Goal: Task Accomplishment & Management: Manage account settings

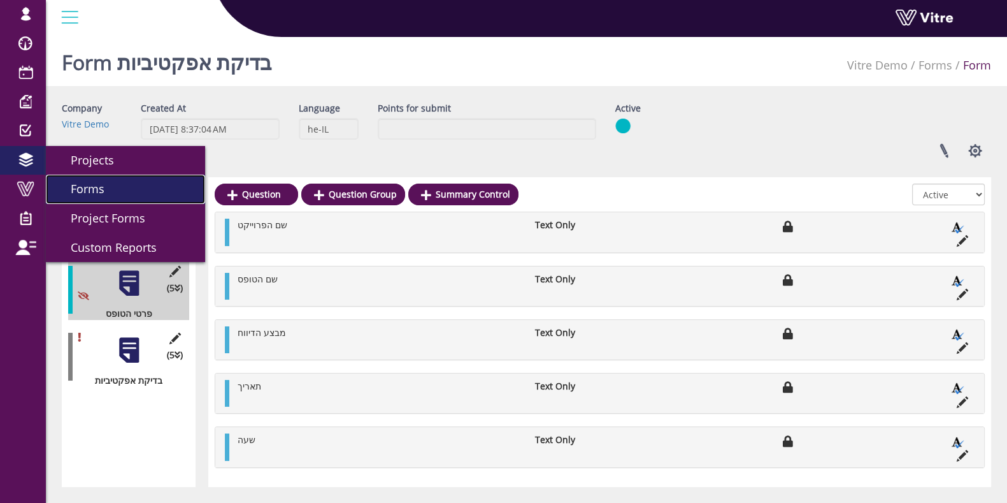
click at [99, 196] on span "Forms" at bounding box center [79, 188] width 49 height 15
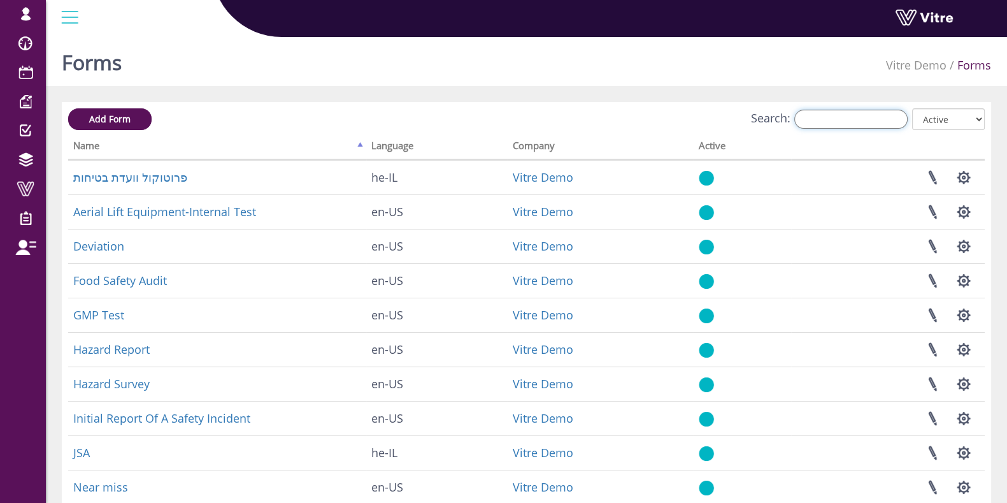
click at [877, 116] on input "Search:" at bounding box center [850, 119] width 113 height 19
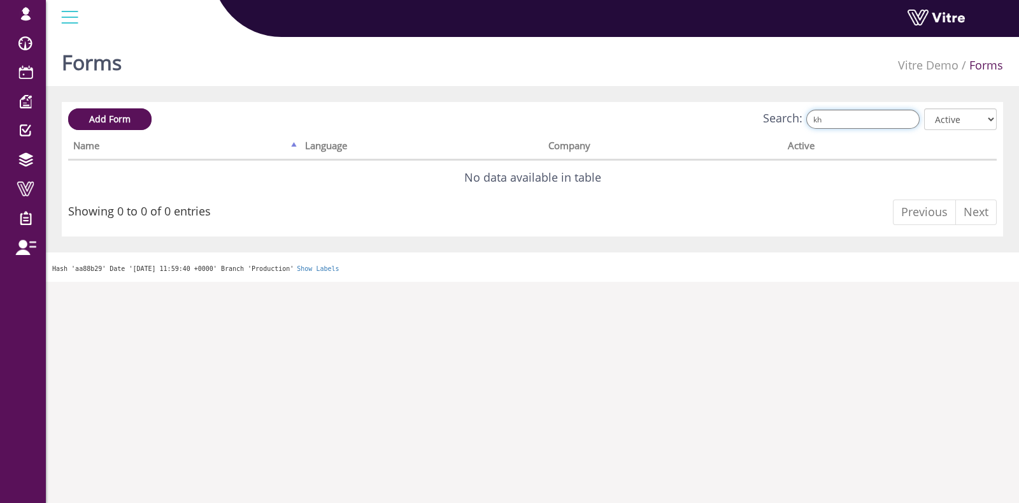
type input "k"
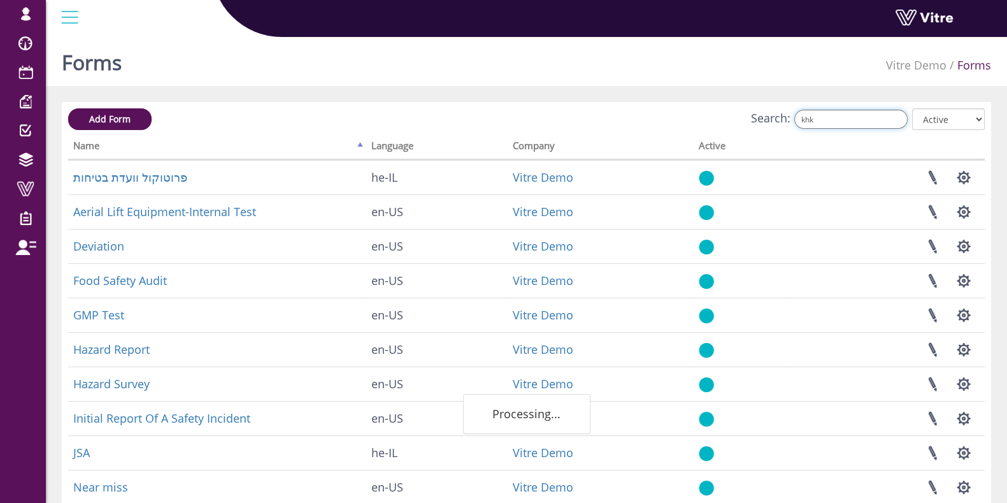
type input "khkv"
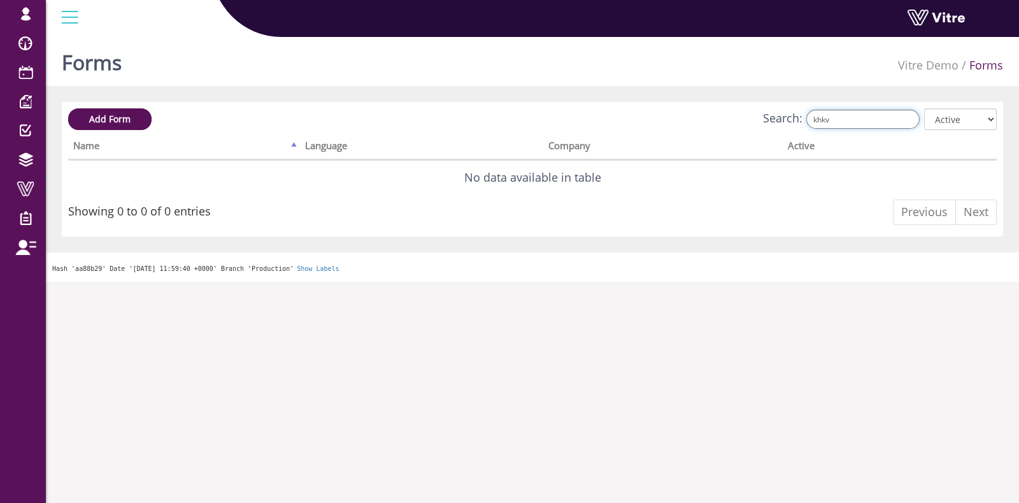
click at [879, 116] on input "khkv" at bounding box center [862, 119] width 113 height 19
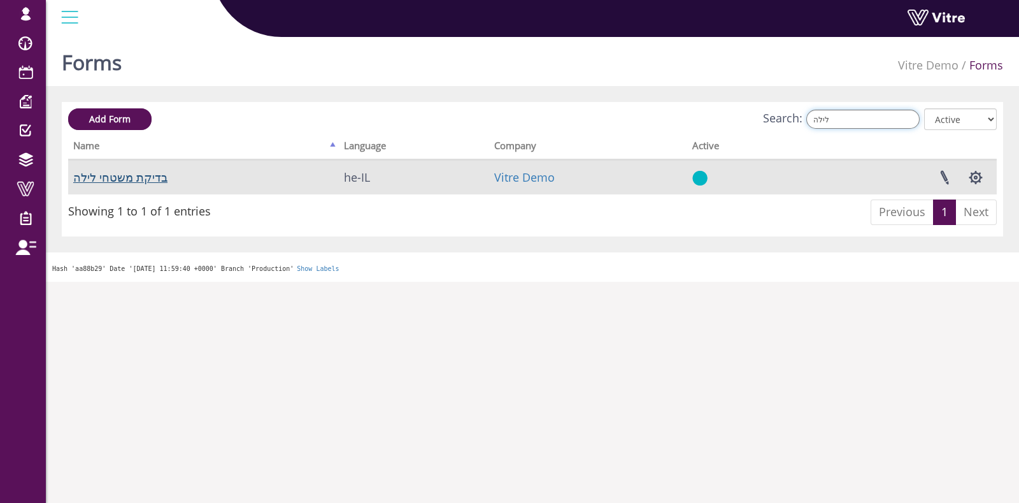
type input "לילה"
click at [108, 176] on link "בדיקת משטחי לילה" at bounding box center [120, 176] width 94 height 15
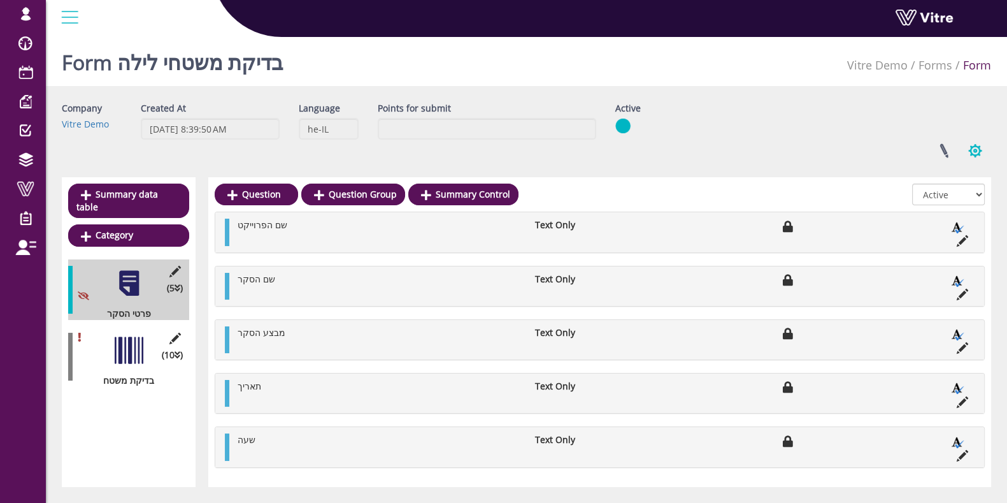
click at [979, 147] on button "button" at bounding box center [975, 151] width 32 height 34
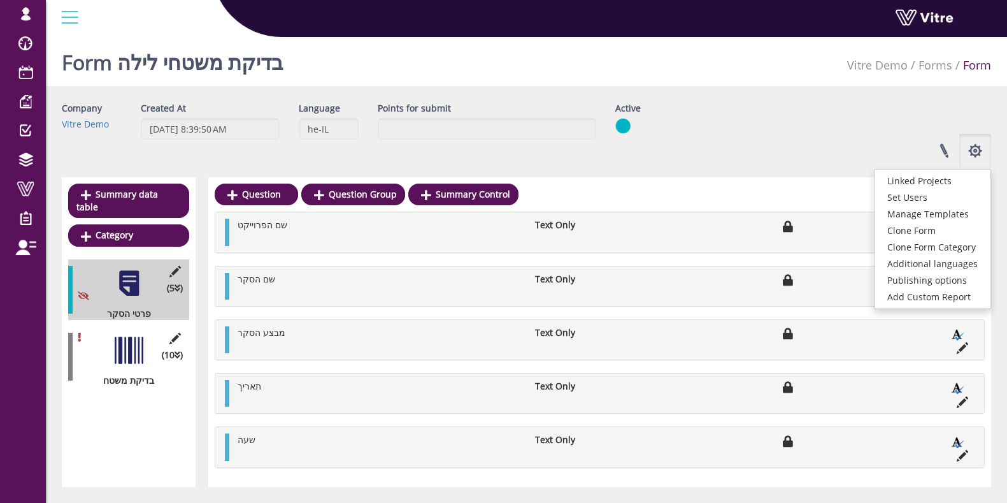
click at [124, 343] on div at bounding box center [129, 350] width 29 height 29
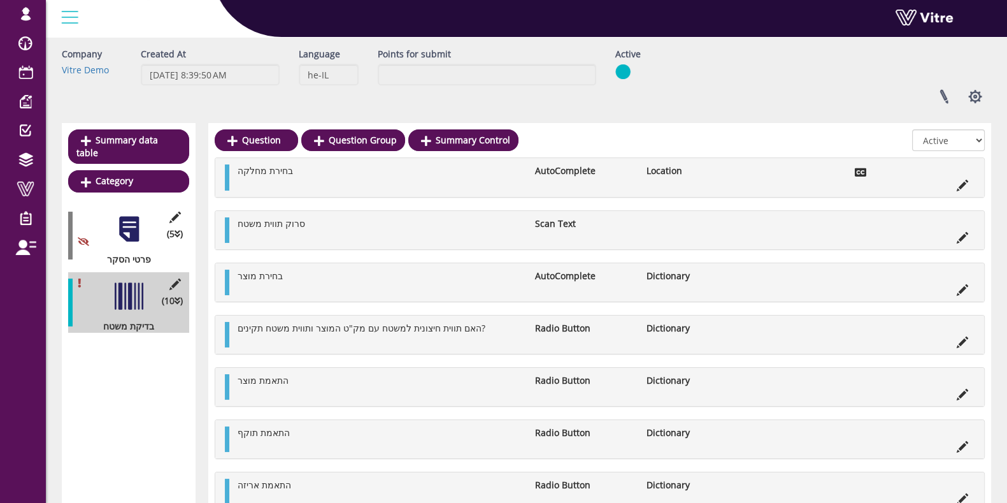
scroll to position [79, 0]
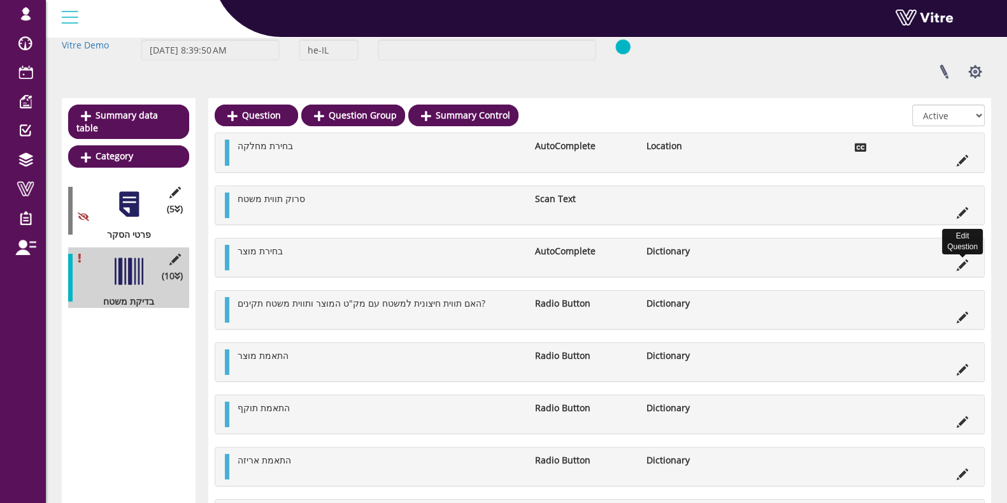
click at [966, 260] on icon at bounding box center [962, 264] width 11 height 11
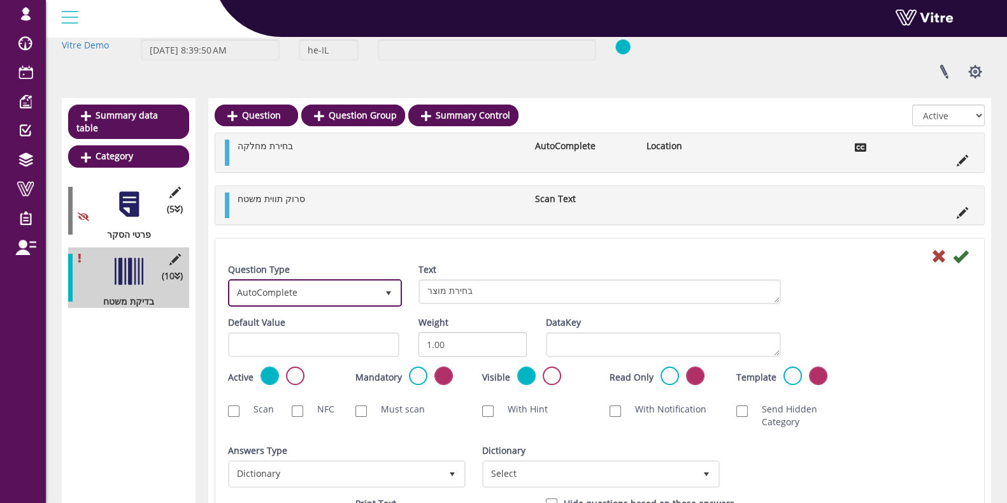
click at [321, 294] on span "AutoComplete" at bounding box center [303, 292] width 147 height 23
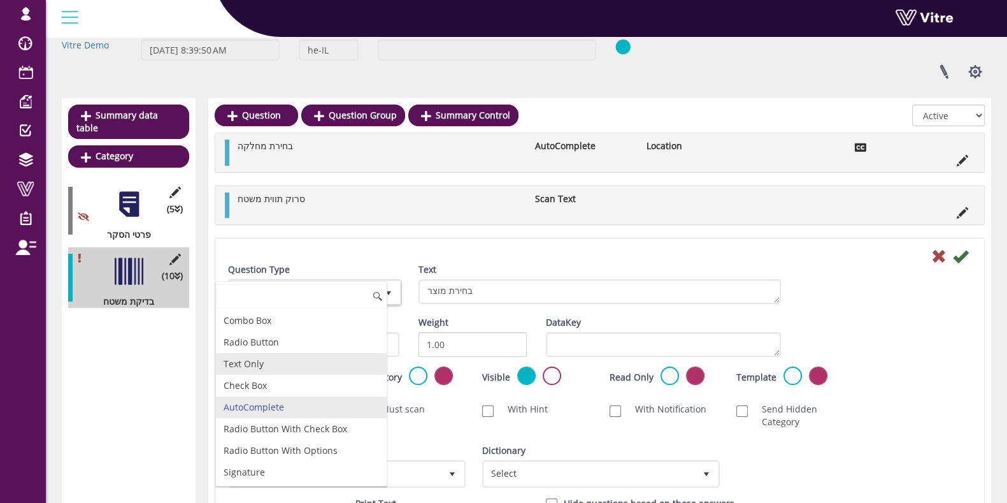
click at [282, 358] on li "Text Only" at bounding box center [301, 364] width 171 height 22
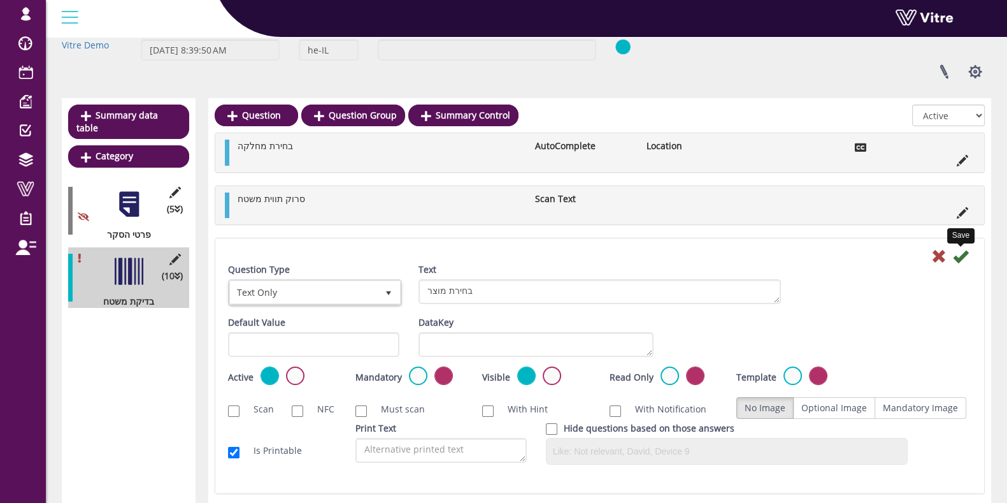
click at [962, 256] on icon at bounding box center [960, 255] width 15 height 15
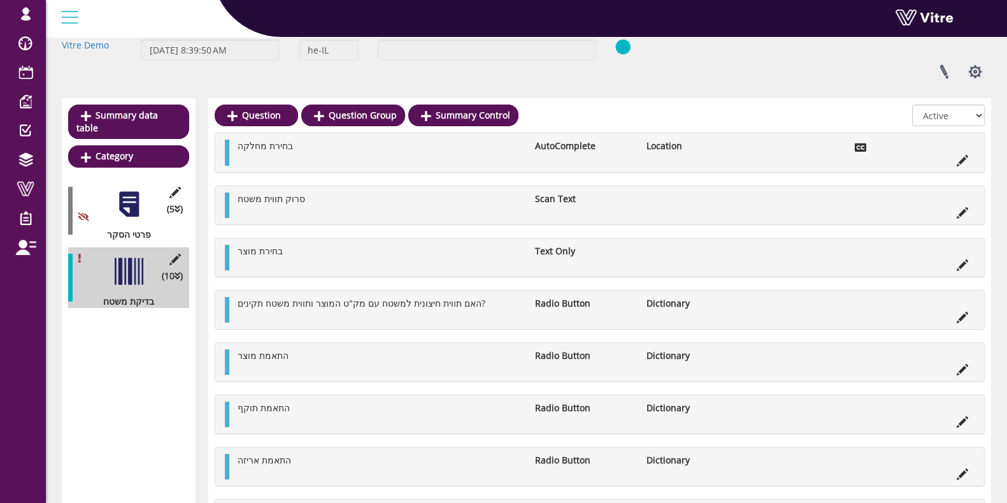
click at [960, 318] on icon at bounding box center [962, 316] width 11 height 11
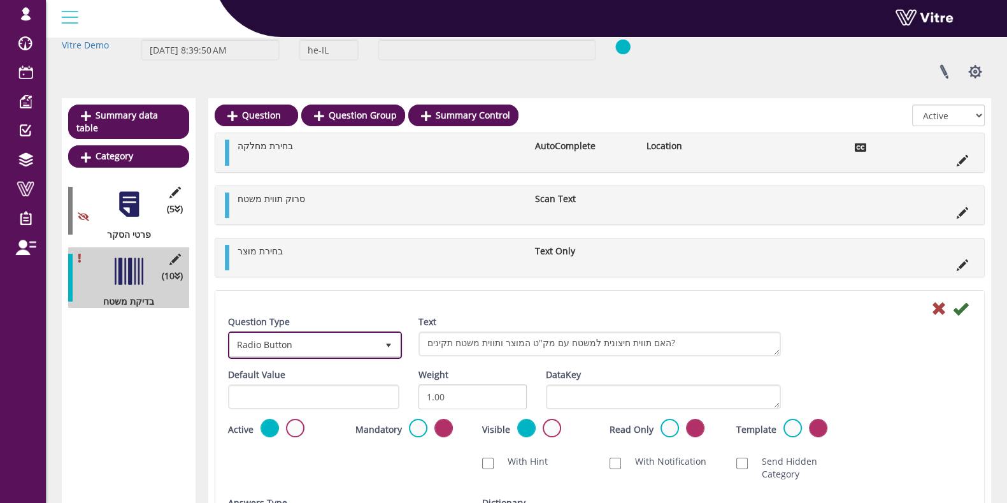
click at [341, 344] on span "Radio Button" at bounding box center [303, 344] width 147 height 23
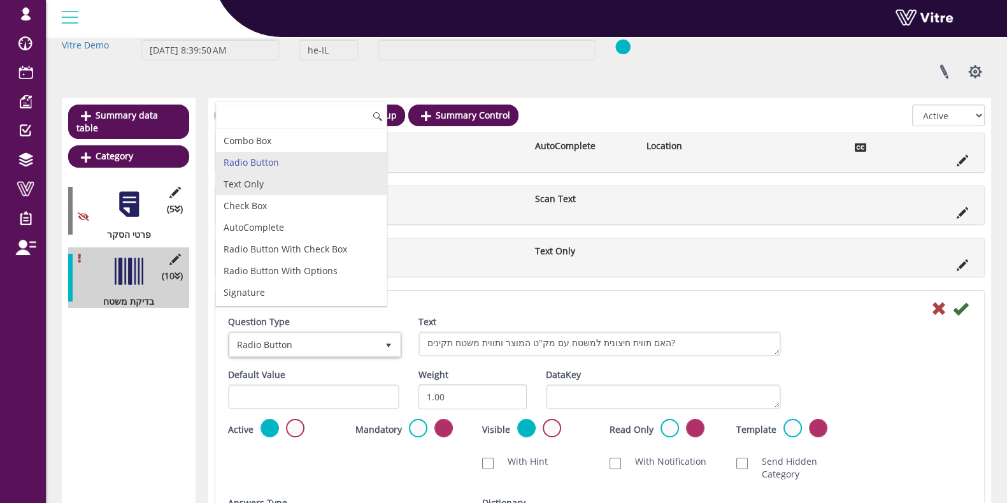
drag, startPoint x: 252, startPoint y: 222, endPoint x: 252, endPoint y: 182, distance: 40.1
click at [252, 182] on ul "Combo Box Radio Button Text Only Check Box AutoComplete Radio Button With Check…" at bounding box center [301, 411] width 171 height 563
click at [253, 183] on li "Text Only" at bounding box center [301, 184] width 171 height 22
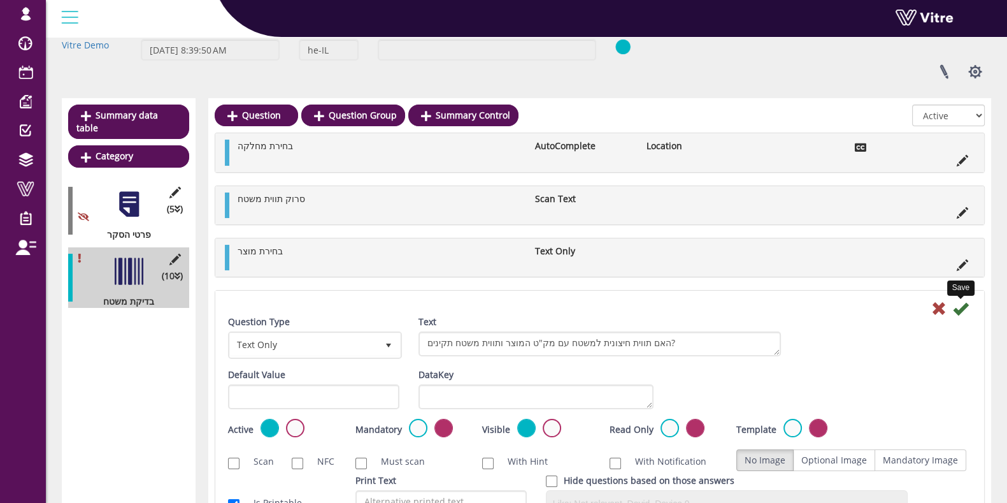
click at [962, 303] on icon at bounding box center [960, 308] width 15 height 15
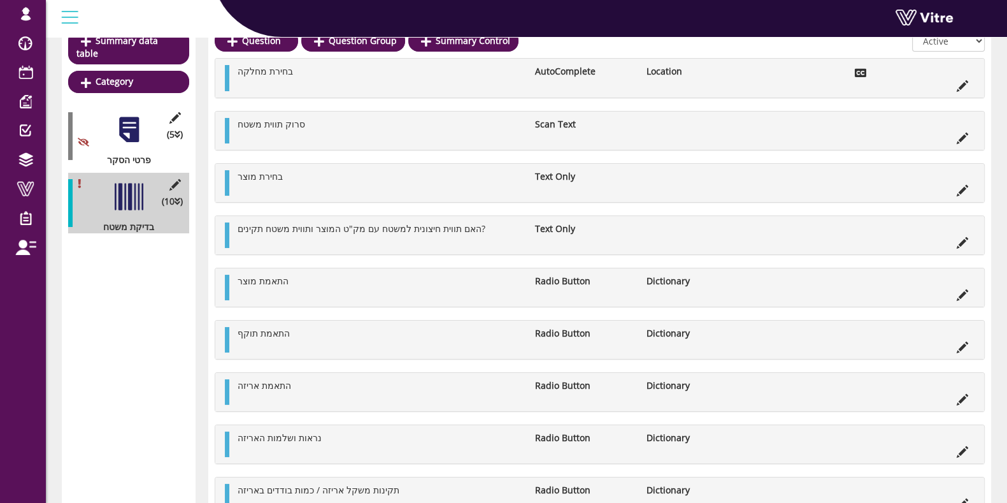
scroll to position [159, 0]
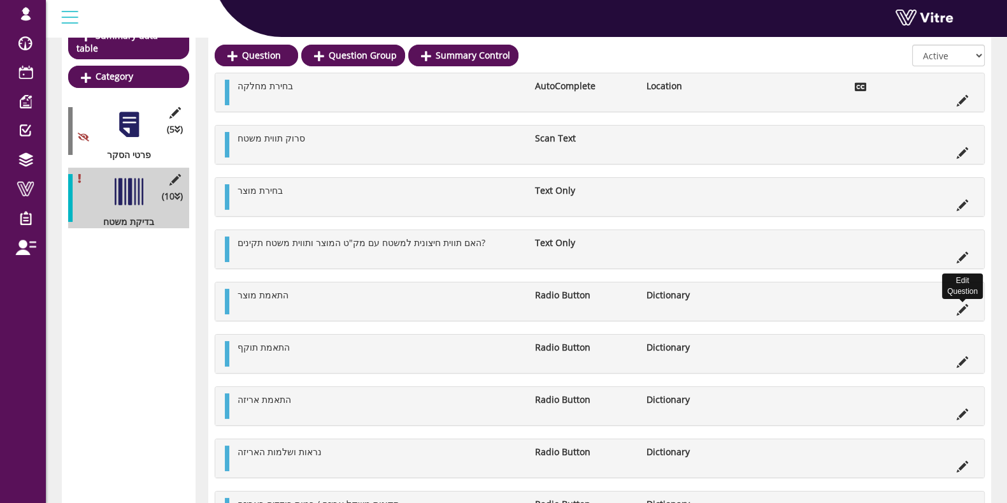
click at [962, 307] on icon at bounding box center [962, 309] width 11 height 11
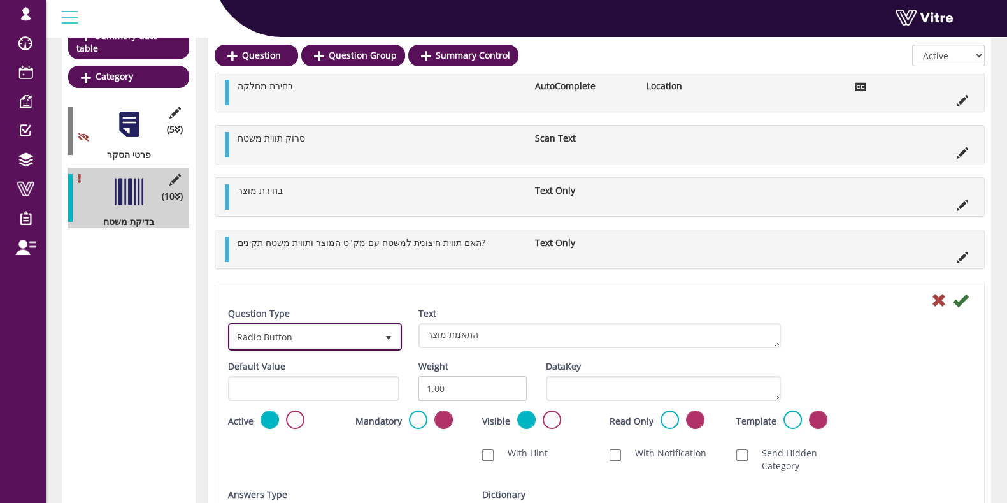
click at [317, 330] on span "Radio Button" at bounding box center [303, 336] width 147 height 23
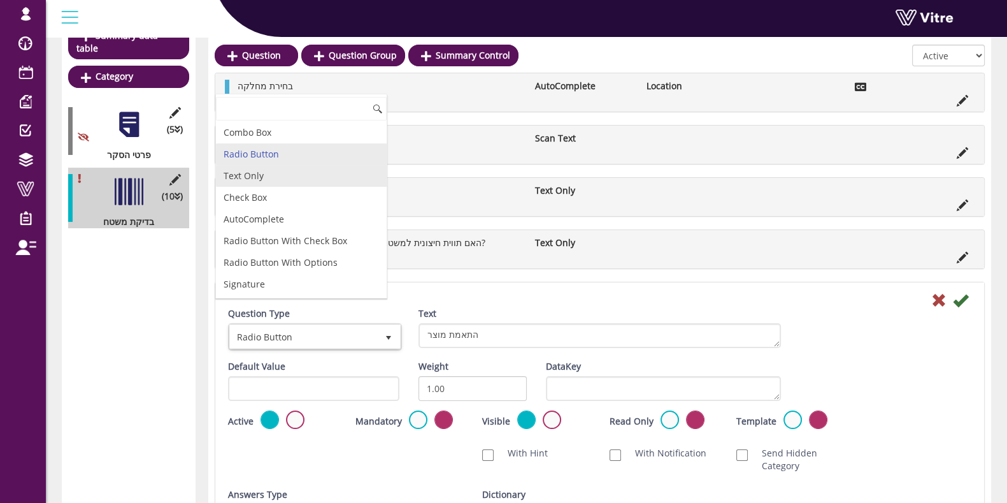
click at [262, 172] on li "Text Only" at bounding box center [301, 176] width 171 height 22
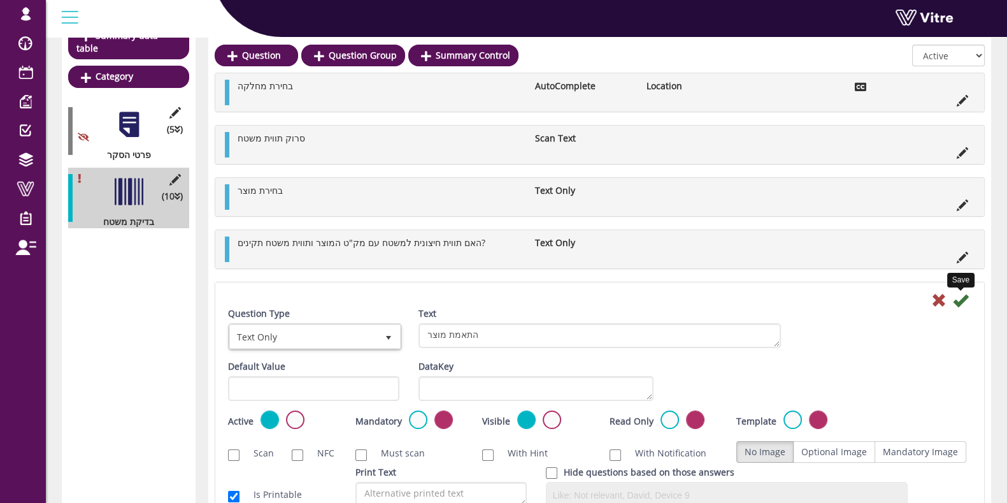
click at [962, 297] on icon at bounding box center [960, 299] width 15 height 15
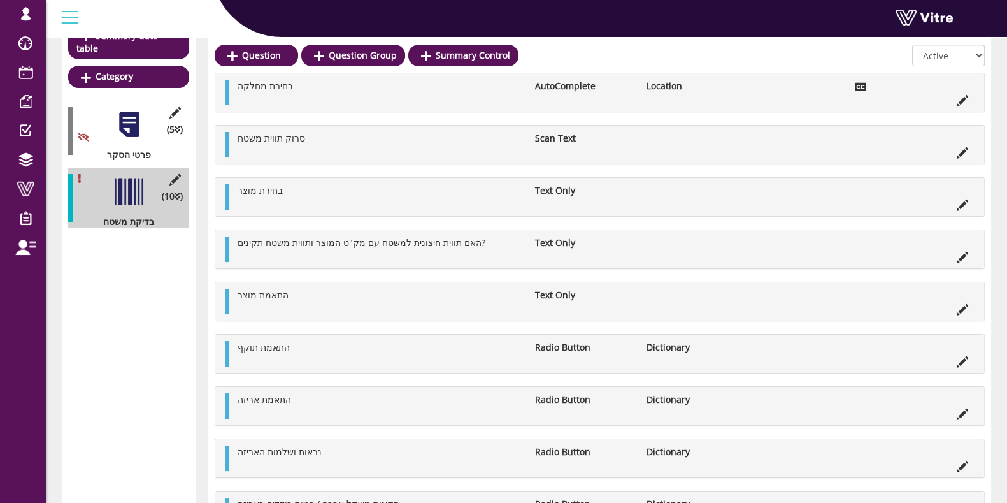
click at [968, 357] on li "Edit Question" at bounding box center [962, 359] width 24 height 13
click at [963, 356] on icon at bounding box center [962, 361] width 11 height 11
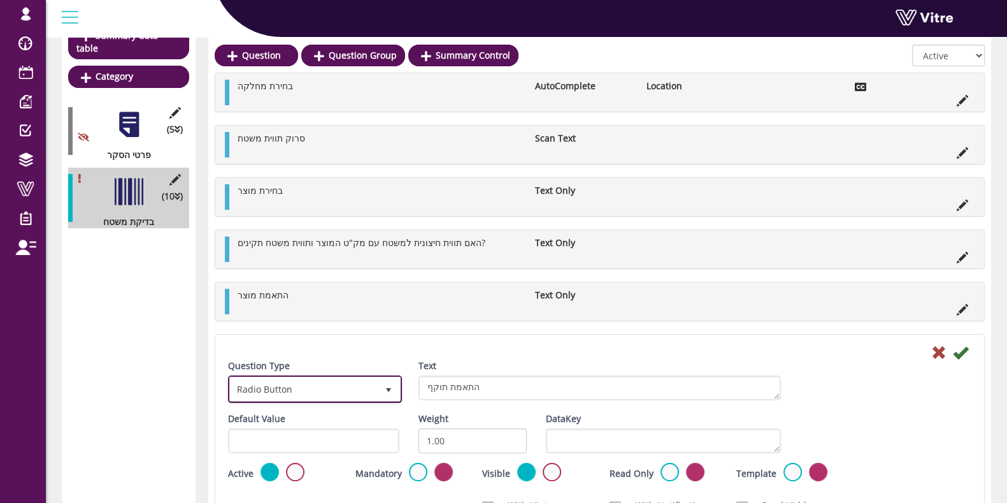
click at [287, 380] on span "Radio Button" at bounding box center [303, 388] width 147 height 23
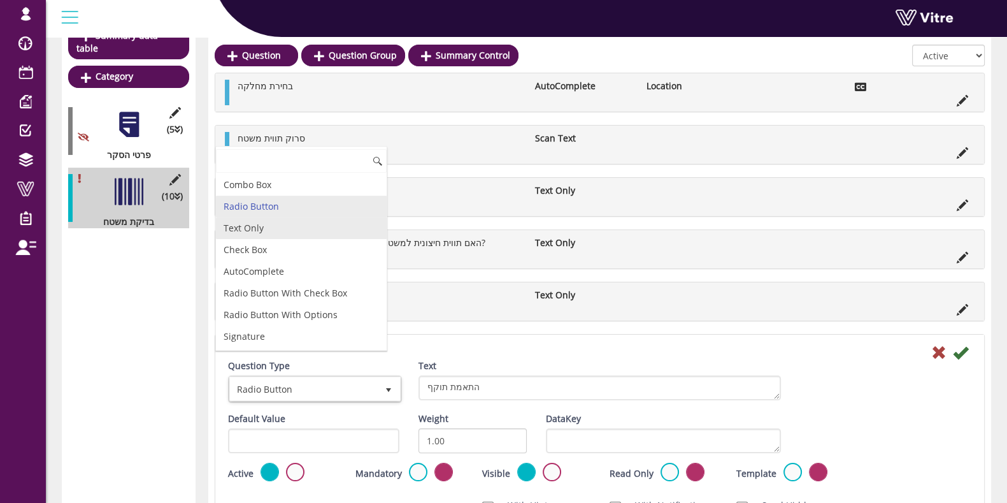
click at [262, 233] on li "Text Only" at bounding box center [301, 228] width 171 height 22
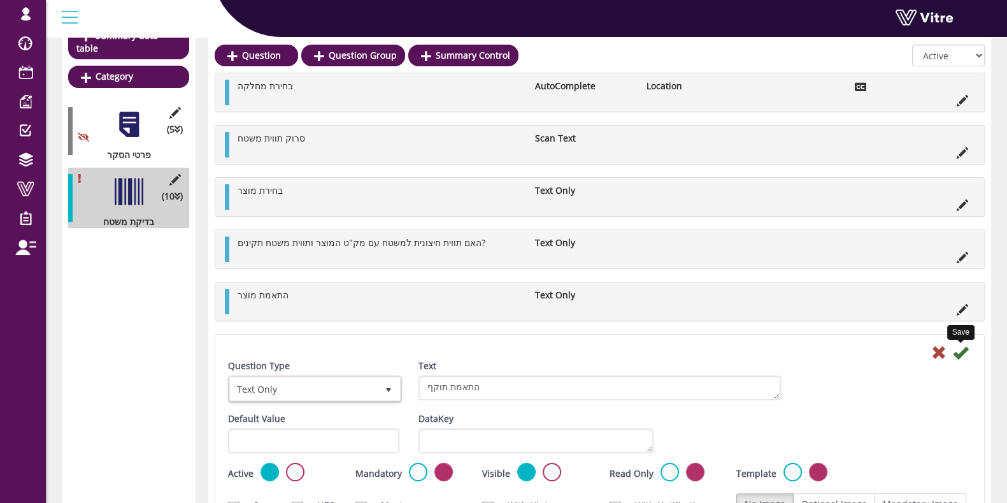
click at [967, 353] on icon at bounding box center [960, 352] width 15 height 15
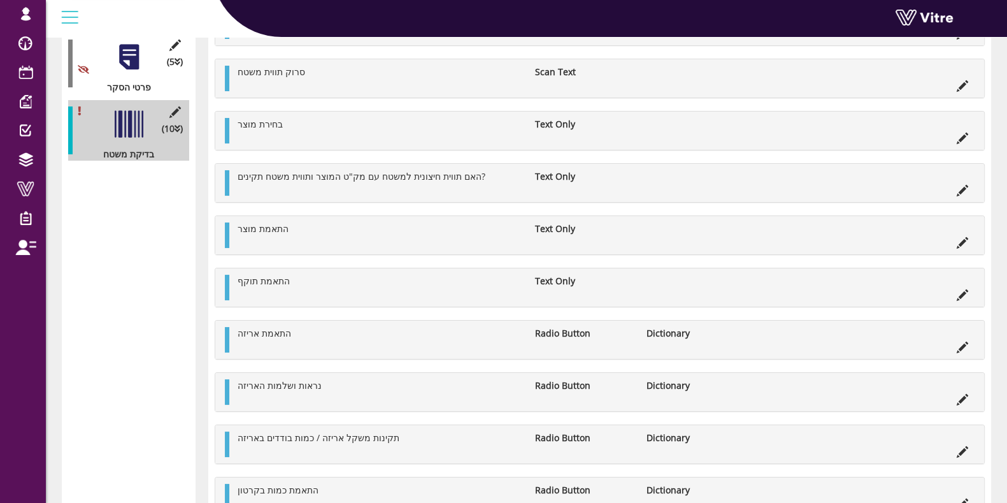
scroll to position [239, 0]
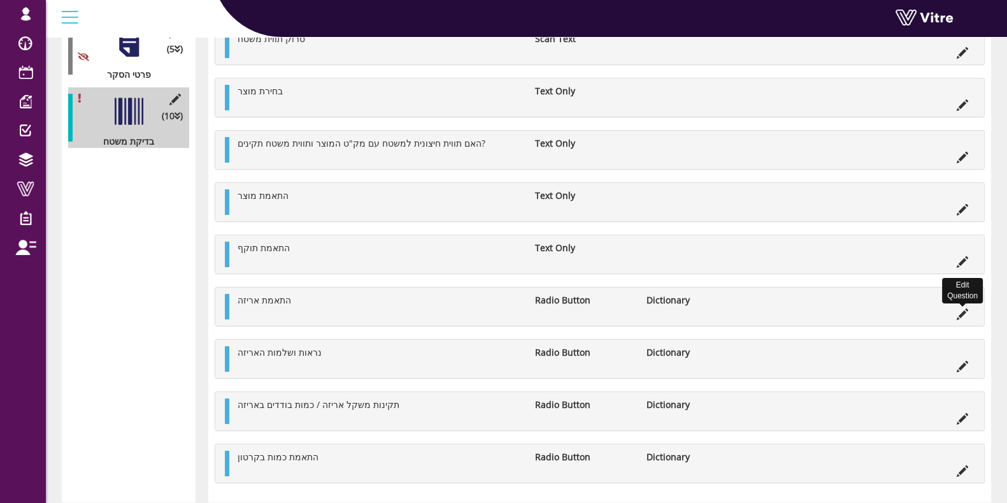
click at [959, 316] on icon at bounding box center [962, 313] width 11 height 11
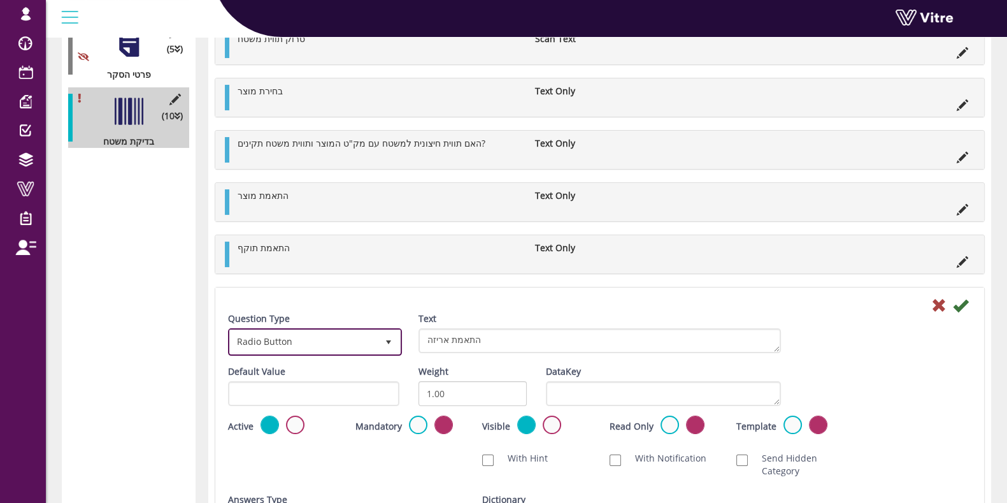
click at [369, 333] on span "Radio Button" at bounding box center [303, 341] width 147 height 23
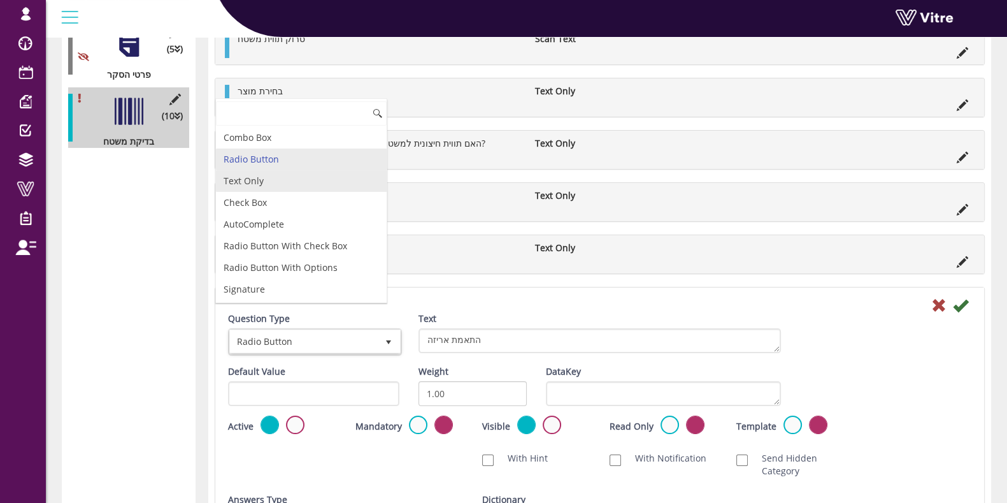
click at [280, 180] on li "Text Only" at bounding box center [301, 181] width 171 height 22
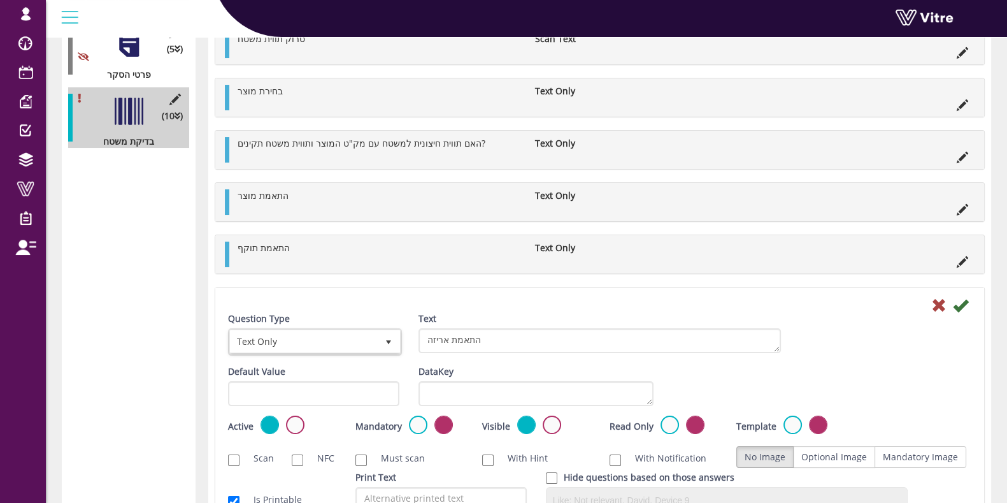
click at [964, 302] on icon at bounding box center [960, 304] width 15 height 15
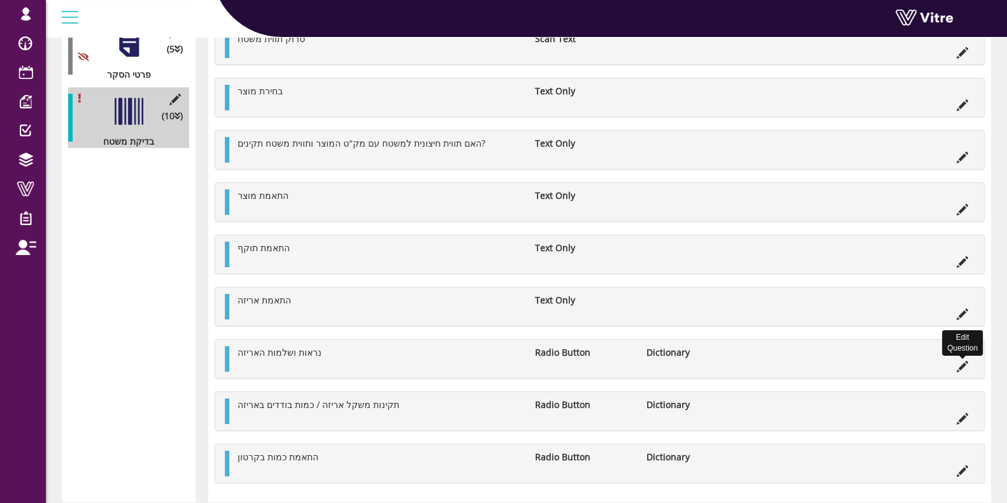
click at [957, 361] on icon at bounding box center [962, 365] width 11 height 11
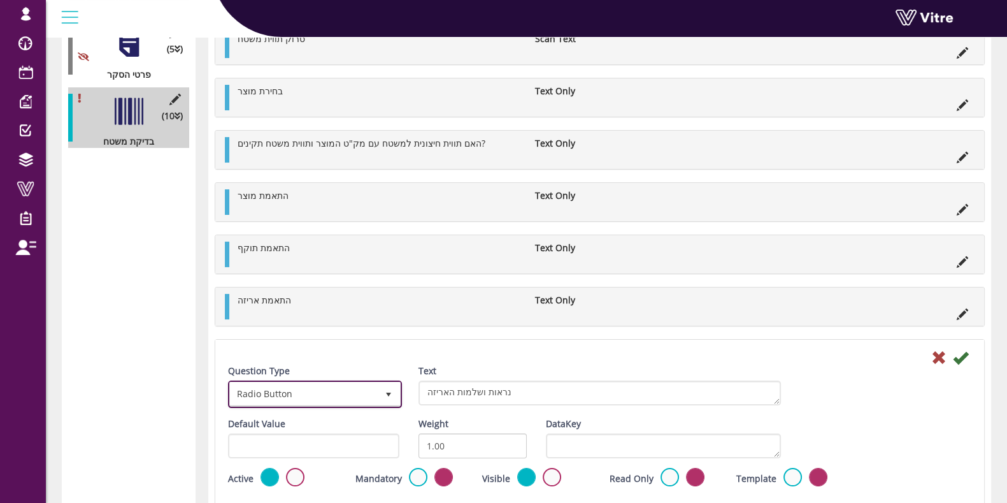
click at [274, 386] on span "Radio Button" at bounding box center [303, 393] width 147 height 23
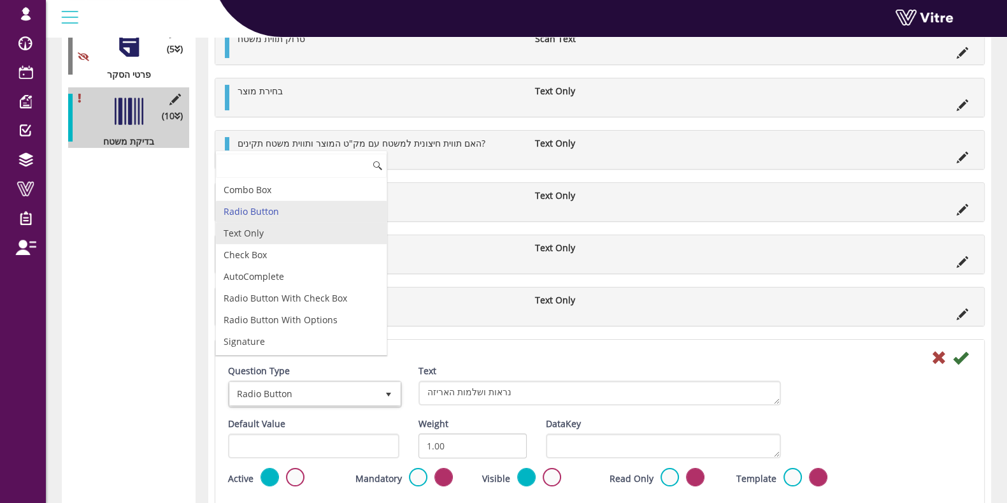
click at [258, 236] on li "Text Only" at bounding box center [301, 233] width 171 height 22
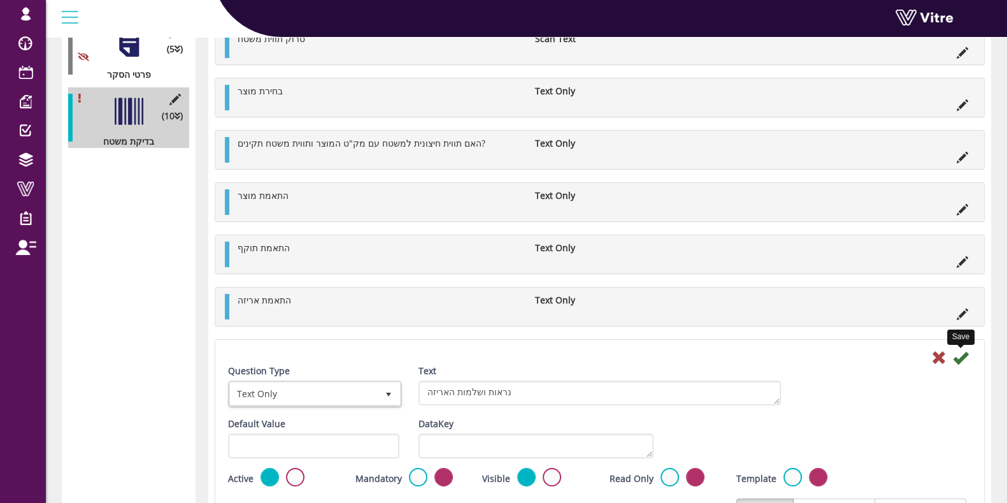
click at [963, 352] on icon at bounding box center [960, 357] width 15 height 15
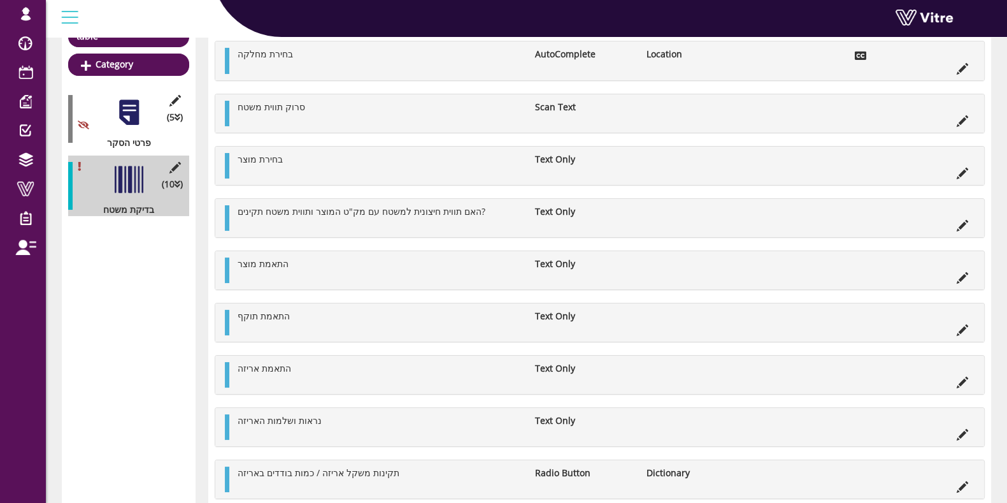
scroll to position [280, 0]
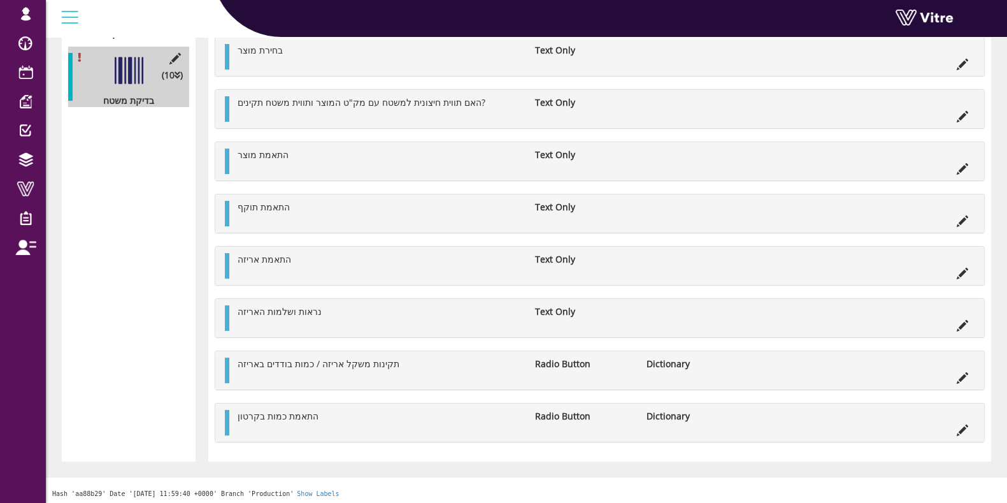
click at [962, 373] on icon at bounding box center [962, 377] width 11 height 11
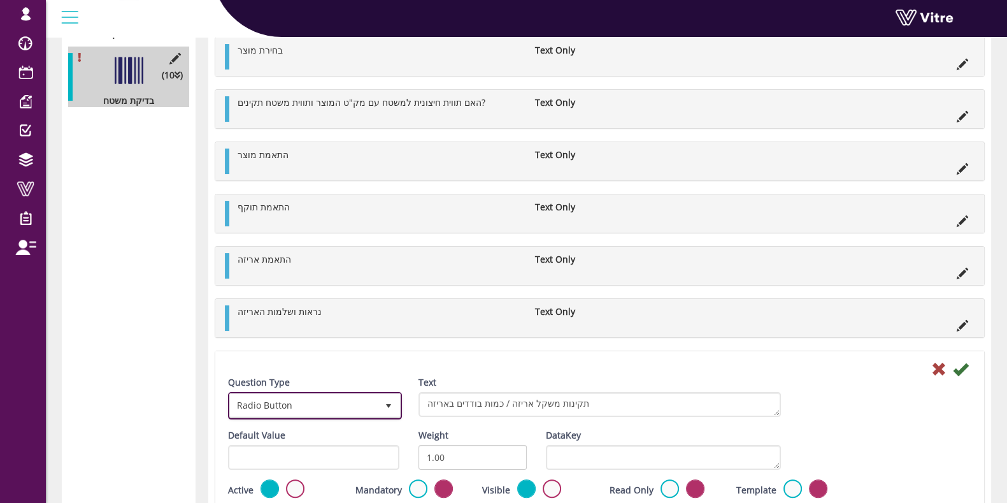
click at [333, 400] on span "Radio Button" at bounding box center [303, 405] width 147 height 23
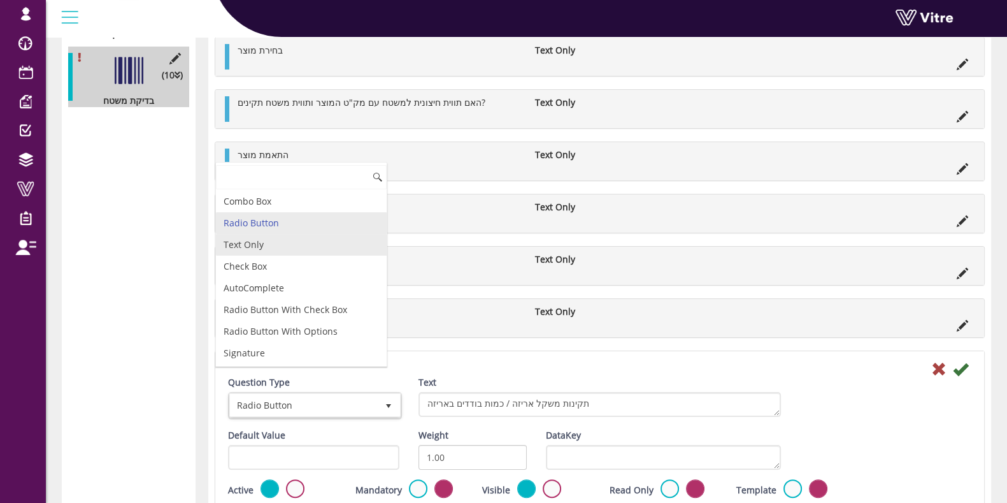
click at [292, 240] on li "Text Only" at bounding box center [301, 245] width 171 height 22
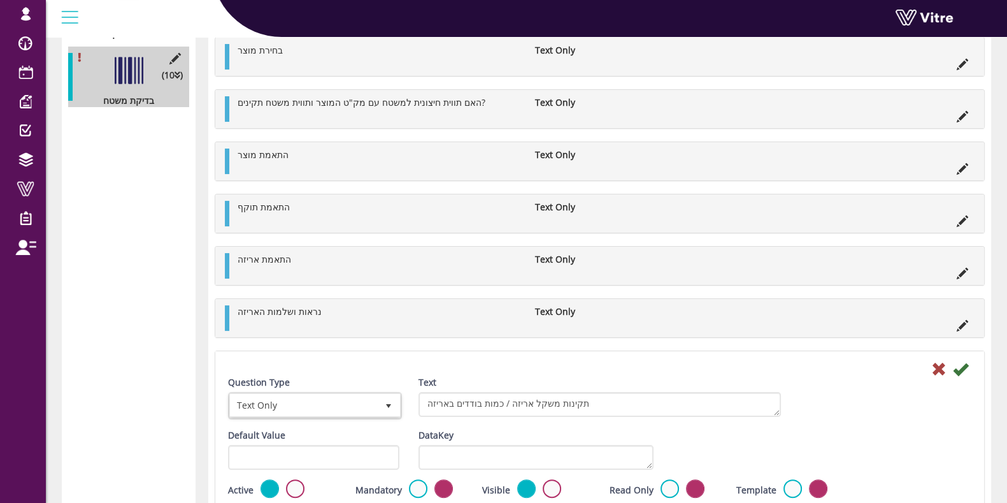
click at [951, 360] on div at bounding box center [599, 367] width 762 height 15
click at [955, 364] on icon at bounding box center [960, 368] width 15 height 15
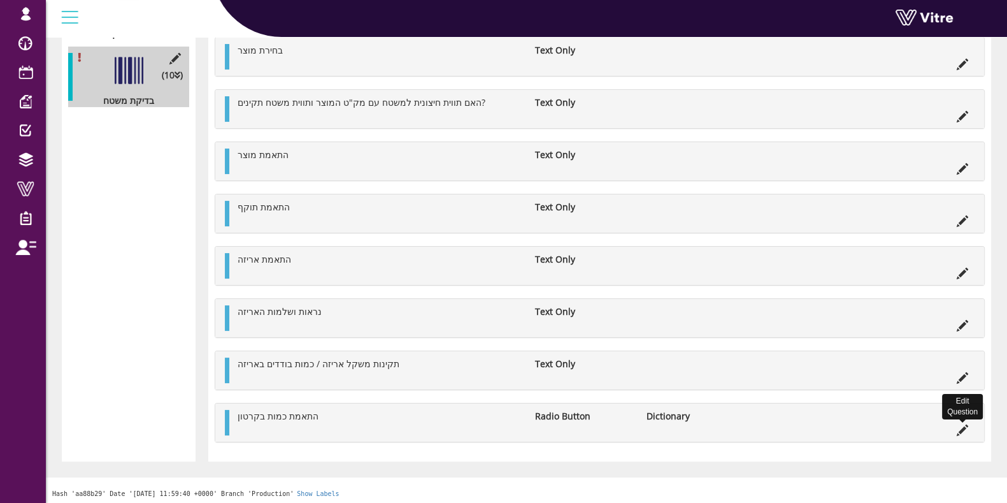
click at [965, 425] on icon at bounding box center [962, 429] width 11 height 11
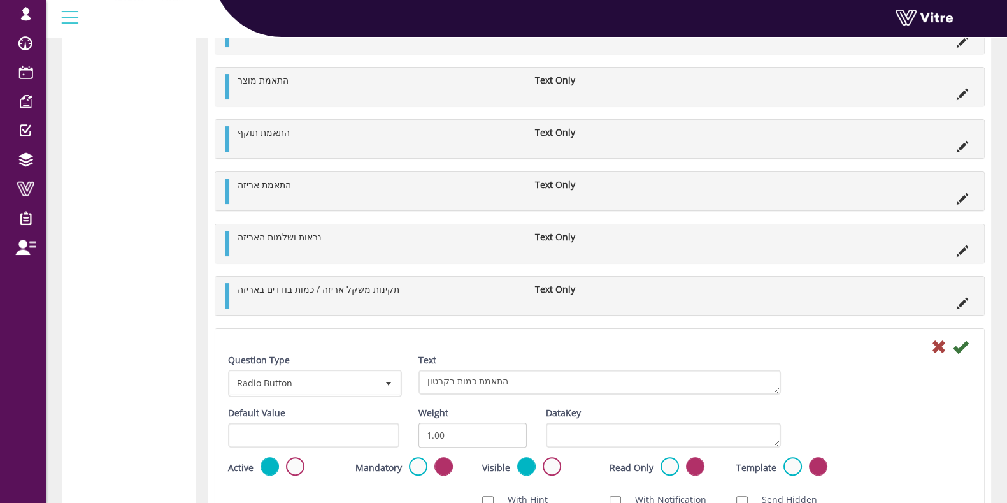
scroll to position [518, 0]
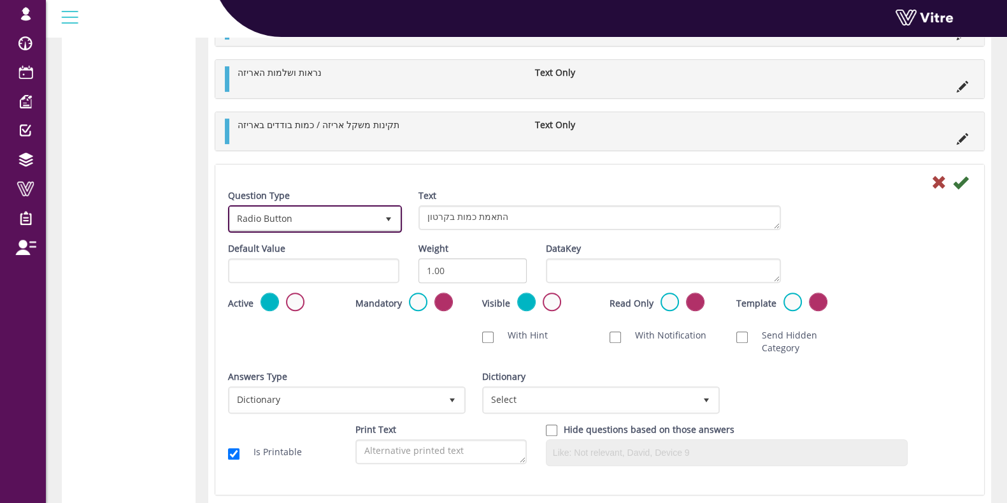
click at [327, 205] on span "Radio Button 3" at bounding box center [315, 218] width 174 height 27
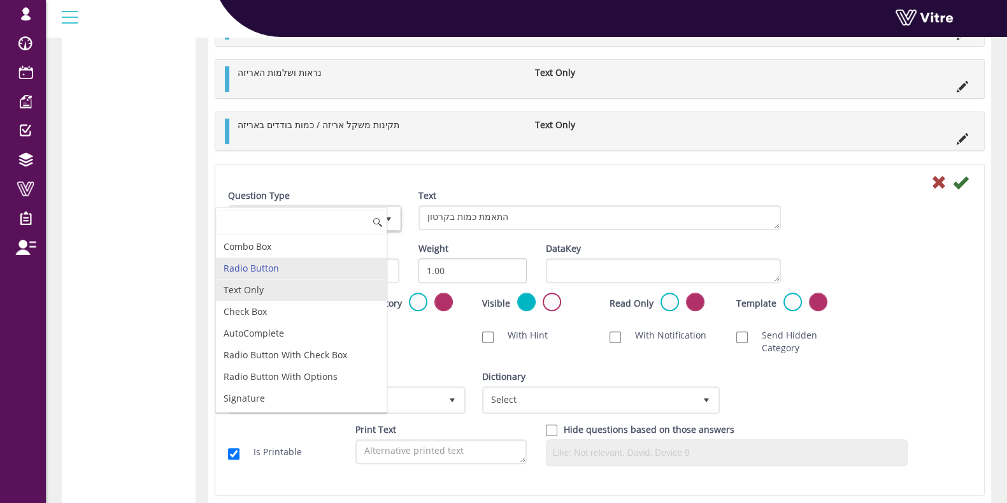
click at [290, 284] on li "Text Only" at bounding box center [301, 290] width 171 height 22
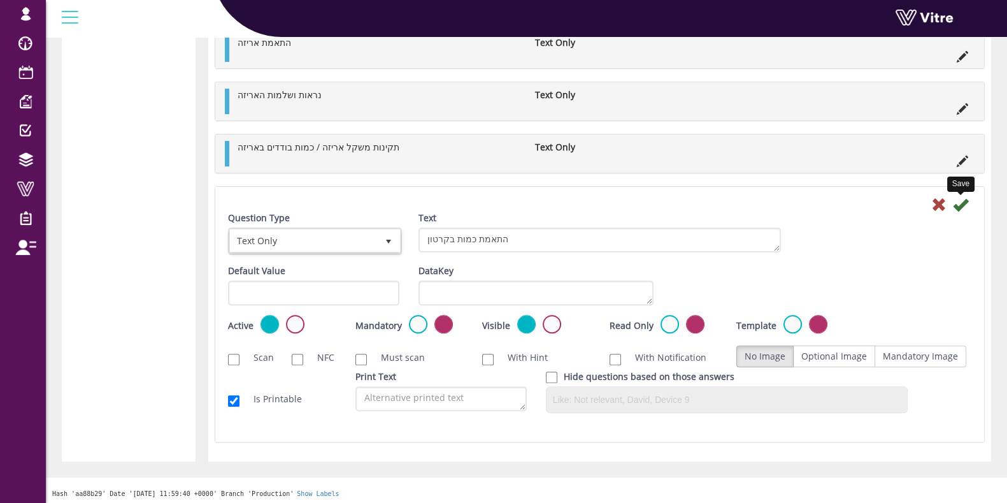
click at [964, 205] on icon at bounding box center [960, 204] width 15 height 15
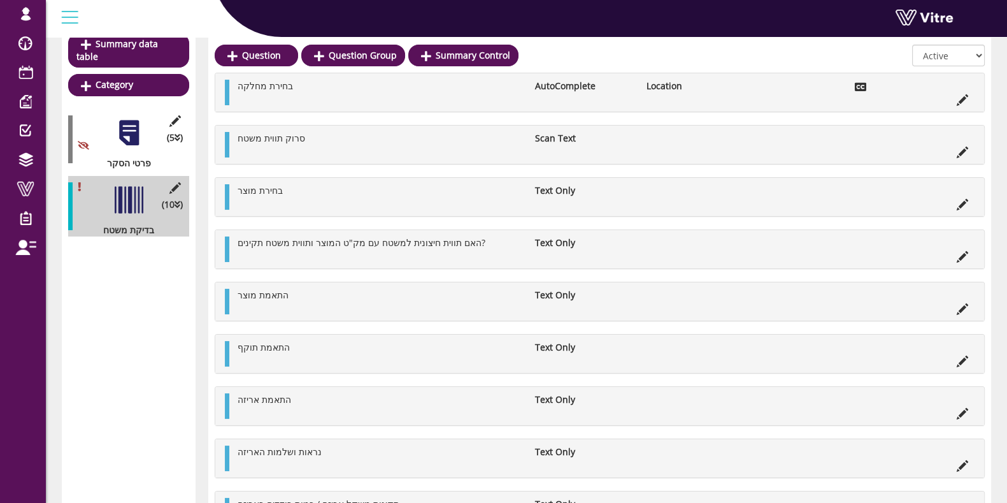
scroll to position [0, 0]
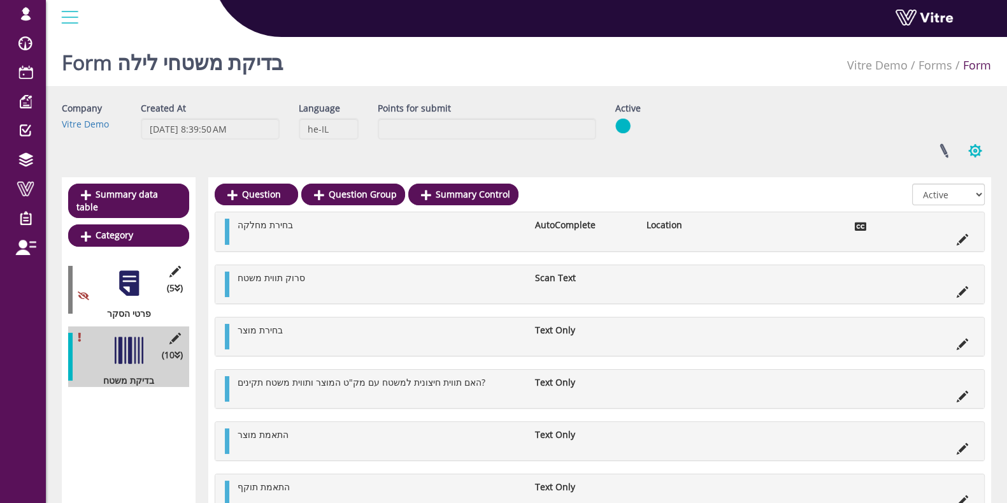
click at [988, 153] on button "button" at bounding box center [975, 151] width 32 height 34
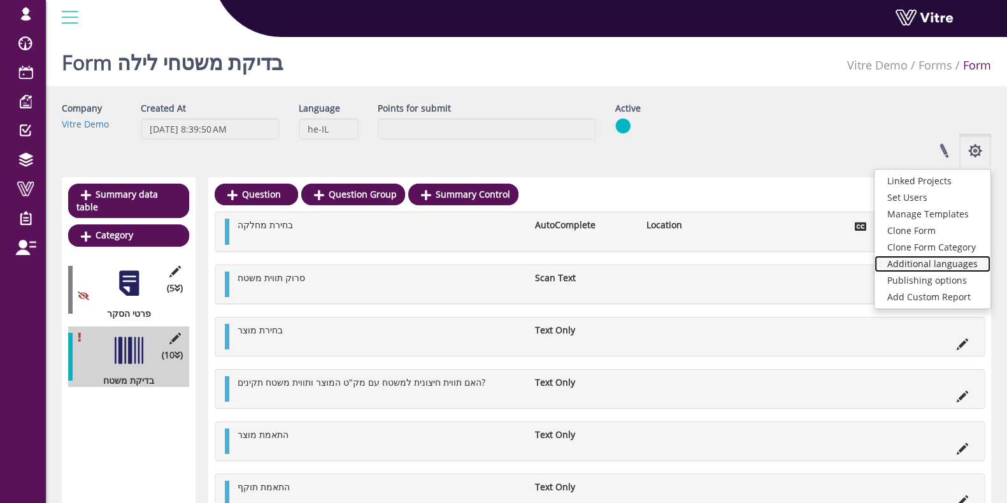
click at [918, 262] on link "Additional languages" at bounding box center [932, 263] width 116 height 17
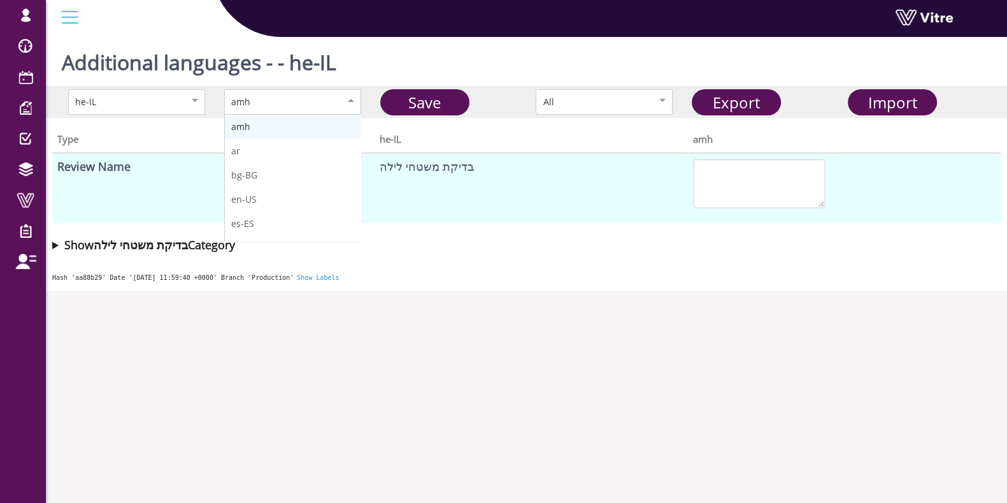
click at [311, 110] on div "amh" at bounding box center [292, 101] width 137 height 25
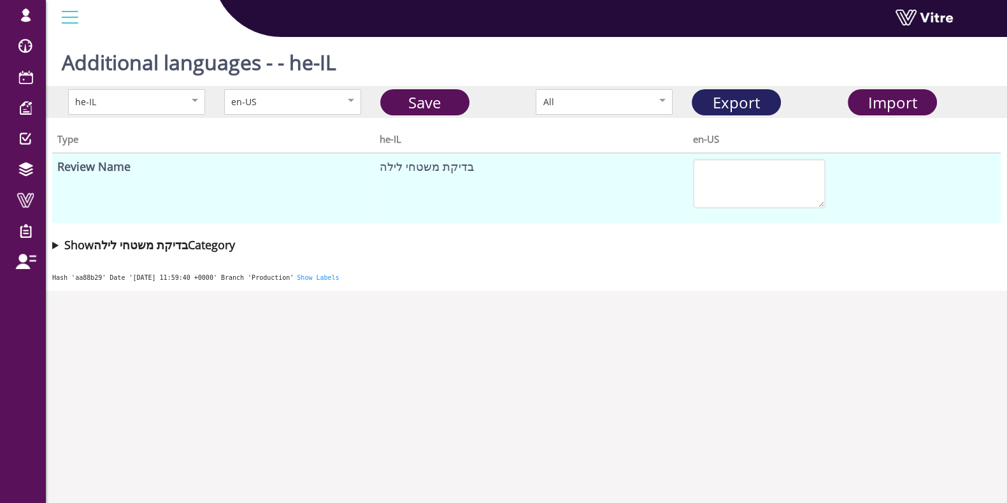
click at [739, 113] on link "Export" at bounding box center [736, 102] width 89 height 26
click at [904, 99] on span "Import" at bounding box center [892, 102] width 49 height 21
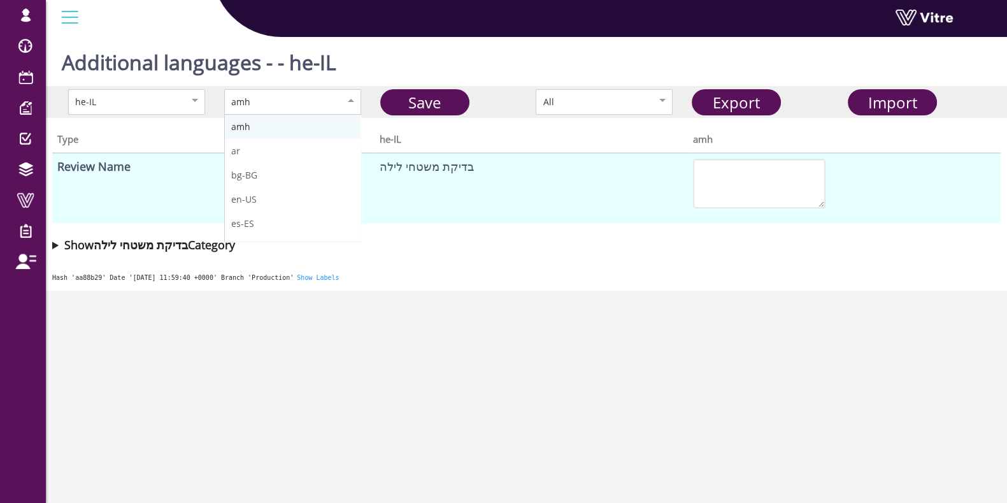
click at [314, 108] on div "amh" at bounding box center [279, 102] width 96 height 14
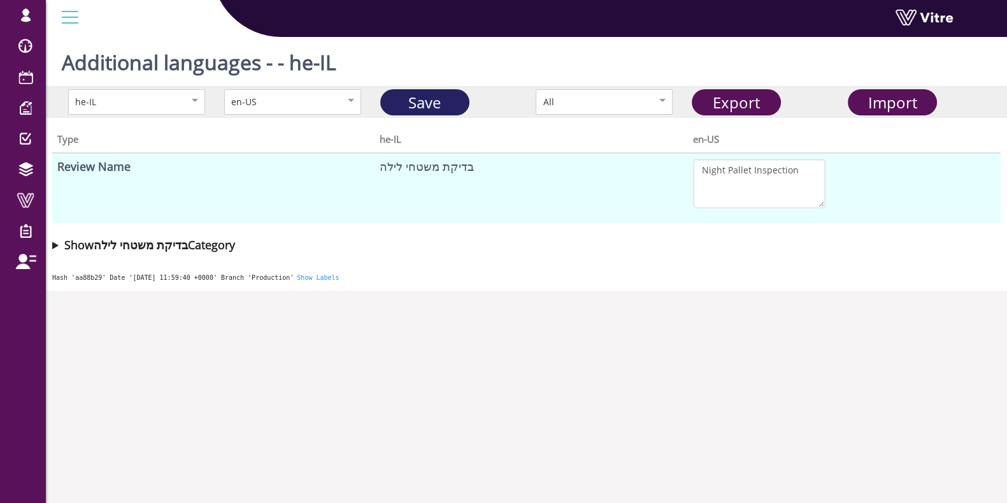
click at [425, 108] on link "Save" at bounding box center [424, 102] width 89 height 26
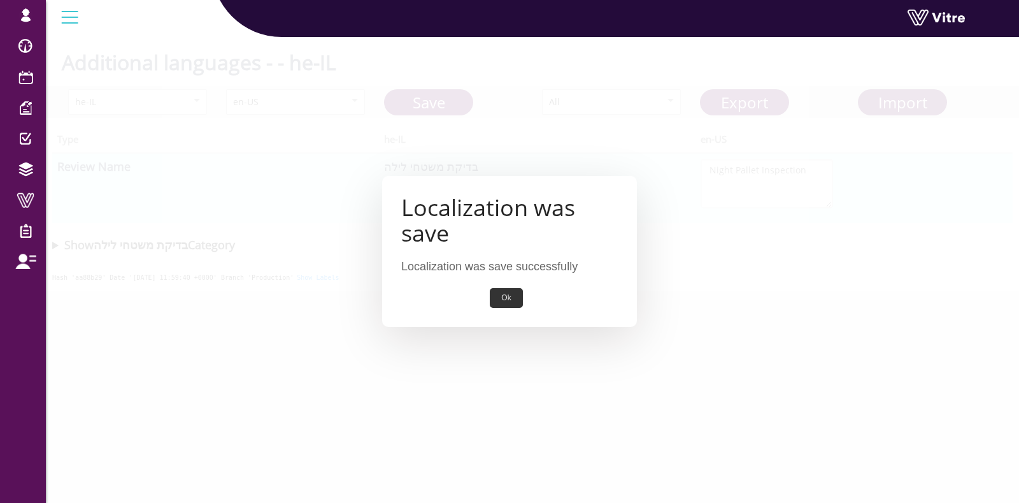
click at [490, 297] on button "Ok" at bounding box center [506, 298] width 32 height 20
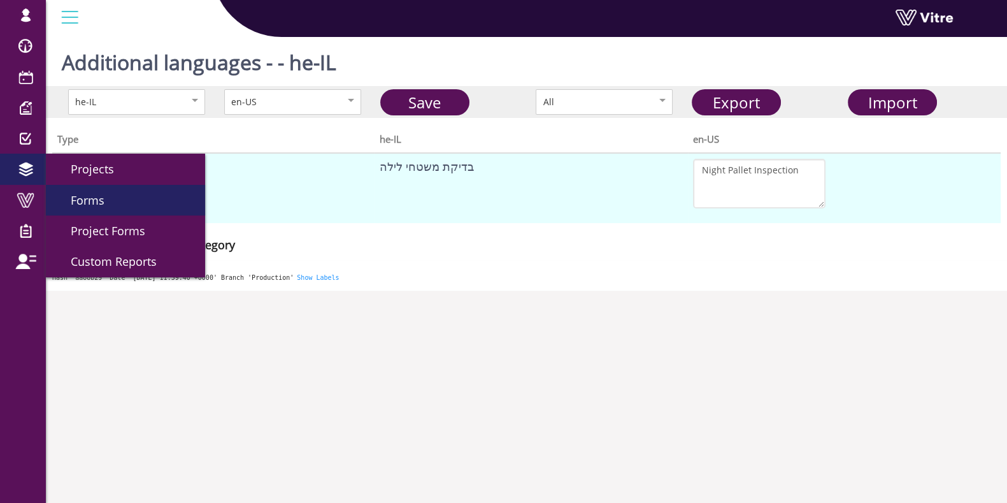
click at [82, 196] on span "Forms" at bounding box center [79, 199] width 49 height 15
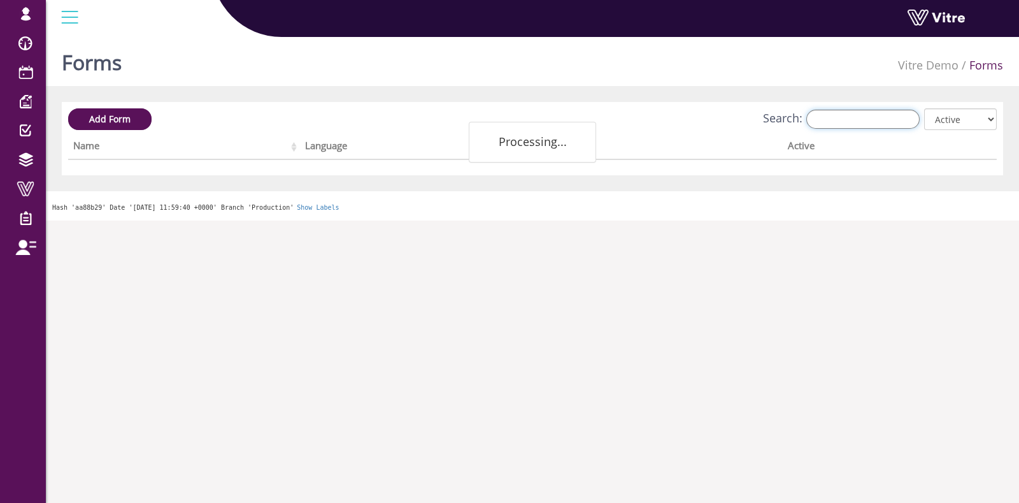
click at [894, 124] on input "Search:" at bounding box center [862, 119] width 113 height 19
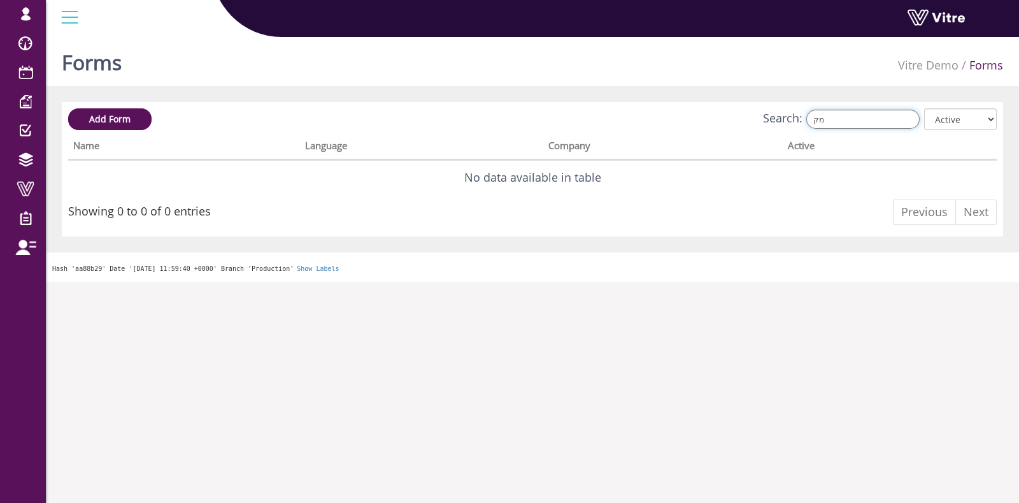
type input "מ"
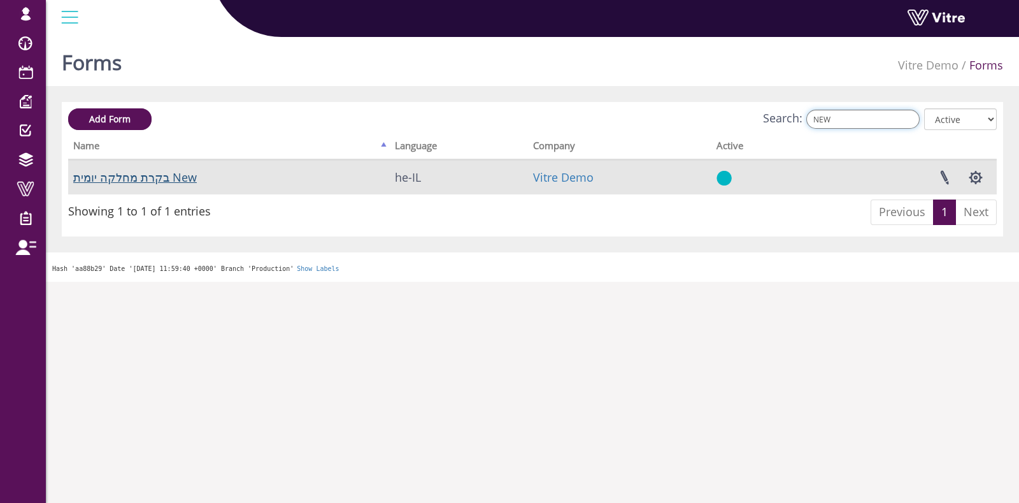
type input "NEW"
click at [167, 180] on link "בקרת מחלקה יומית New" at bounding box center [135, 176] width 124 height 15
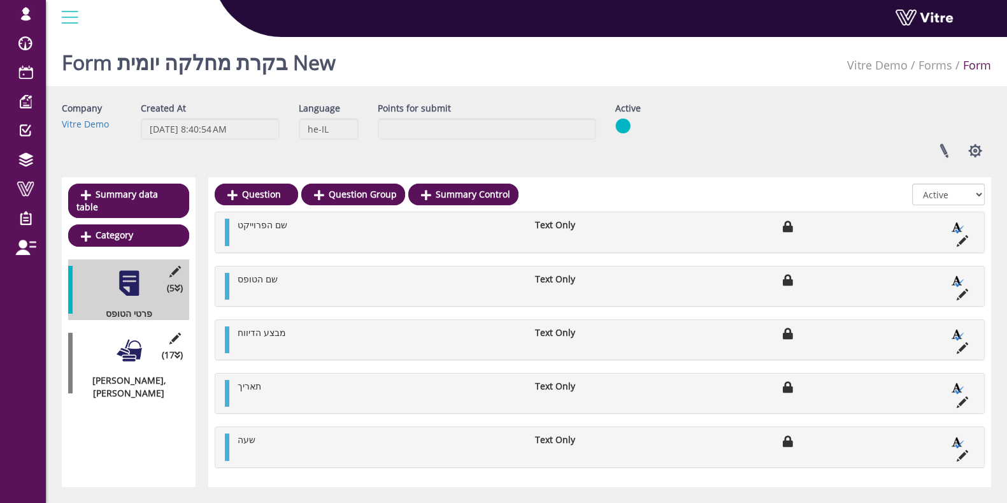
click at [137, 342] on div at bounding box center [129, 350] width 29 height 29
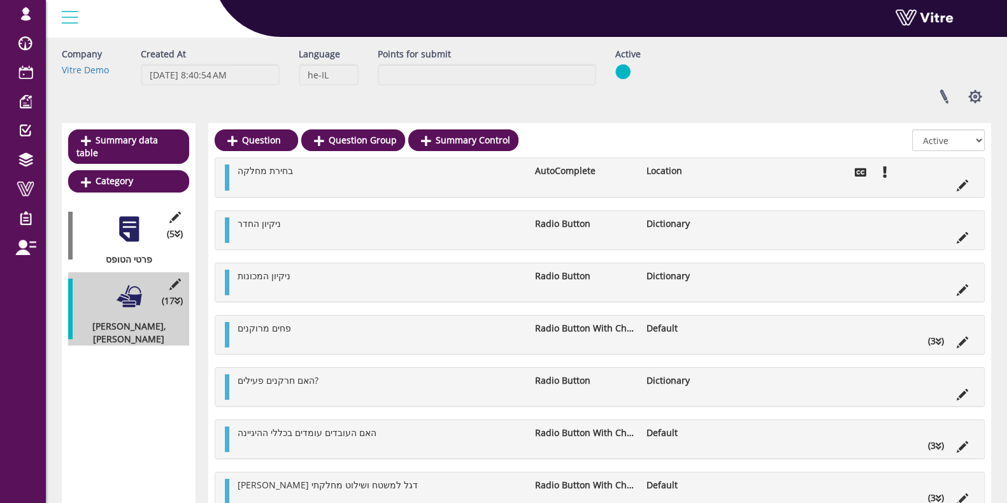
scroll to position [79, 0]
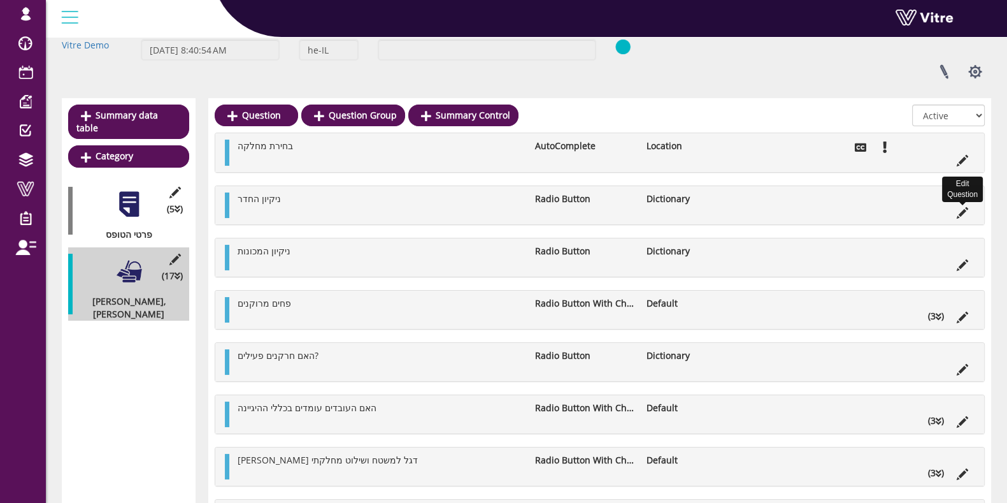
click at [960, 207] on icon at bounding box center [962, 212] width 11 height 11
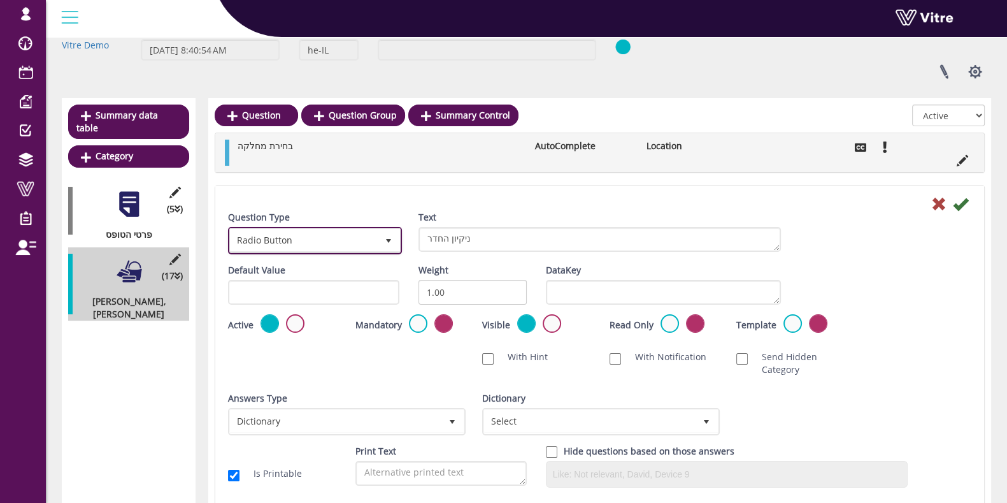
click at [277, 239] on span "Radio Button" at bounding box center [303, 240] width 147 height 23
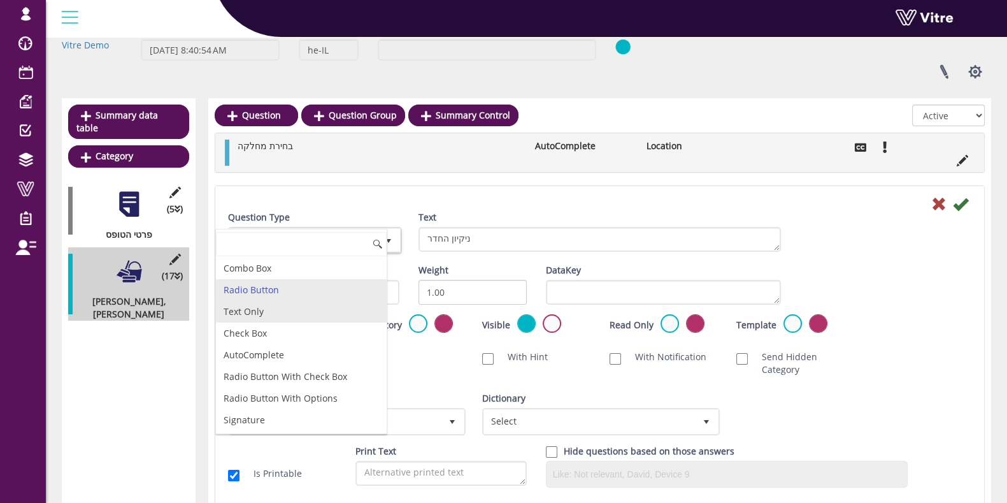
click at [274, 303] on li "Text Only" at bounding box center [301, 312] width 171 height 22
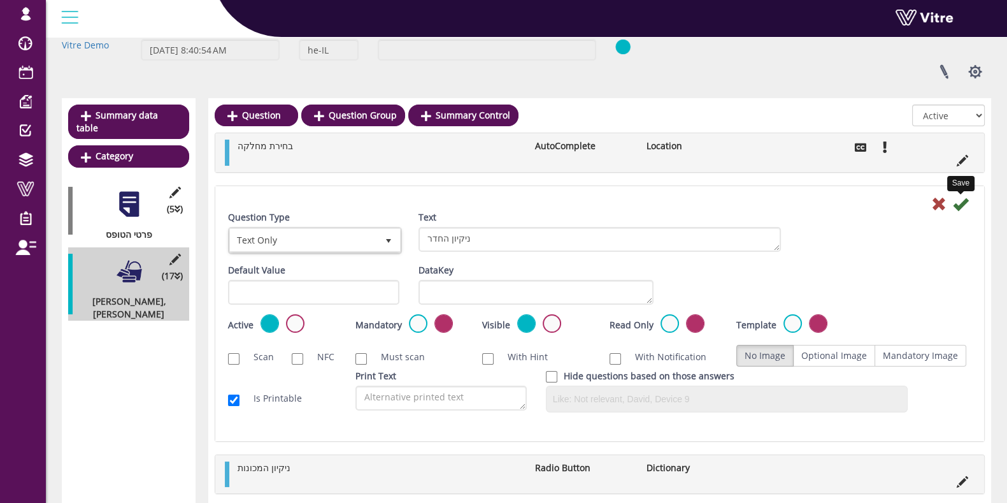
click at [962, 199] on icon at bounding box center [960, 203] width 15 height 15
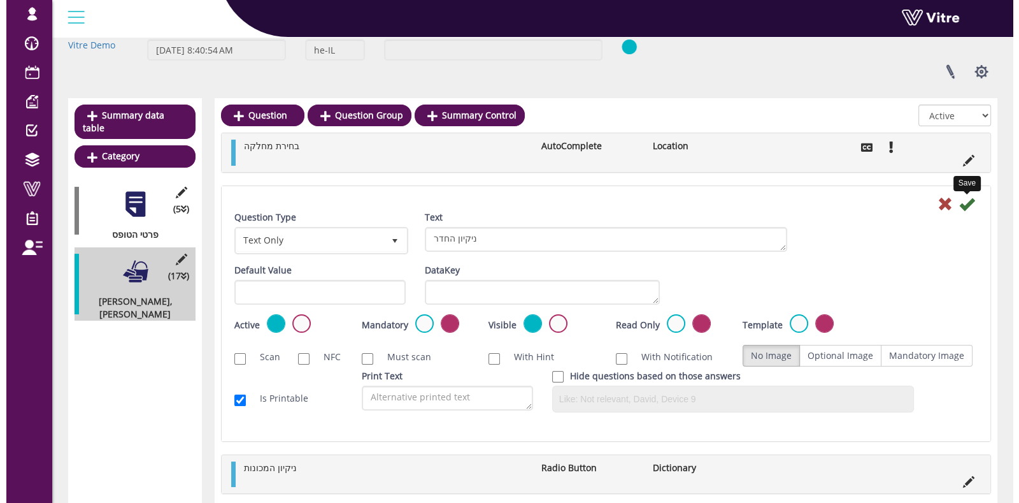
scroll to position [0, 0]
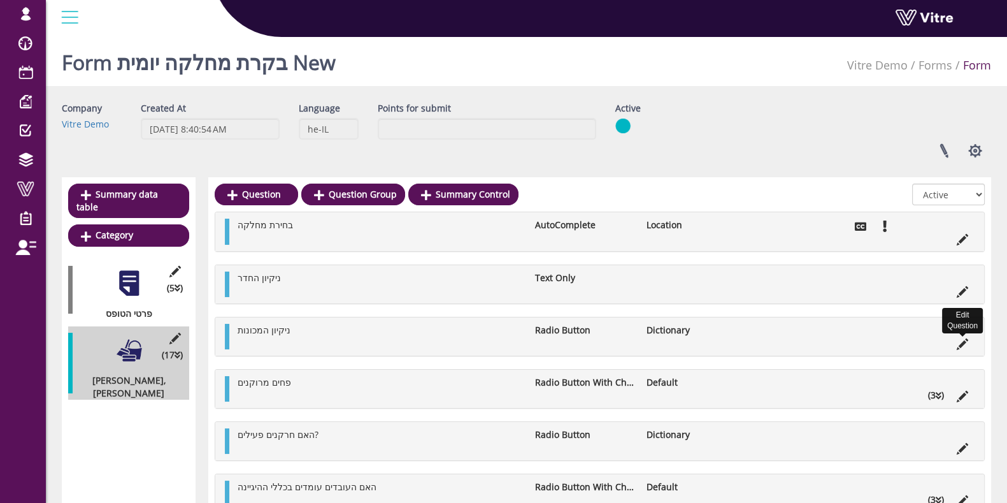
click at [962, 342] on icon at bounding box center [962, 343] width 11 height 11
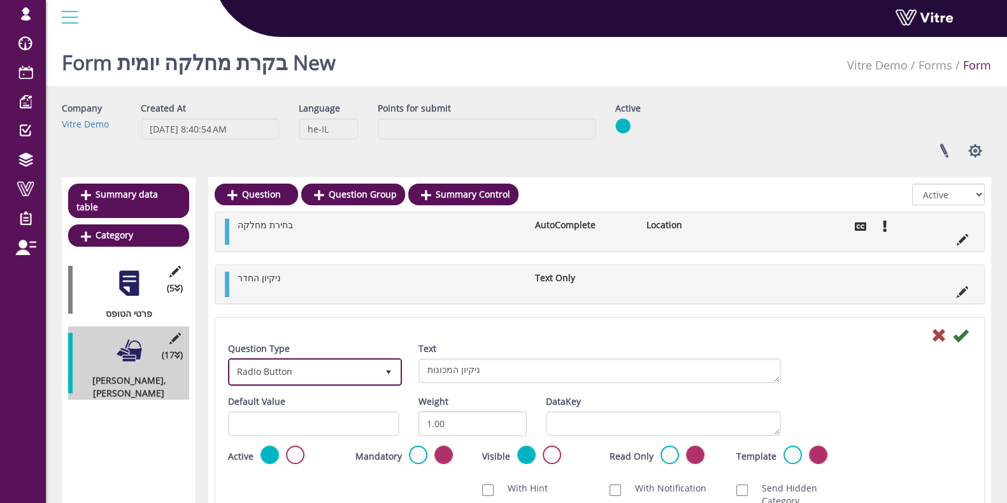
click at [296, 366] on span "Radio Button" at bounding box center [303, 371] width 147 height 23
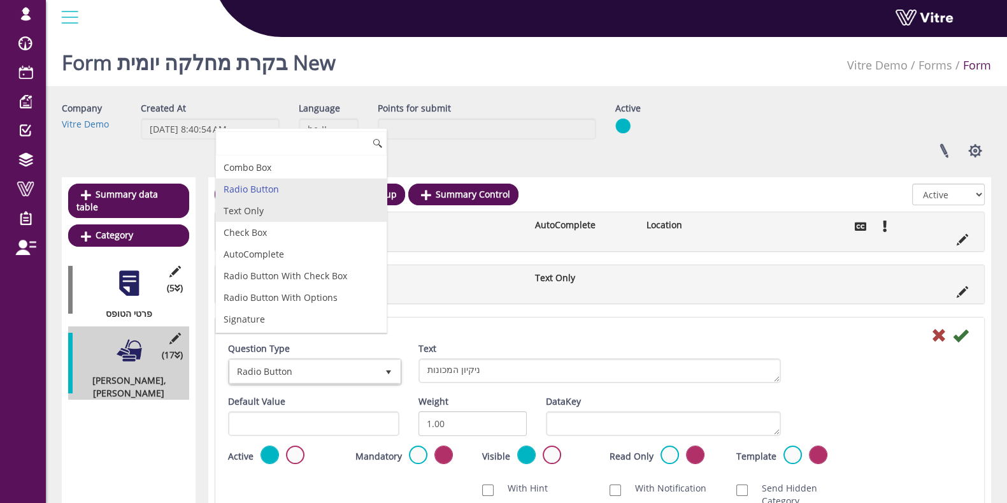
click at [272, 200] on li "Text Only" at bounding box center [301, 211] width 171 height 22
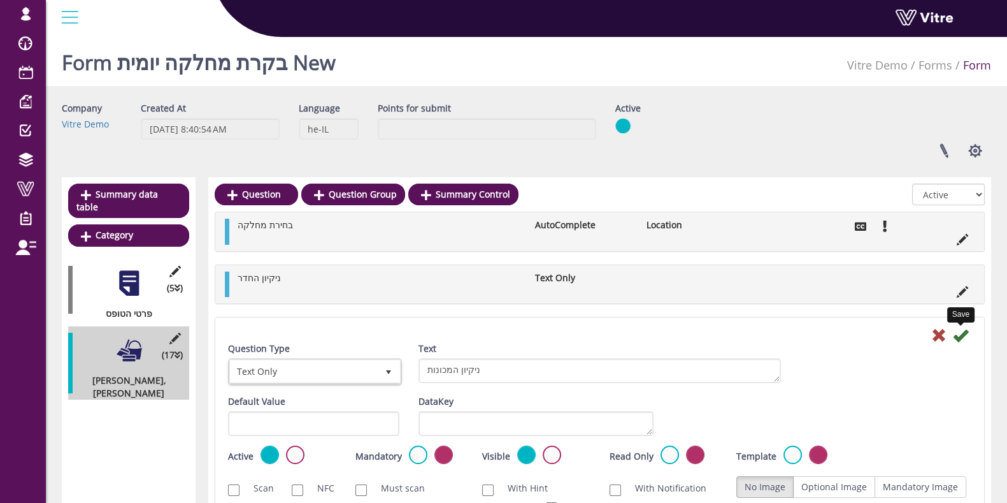
click at [965, 336] on icon at bounding box center [960, 334] width 15 height 15
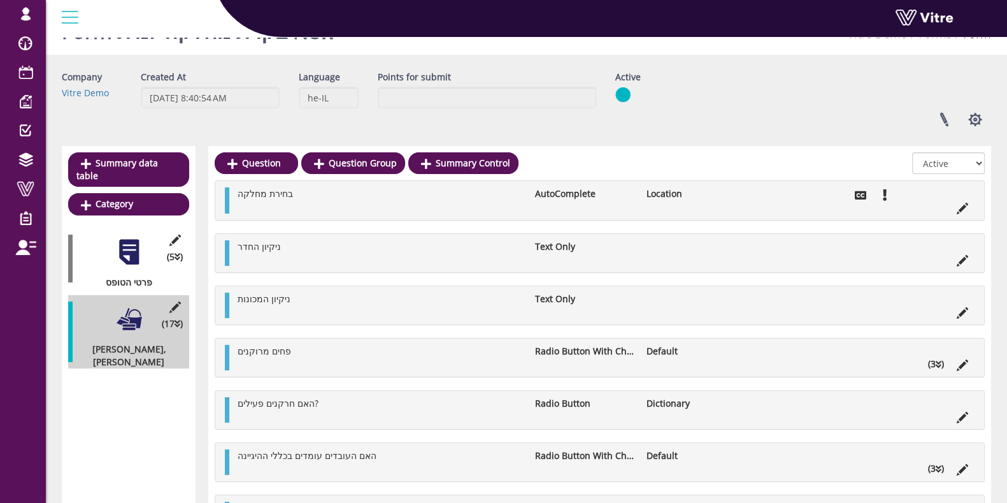
scroll to position [79, 0]
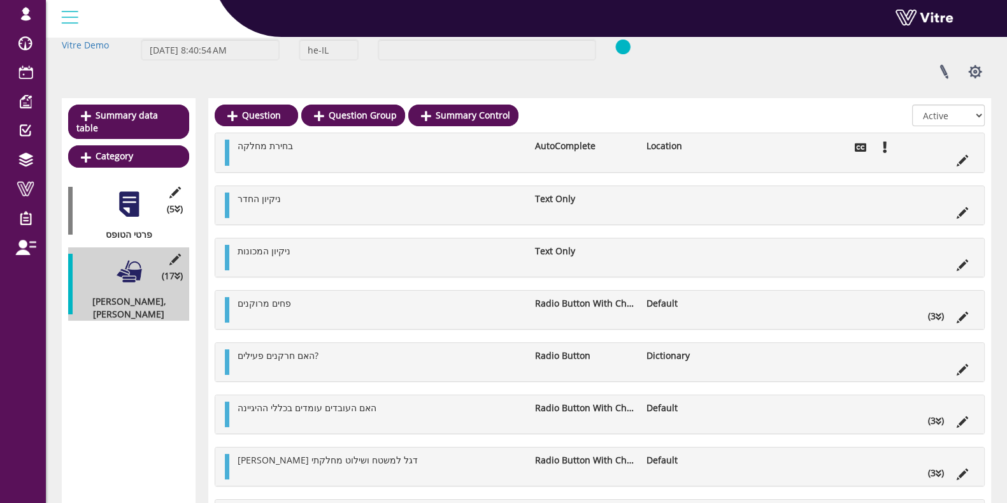
click at [942, 314] on li "(3 )" at bounding box center [936, 316] width 29 height 13
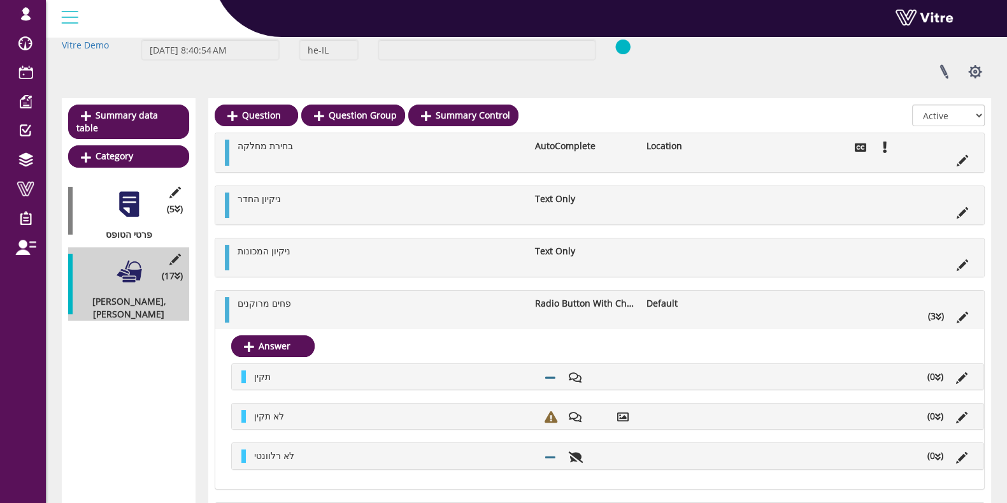
click at [937, 314] on icon at bounding box center [939, 316] width 6 height 9
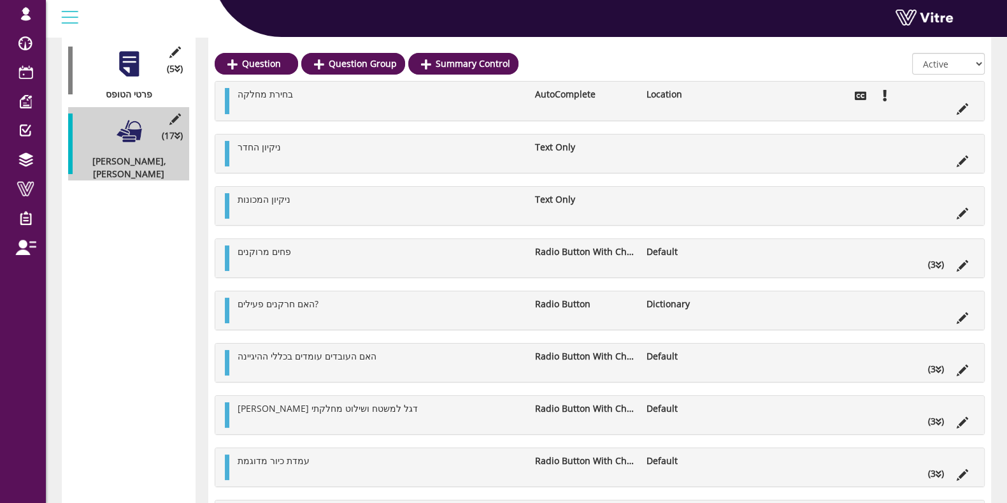
scroll to position [239, 0]
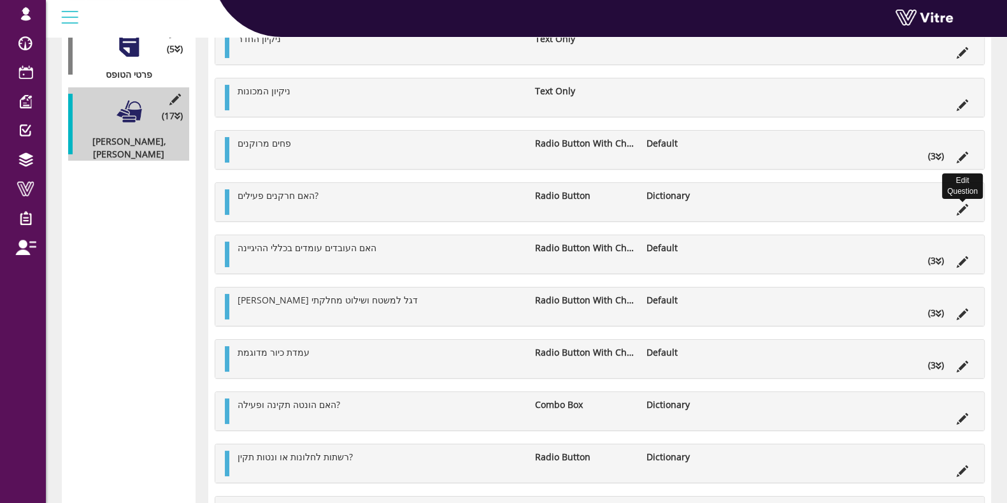
click at [961, 205] on icon at bounding box center [962, 209] width 11 height 11
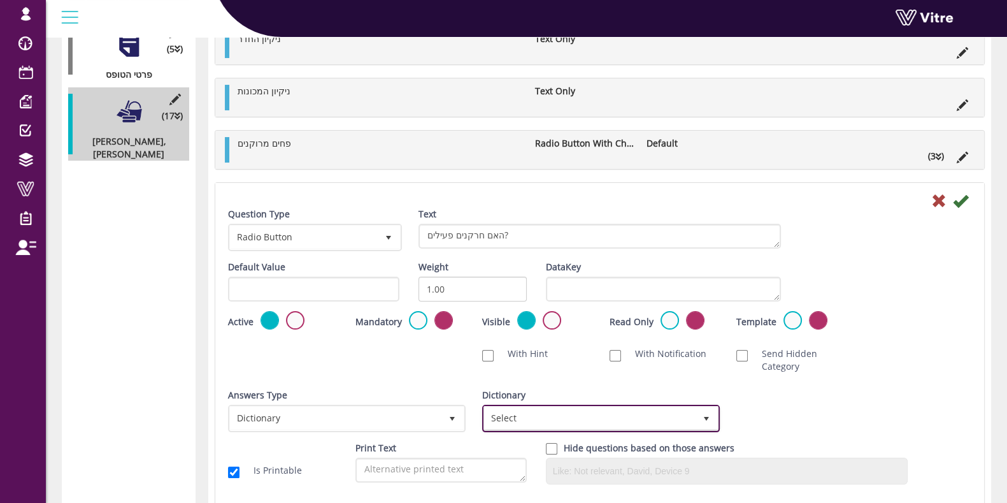
click at [506, 424] on span "Select" at bounding box center [589, 417] width 211 height 23
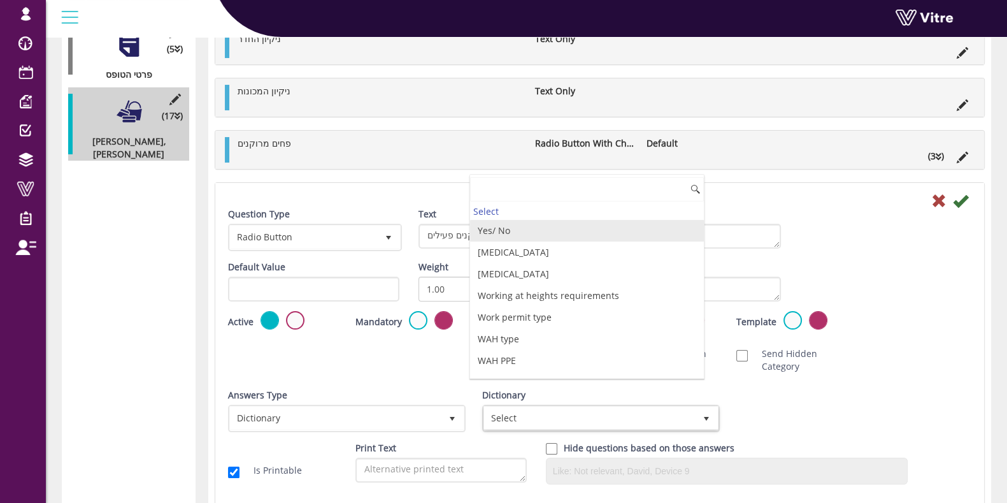
click at [525, 224] on li "Yes/ No" at bounding box center [587, 231] width 234 height 22
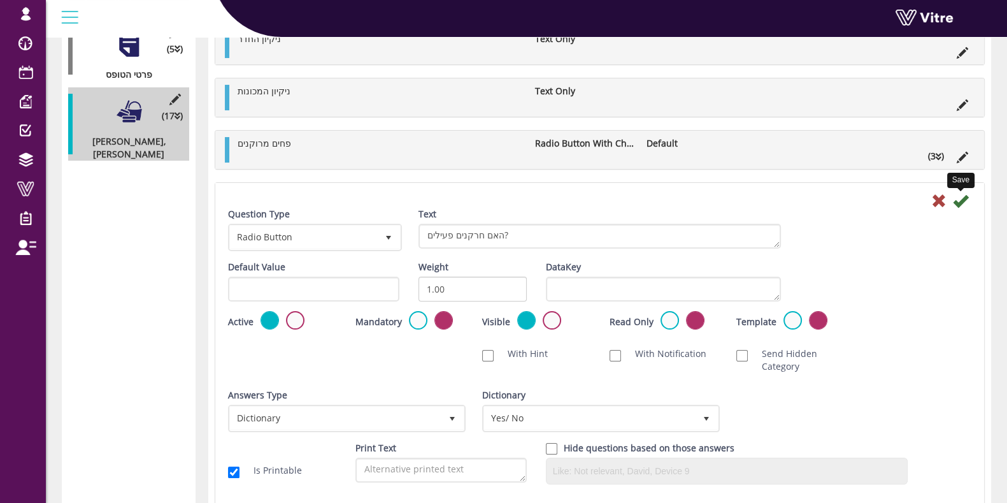
click at [961, 198] on icon at bounding box center [960, 200] width 15 height 15
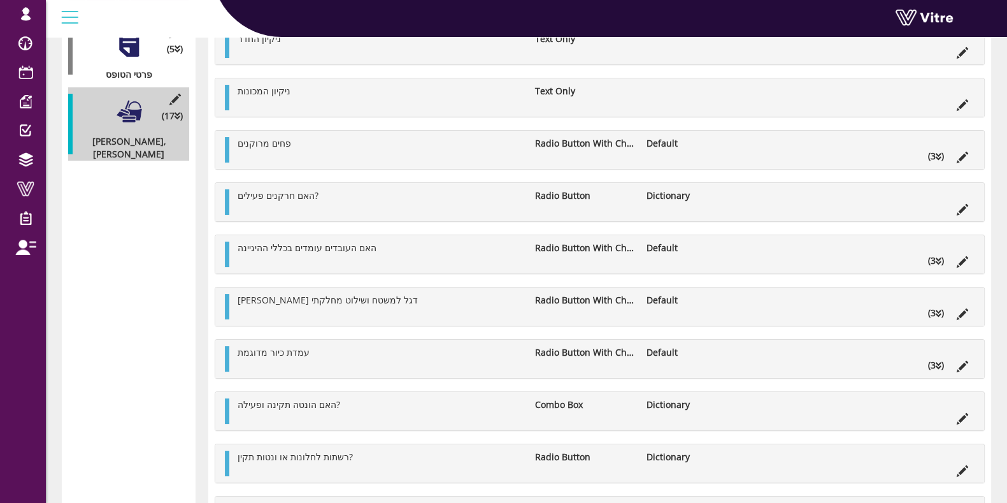
click at [936, 257] on icon at bounding box center [939, 261] width 6 height 9
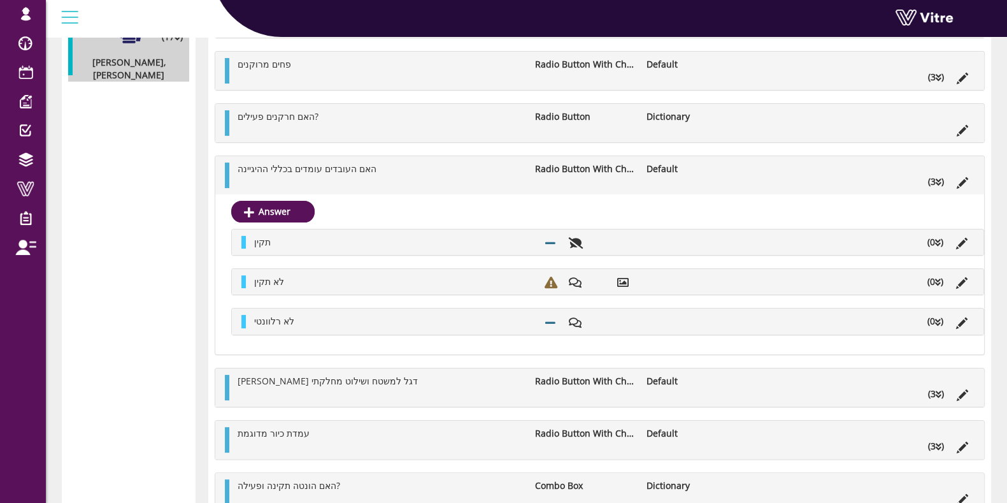
scroll to position [398, 0]
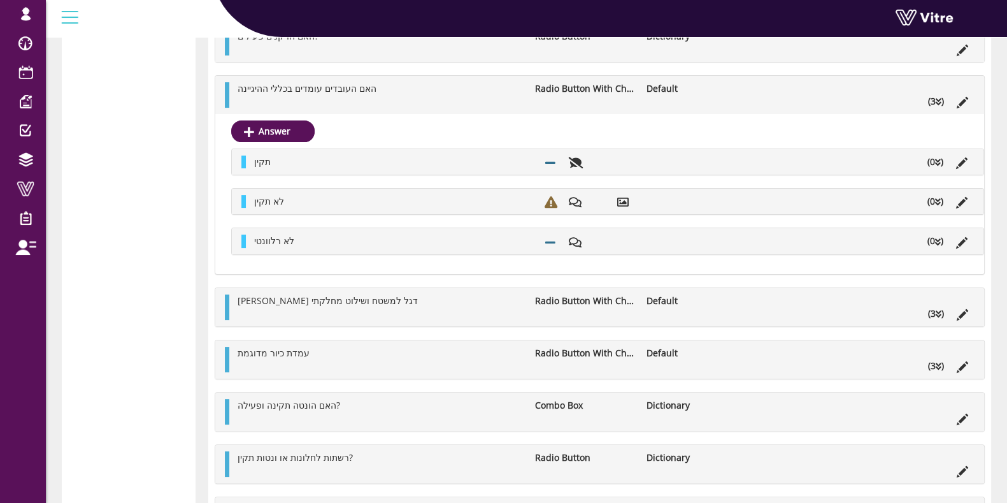
click at [934, 313] on li "(3 )" at bounding box center [936, 313] width 29 height 13
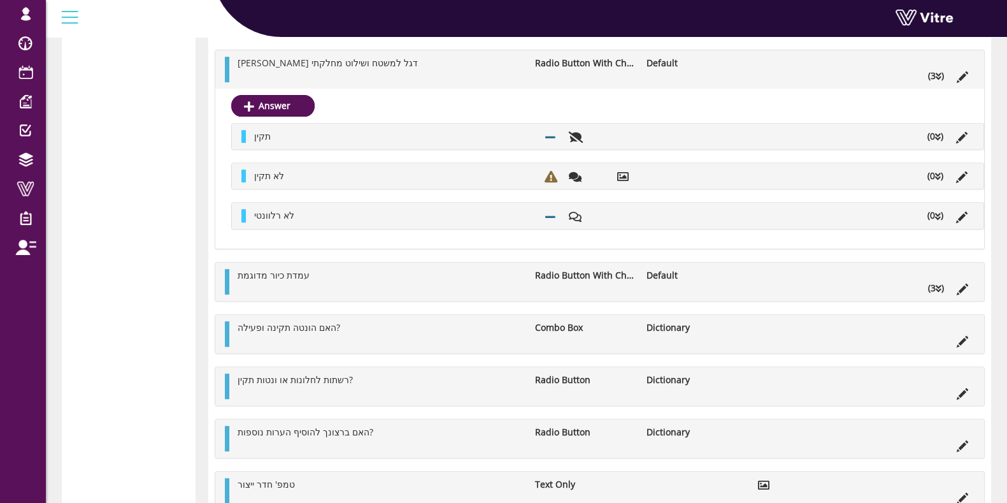
scroll to position [636, 0]
click at [960, 338] on icon at bounding box center [962, 340] width 11 height 11
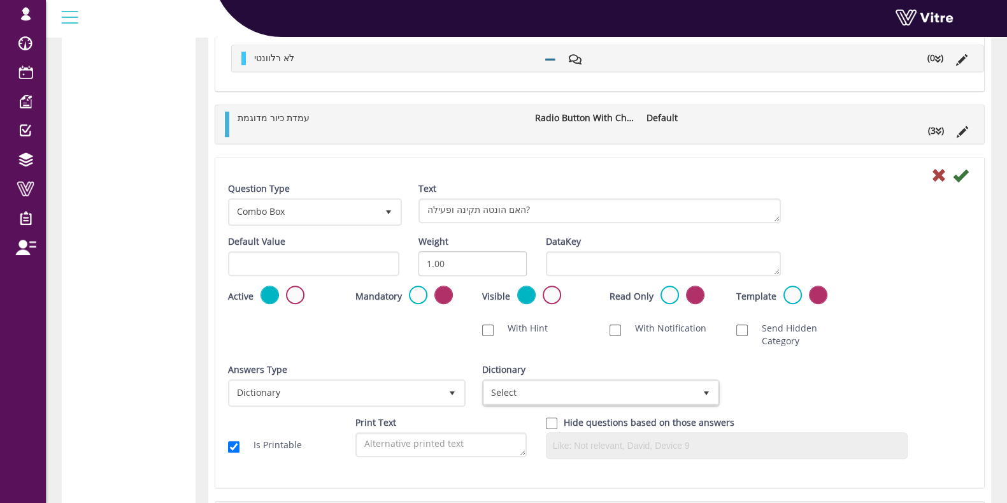
scroll to position [796, 0]
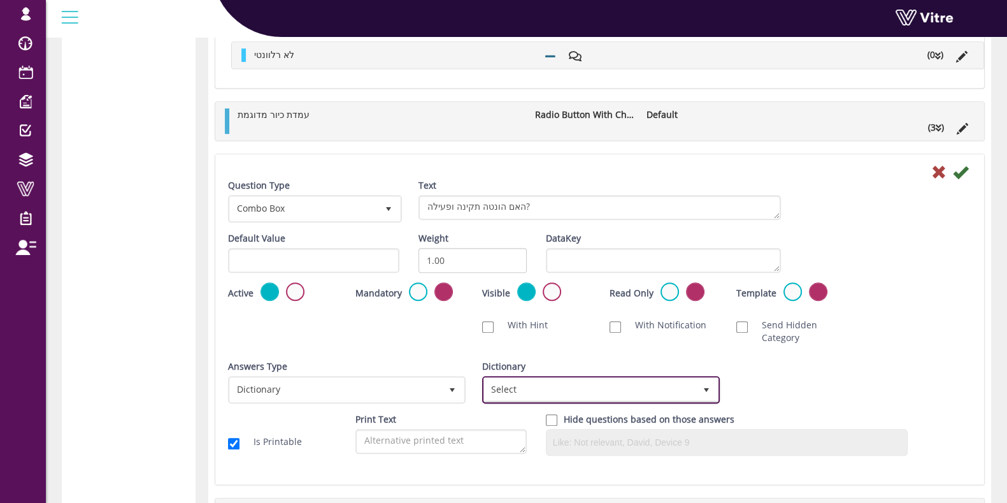
click at [595, 384] on span "Select" at bounding box center [589, 389] width 211 height 23
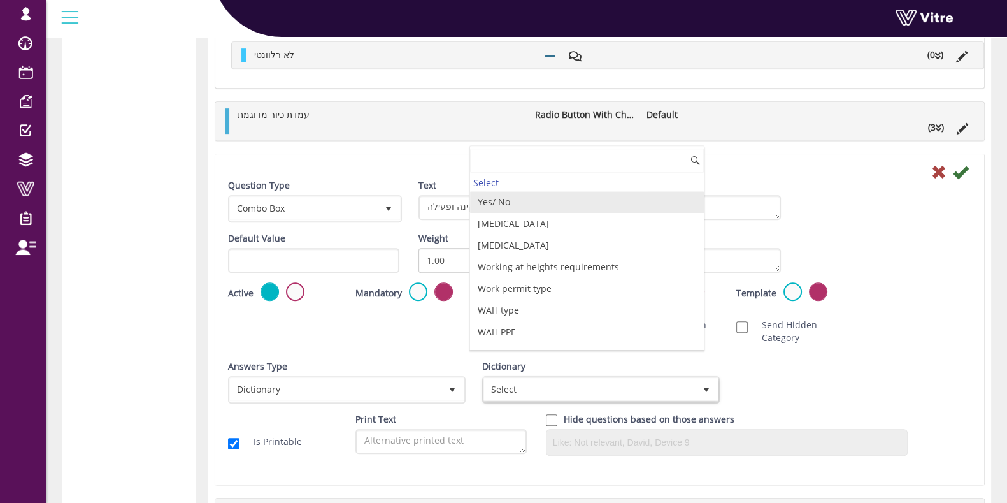
click at [531, 201] on li "Yes/ No" at bounding box center [587, 202] width 234 height 22
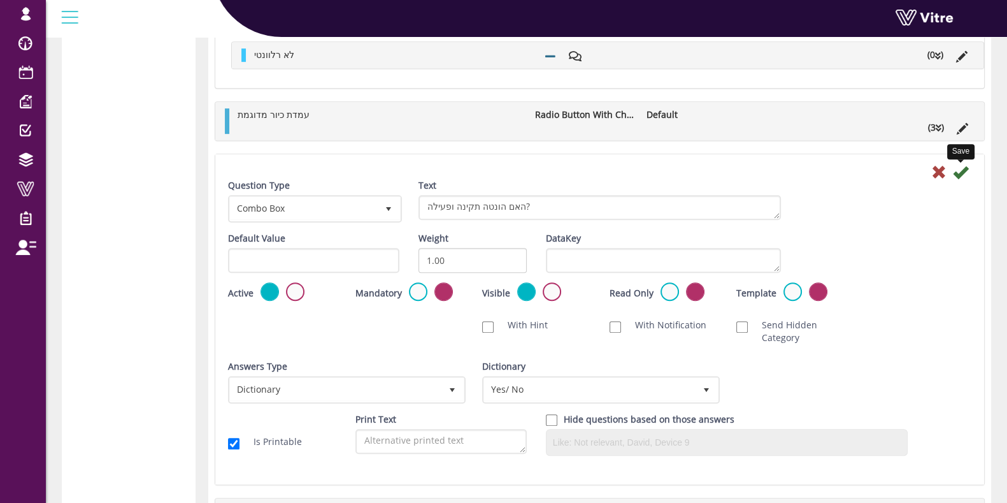
click at [959, 164] on icon at bounding box center [960, 171] width 15 height 15
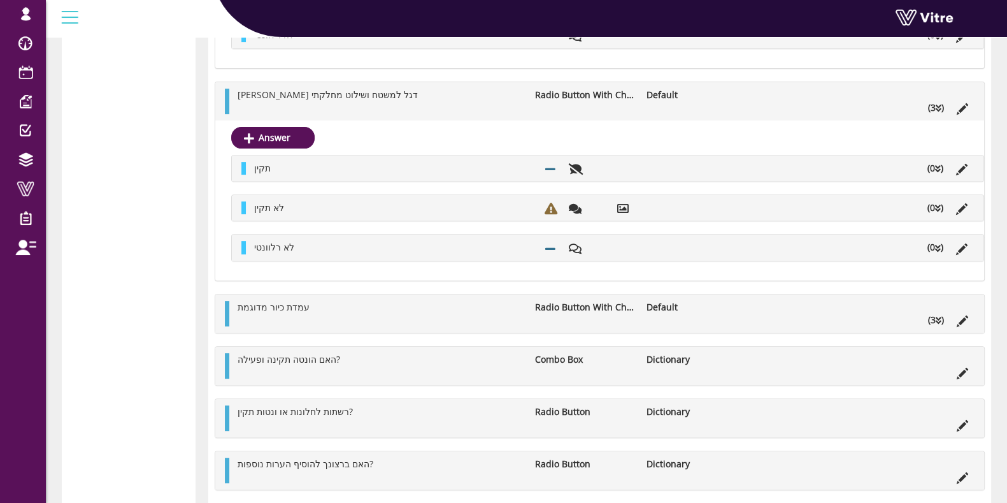
scroll to position [636, 0]
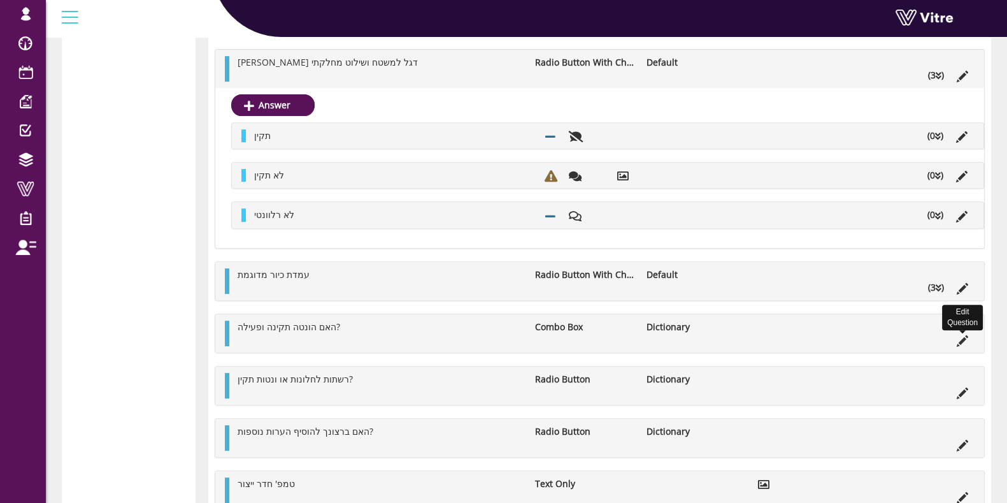
click at [964, 335] on icon at bounding box center [962, 340] width 11 height 11
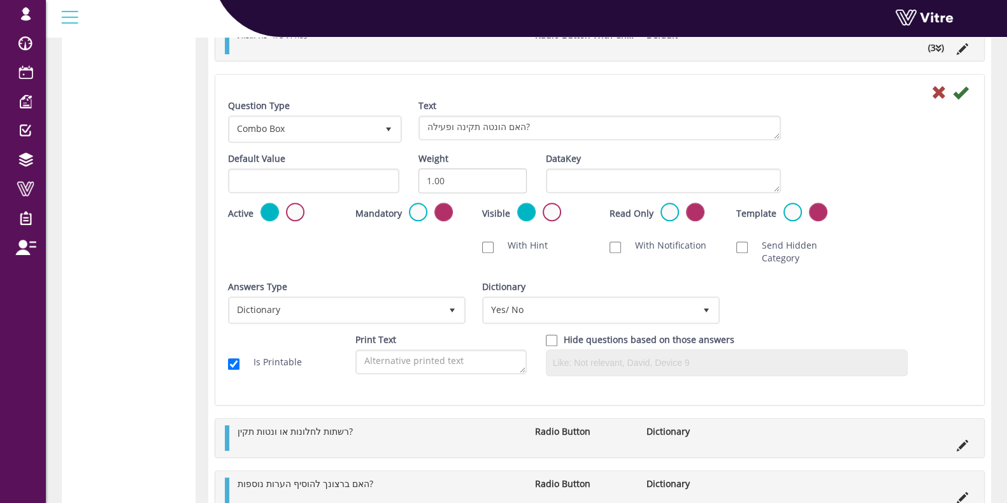
scroll to position [1034, 0]
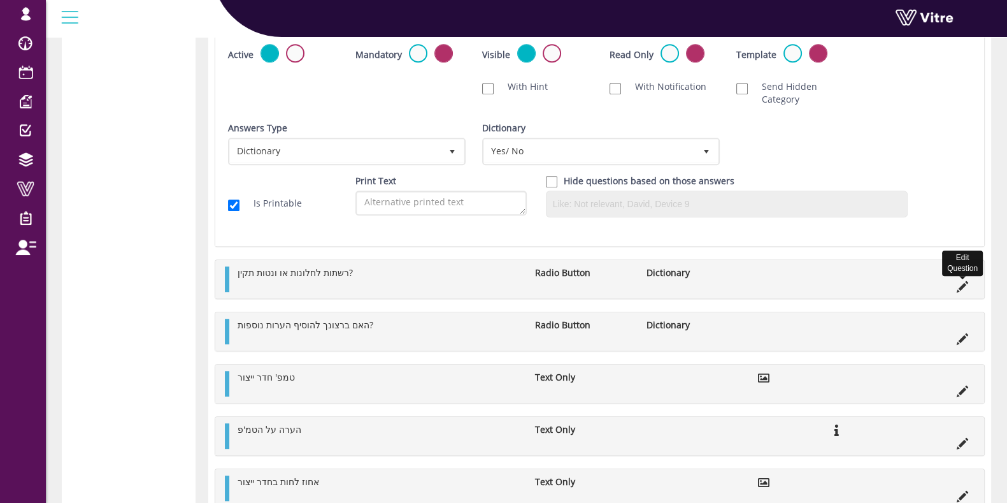
click at [961, 281] on icon at bounding box center [962, 286] width 11 height 11
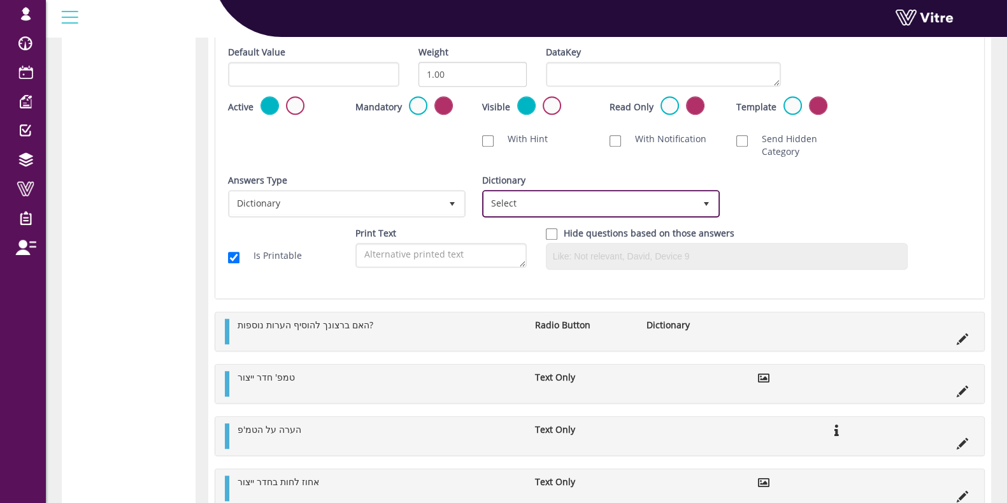
click at [621, 202] on span "Select" at bounding box center [589, 203] width 211 height 23
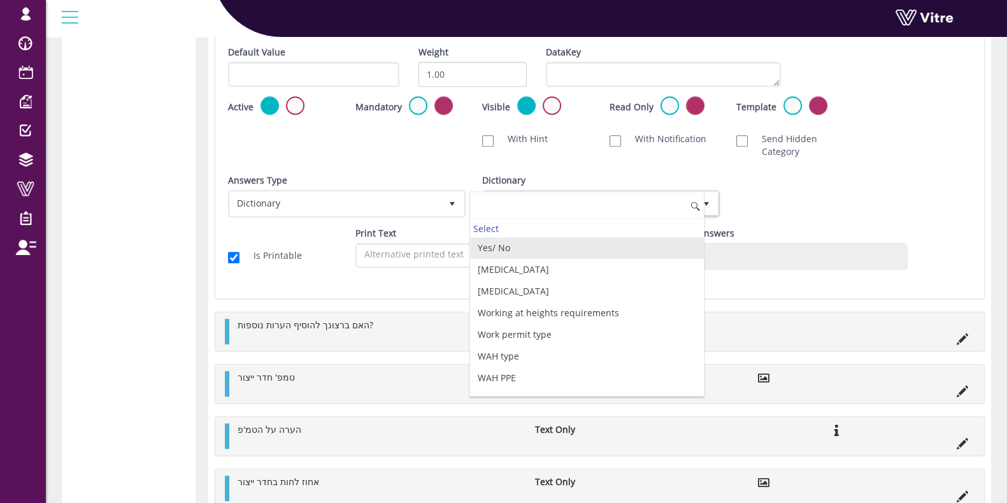
click at [519, 250] on li "Yes/ No" at bounding box center [587, 248] width 234 height 22
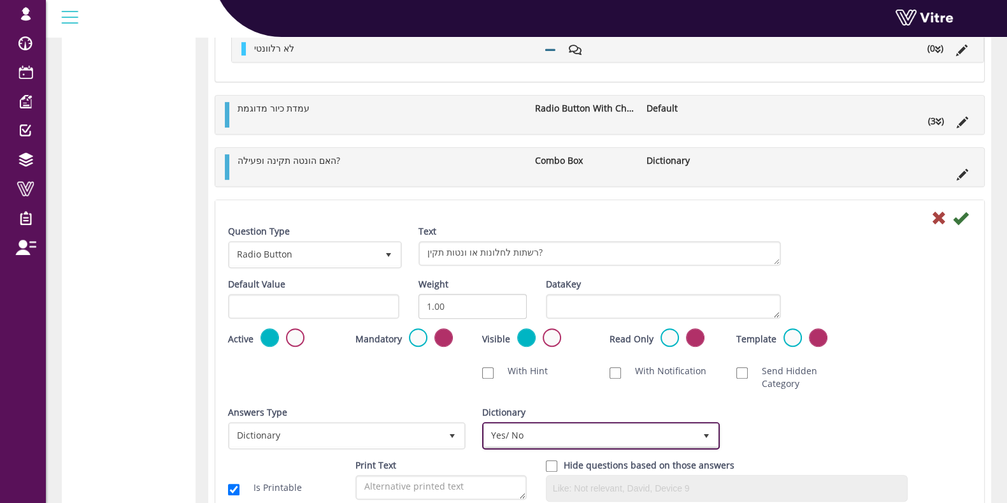
scroll to position [796, 0]
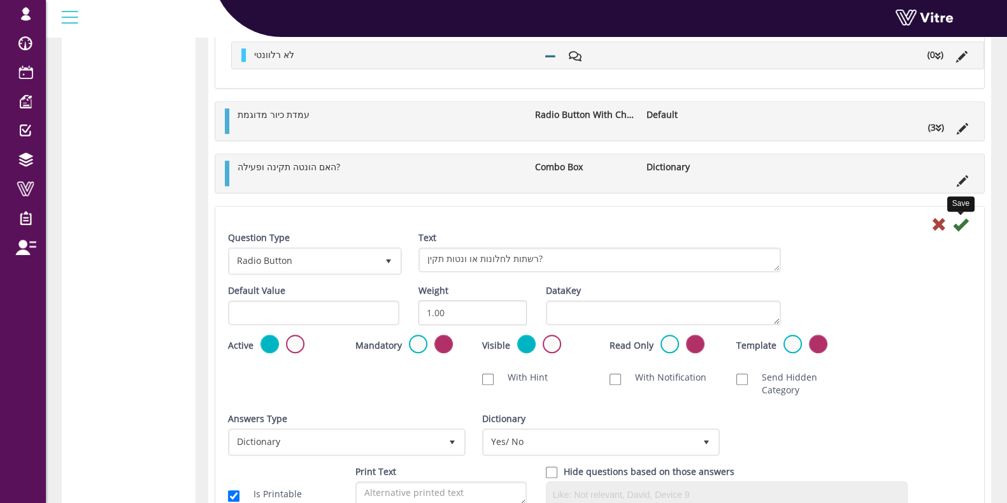
click at [957, 222] on icon at bounding box center [960, 224] width 15 height 15
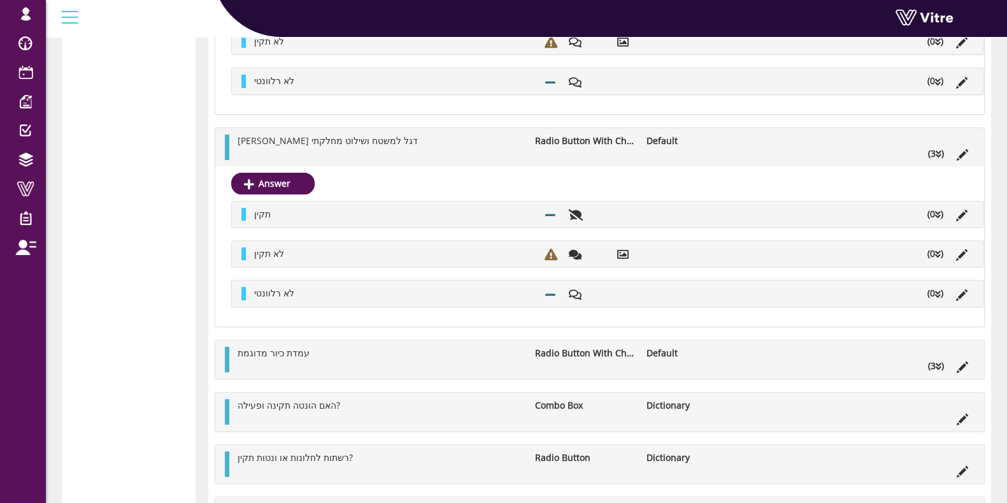
scroll to position [636, 0]
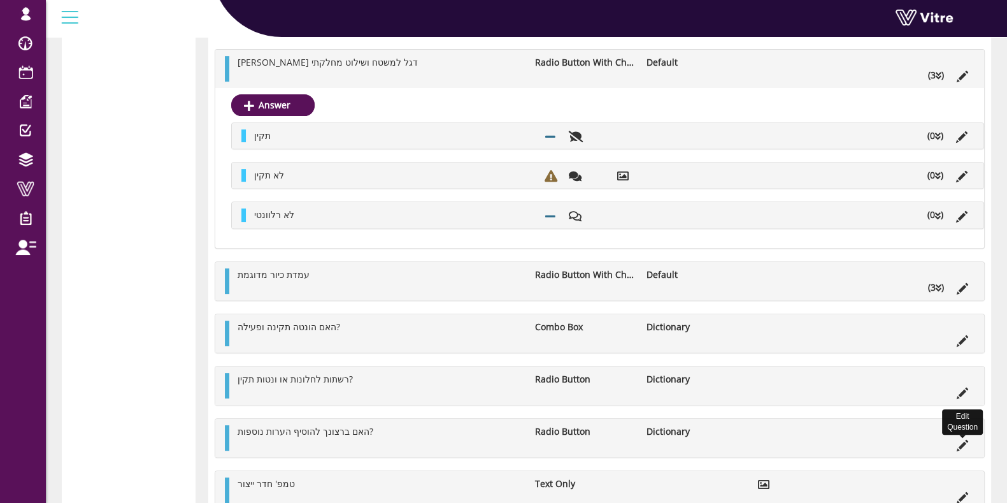
click at [965, 439] on icon at bounding box center [962, 444] width 11 height 11
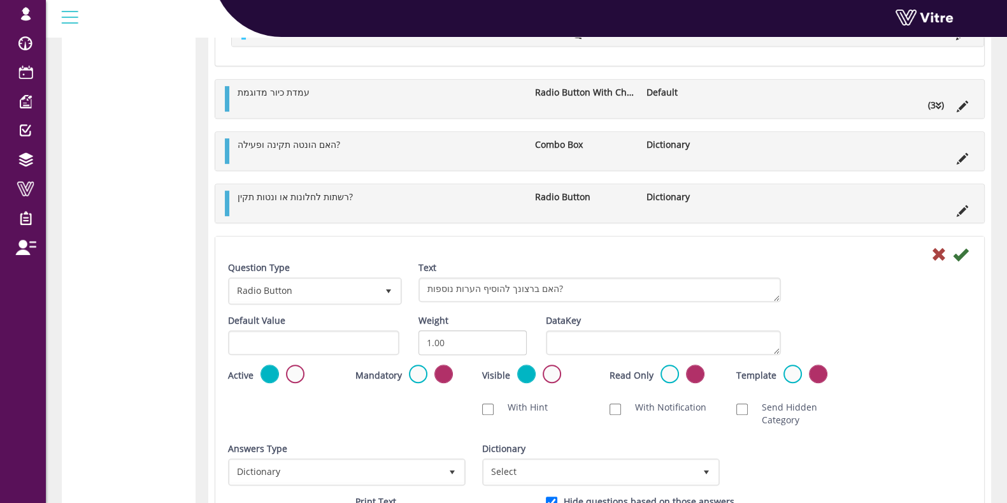
scroll to position [876, 0]
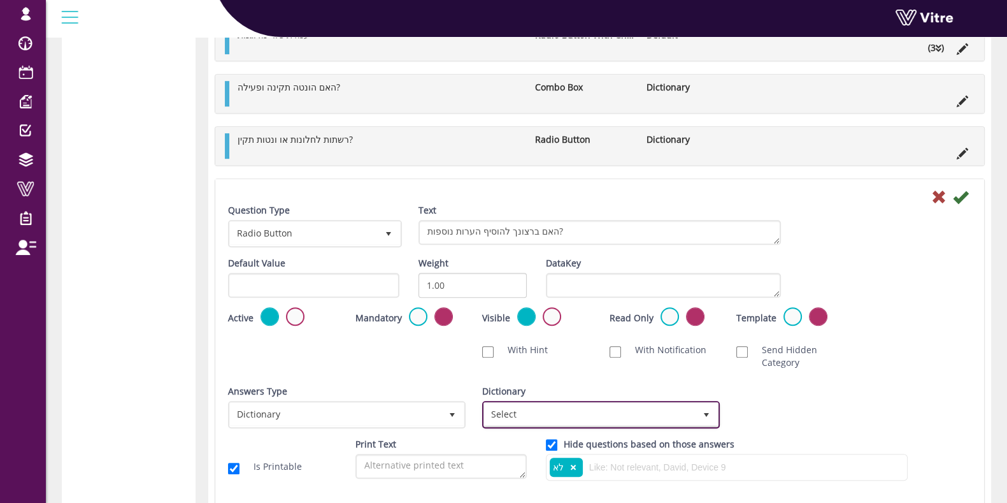
click at [581, 409] on span "Select" at bounding box center [589, 414] width 211 height 23
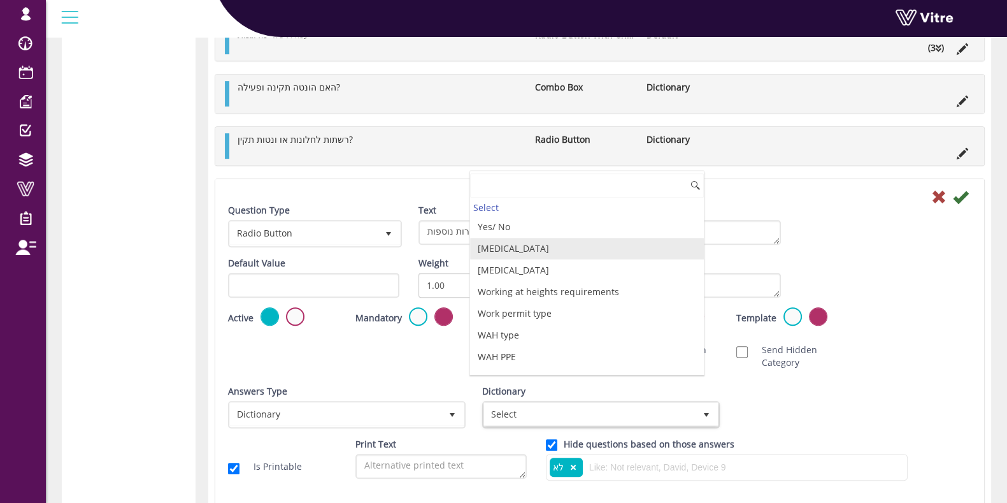
click at [525, 227] on li "Yes/ No" at bounding box center [587, 227] width 234 height 22
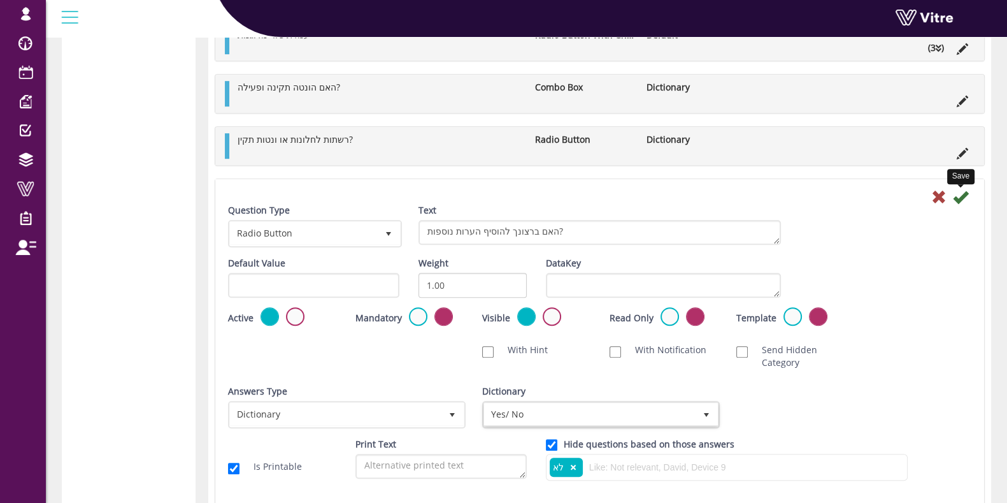
click at [964, 189] on icon at bounding box center [960, 196] width 15 height 15
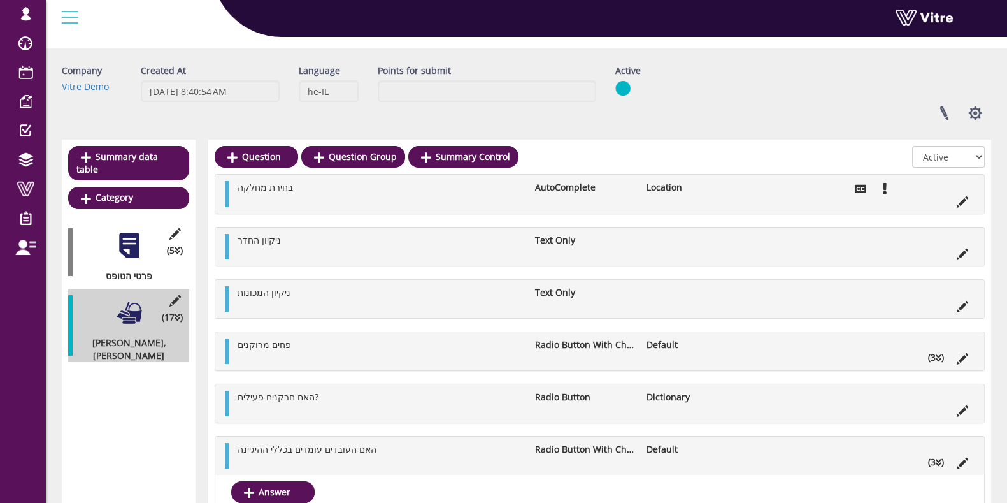
scroll to position [0, 0]
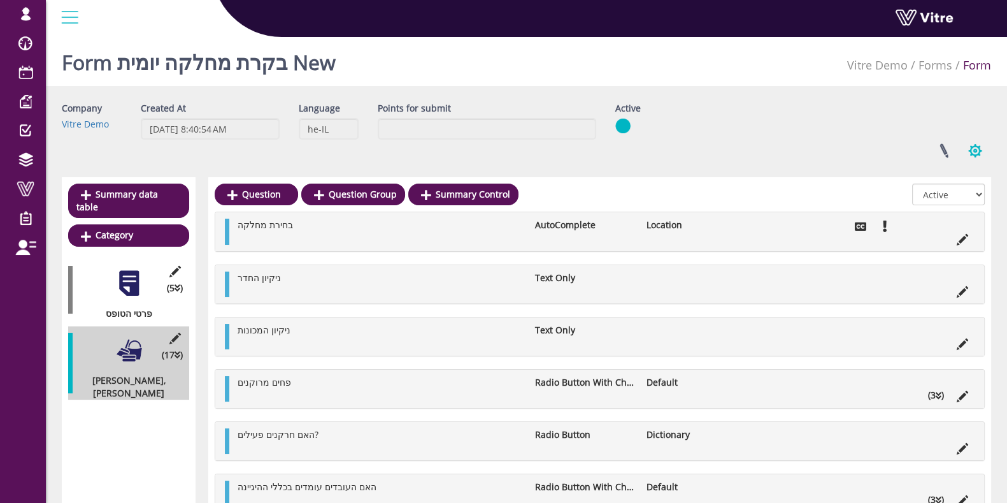
click at [978, 154] on button "button" at bounding box center [975, 151] width 32 height 34
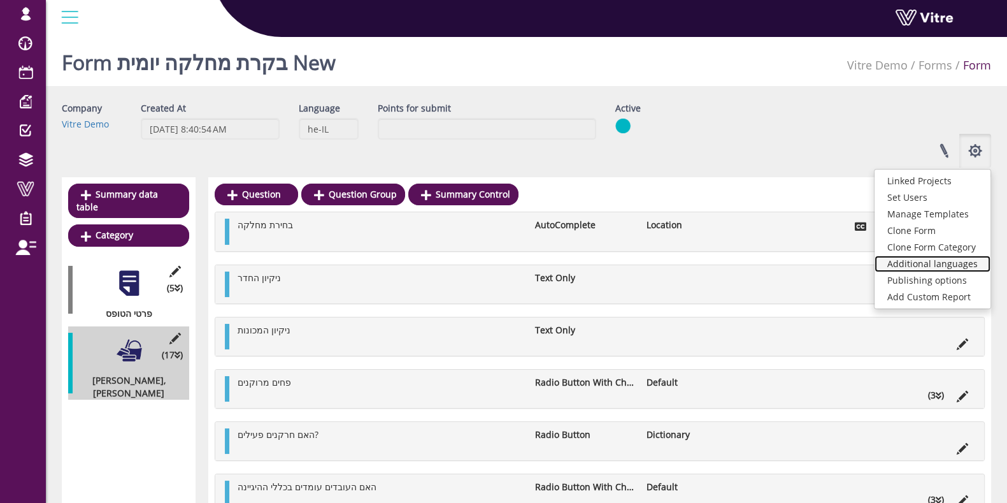
click at [950, 264] on link "Additional languages" at bounding box center [932, 263] width 116 height 17
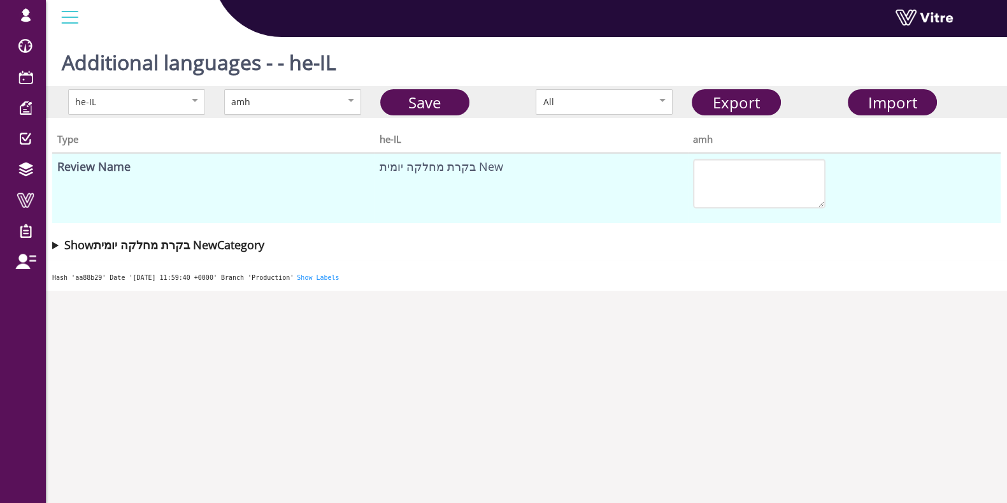
click at [282, 110] on div "amh" at bounding box center [292, 101] width 137 height 25
click at [755, 97] on link "Export" at bounding box center [736, 102] width 89 height 26
click at [99, 361] on body "[EMAIL_ADDRESS][DOMAIN_NAME] Profile Notification Change Company English Englis…" at bounding box center [503, 283] width 1007 height 503
click at [909, 101] on span "Import" at bounding box center [892, 102] width 49 height 21
click at [316, 105] on div "amh" at bounding box center [279, 102] width 96 height 14
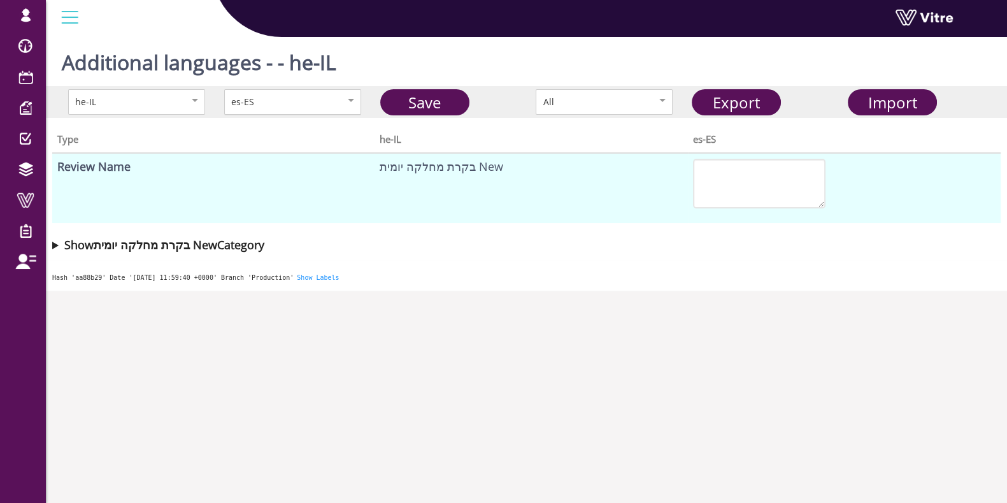
click at [285, 113] on div "es-ES" at bounding box center [292, 101] width 137 height 25
drag, startPoint x: 431, startPoint y: 331, endPoint x: 446, endPoint y: 310, distance: 25.1
click at [431, 331] on body "[EMAIL_ADDRESS][DOMAIN_NAME] Profile Notification Change Company English Englis…" at bounding box center [503, 283] width 1007 height 503
click at [866, 99] on div "Import" at bounding box center [892, 102] width 80 height 24
click at [873, 104] on span "Import" at bounding box center [892, 102] width 49 height 21
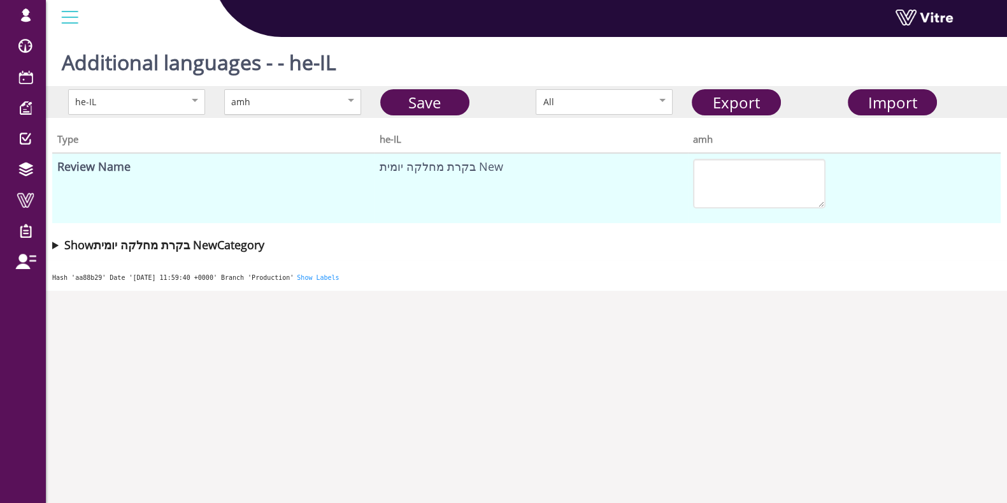
click at [333, 95] on div "amh" at bounding box center [292, 101] width 137 height 25
click at [287, 87] on div "he-IL en-US Save All Export Import" at bounding box center [526, 102] width 961 height 32
click at [282, 98] on div "en-US" at bounding box center [279, 102] width 96 height 14
click at [57, 238] on summary "Show בקרת מחלקה יומית New Category" at bounding box center [526, 245] width 948 height 18
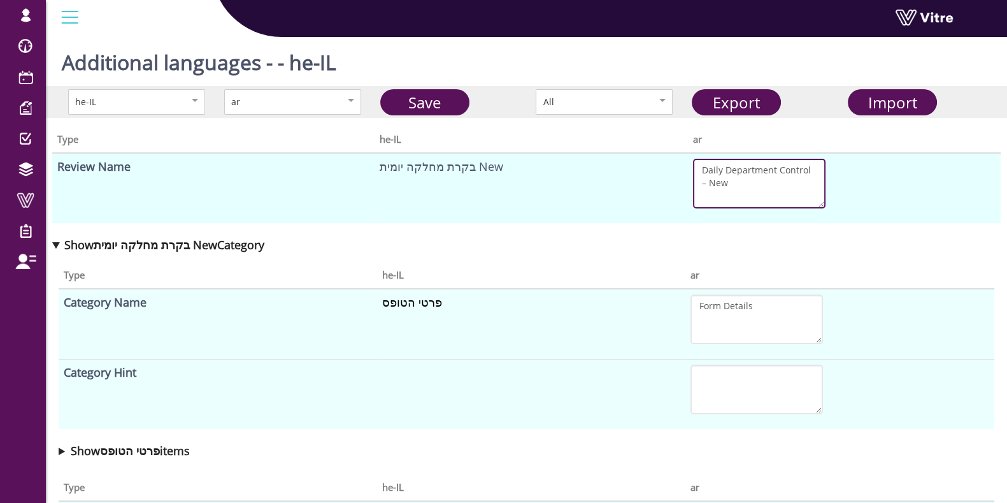
click at [711, 180] on textarea "Daily Department Control – New" at bounding box center [759, 184] width 132 height 50
click at [712, 180] on textarea "Daily Department Control – New" at bounding box center [759, 184] width 132 height 50
type textarea "Daily Department Control – New"
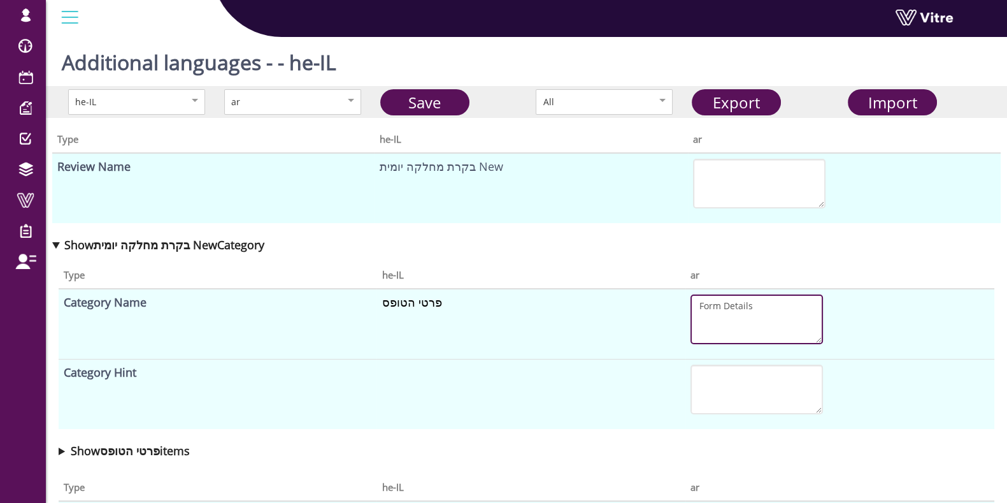
click at [729, 318] on textarea "Form Details" at bounding box center [756, 319] width 132 height 50
type textarea "Form Details"
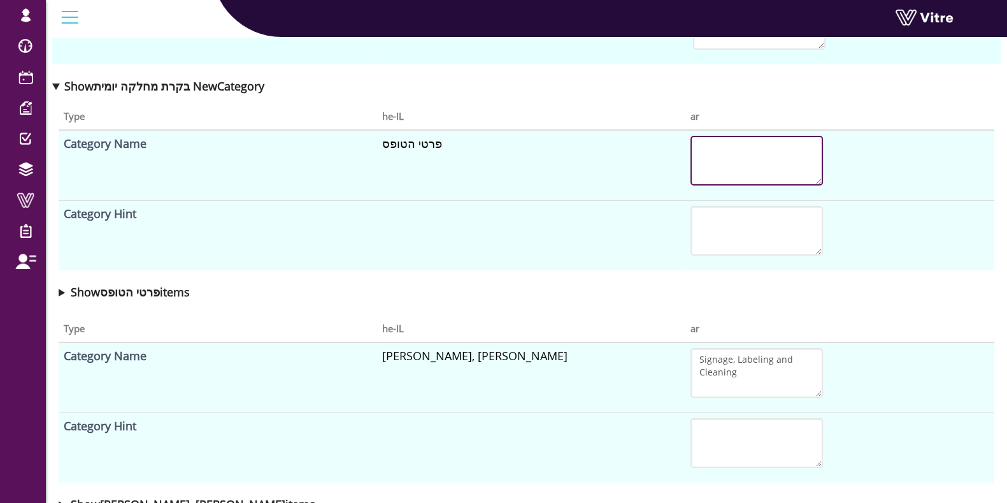
scroll to position [239, 0]
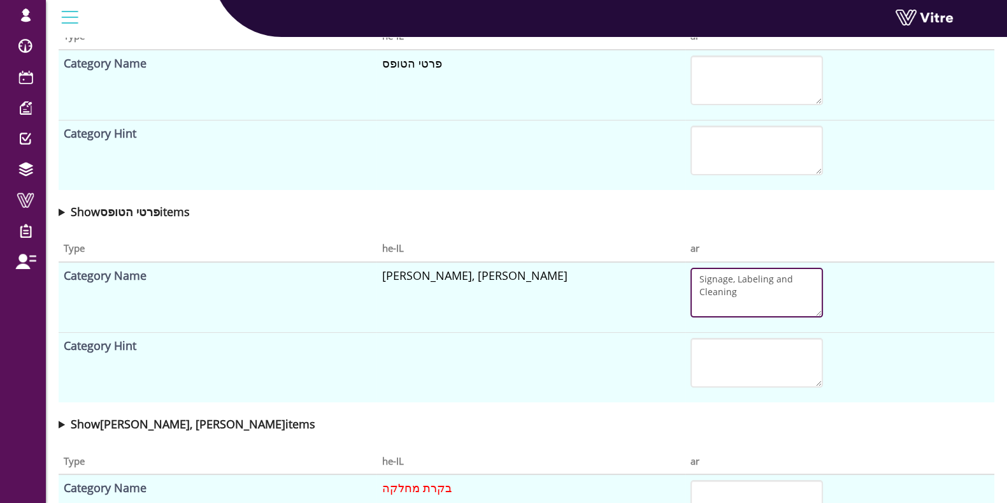
click at [731, 285] on textarea "Signage, Labeling and Cleaning" at bounding box center [756, 292] width 132 height 50
type textarea "Signage, Labeling and Cleaning"
click at [59, 211] on summary "Show פרטי הטופס items" at bounding box center [527, 212] width 936 height 18
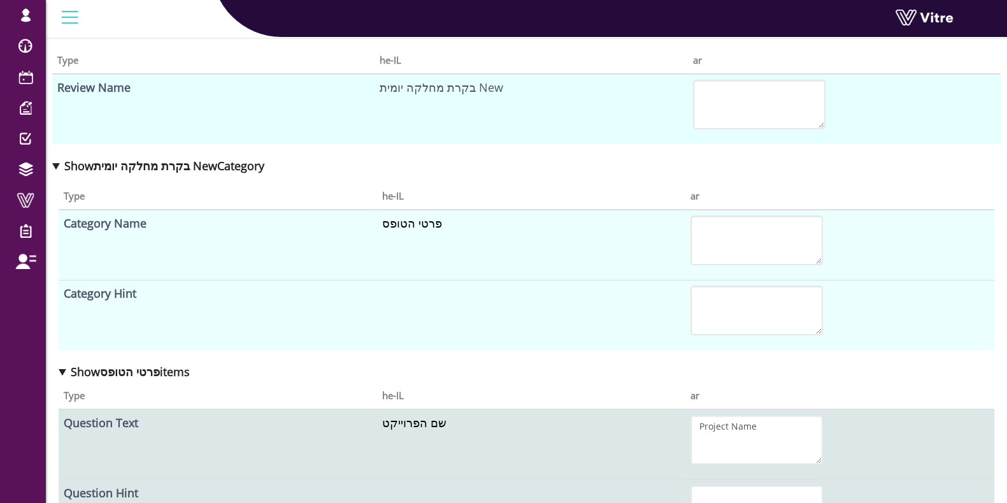
scroll to position [0, 0]
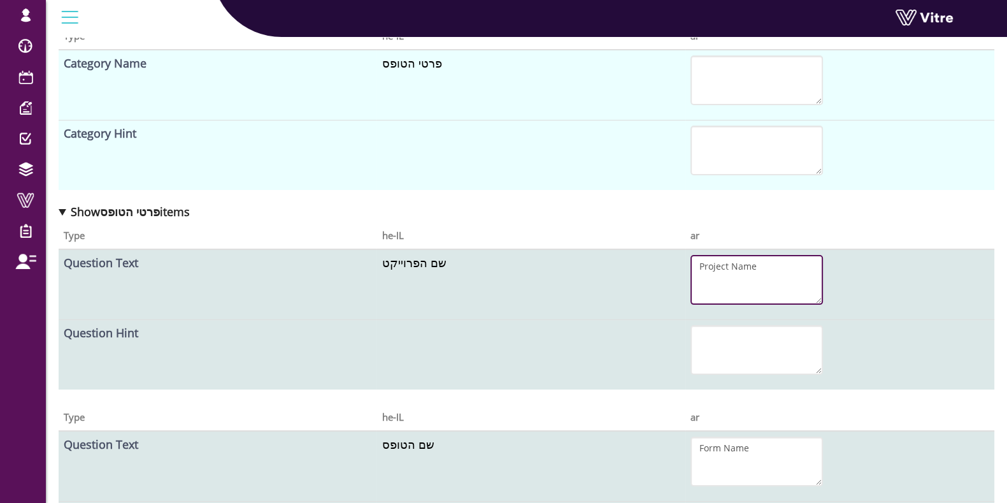
click at [736, 261] on textarea "Project Name" at bounding box center [756, 280] width 132 height 50
type textarea "Project Name"
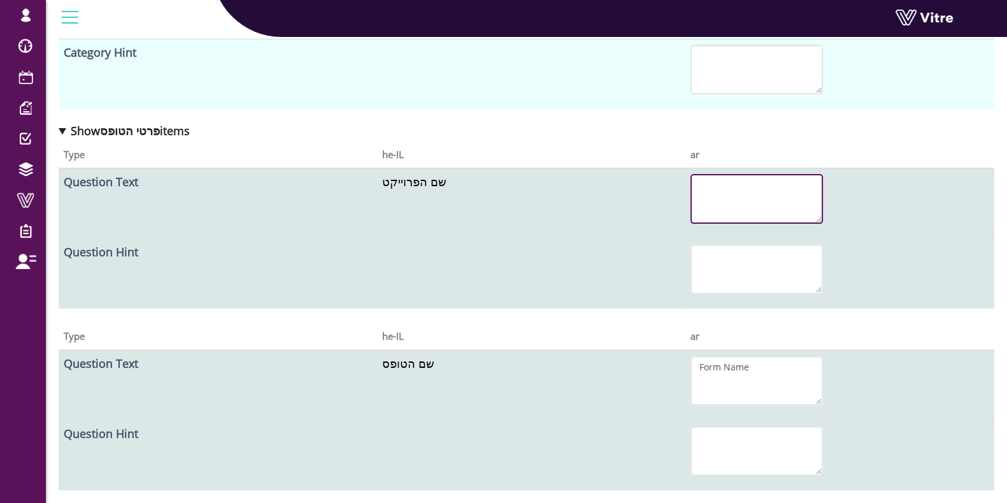
scroll to position [398, 0]
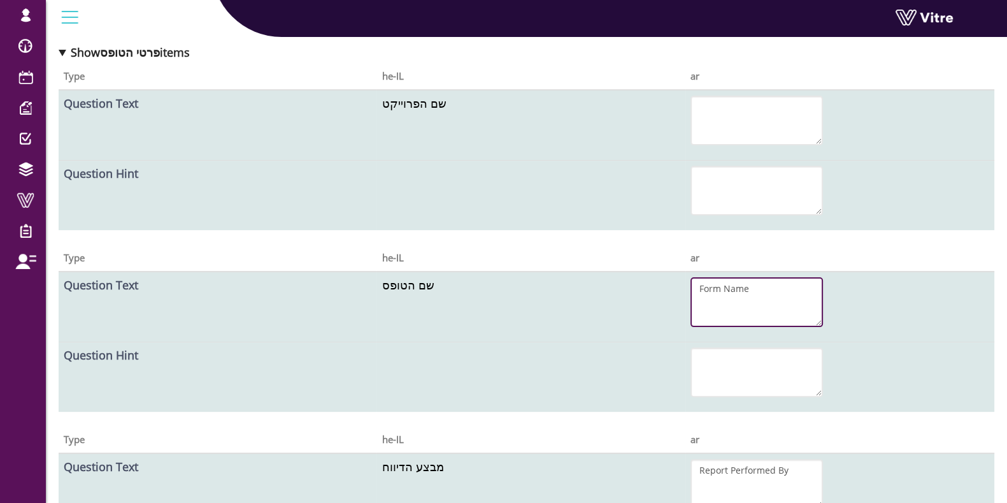
click at [736, 297] on textarea "Form Name" at bounding box center [756, 302] width 132 height 50
type textarea "Form Name"
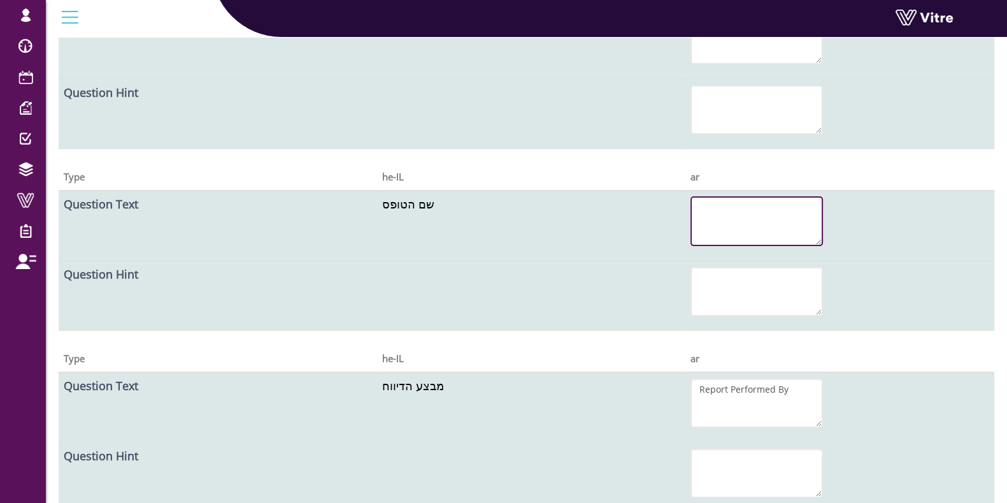
scroll to position [478, 0]
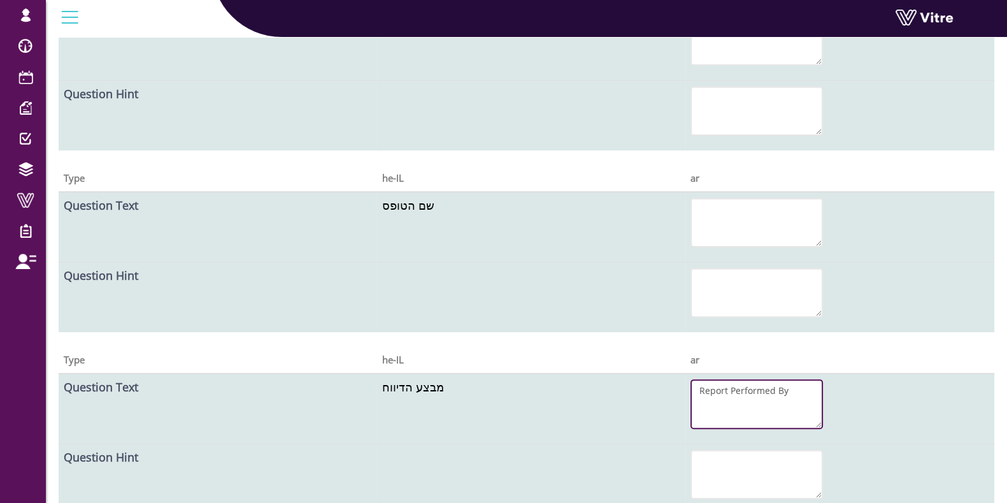
click at [748, 396] on textarea "Report Performed By" at bounding box center [756, 404] width 132 height 50
type textarea "Report Performed By"
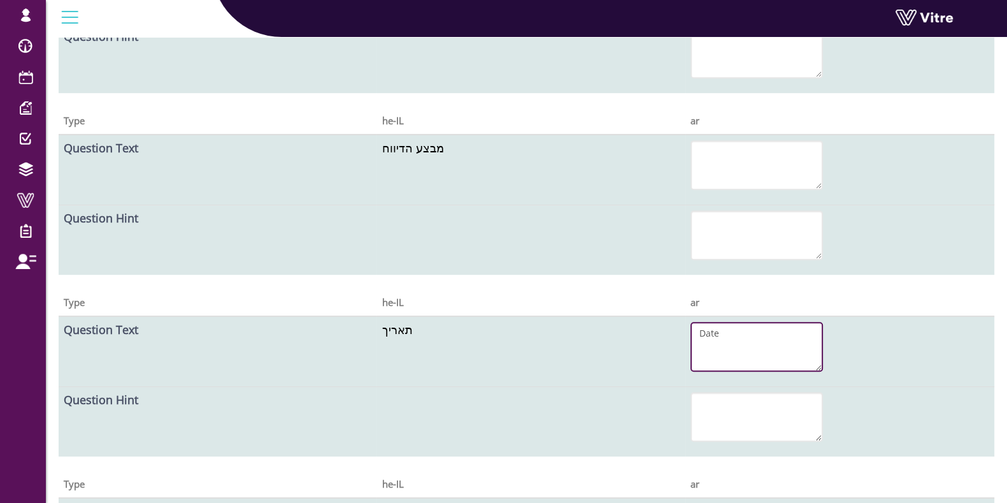
click at [729, 339] on textarea "Date" at bounding box center [756, 347] width 132 height 50
type textarea "Date"
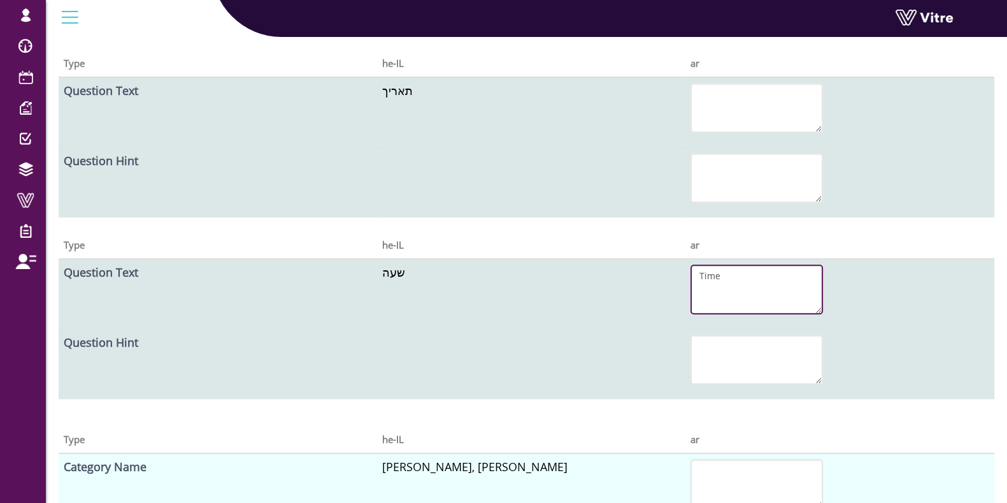
click at [725, 288] on textarea "Time" at bounding box center [756, 289] width 132 height 50
type textarea "Time"
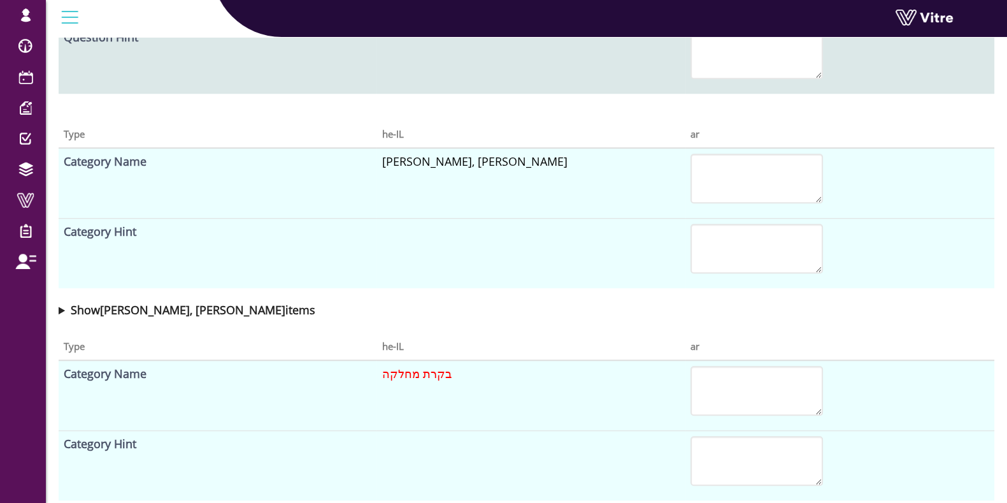
scroll to position [1329, 0]
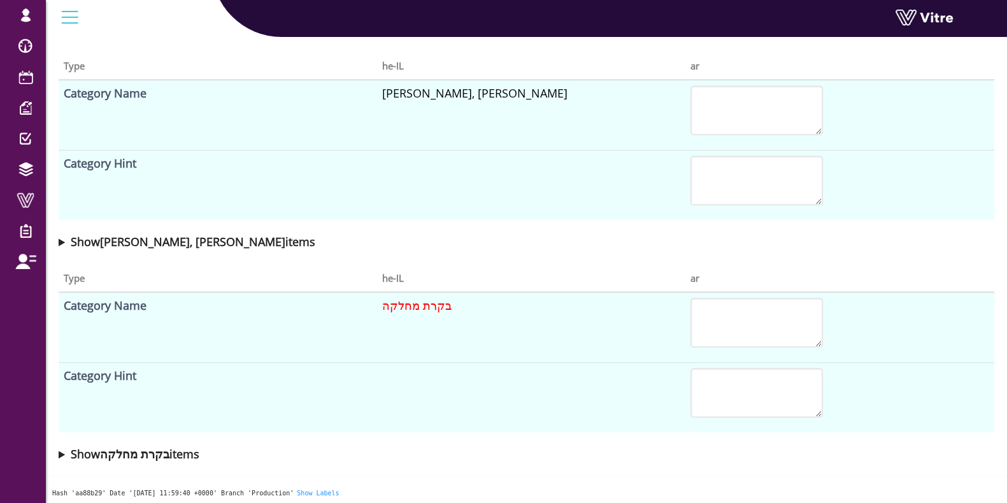
click at [61, 241] on summary "Show שילוט, סימון וניקיון items" at bounding box center [527, 241] width 936 height 18
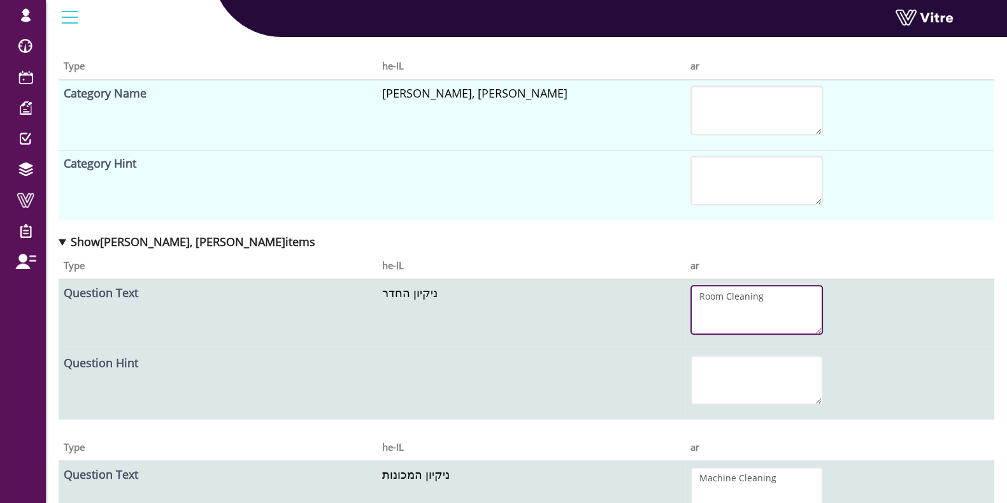
click at [752, 308] on textarea "Room Cleaning" at bounding box center [756, 310] width 132 height 50
type textarea "Room"
click at [746, 304] on textarea "Room" at bounding box center [756, 310] width 132 height 50
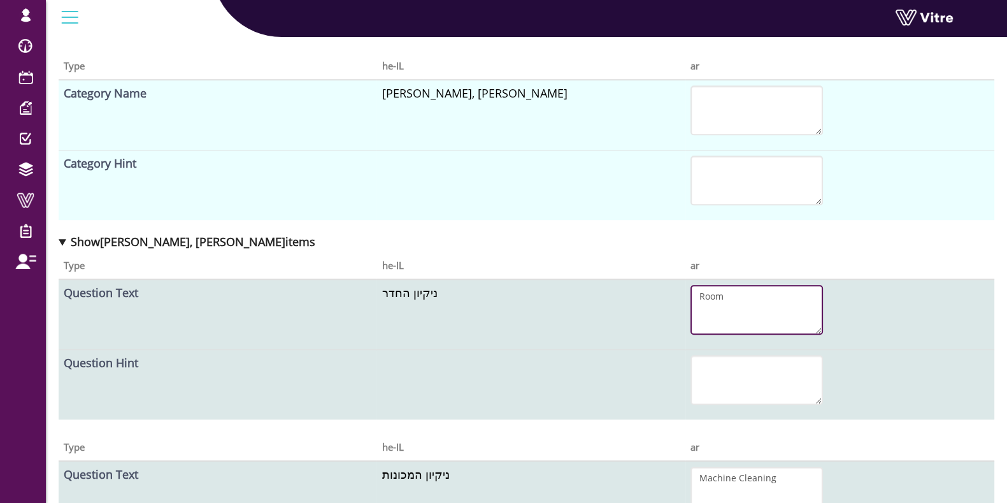
click at [746, 304] on textarea "Room" at bounding box center [756, 310] width 132 height 50
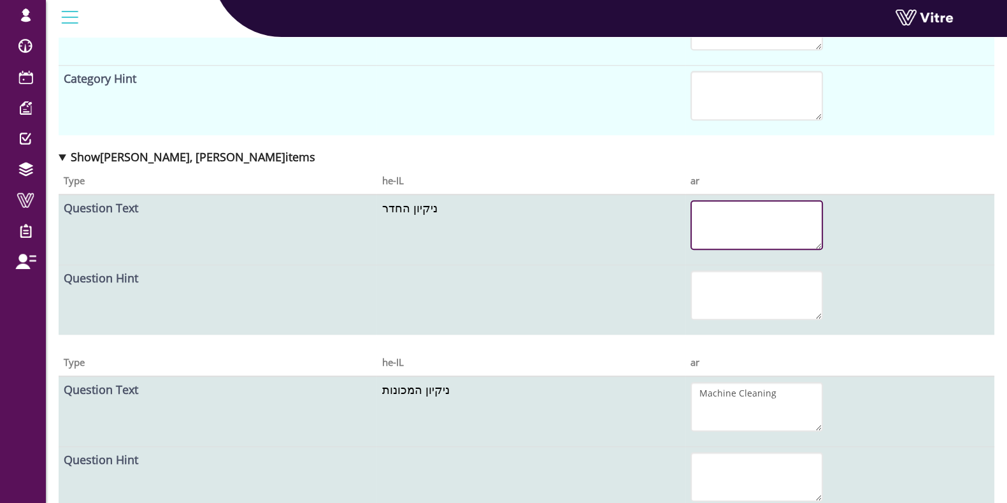
scroll to position [1488, 0]
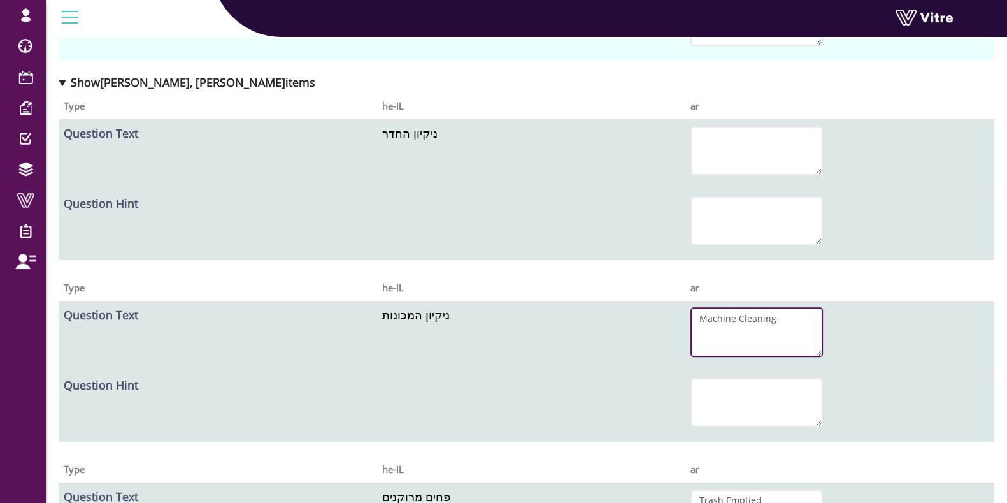
click at [746, 307] on textarea "Machine Cleaning" at bounding box center [756, 332] width 132 height 50
click at [746, 317] on textarea "Machine Cleaning" at bounding box center [756, 332] width 132 height 50
type textarea "Machine Cleaning"
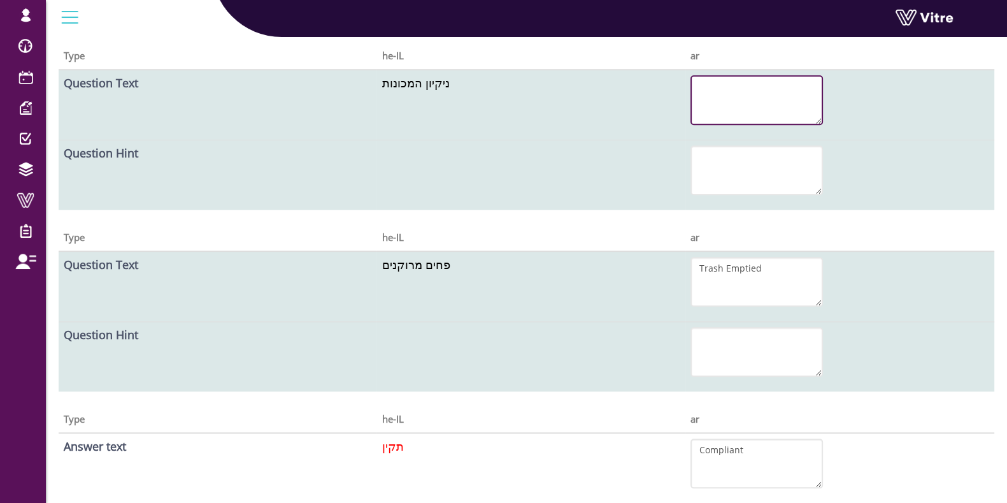
scroll to position [1727, 0]
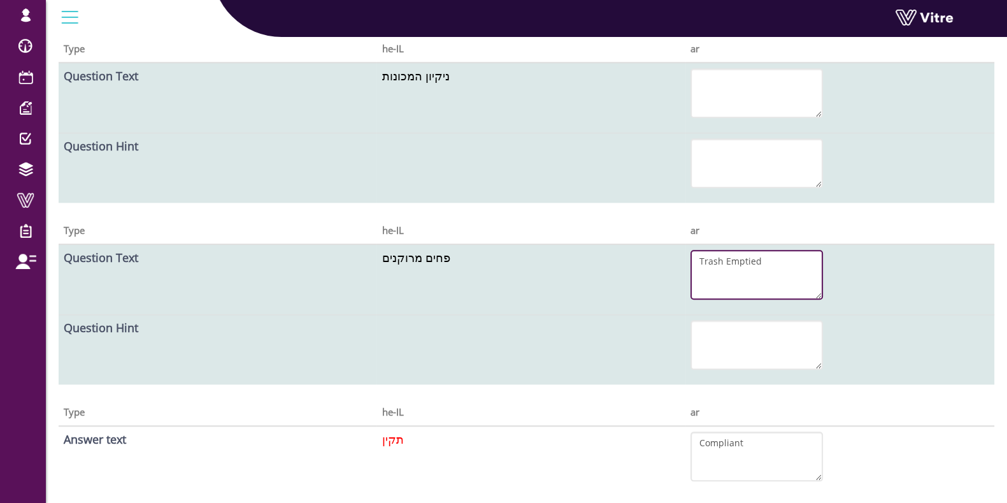
click at [727, 259] on textarea "Trash Emptied" at bounding box center [756, 275] width 132 height 50
type textarea "Trash Emptied"
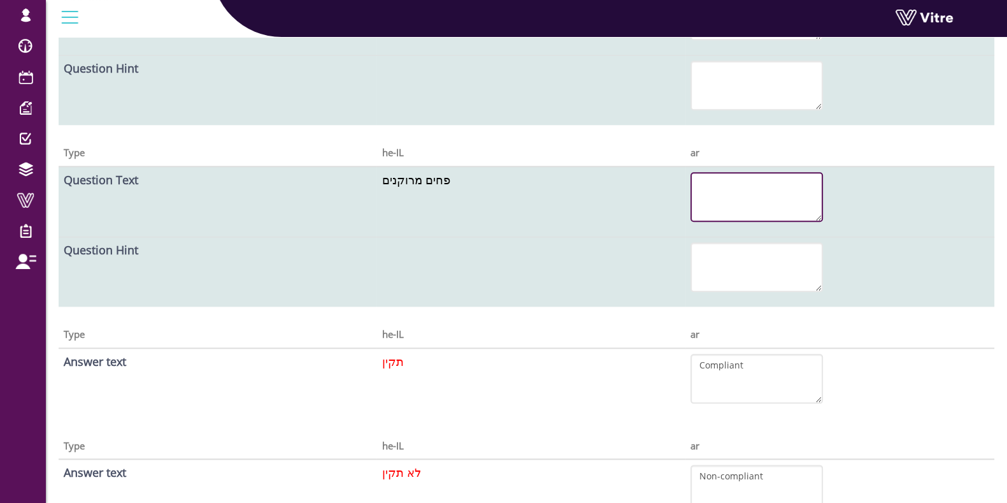
scroll to position [1886, 0]
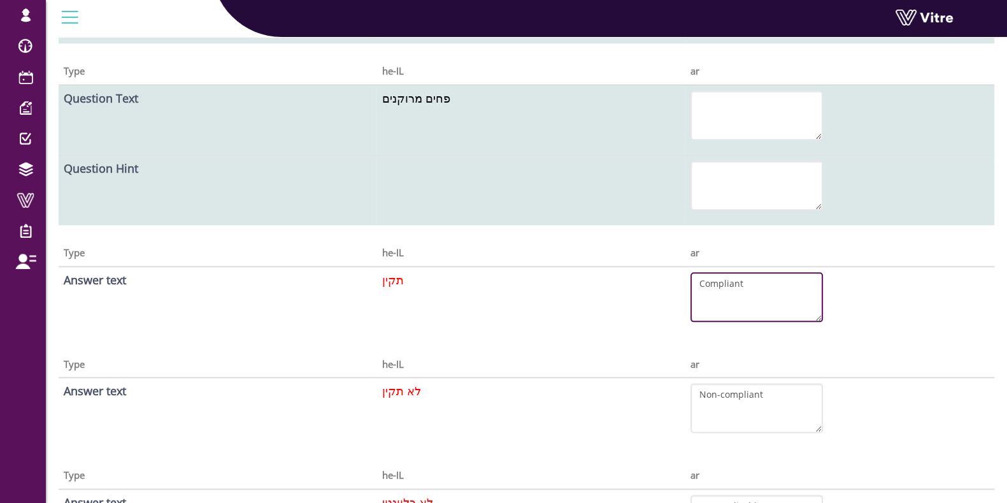
click at [734, 282] on textarea "Compliant" at bounding box center [756, 297] width 132 height 50
type textarea "Compliant"
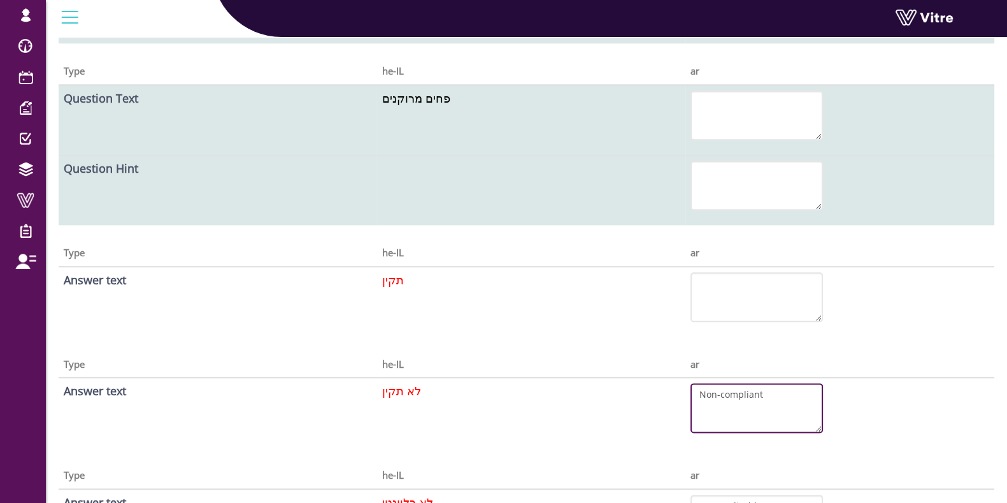
click at [749, 391] on textarea "Non-compliant" at bounding box center [756, 408] width 132 height 50
type textarea "Non-"
click at [749, 391] on textarea "Non-" at bounding box center [756, 408] width 132 height 50
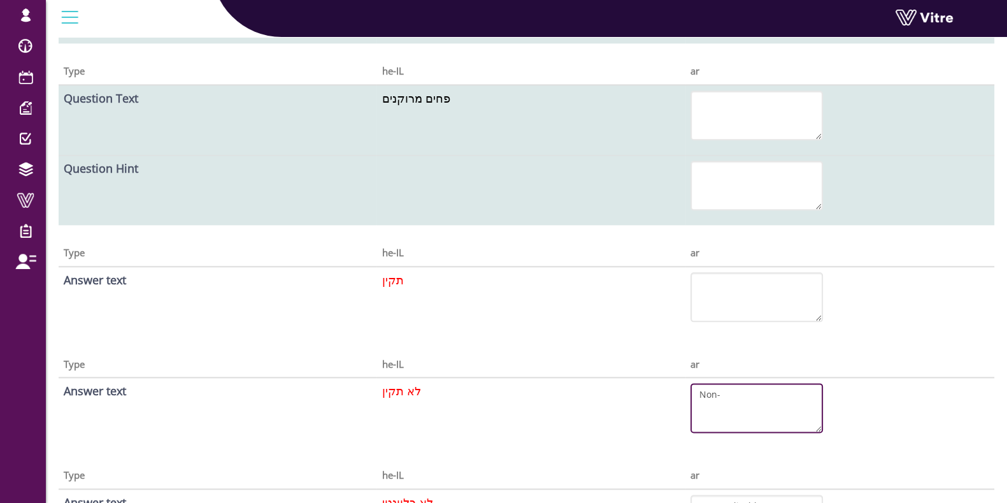
click at [749, 391] on textarea "Non-" at bounding box center [756, 408] width 132 height 50
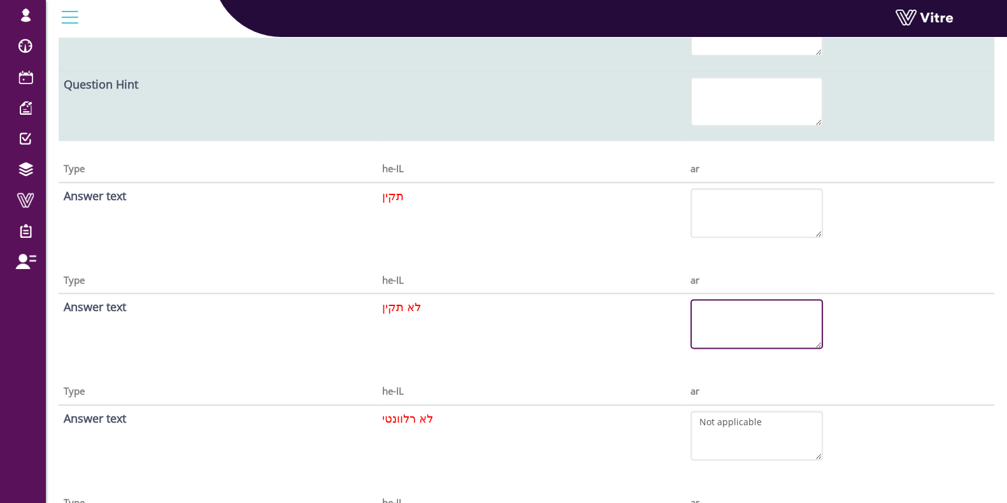
scroll to position [2125, 0]
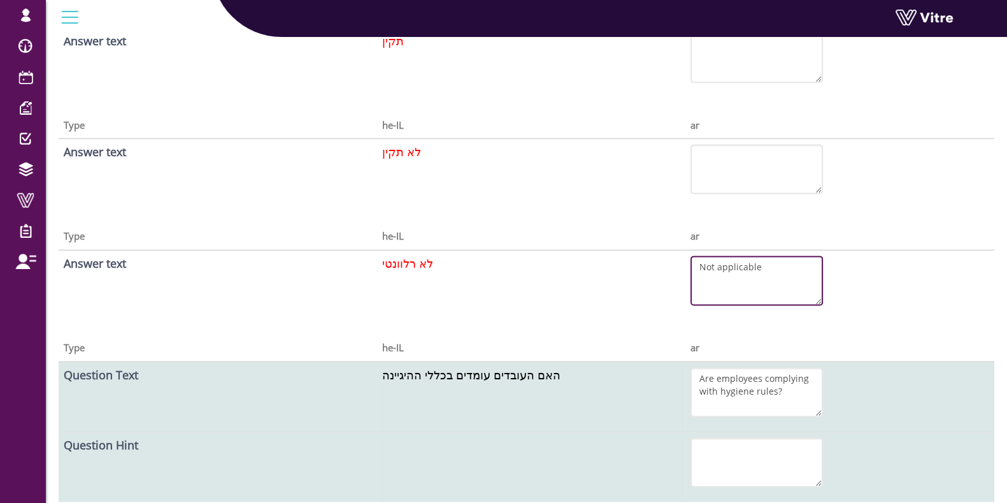
click at [725, 267] on textarea "Not applicable" at bounding box center [756, 280] width 132 height 50
type textarea "Not applicable"
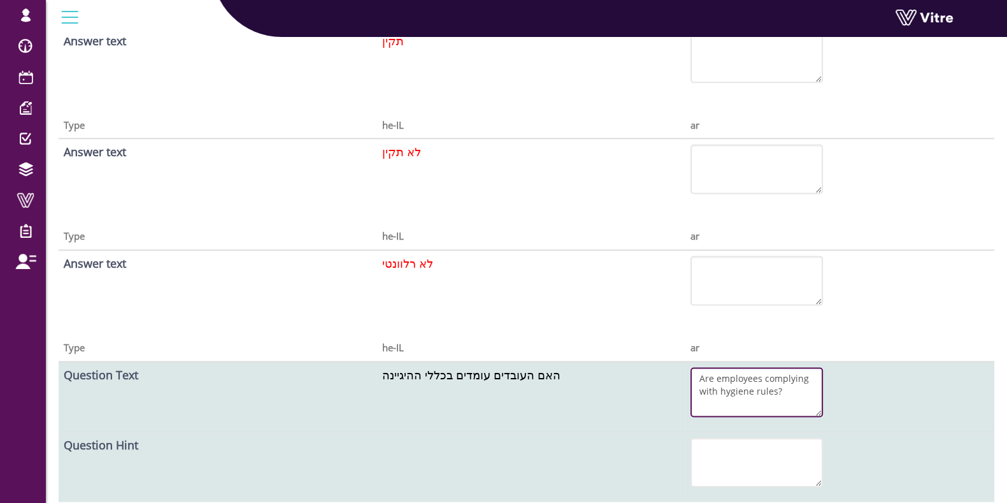
click at [748, 377] on textarea "Are employees complying with hygiene rules?" at bounding box center [756, 392] width 132 height 50
type textarea "Are employees complying with hygiene rules?"
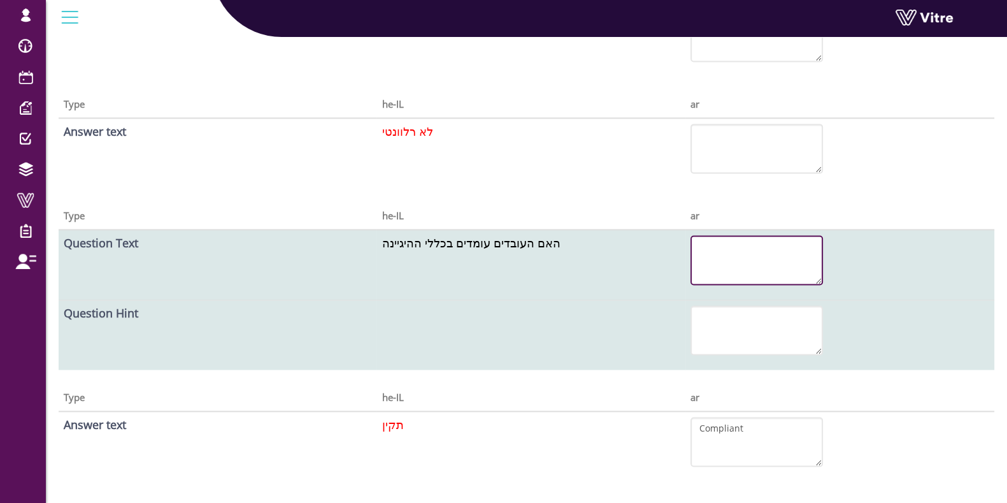
scroll to position [2363, 0]
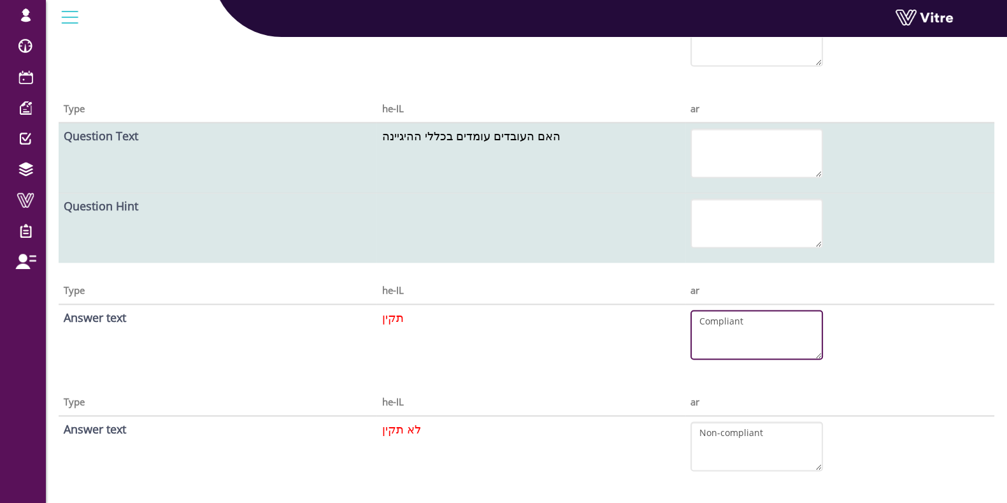
click at [720, 320] on textarea "Compliant" at bounding box center [756, 335] width 132 height 50
type textarea "Compliant"
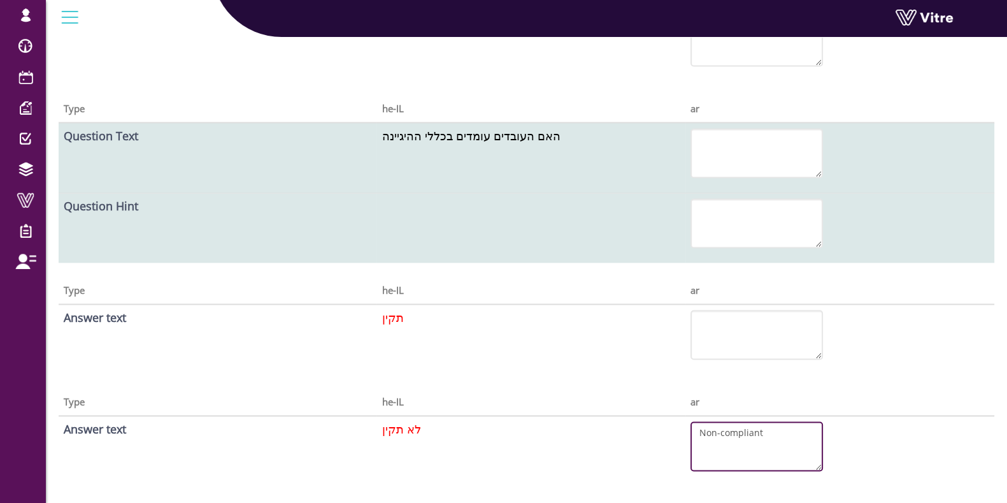
click at [726, 432] on textarea "Non-compliant" at bounding box center [756, 446] width 132 height 50
type textarea "Non-compliant"
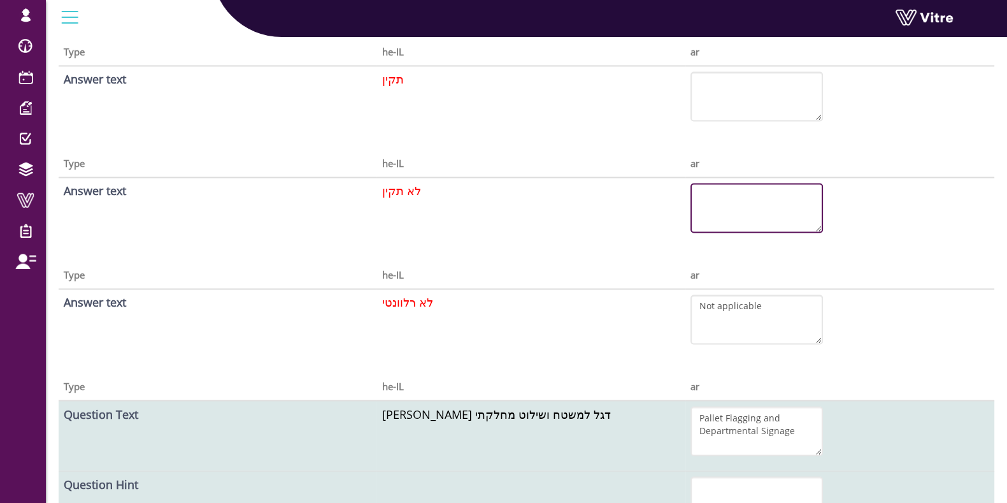
scroll to position [2602, 0]
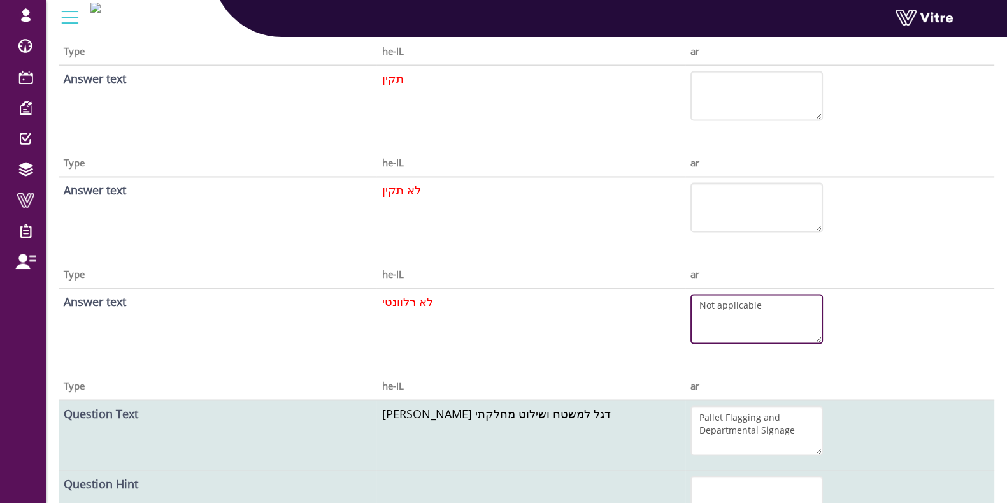
click at [729, 301] on textarea "Not applicable" at bounding box center [756, 319] width 132 height 50
type textarea "Not applicable"
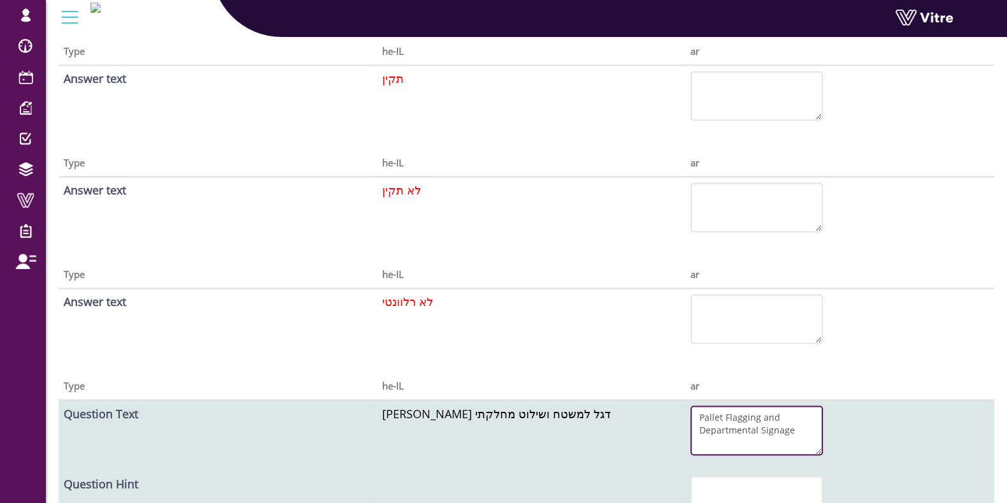
click at [736, 420] on textarea "Pallet Flagging and Departmental Signage" at bounding box center [756, 430] width 132 height 50
type textarea "Pallet Flagging and Departmental Signage"
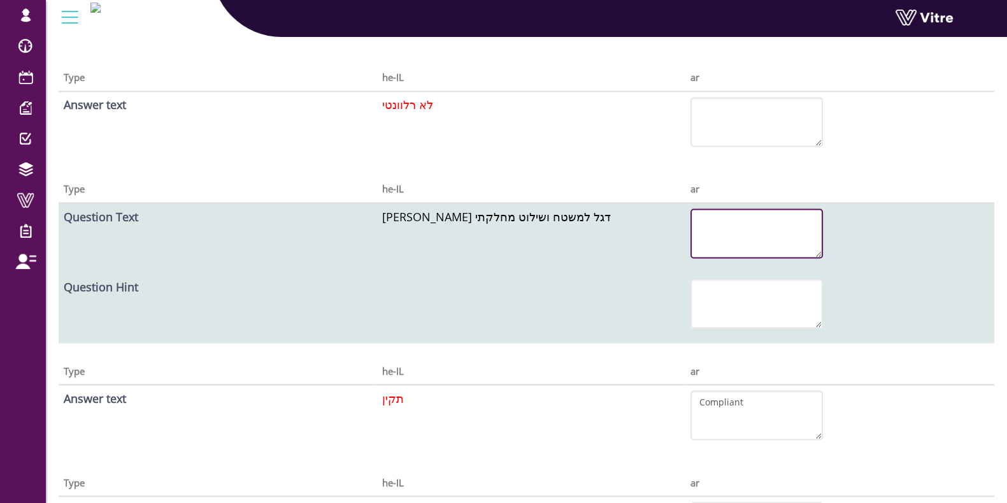
scroll to position [2841, 0]
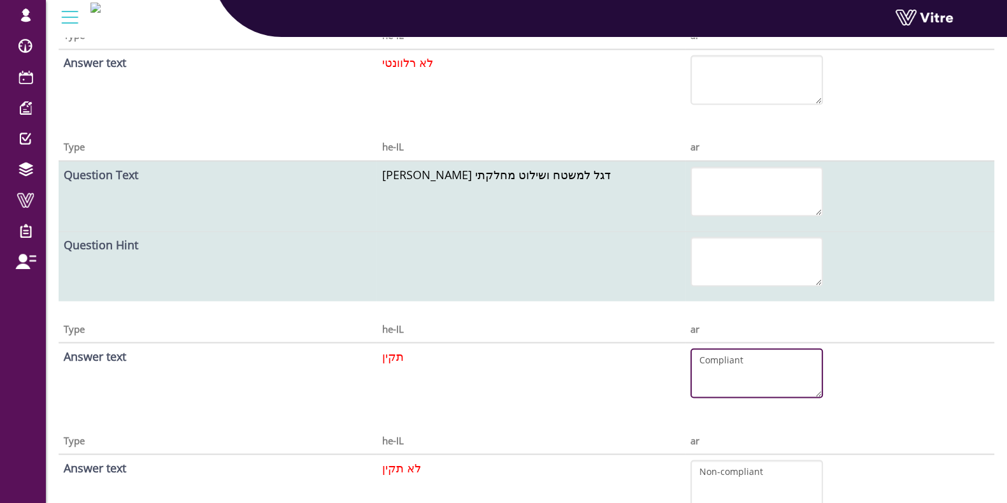
click at [723, 348] on textarea "Compliant" at bounding box center [756, 373] width 132 height 50
type textarea "Compliant"
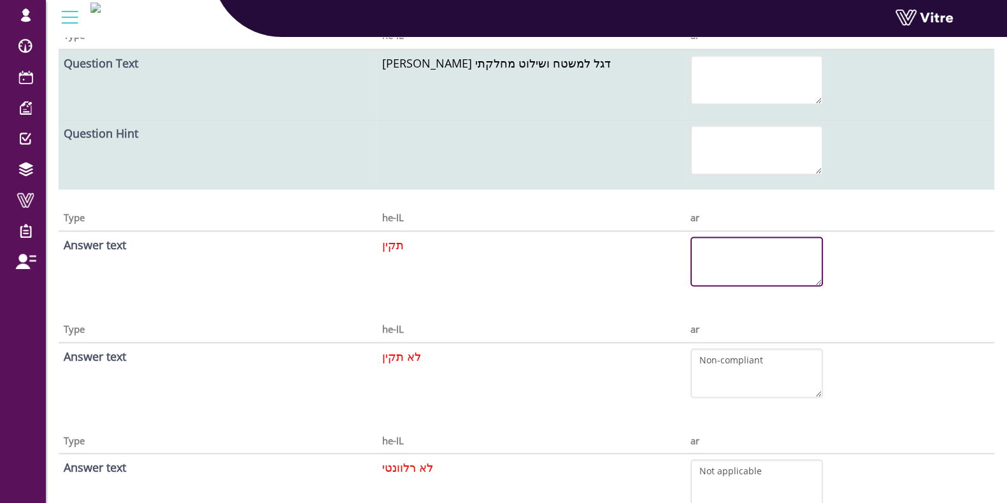
scroll to position [3000, 0]
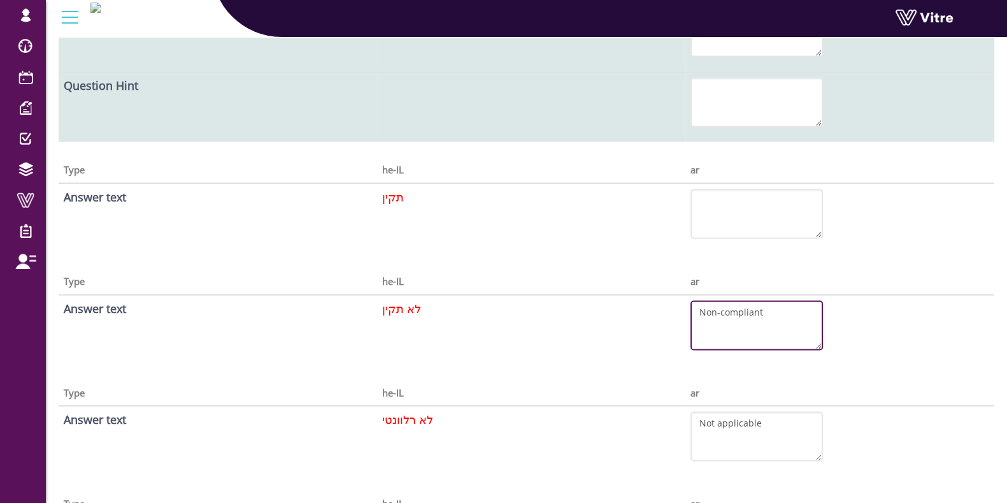
click at [723, 312] on textarea "Non-compliant" at bounding box center [756, 325] width 132 height 50
click at [721, 312] on textarea "Non-compliant" at bounding box center [756, 325] width 132 height 50
type textarea "Non-"
click at [731, 302] on textarea "Non-" at bounding box center [756, 325] width 132 height 50
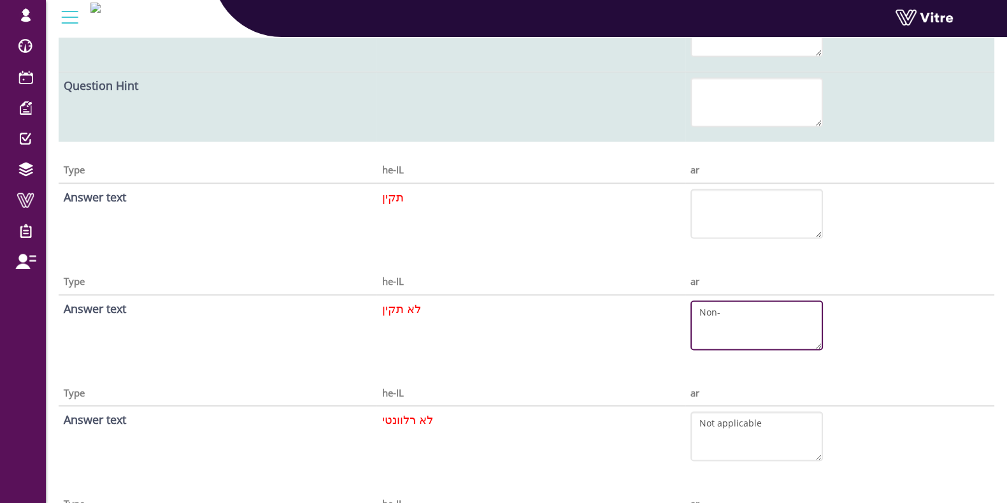
click at [731, 302] on textarea "Non-" at bounding box center [756, 325] width 132 height 50
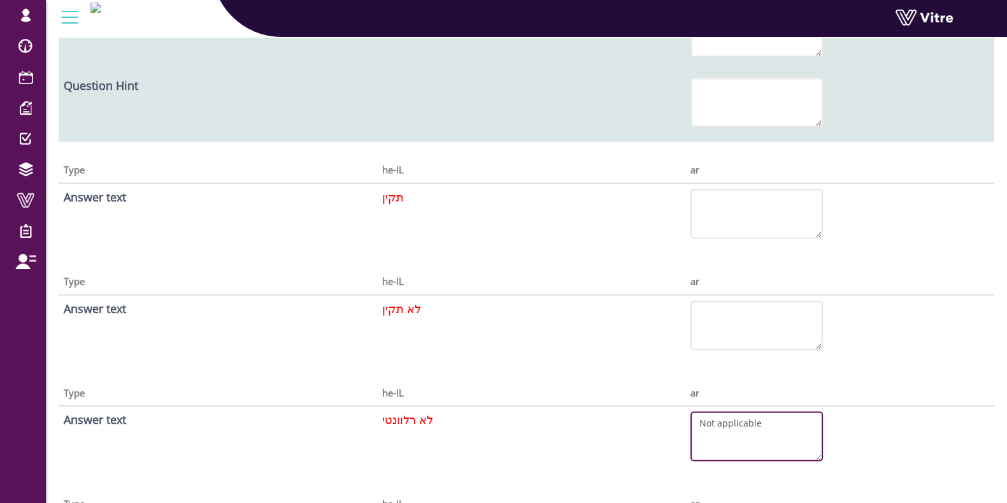
click at [745, 422] on textarea "Not applicable" at bounding box center [756, 436] width 132 height 50
type textarea "Not applicable"
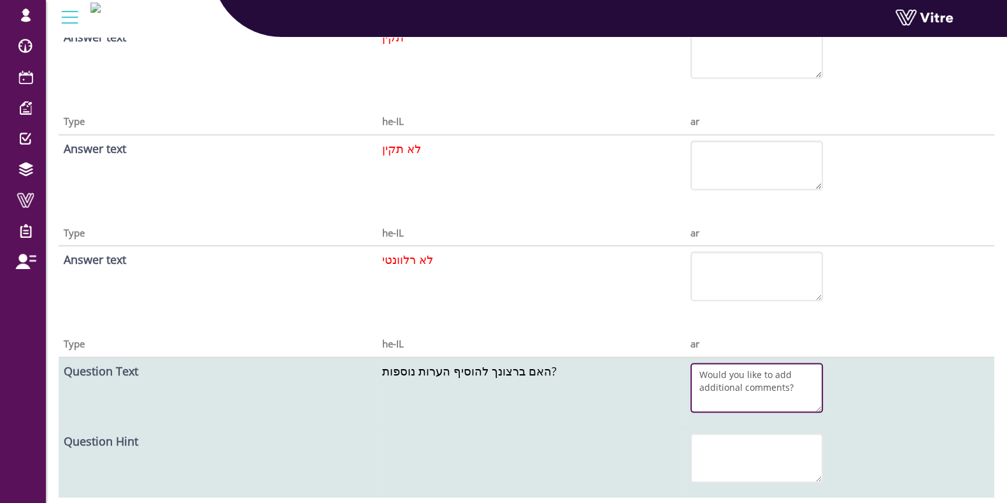
click at [740, 363] on textarea "Would you like to add additional comments?" at bounding box center [756, 388] width 132 height 50
click at [739, 374] on textarea "Would you like to add additional comments?" at bounding box center [756, 388] width 132 height 50
type textarea "Would you like to add additional comments?"
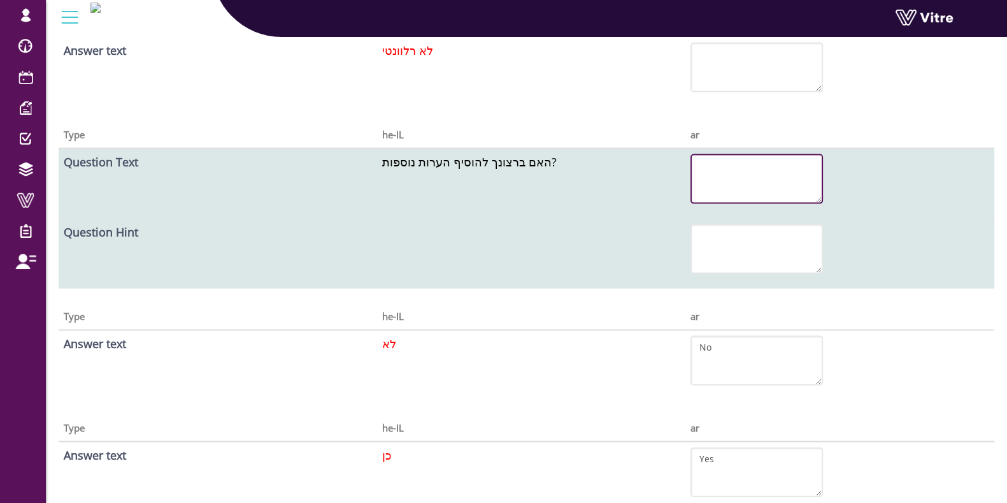
scroll to position [3398, 0]
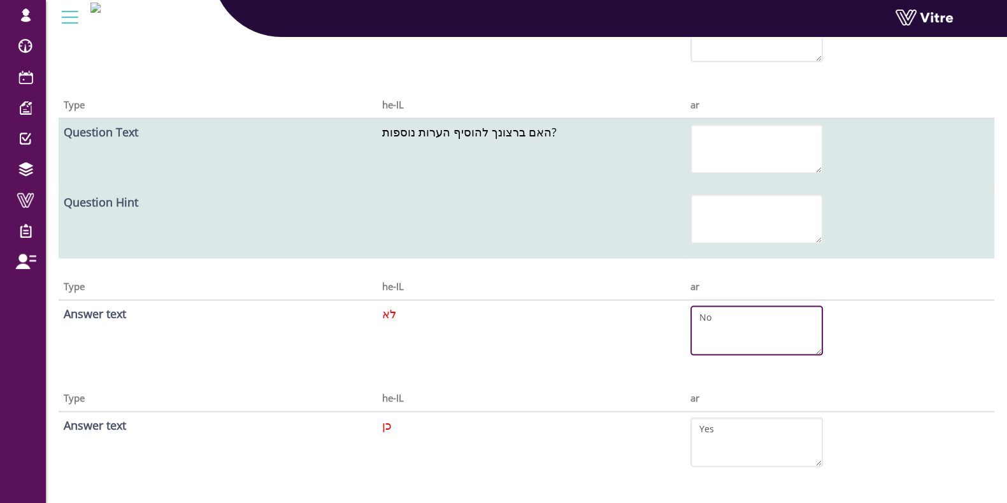
click at [718, 306] on textarea "No" at bounding box center [756, 331] width 132 height 50
click at [708, 310] on textarea "No" at bounding box center [756, 331] width 132 height 50
type textarea "No"
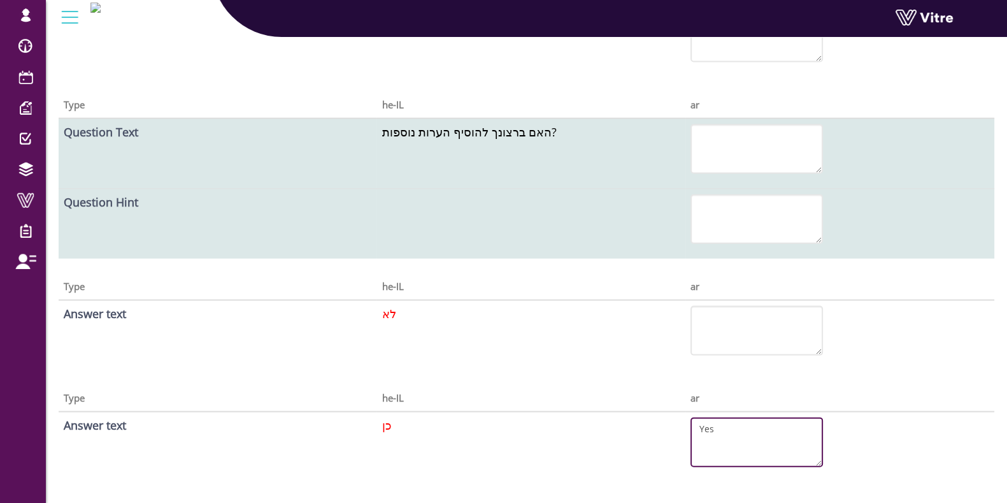
click at [713, 425] on textarea "Yes" at bounding box center [756, 442] width 132 height 50
type textarea "Yes"
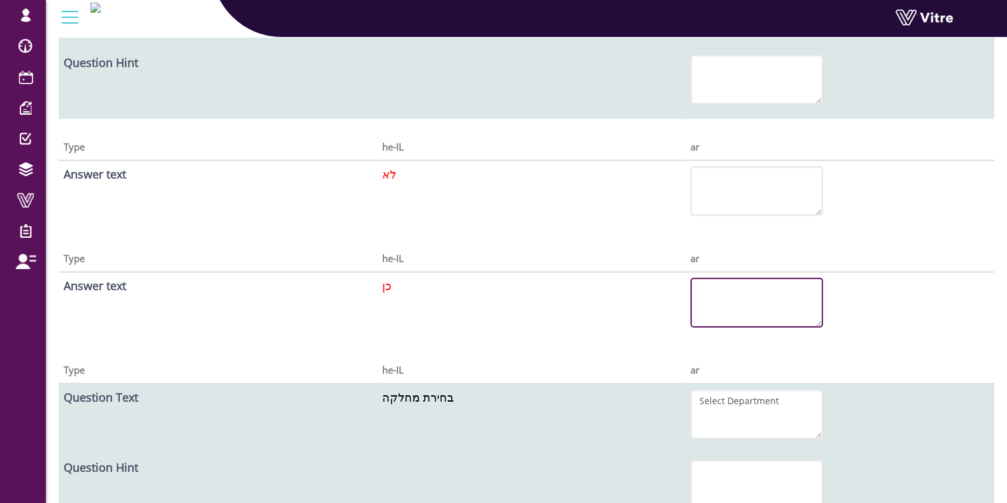
scroll to position [3558, 0]
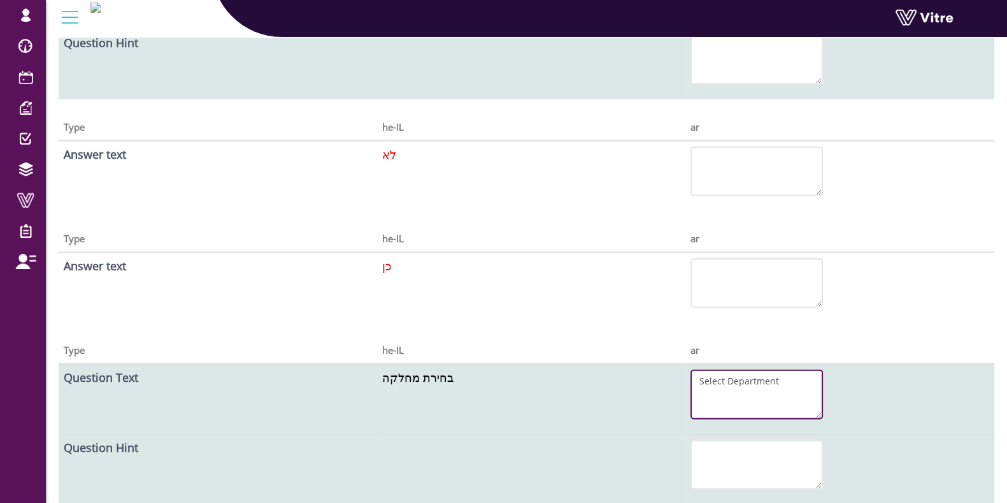
click at [729, 378] on textarea "Select Department" at bounding box center [756, 394] width 132 height 50
click at [728, 377] on textarea "Select Department" at bounding box center [756, 394] width 132 height 50
click at [727, 377] on textarea "Select Department" at bounding box center [756, 394] width 132 height 50
type textarea "Select Department"
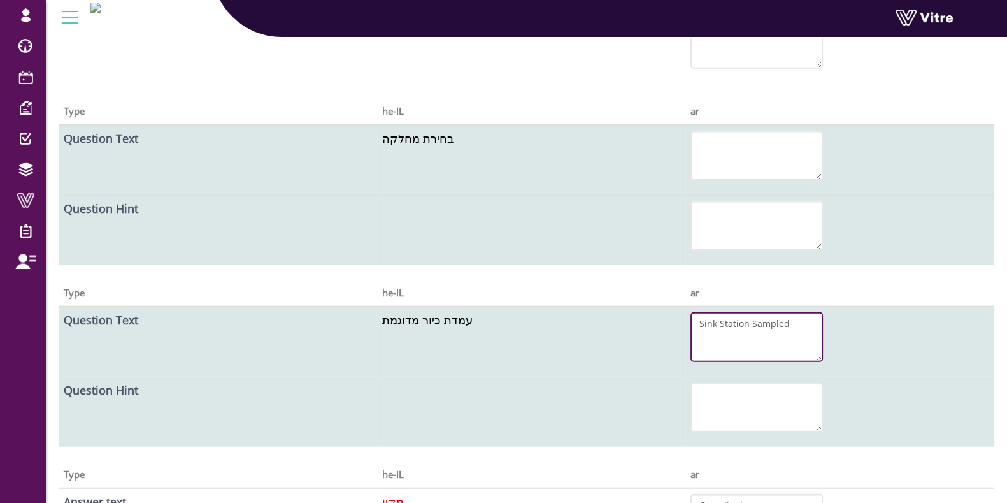
click at [750, 312] on textarea "Sink Station Sampled" at bounding box center [756, 337] width 132 height 50
type textarea "Sink Station Sampled"
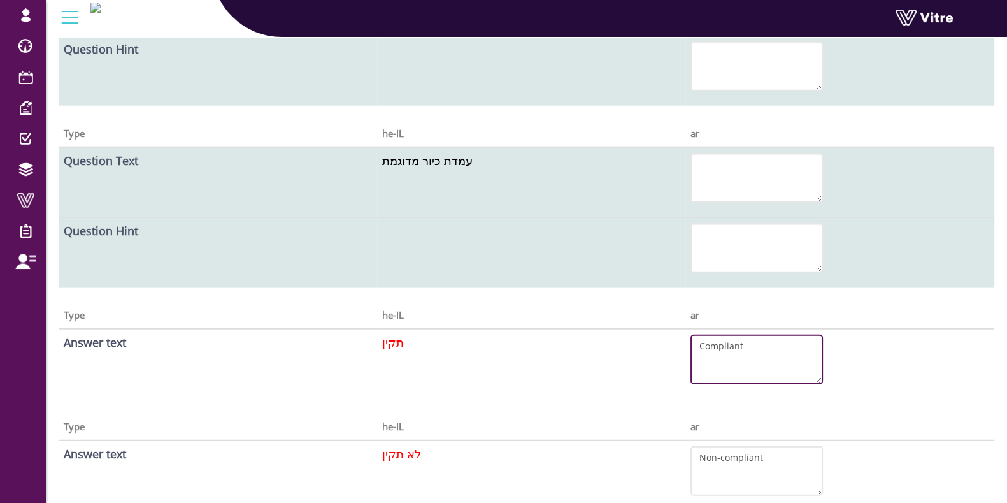
click at [743, 335] on textarea "Compliant" at bounding box center [756, 359] width 132 height 50
type textarea "Compliant"
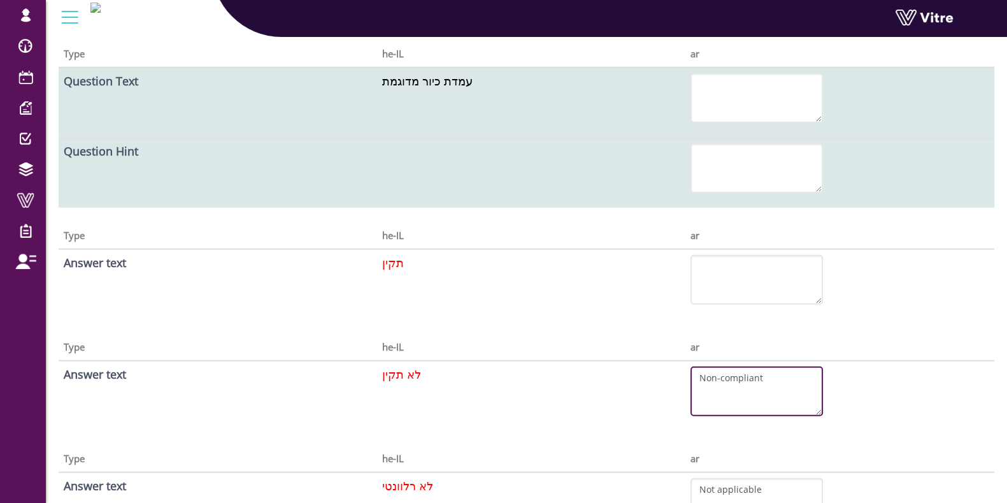
click at [738, 367] on textarea "Non-compliant" at bounding box center [756, 391] width 132 height 50
type textarea "Non-compliant"
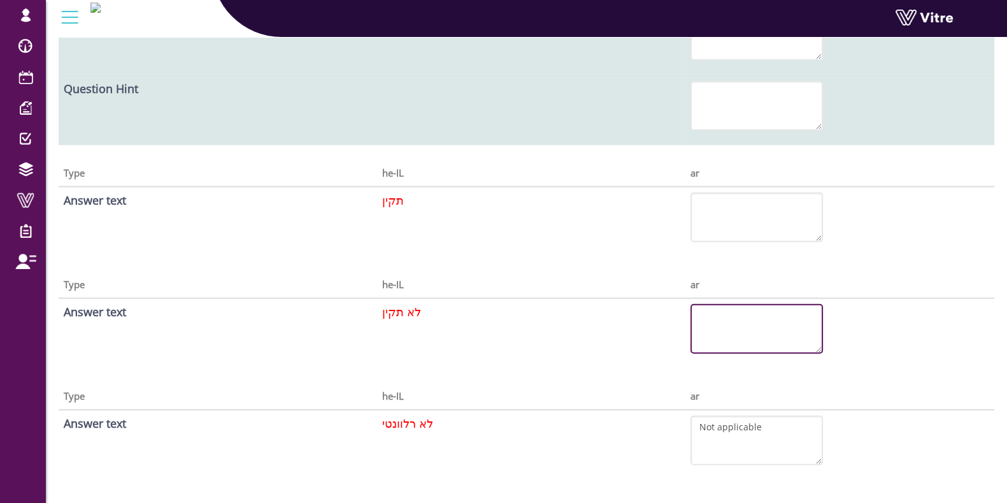
scroll to position [4195, 0]
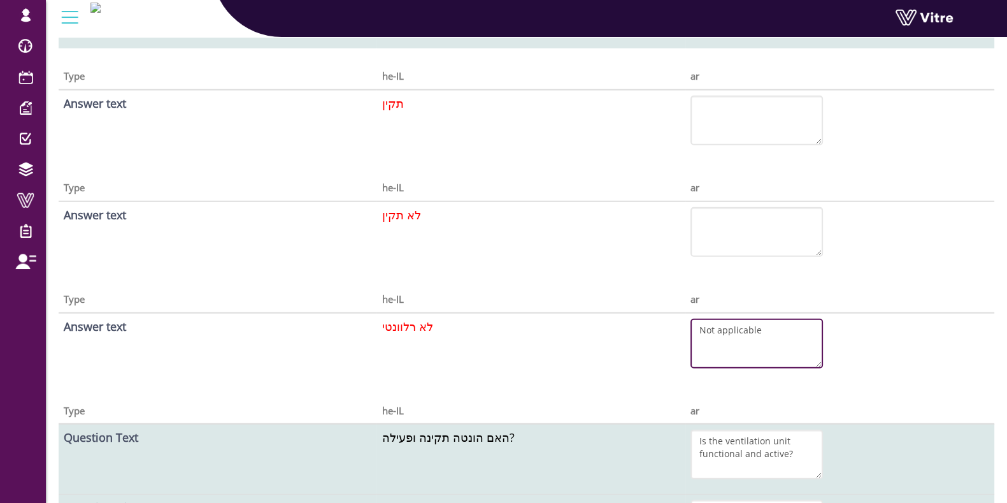
click at [731, 326] on textarea "Not applicable" at bounding box center [756, 343] width 132 height 50
click at [730, 326] on textarea "Not applicable" at bounding box center [756, 343] width 132 height 50
type textarea "Not applicable"
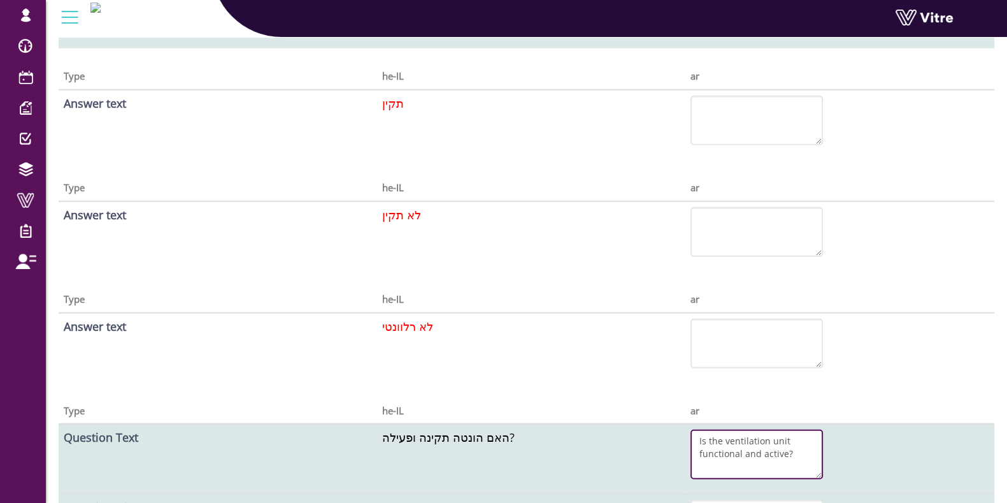
click at [732, 441] on textarea "Is the ventilation unit functional and active?" at bounding box center [756, 454] width 132 height 50
type textarea "Is the ventilation unit functional and active?"
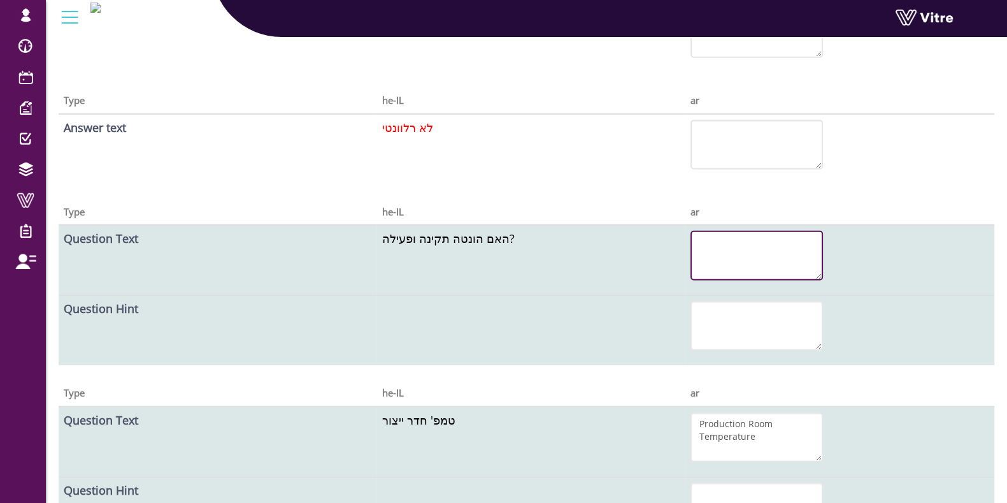
scroll to position [4433, 0]
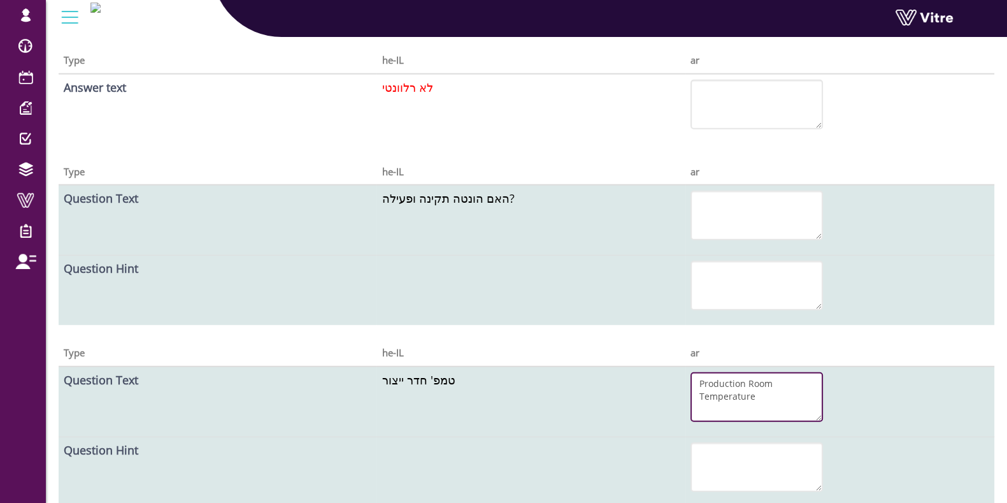
click at [729, 374] on textarea "Production Room Temperature" at bounding box center [756, 397] width 132 height 50
type textarea "Production Room Temperature"
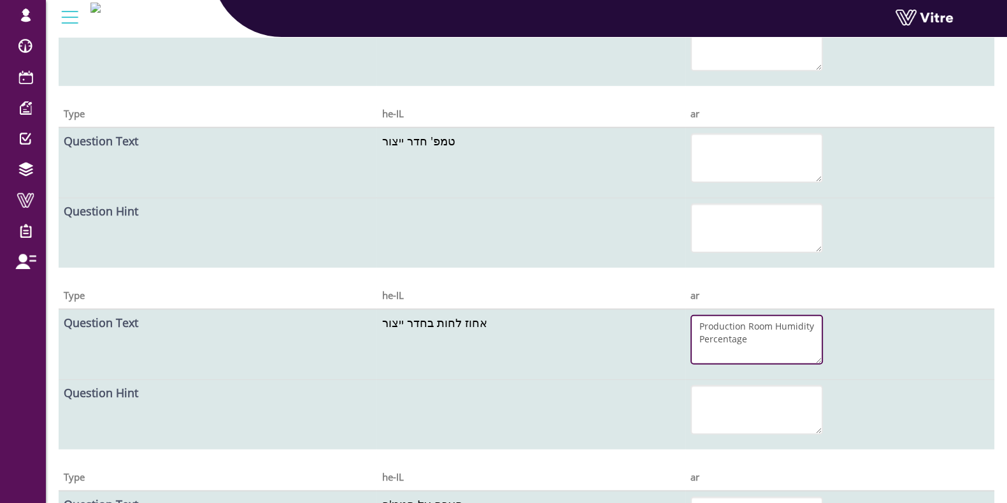
click at [729, 337] on textarea "Production Room Humidity Percentage" at bounding box center [756, 340] width 132 height 50
type textarea "Production Room Humidity Percentage"
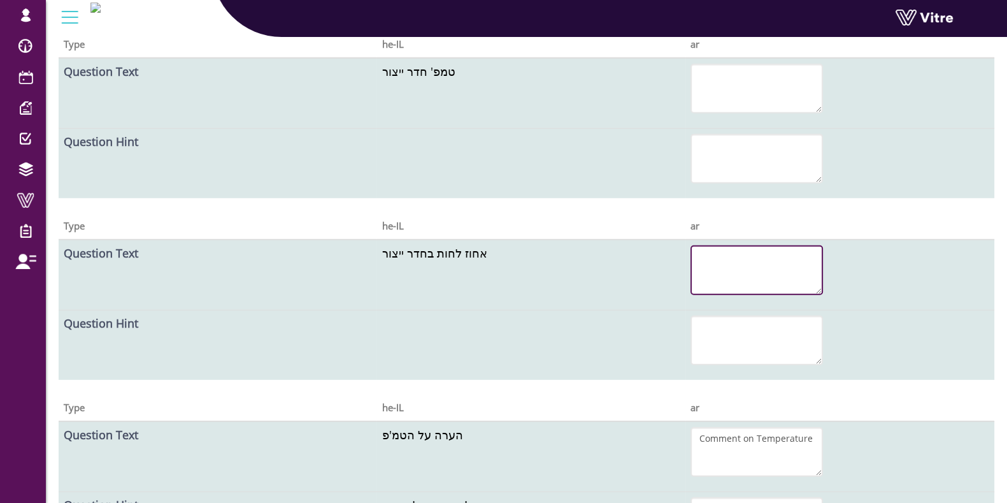
scroll to position [4831, 0]
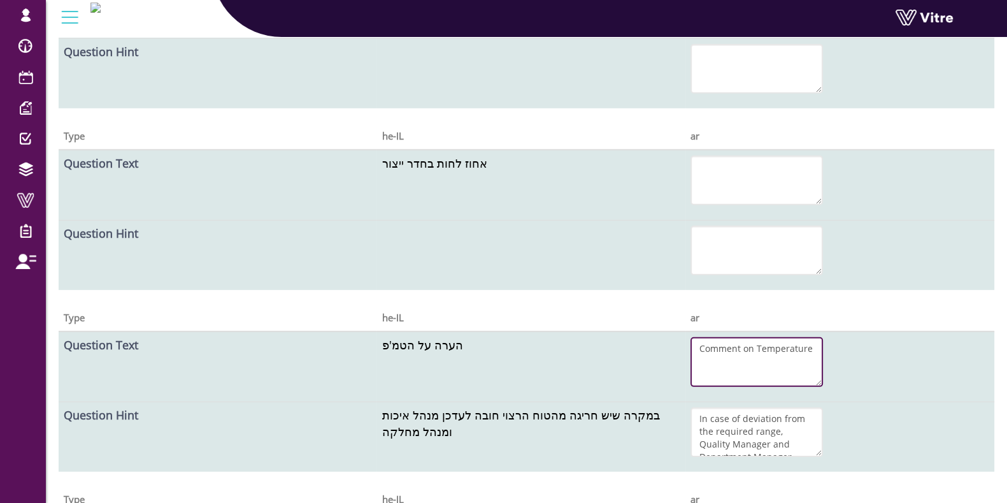
click at [729, 337] on textarea "Comment on Temperature" at bounding box center [756, 362] width 132 height 50
type textarea "Comment on Temperature"
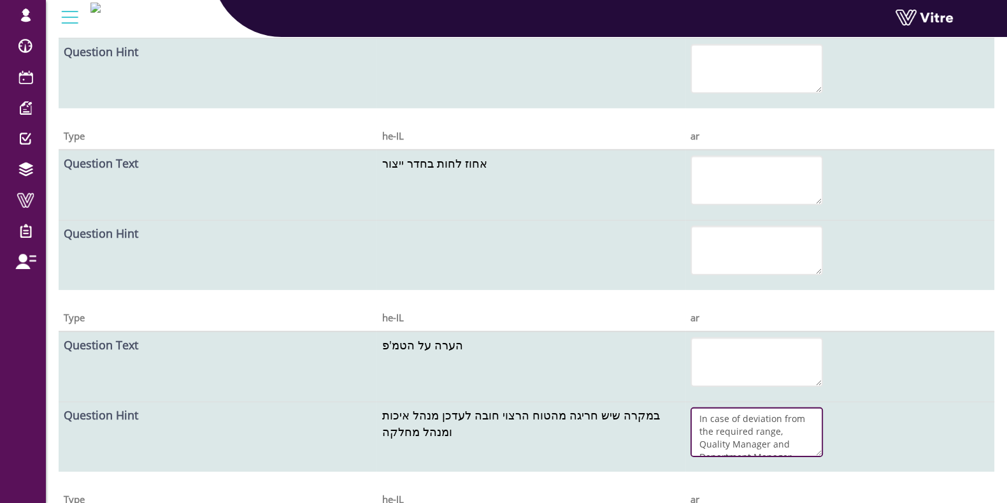
click at [724, 413] on textarea "In case of deviation from the required range, Quality Manager and Department Ma…" at bounding box center [756, 432] width 132 height 50
type textarea "In case of deviation from the required range, Quality Manager and Department Ma…"
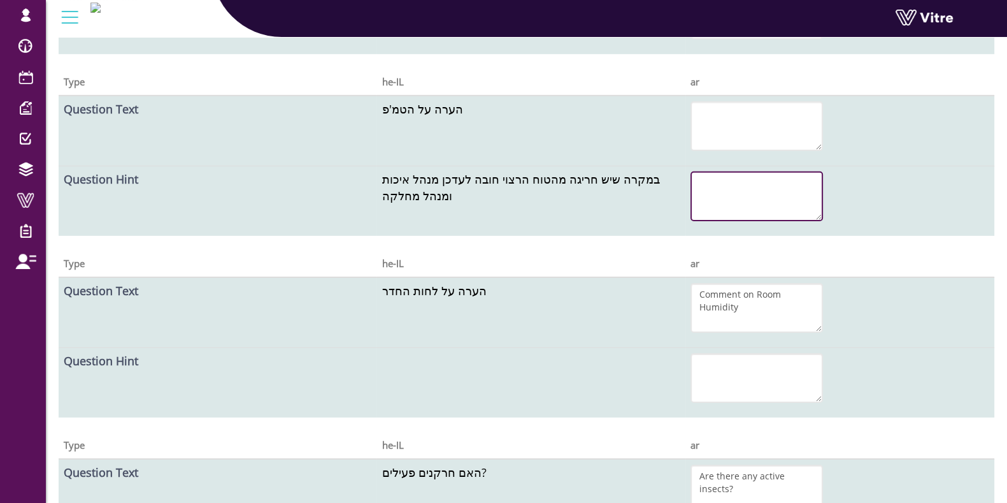
scroll to position [5070, 0]
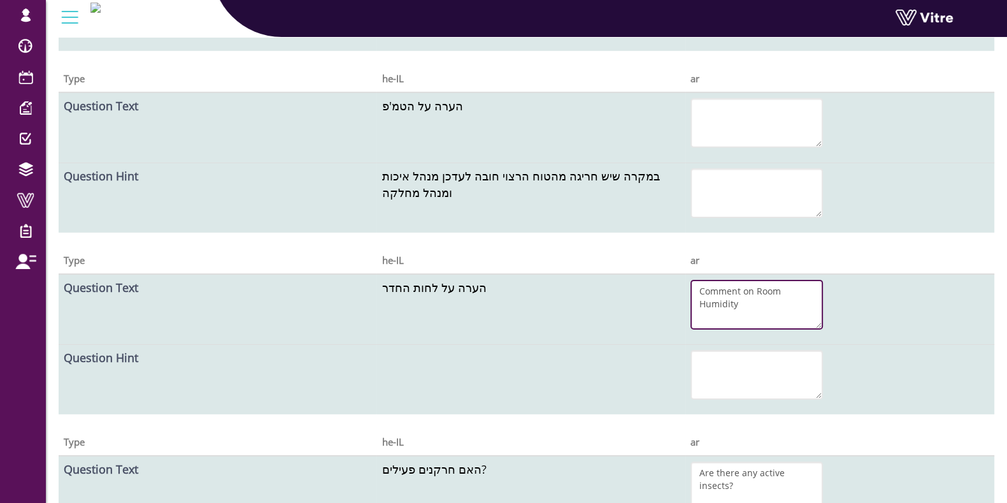
click at [722, 285] on textarea "Comment on Room Humidity" at bounding box center [756, 305] width 132 height 50
type textarea "Comment on Room Humidity"
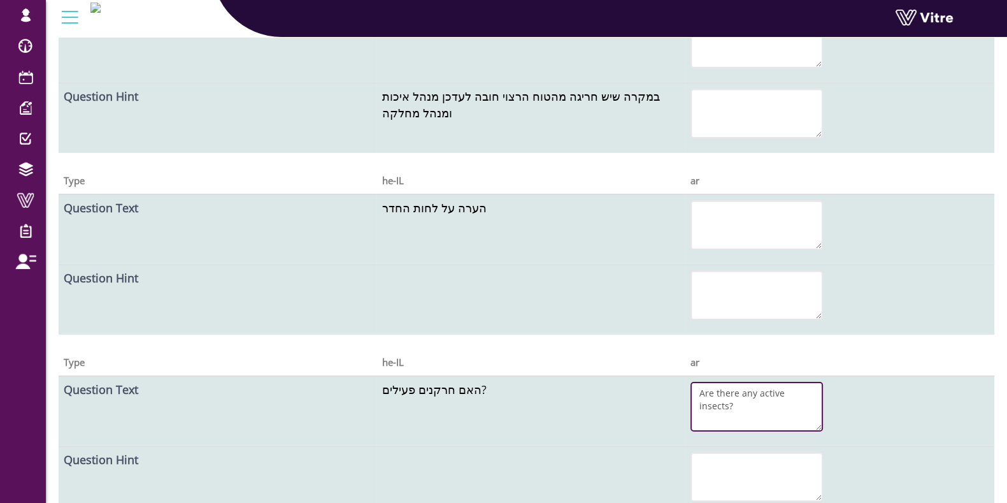
click at [727, 385] on textarea "Are there any active insects?" at bounding box center [756, 406] width 132 height 50
type textarea "Are there any active insects?"
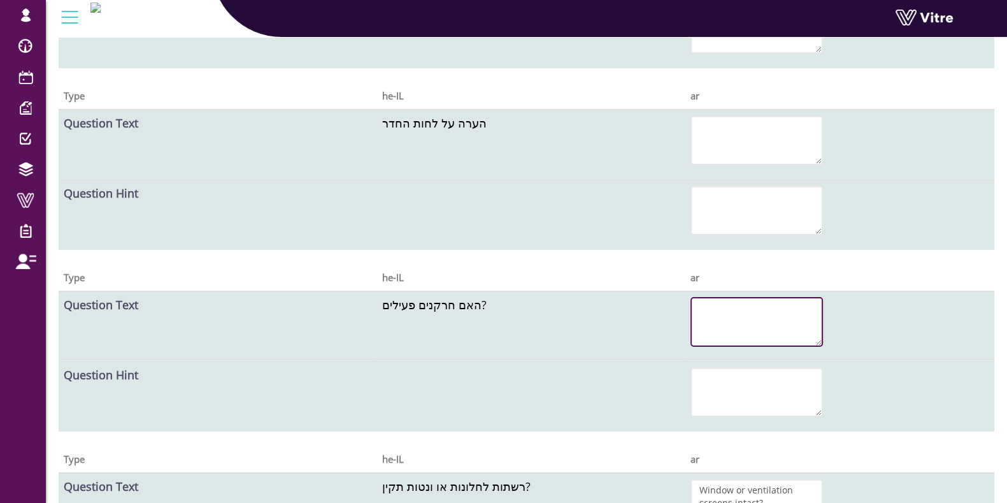
scroll to position [5309, 0]
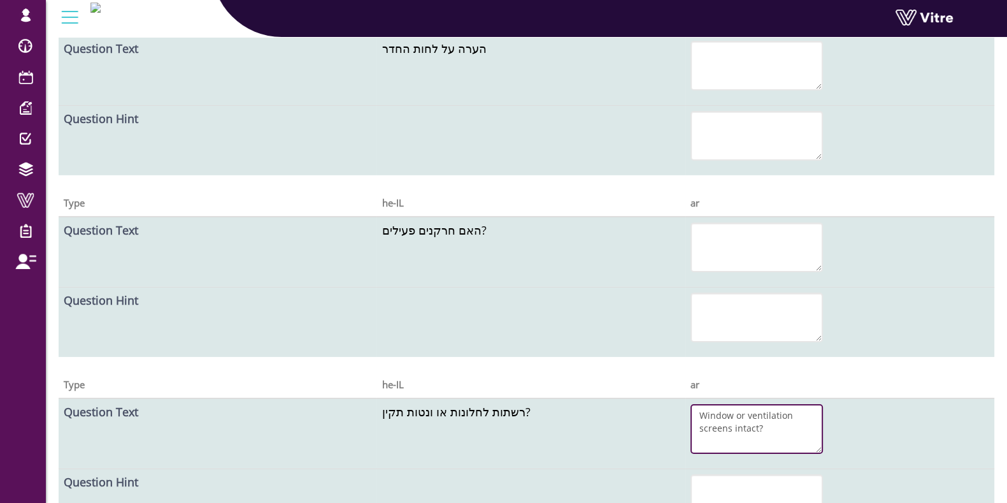
click at [726, 411] on textarea "Window or ventilation screens intact?" at bounding box center [756, 429] width 132 height 50
type textarea "Window or ventilation screens intact?"
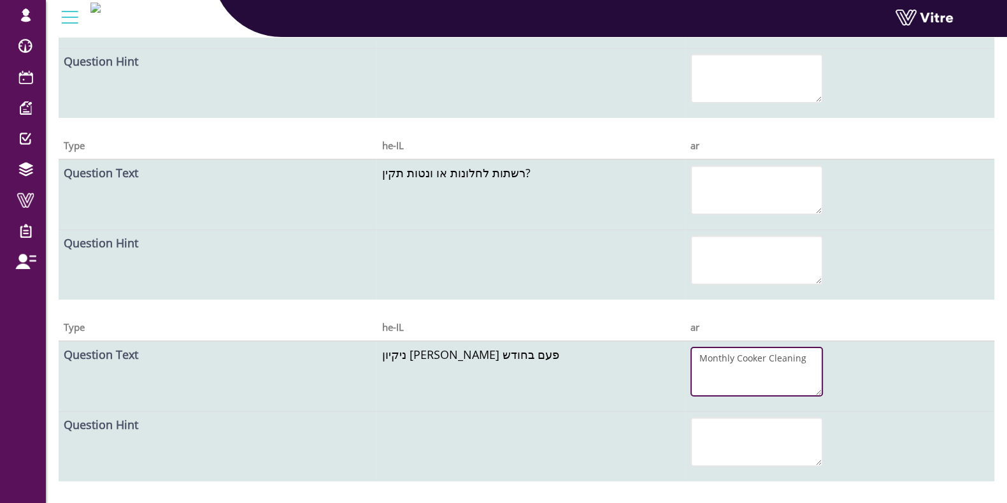
click at [723, 346] on textarea "Monthly Cooker Cleaning" at bounding box center [756, 371] width 132 height 50
type textarea "Monthly Cooker Cleaning"
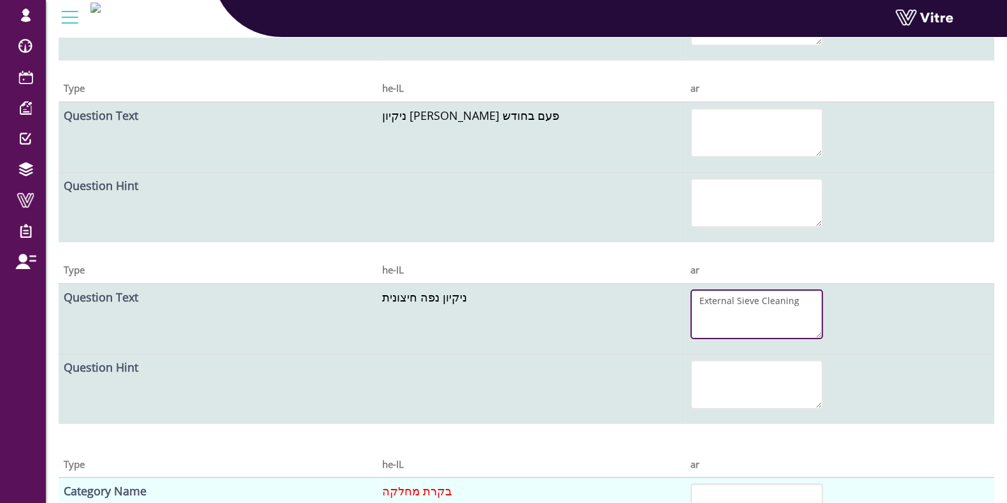
click at [727, 289] on textarea "External Sieve Cleaning" at bounding box center [756, 314] width 132 height 50
type textarea "External Sieve Cleaning"
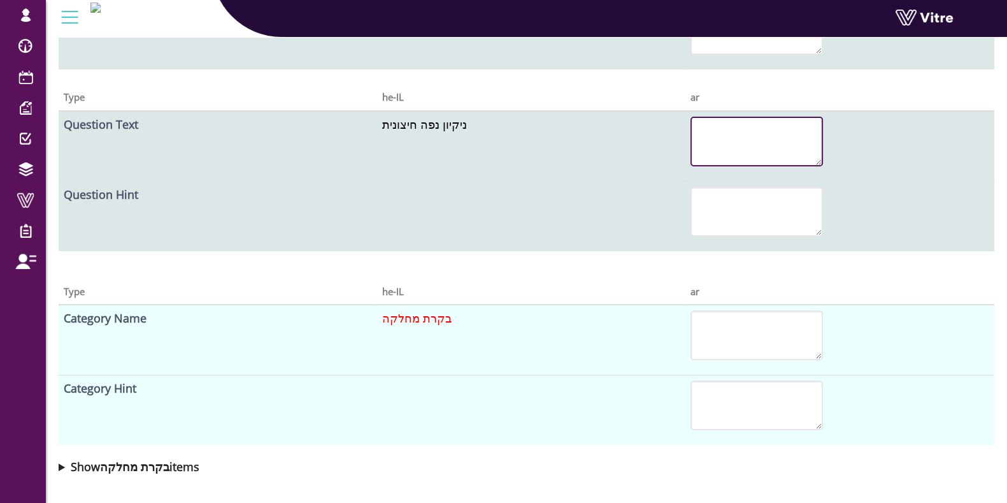
scroll to position [5964, 0]
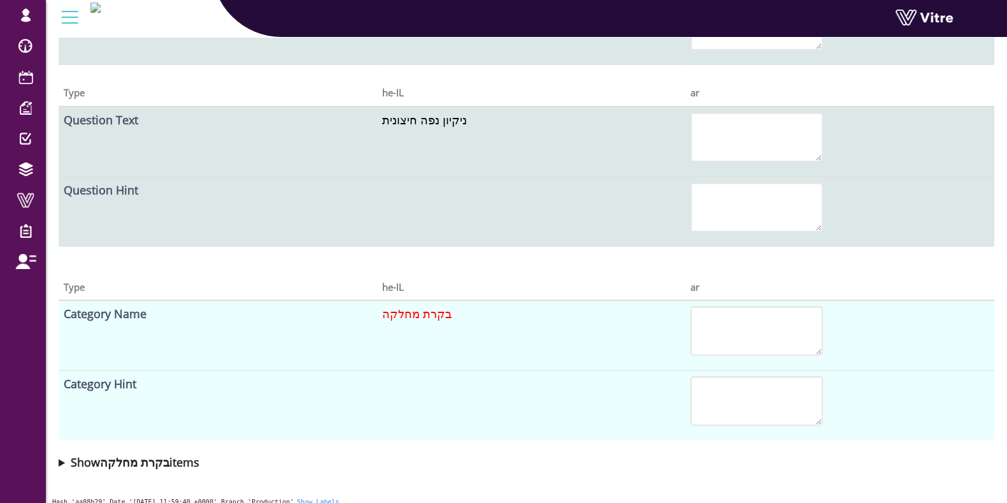
click at [54, 452] on div "Type he-IL ar Category Name בקרת מחלקה Category SummaryControl Category Hint Sh…" at bounding box center [526, 372] width 948 height 212
click at [62, 453] on summary "Show בקרת מחלקה items" at bounding box center [527, 462] width 936 height 18
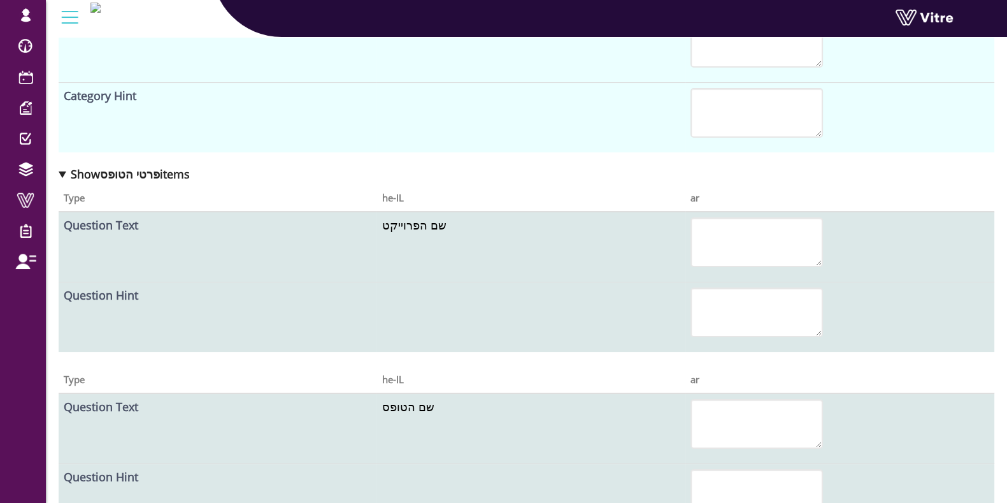
scroll to position [0, 0]
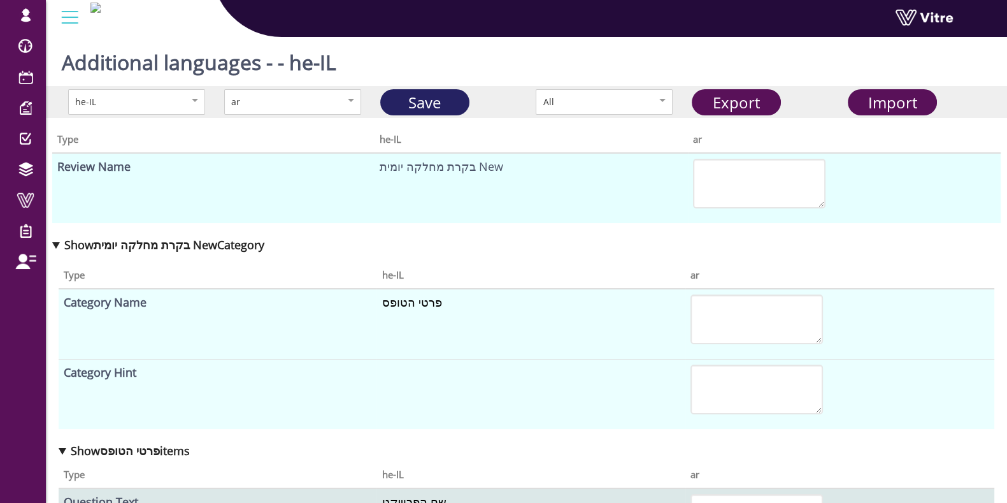
click at [424, 100] on link "Save" at bounding box center [424, 102] width 89 height 26
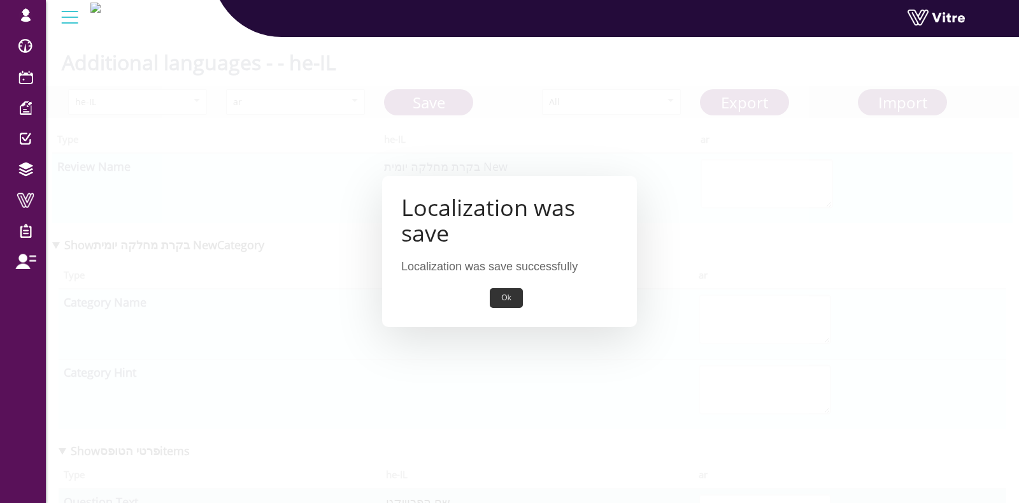
click at [503, 294] on button "Ok" at bounding box center [506, 298] width 32 height 20
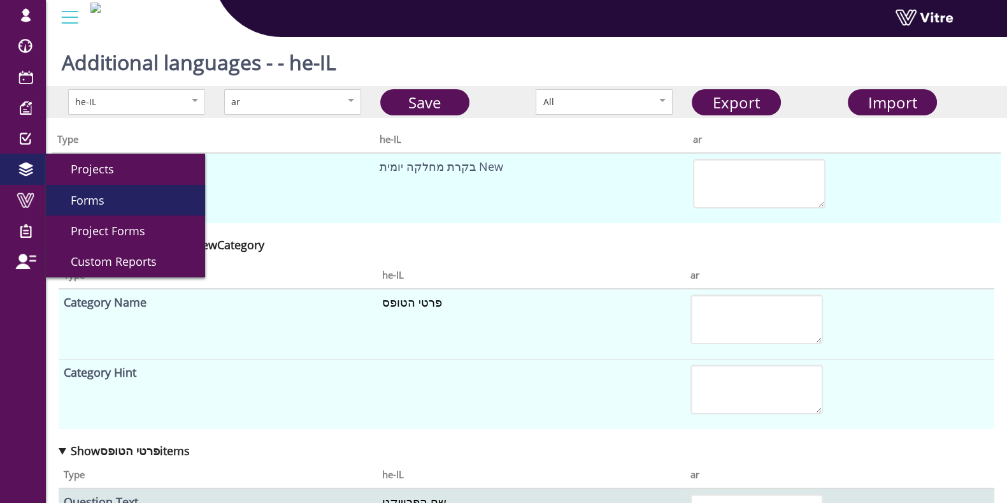
click at [84, 189] on link "Forms" at bounding box center [125, 200] width 159 height 31
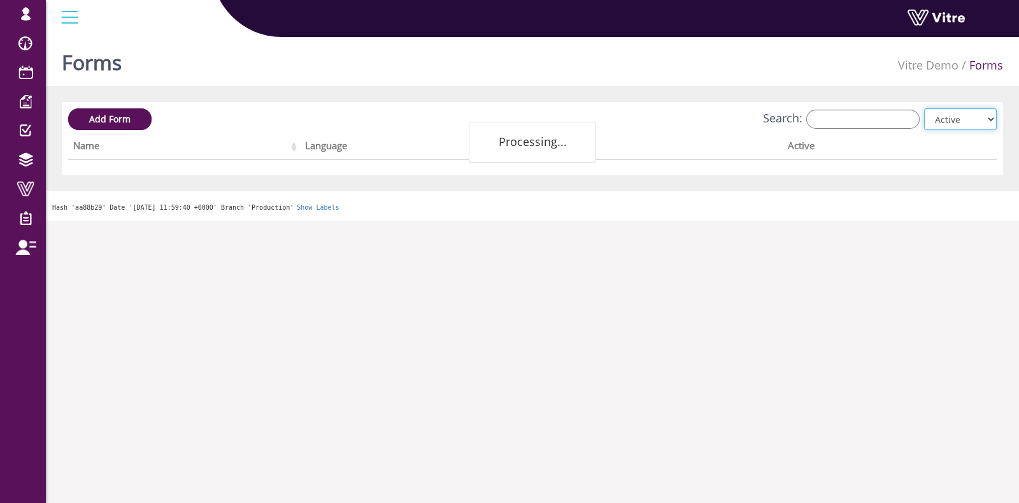
click at [929, 118] on select "All Active Not Active" at bounding box center [960, 119] width 73 height 22
click at [866, 113] on input "Search:" at bounding box center [862, 119] width 113 height 19
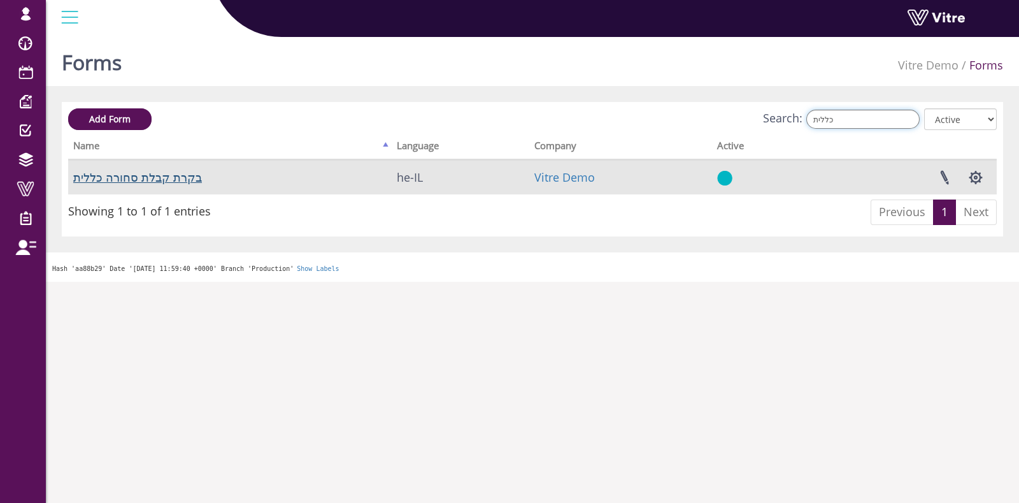
type input "כללית"
click at [148, 175] on link "בקרת קבלת סחורה כללית" at bounding box center [137, 176] width 129 height 15
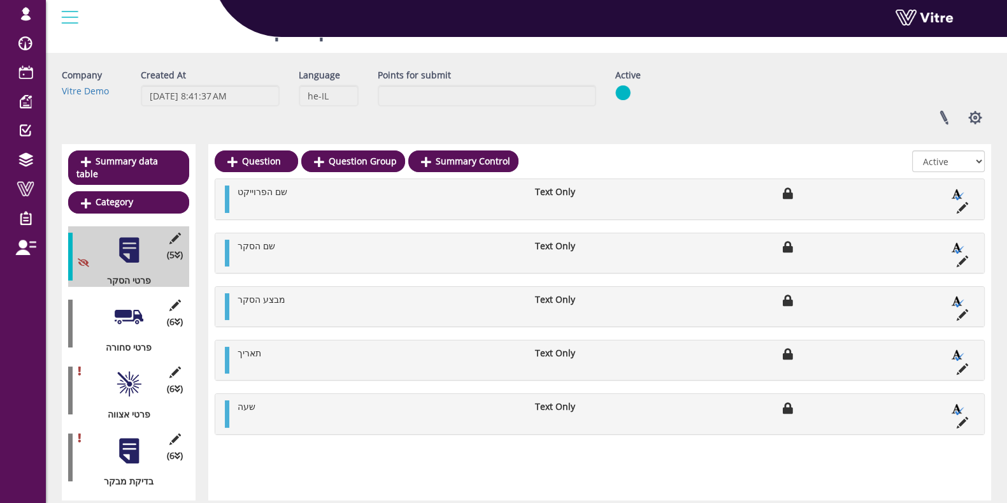
scroll to position [62, 0]
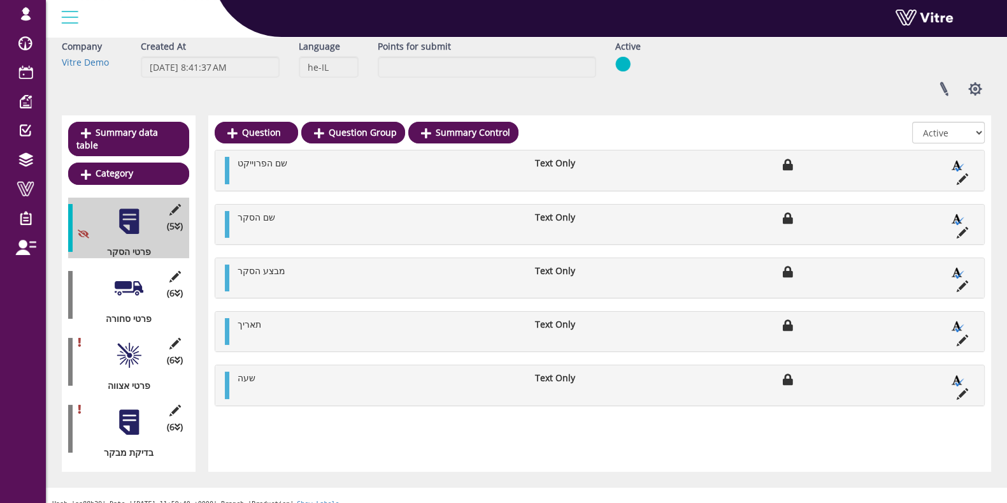
click at [125, 274] on div at bounding box center [129, 288] width 29 height 29
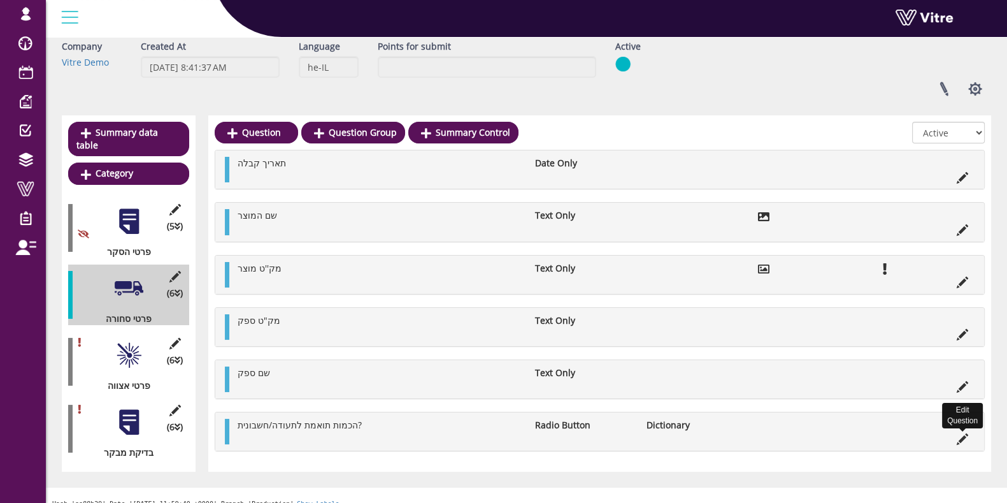
click at [960, 433] on icon at bounding box center [962, 438] width 11 height 11
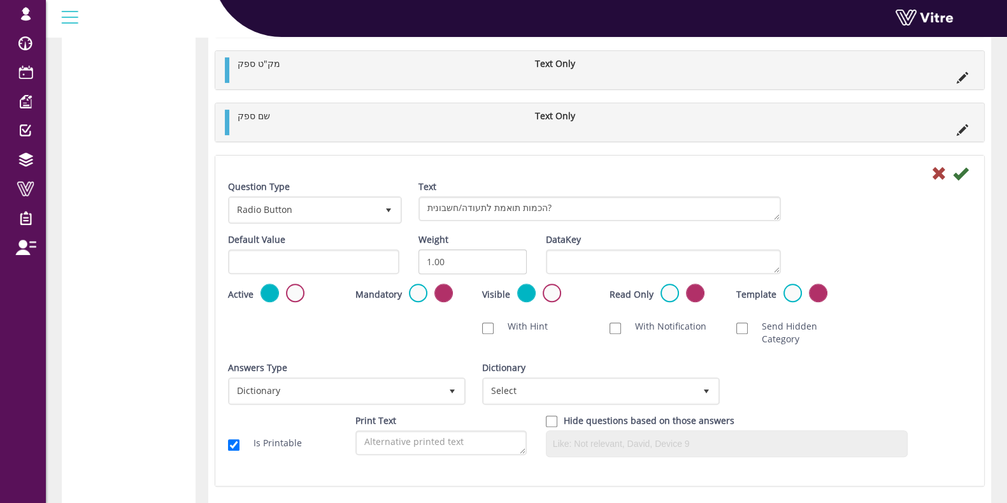
scroll to position [563, 0]
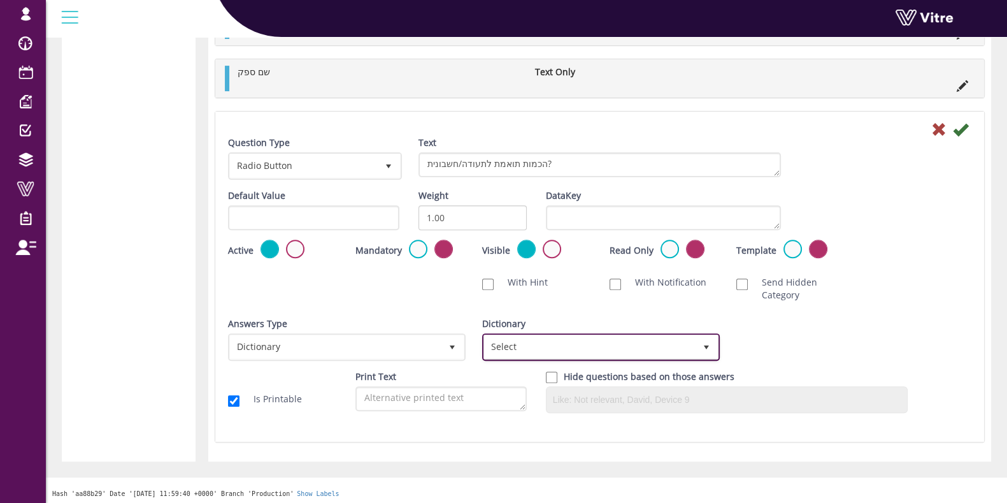
click at [570, 333] on span "Select" at bounding box center [601, 346] width 238 height 27
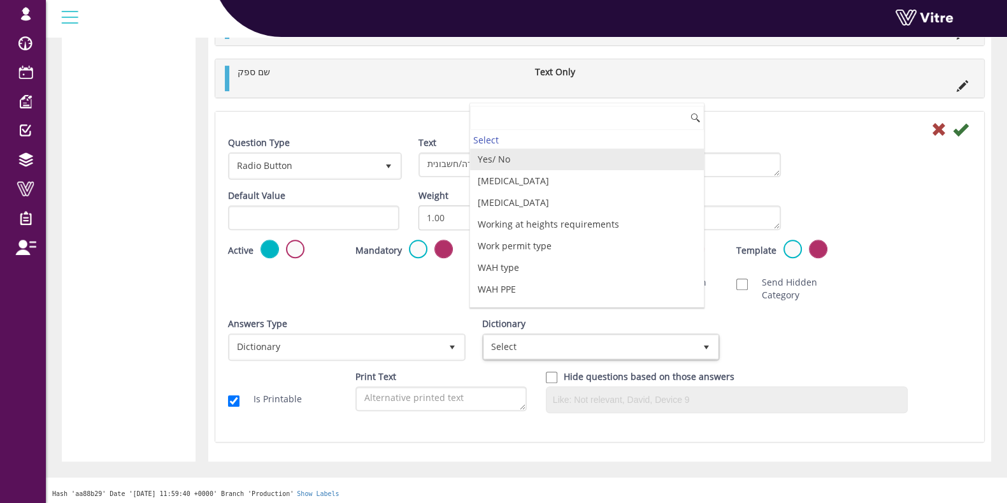
click at [553, 152] on li "Yes/ No" at bounding box center [587, 159] width 234 height 22
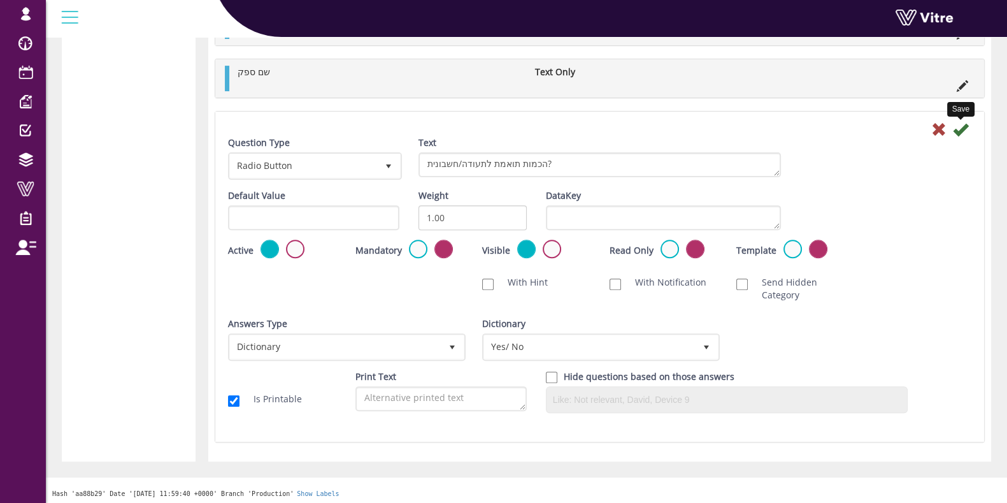
click at [959, 125] on icon at bounding box center [960, 129] width 15 height 15
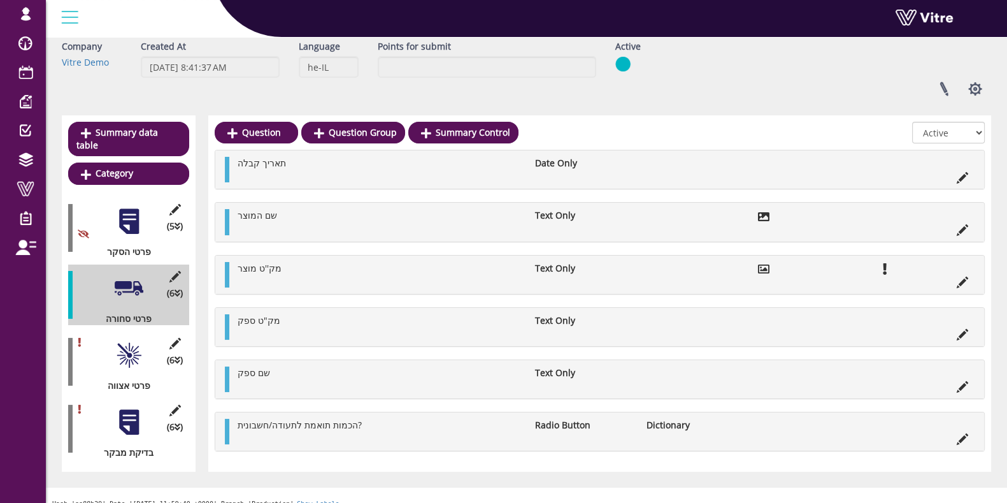
scroll to position [73, 0]
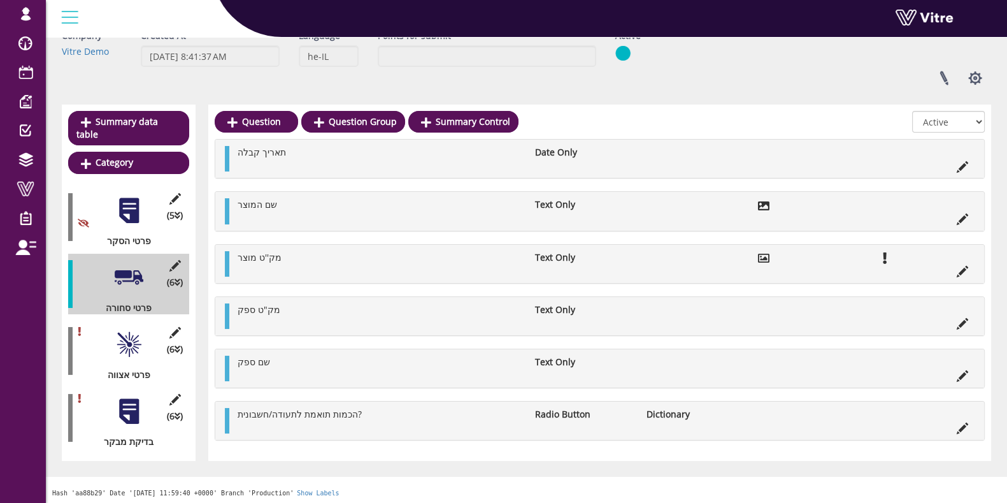
click at [122, 331] on div at bounding box center [129, 344] width 29 height 29
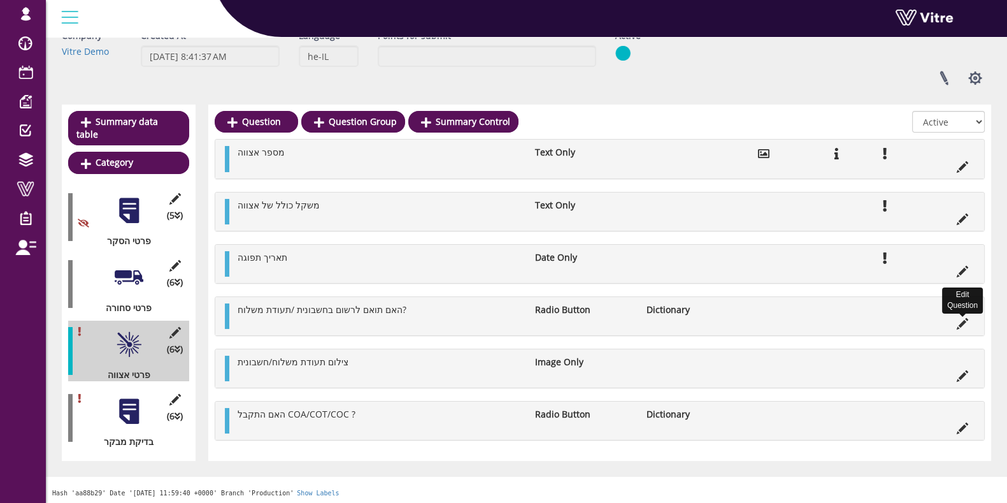
click at [964, 319] on icon at bounding box center [962, 323] width 11 height 11
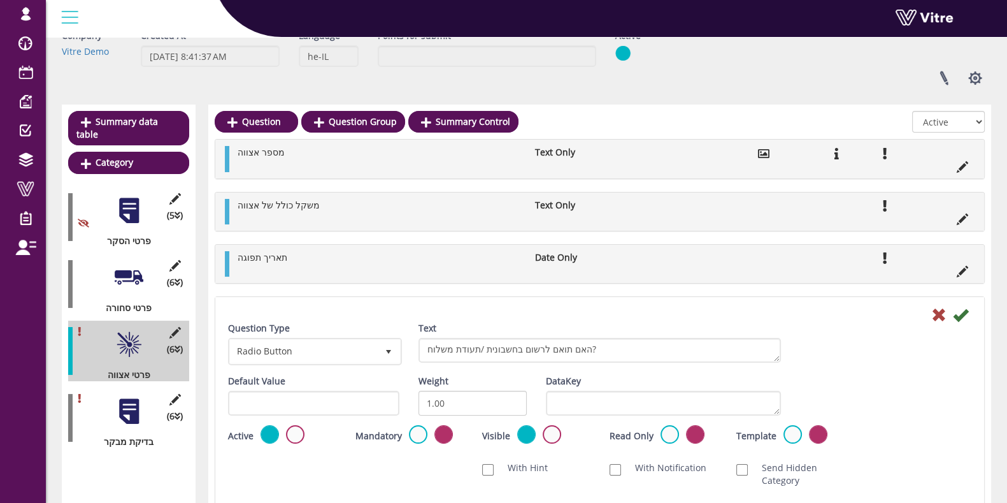
scroll to position [363, 0]
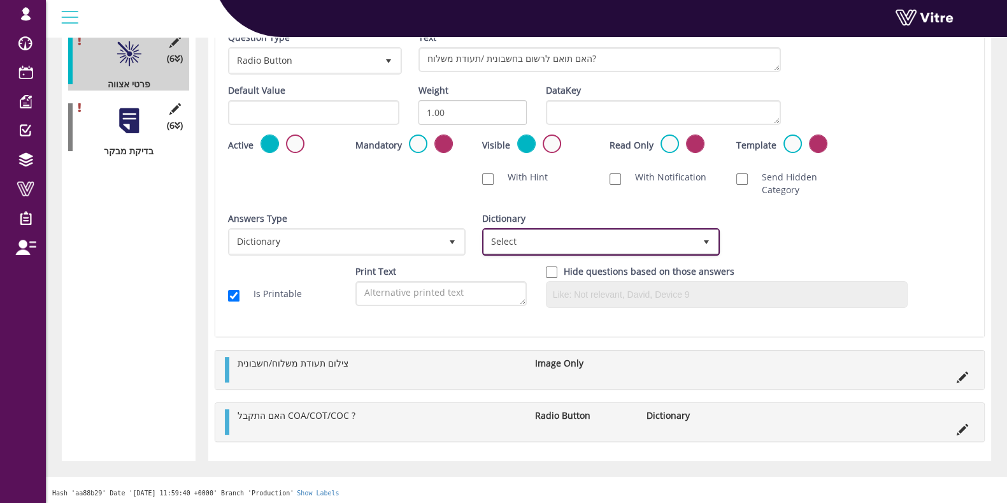
click at [501, 229] on span "Select" at bounding box center [600, 241] width 235 height 24
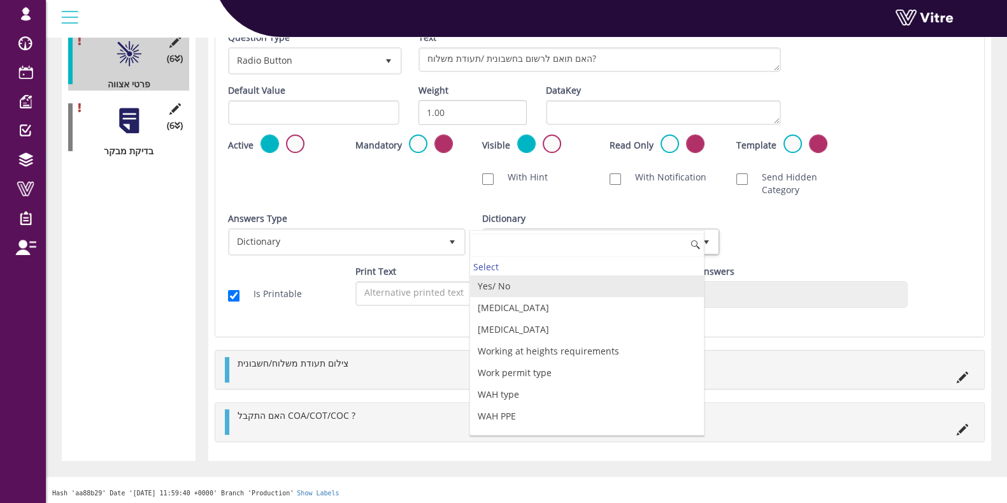
click at [506, 288] on li "Yes/ No" at bounding box center [587, 286] width 234 height 22
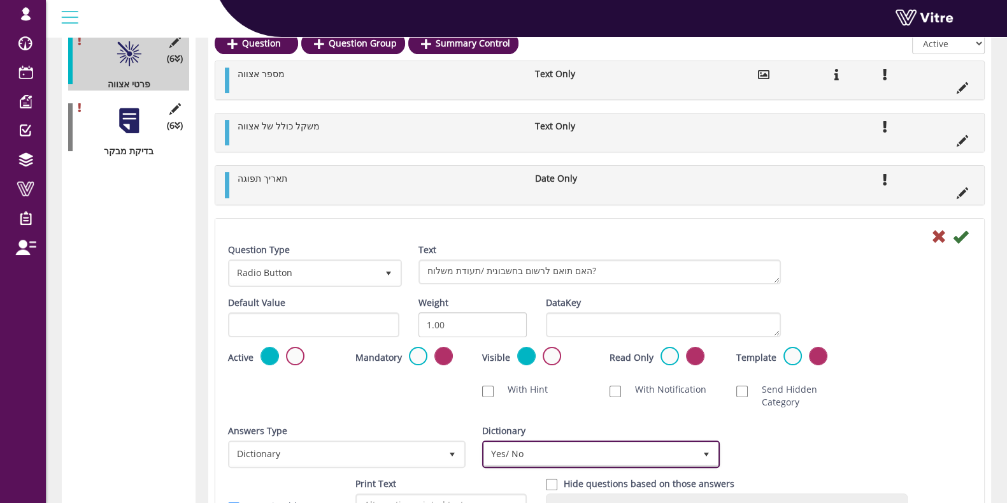
scroll to position [204, 0]
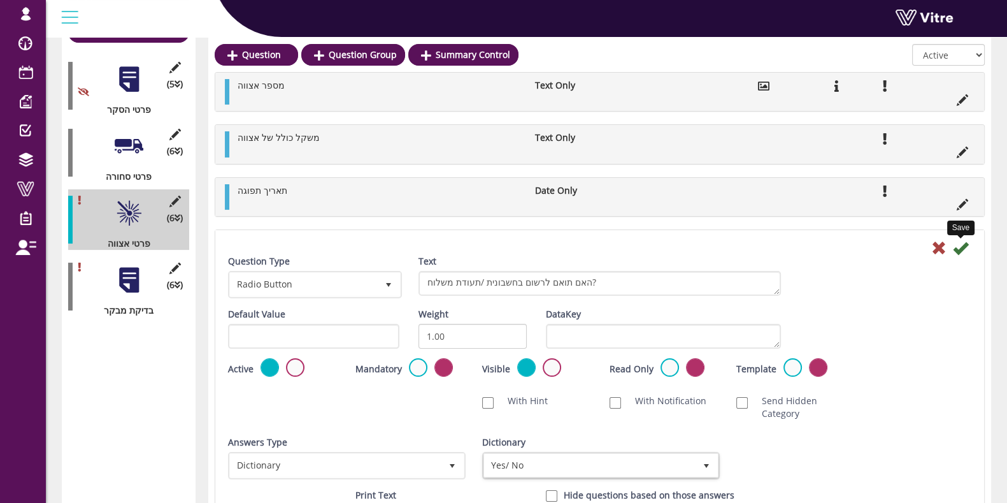
click at [964, 250] on icon at bounding box center [960, 247] width 15 height 15
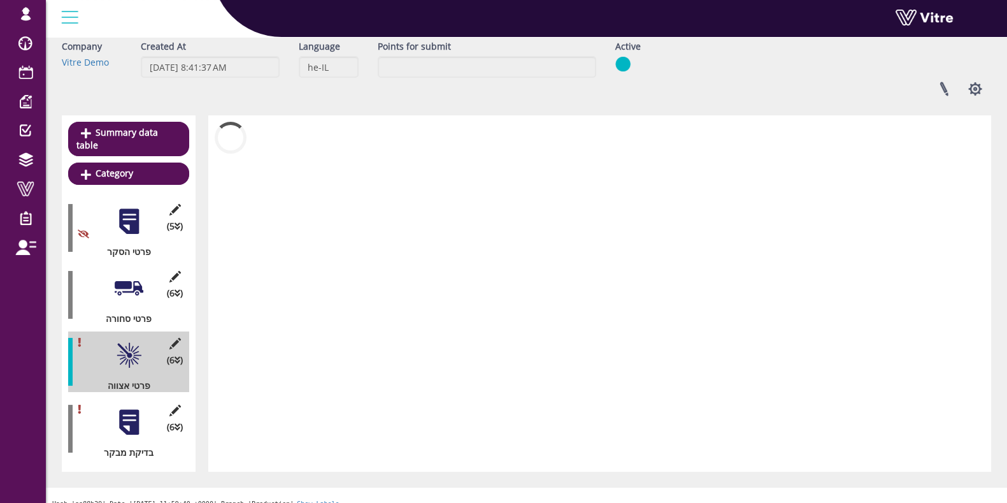
scroll to position [73, 0]
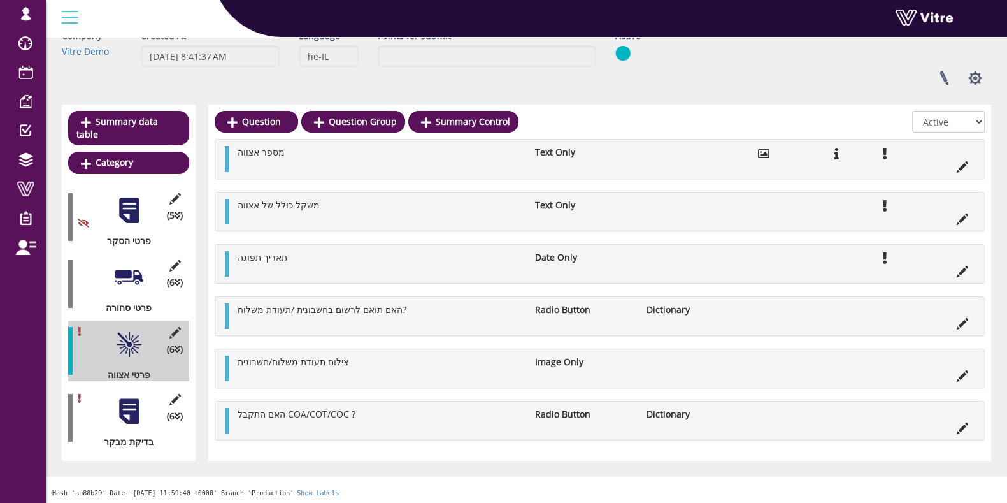
click at [955, 424] on li at bounding box center [962, 426] width 24 height 13
click at [962, 425] on icon at bounding box center [962, 427] width 11 height 11
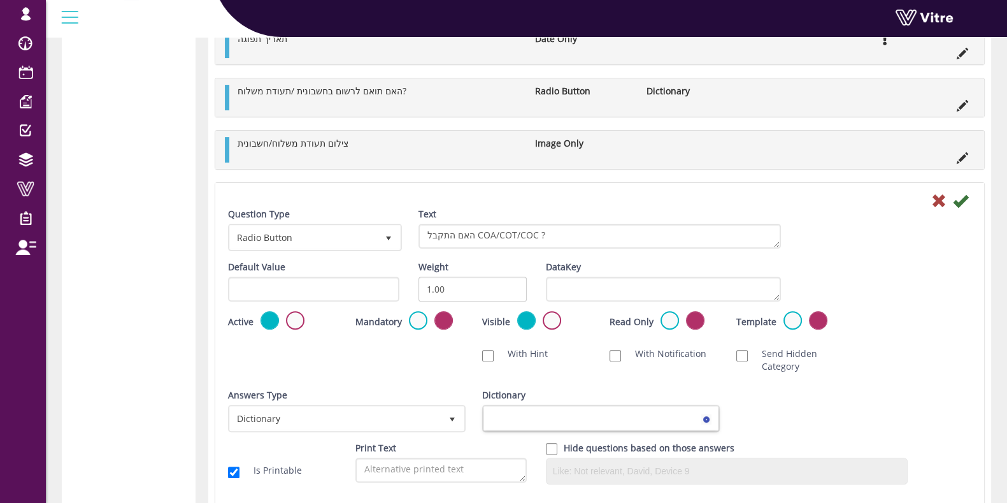
scroll to position [522, 0]
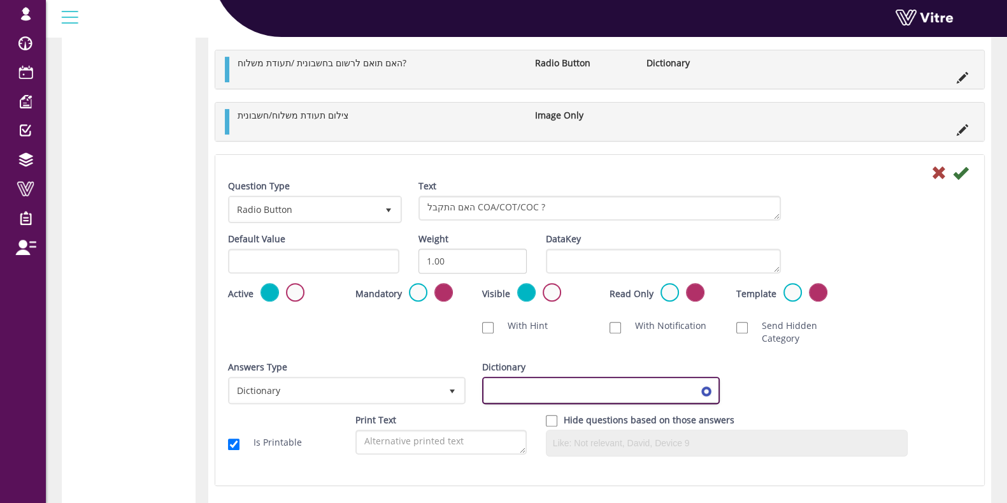
click at [566, 381] on span at bounding box center [589, 389] width 211 height 23
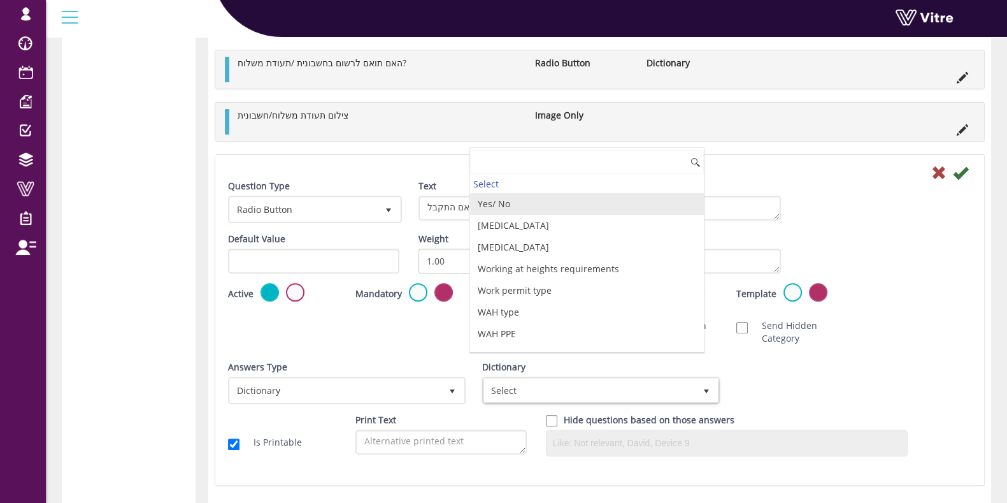
click at [545, 203] on li "Yes/ No" at bounding box center [587, 204] width 234 height 22
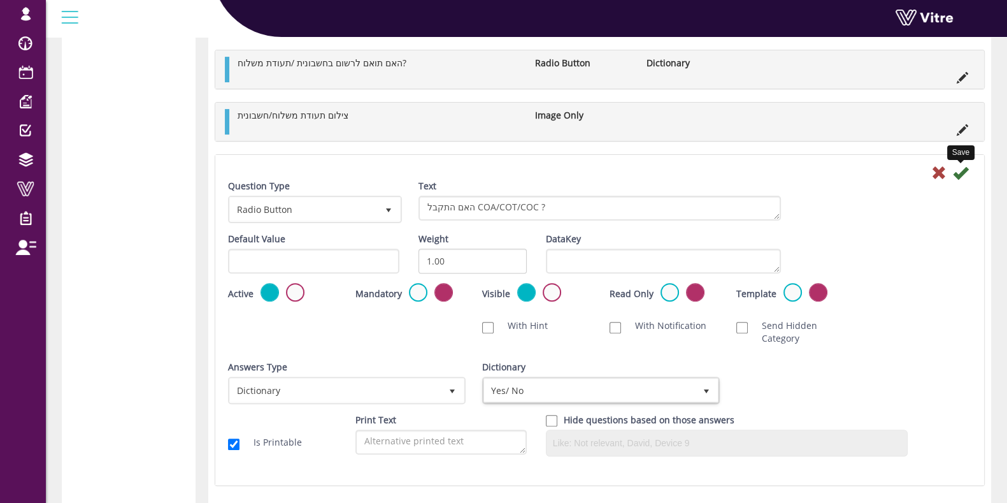
click at [957, 171] on icon at bounding box center [960, 172] width 15 height 15
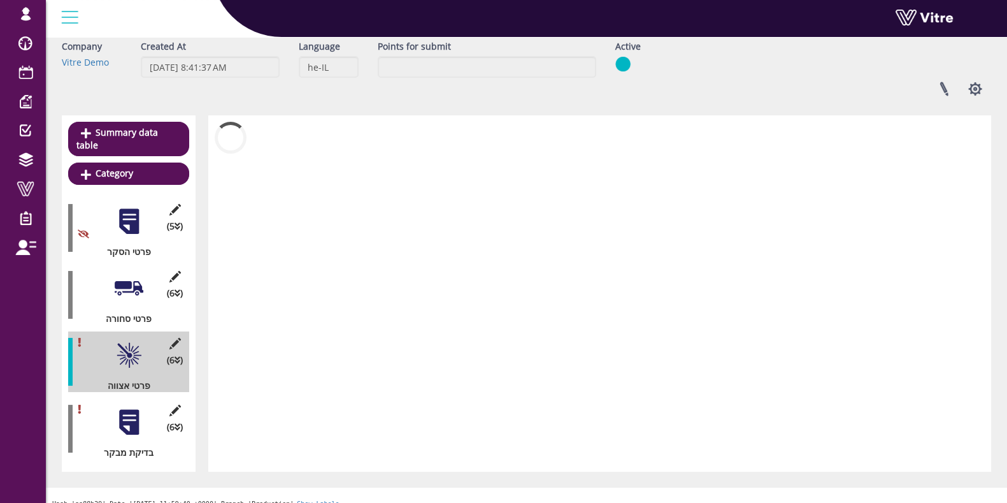
scroll to position [73, 0]
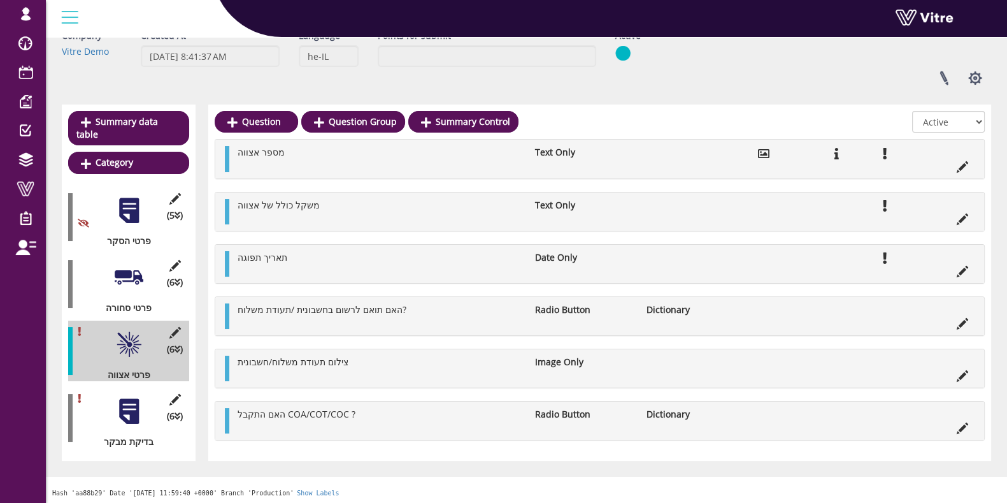
click at [110, 406] on div "(6 ) בדיקת מבקר" at bounding box center [128, 417] width 121 height 61
click at [122, 401] on div at bounding box center [129, 411] width 29 height 29
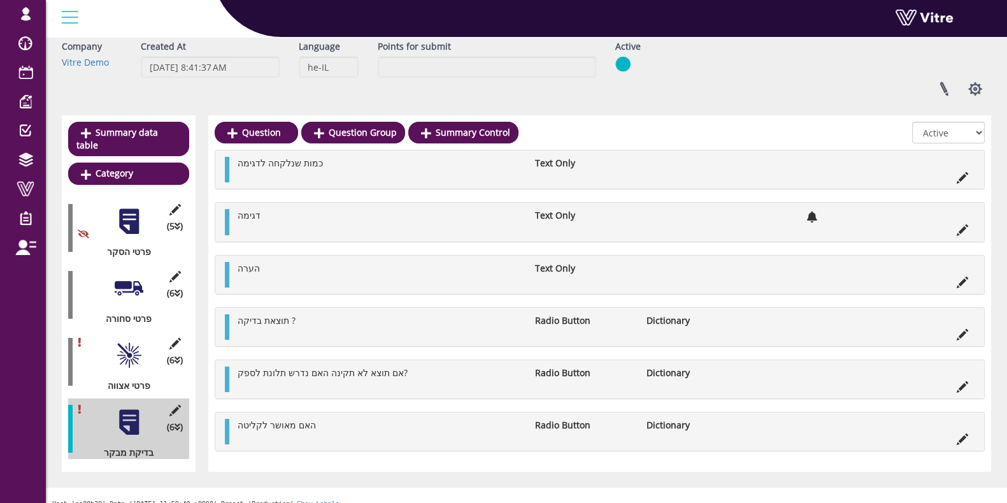
scroll to position [72, 0]
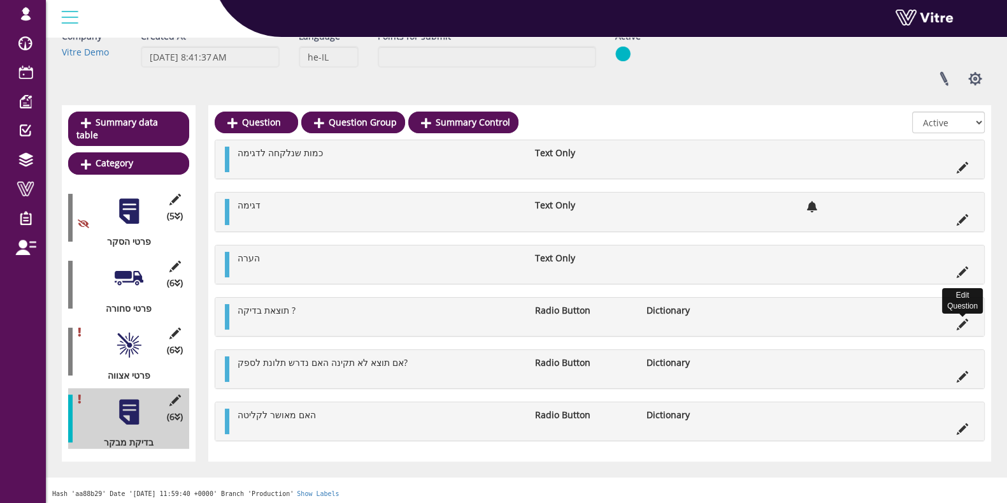
click at [961, 320] on icon at bounding box center [962, 323] width 11 height 11
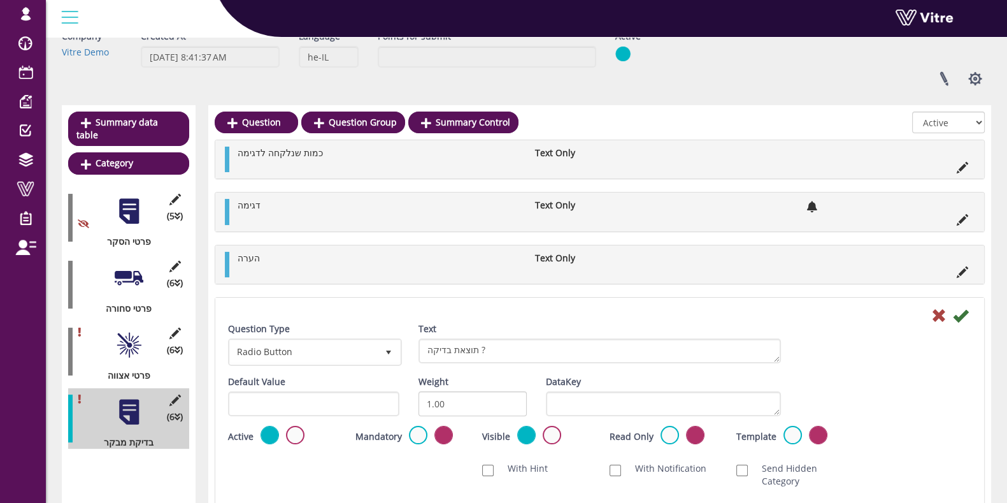
scroll to position [363, 0]
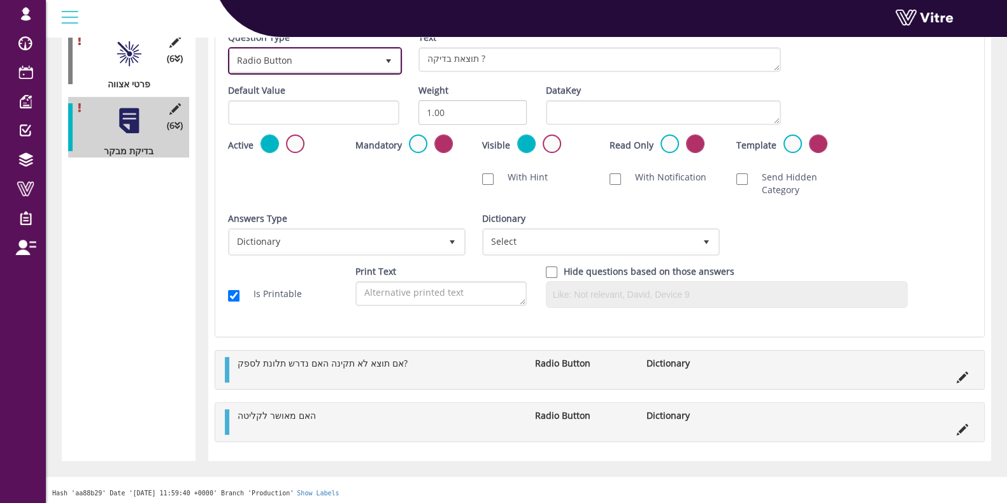
click at [296, 56] on span "Radio Button" at bounding box center [303, 60] width 147 height 23
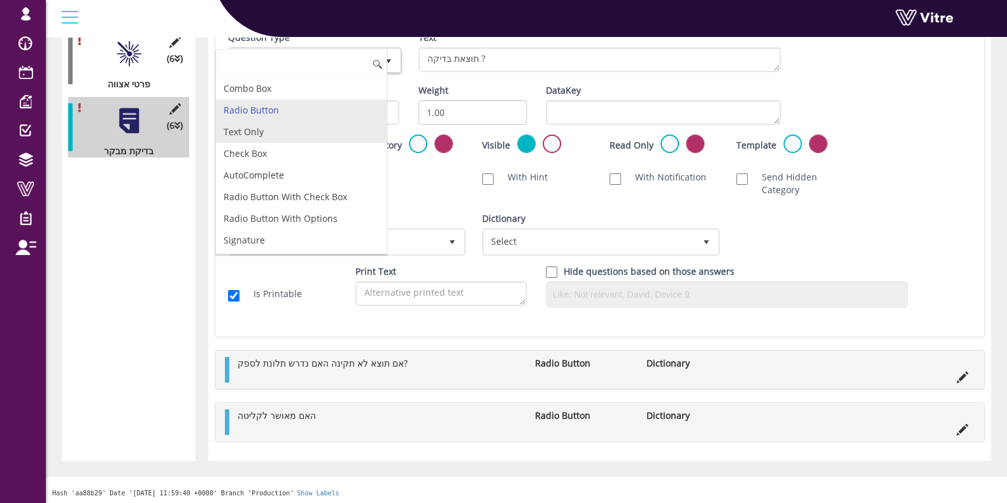
drag, startPoint x: 289, startPoint y: 146, endPoint x: 286, endPoint y: 135, distance: 11.3
click at [286, 135] on ul "Combo Box Radio Button Text Only Check Box AutoComplete Radio Button With Check…" at bounding box center [301, 359] width 171 height 563
click at [296, 135] on li "Text Only" at bounding box center [301, 132] width 171 height 22
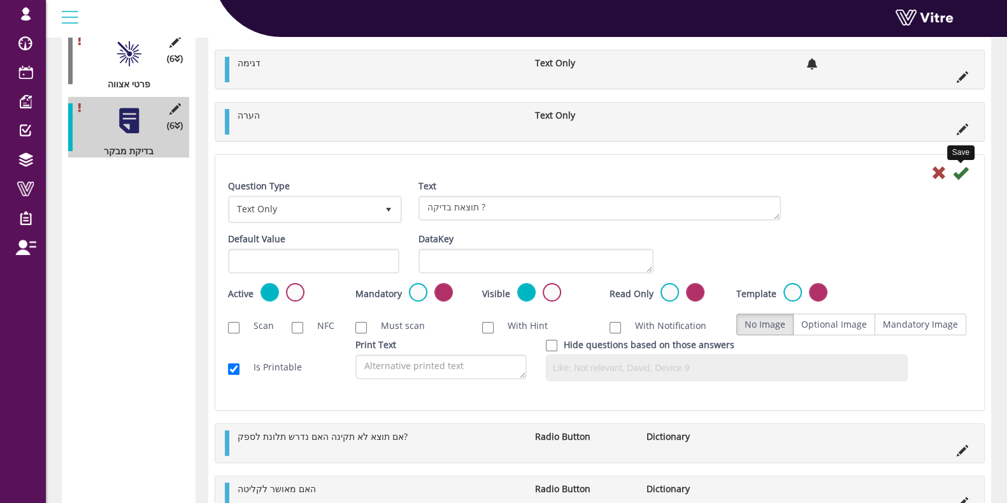
click at [959, 167] on icon at bounding box center [960, 172] width 15 height 15
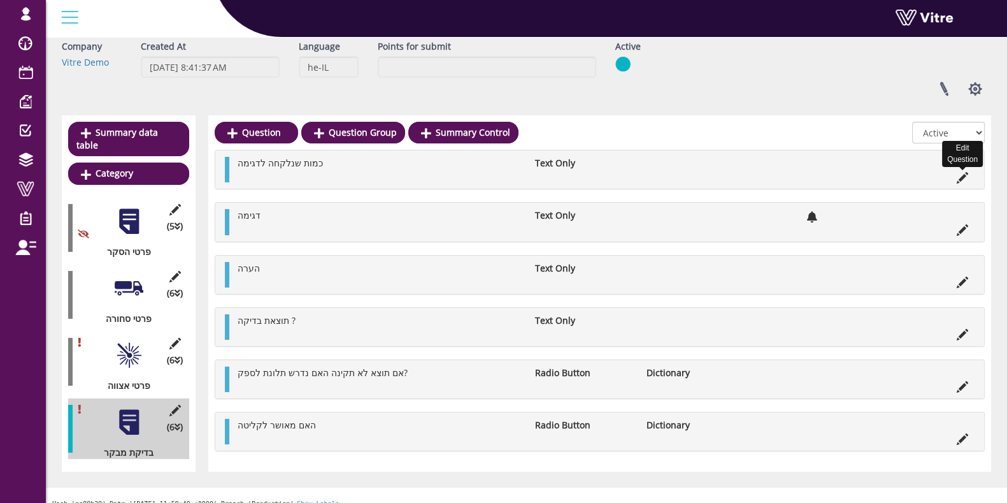
scroll to position [72, 0]
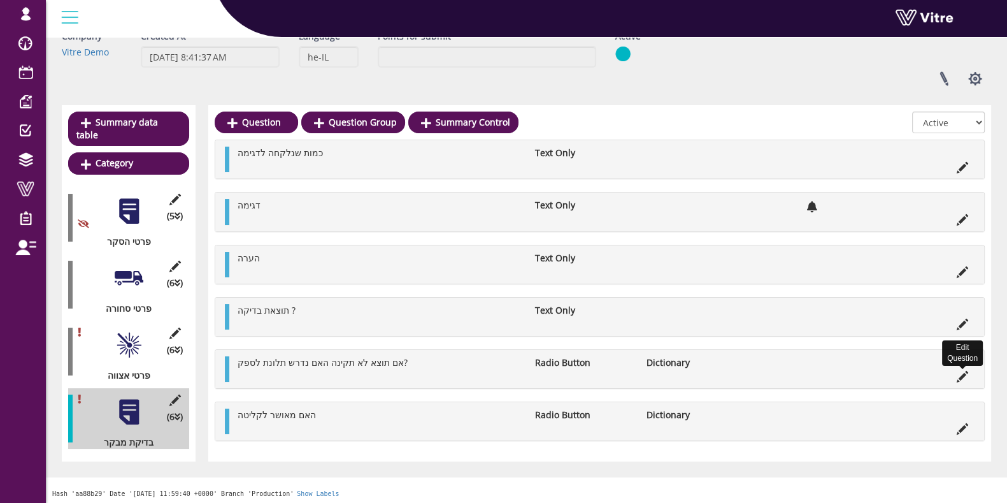
click at [963, 380] on icon at bounding box center [962, 376] width 11 height 11
click at [958, 372] on icon at bounding box center [962, 376] width 11 height 11
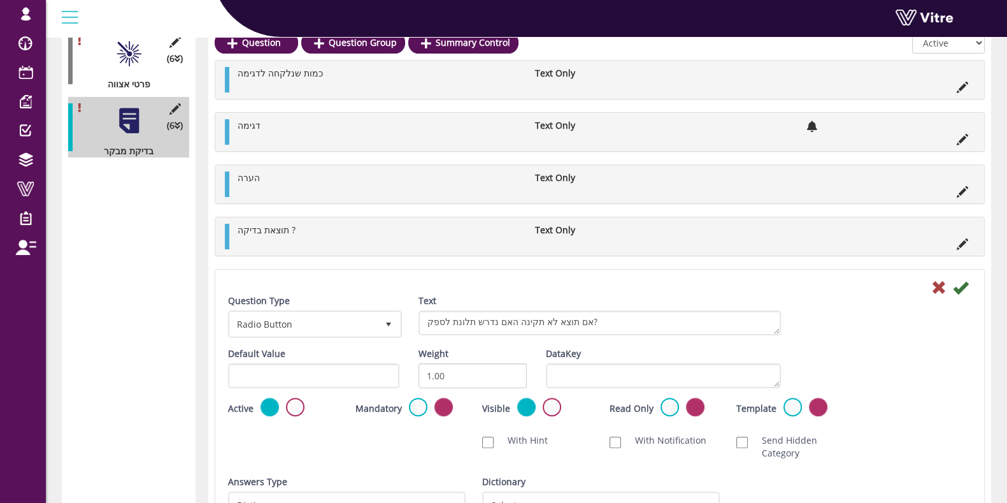
scroll to position [283, 0]
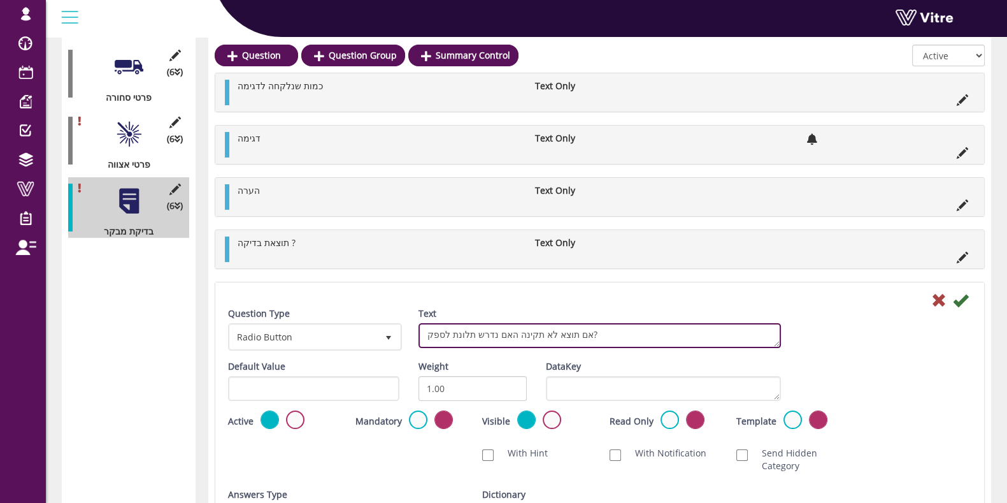
click at [547, 335] on textarea "אם תוצא לא תקינה האם נדרש תלונת לספק?" at bounding box center [599, 335] width 362 height 25
click at [509, 334] on textarea "אם תוצא לא תקינה האם נדרש תלונת לספק?" at bounding box center [599, 335] width 362 height 25
type textarea "אם תוצאה לא תקינה, האם נדרש תלונת לספק?"
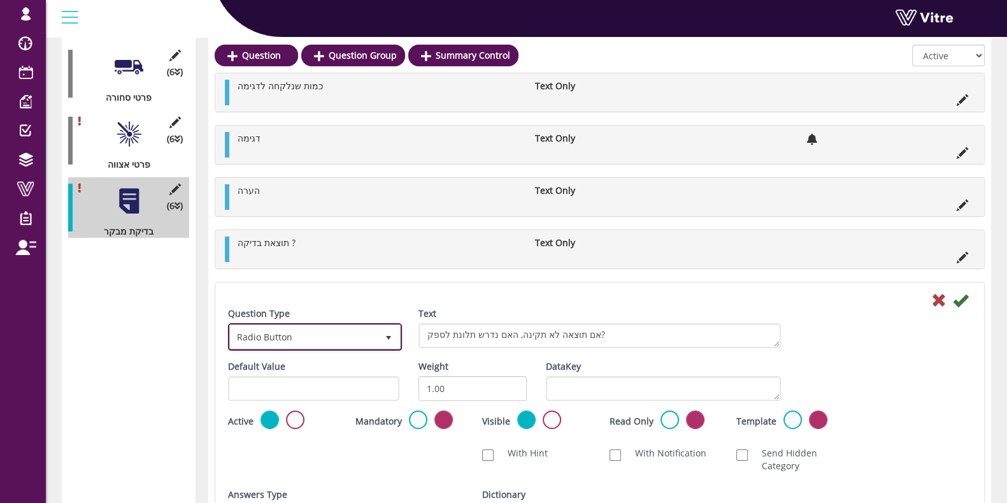
click at [332, 325] on span "Radio Button" at bounding box center [303, 336] width 147 height 23
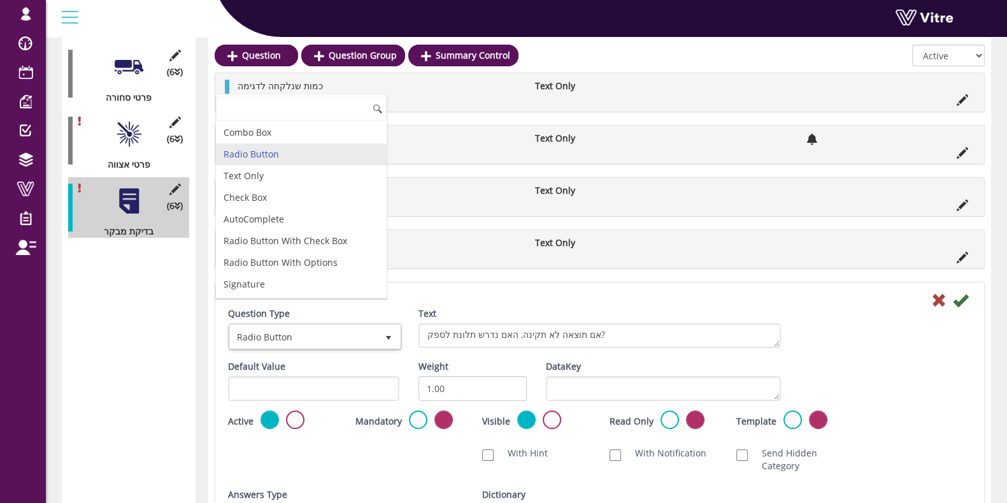
click at [831, 341] on div "Question Type Radio Button 3 Text אם תוצא לא תקינה האם נדרש תלונת לספק?" at bounding box center [599, 333] width 762 height 53
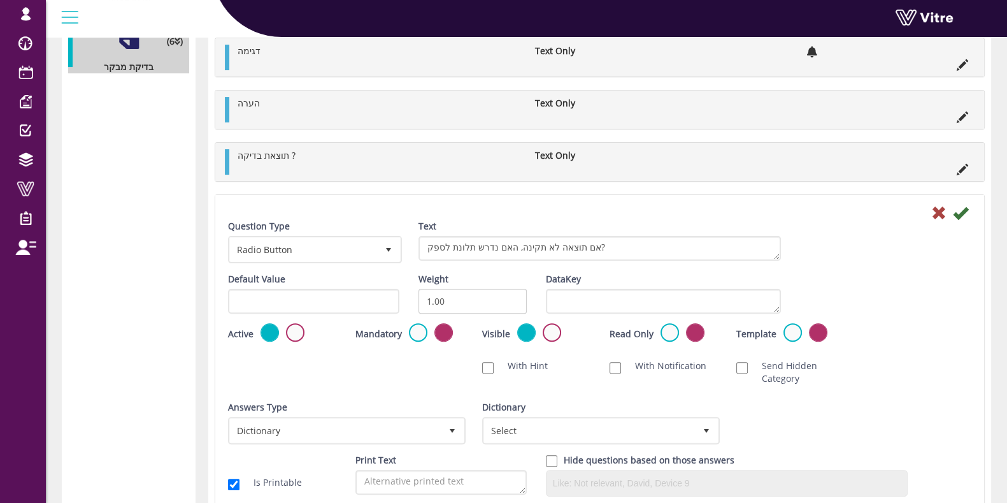
scroll to position [522, 0]
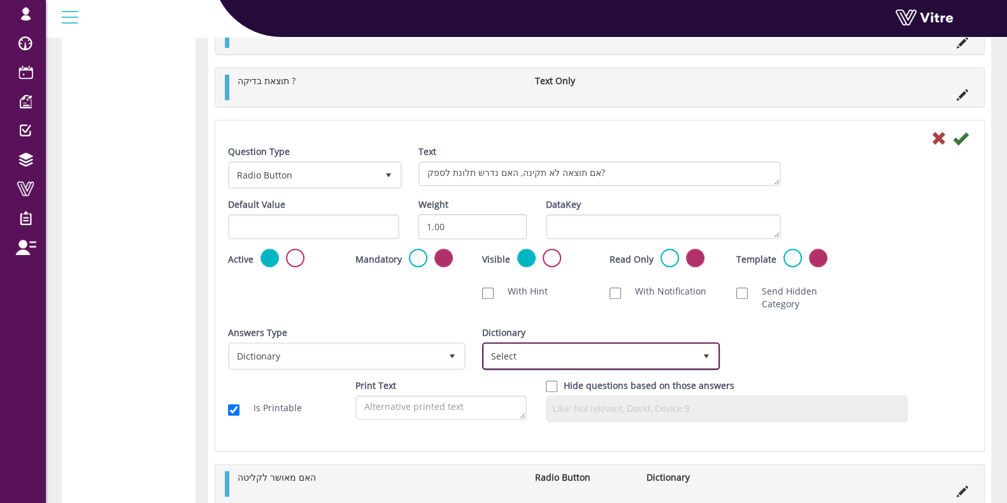
click at [618, 353] on span "Select" at bounding box center [589, 355] width 211 height 23
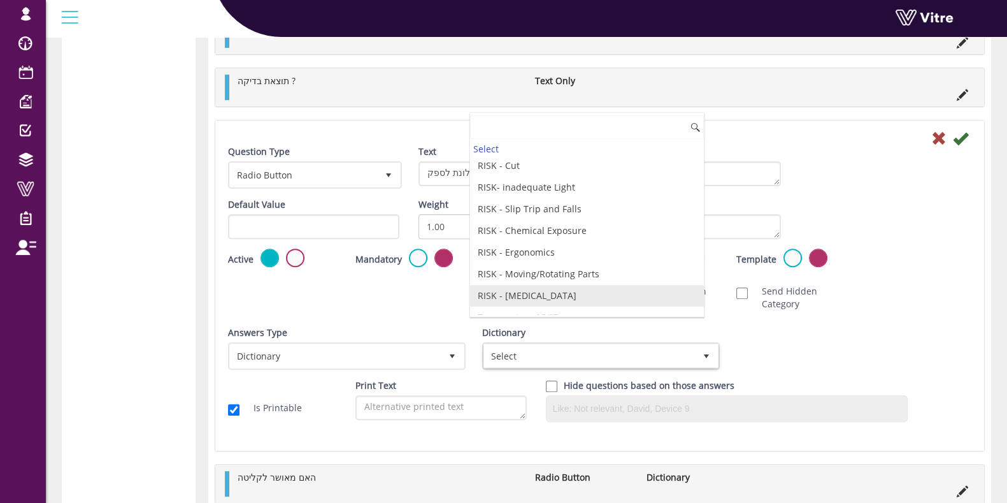
scroll to position [1831, 0]
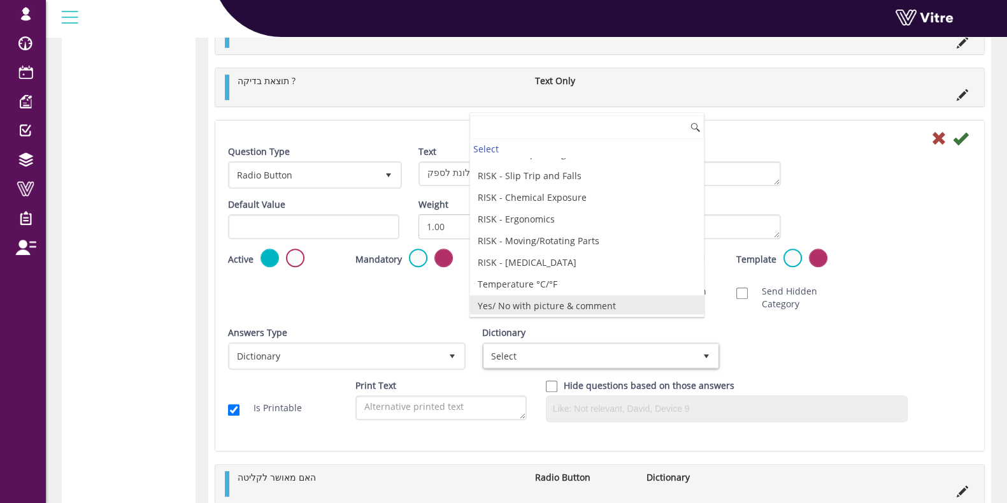
click at [595, 295] on li "Yes/ No with picture & comment" at bounding box center [587, 306] width 234 height 22
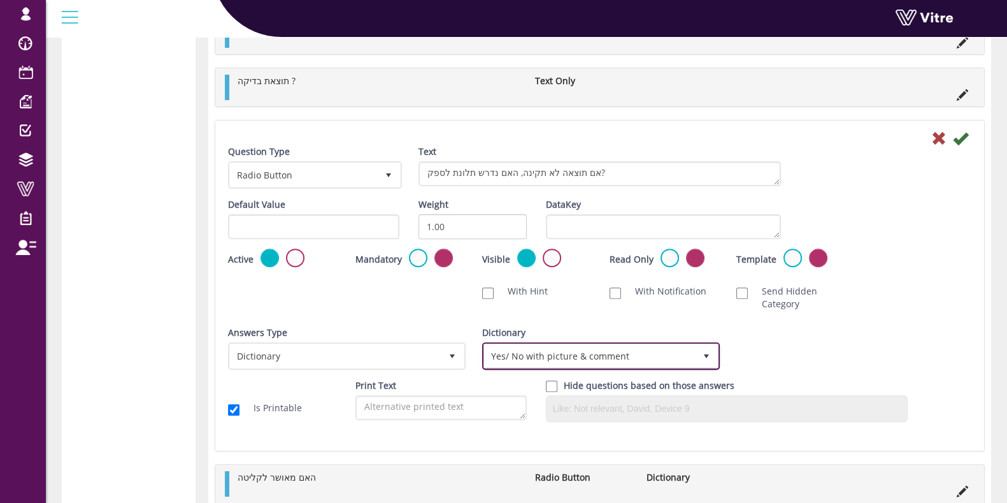
click at [661, 354] on span "Yes/ No with picture & comment" at bounding box center [589, 355] width 211 height 23
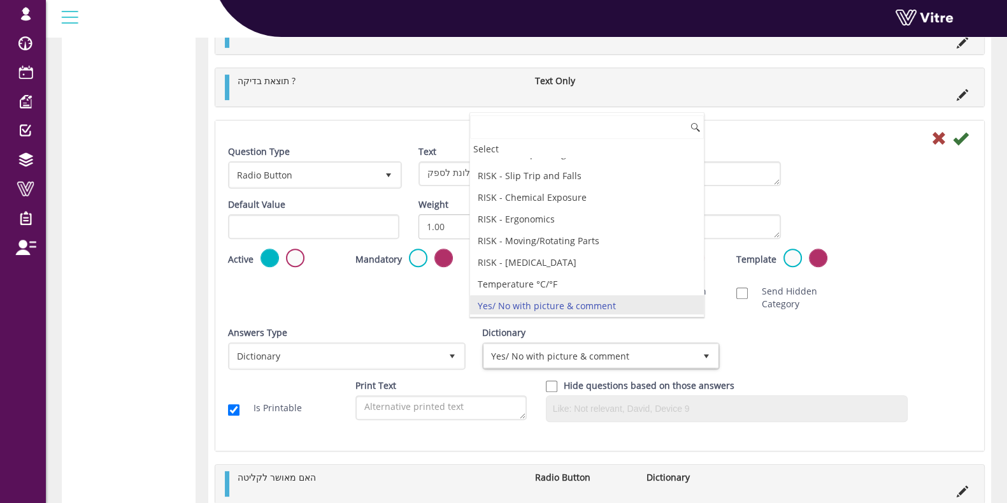
scroll to position [1834, 0]
click at [608, 292] on li "Yes/ No with picture & comment" at bounding box center [587, 303] width 234 height 22
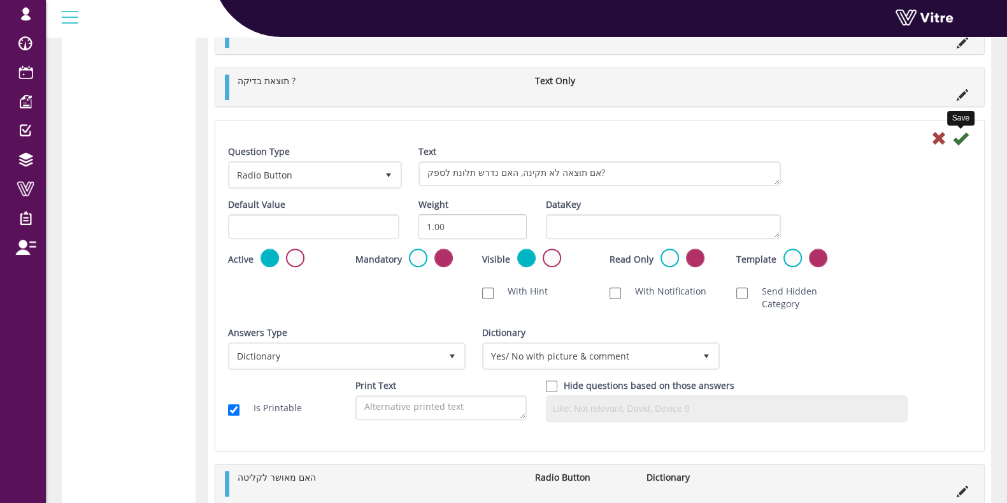
click at [958, 138] on icon at bounding box center [960, 138] width 15 height 15
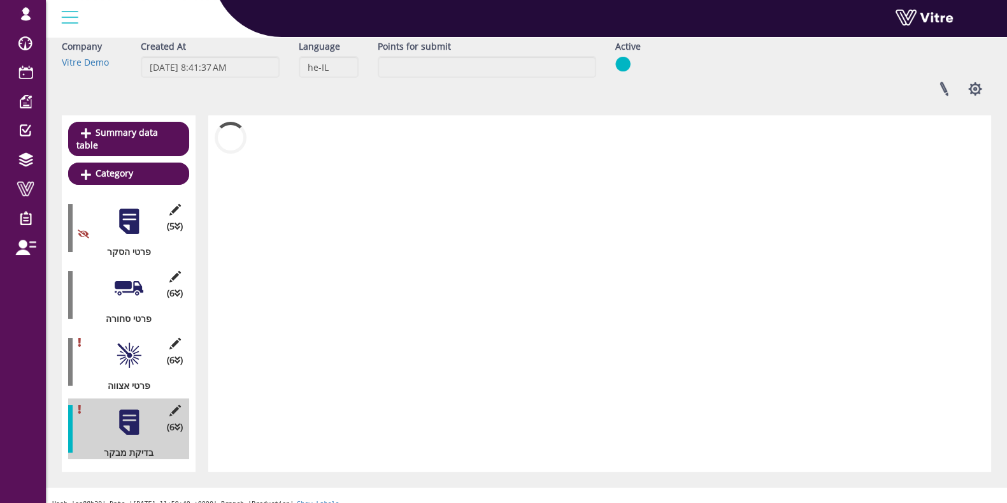
scroll to position [72, 0]
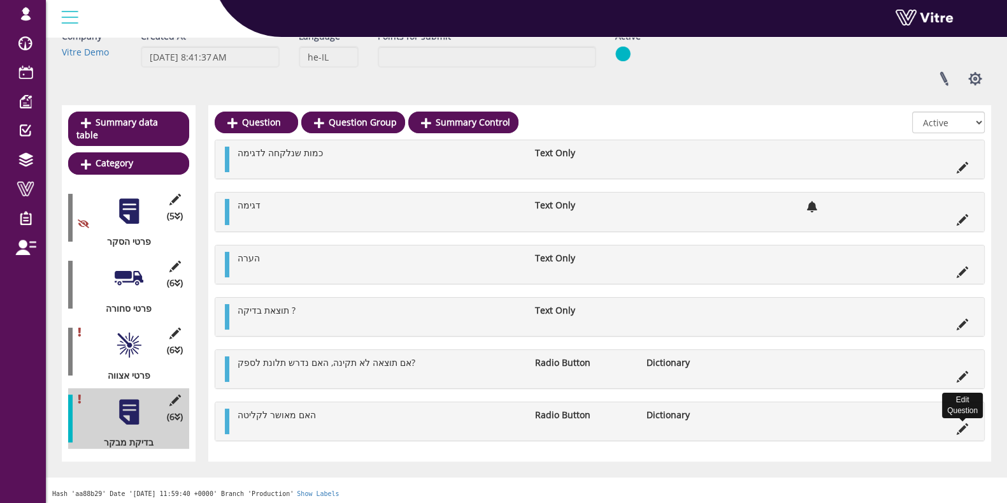
click at [962, 423] on icon at bounding box center [962, 428] width 11 height 11
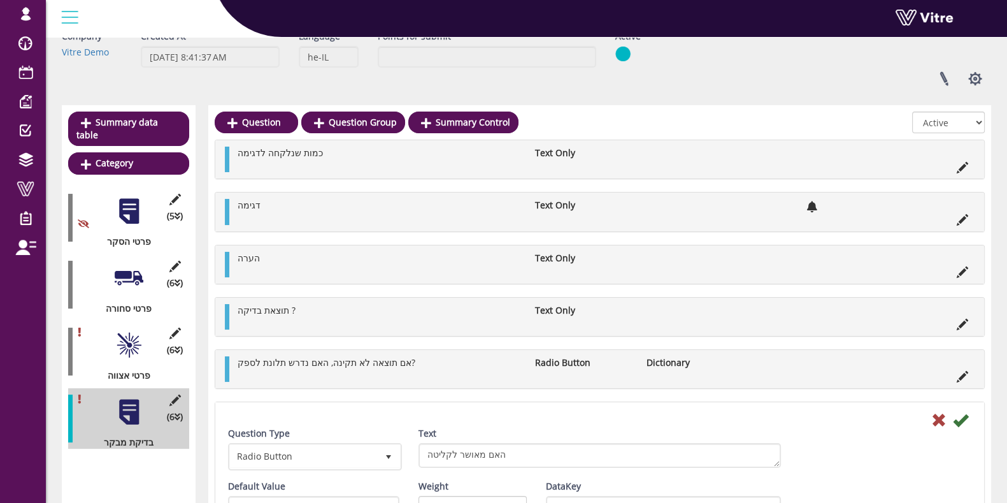
scroll to position [363, 0]
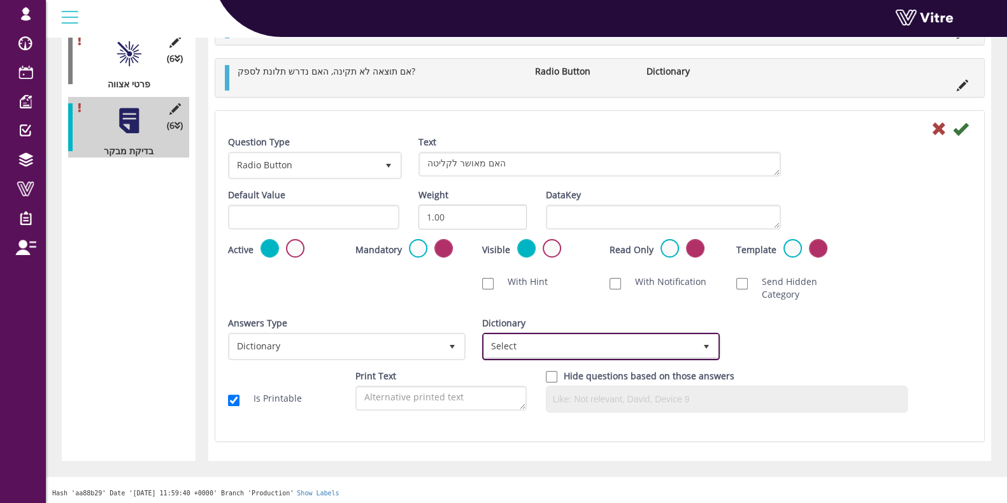
click at [553, 351] on span "Select" at bounding box center [589, 345] width 211 height 23
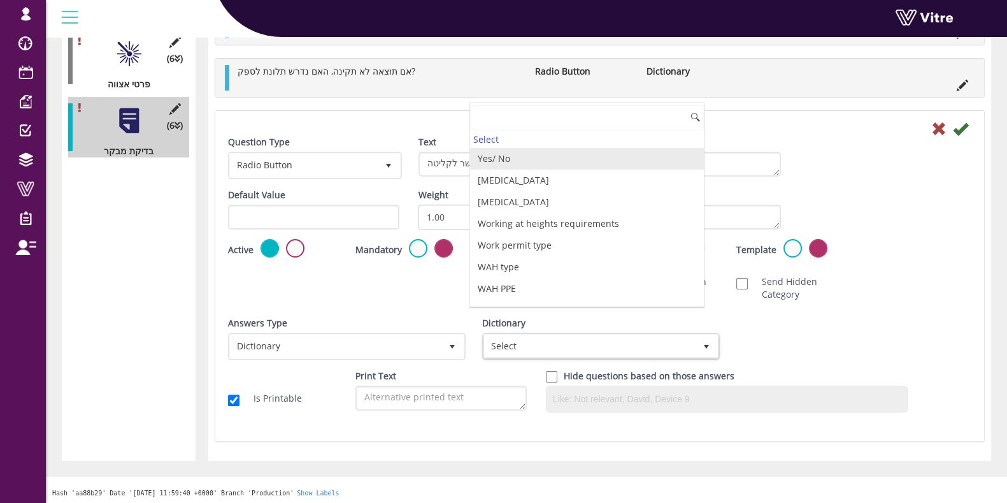
click at [506, 160] on li "Yes/ No" at bounding box center [587, 159] width 234 height 22
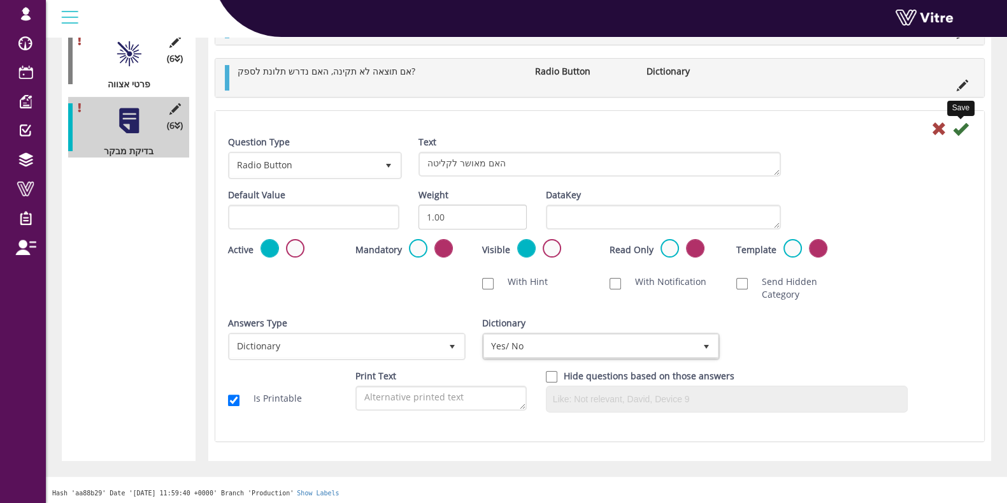
click at [962, 129] on icon at bounding box center [960, 128] width 15 height 15
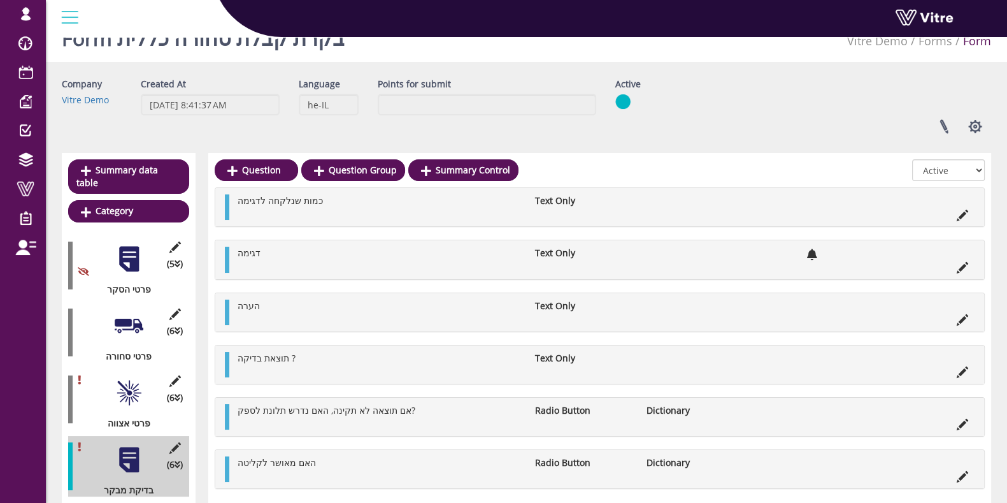
scroll to position [0, 0]
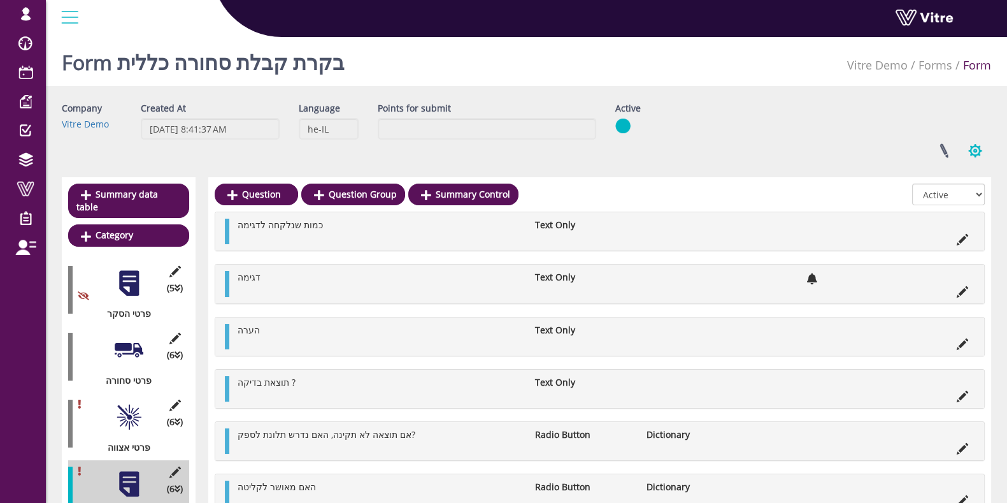
click at [975, 148] on button "button" at bounding box center [975, 151] width 32 height 34
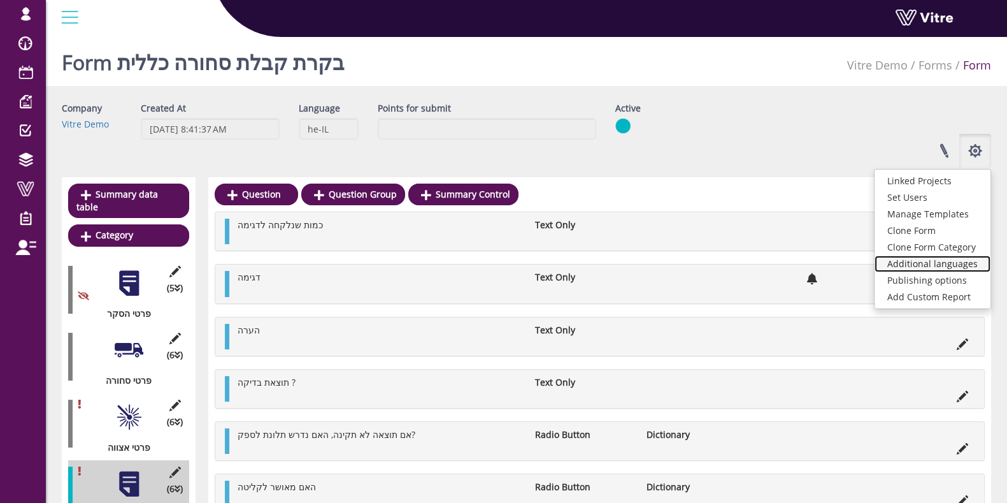
click at [946, 260] on link "Additional languages" at bounding box center [932, 263] width 116 height 17
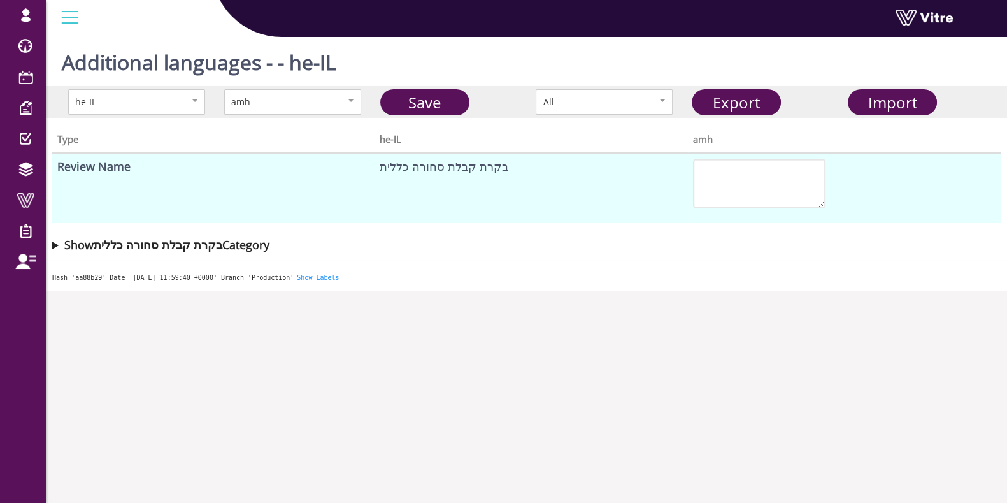
click at [285, 110] on div "amh" at bounding box center [292, 101] width 137 height 25
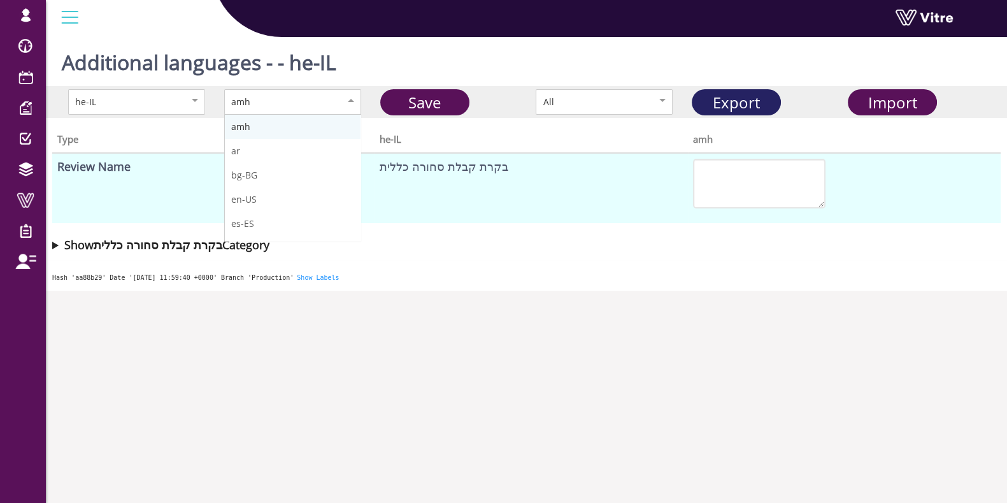
click at [731, 92] on link "Export" at bounding box center [736, 102] width 89 height 26
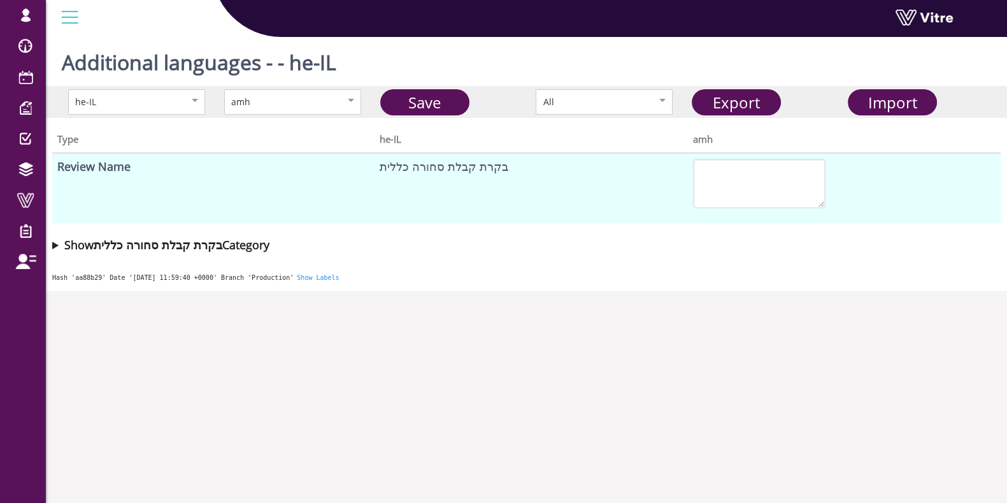
click at [967, 306] on body "[EMAIL_ADDRESS][DOMAIN_NAME] Profile Notification Change Company English Englis…" at bounding box center [503, 283] width 1007 height 503
click at [907, 98] on span "Import" at bounding box center [892, 102] width 49 height 21
click at [296, 113] on div "amh" at bounding box center [292, 101] width 137 height 25
click at [401, 103] on link "Save" at bounding box center [424, 102] width 89 height 26
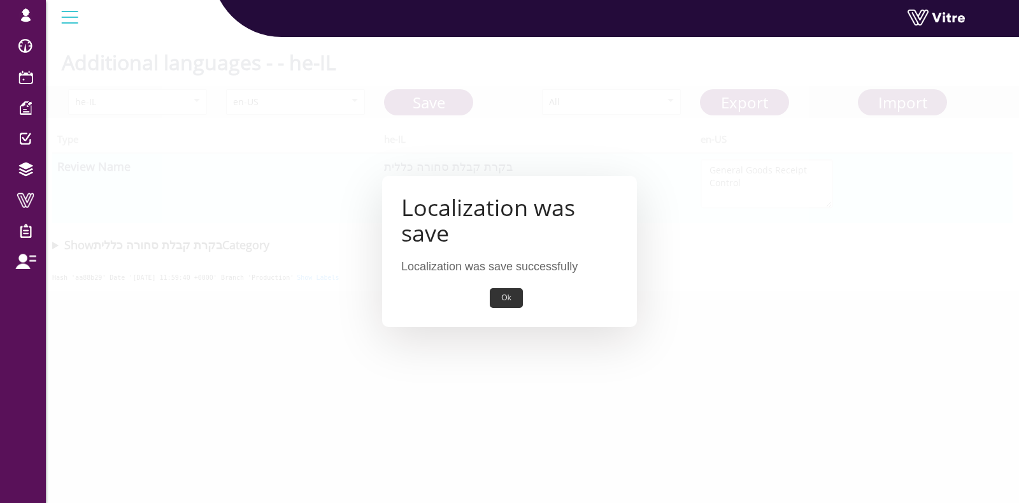
click at [500, 297] on button "Ok" at bounding box center [506, 298] width 32 height 20
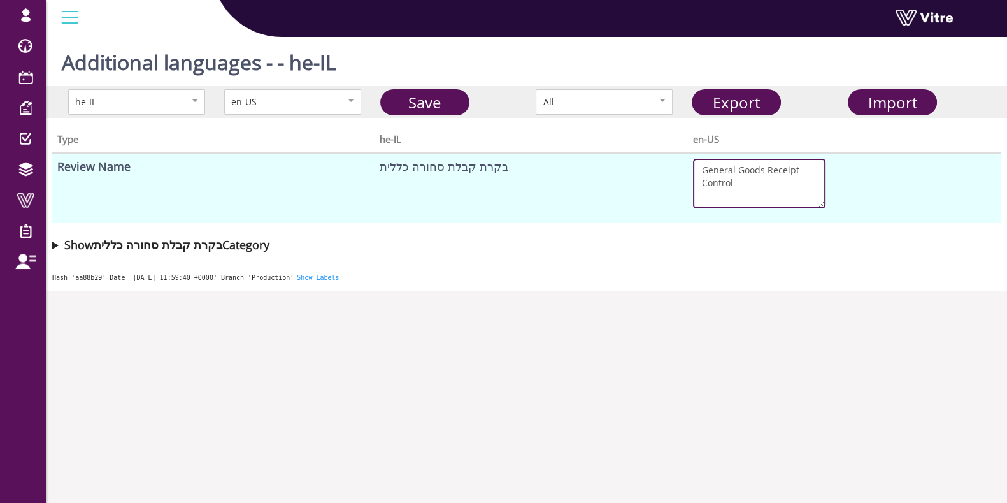
click at [769, 194] on textarea "General Goods Receipt Control" at bounding box center [759, 184] width 132 height 50
click at [403, 102] on link "Save" at bounding box center [424, 102] width 89 height 26
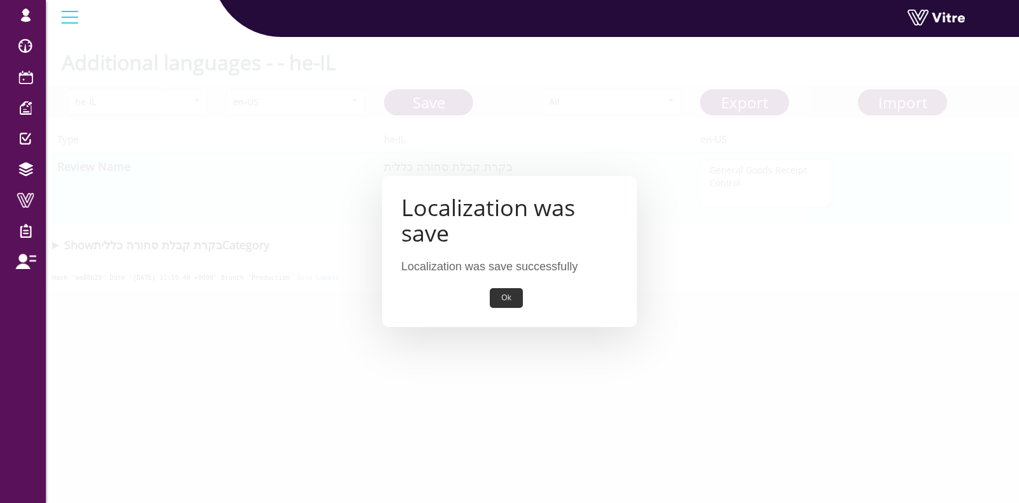
click at [510, 288] on button "Ok" at bounding box center [506, 298] width 32 height 20
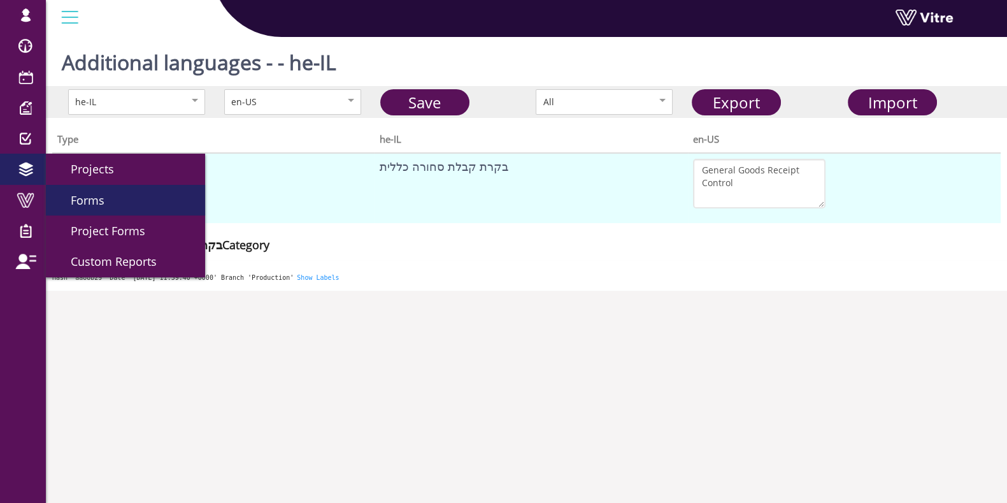
click at [89, 203] on span "Forms" at bounding box center [79, 199] width 49 height 15
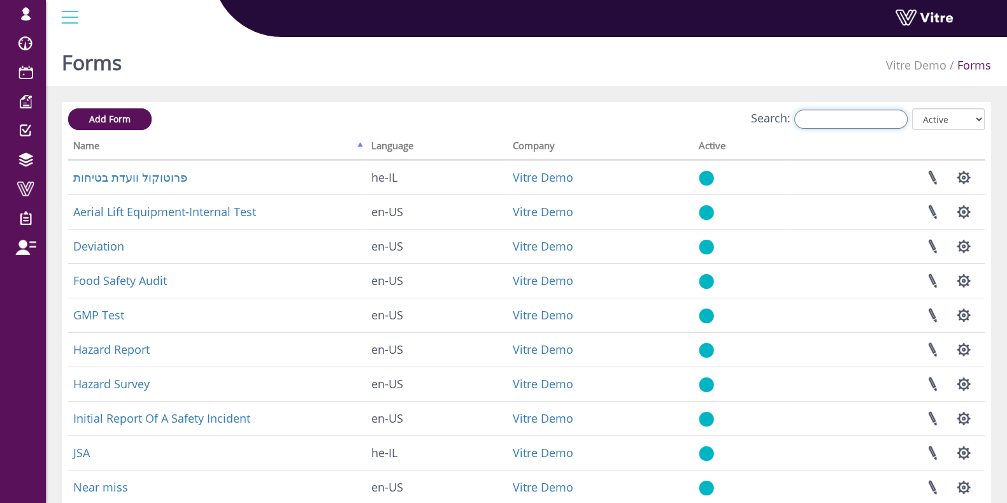
click at [825, 122] on input "Search:" at bounding box center [850, 119] width 113 height 19
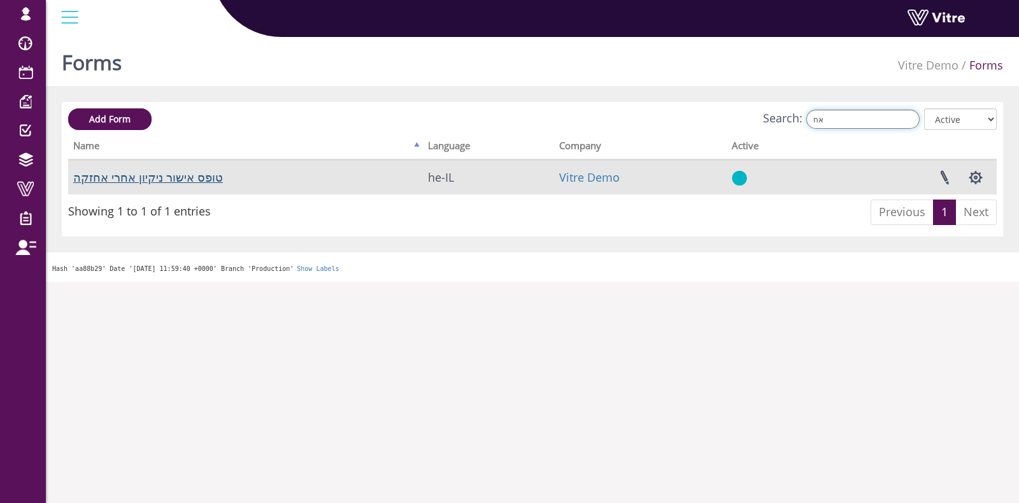
type input "אח"
click at [173, 183] on link "טופס אישור ניקיון אחרי אחזקה" at bounding box center [148, 176] width 150 height 15
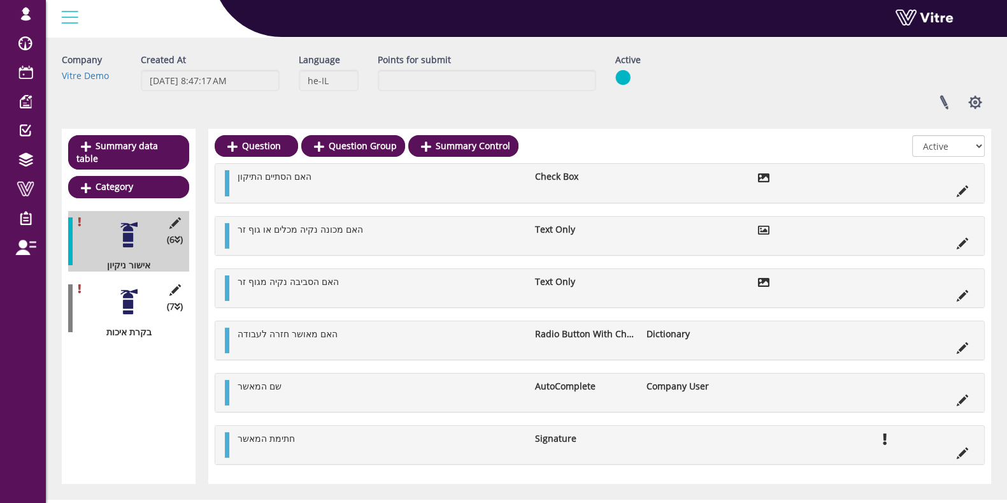
scroll to position [73, 0]
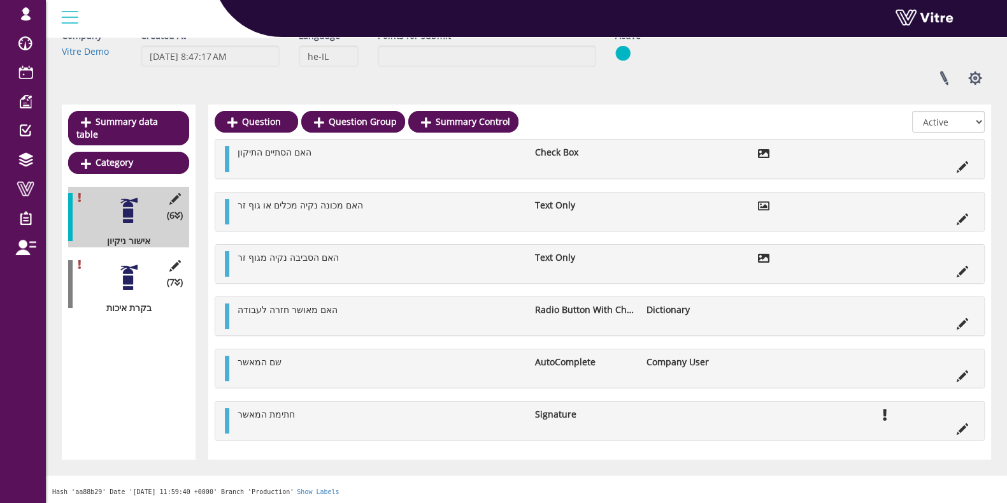
click at [965, 320] on icon at bounding box center [962, 323] width 11 height 11
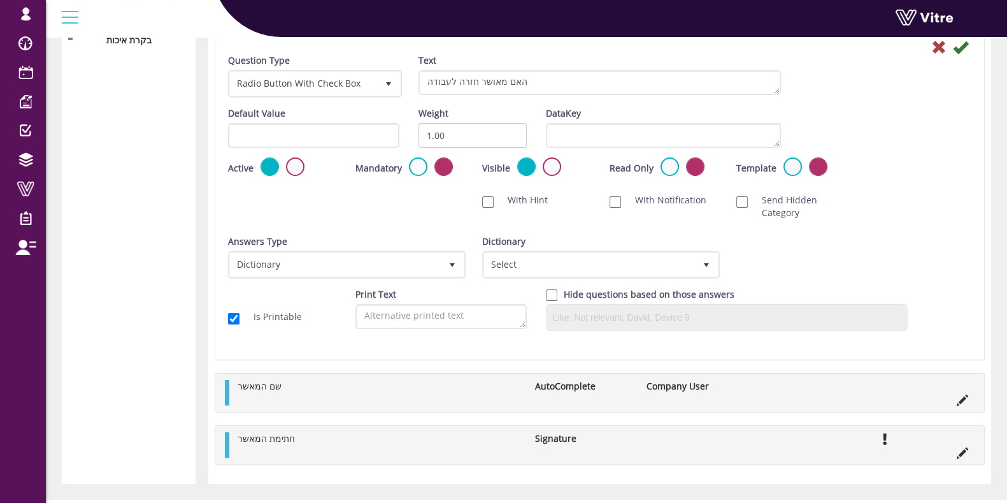
scroll to position [363, 0]
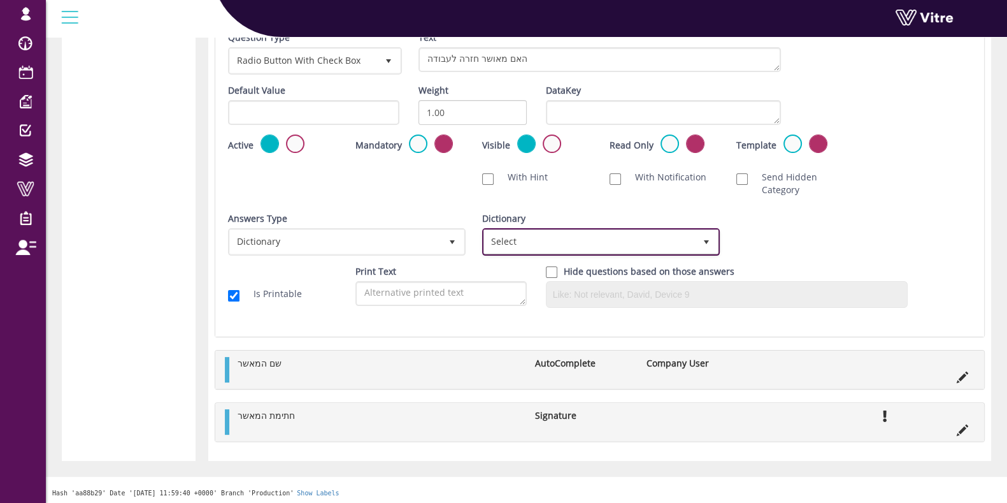
click at [559, 241] on span "Select" at bounding box center [589, 241] width 211 height 23
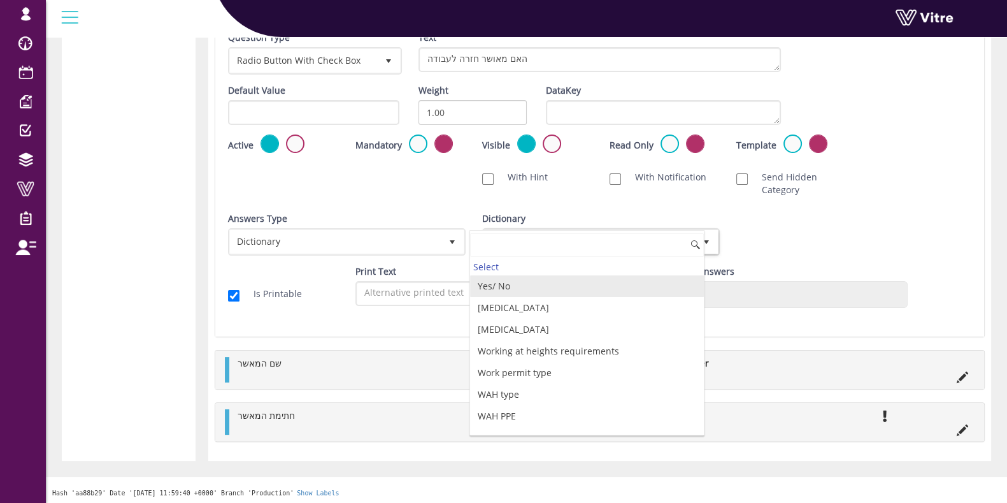
click at [542, 286] on li "Yes/ No" at bounding box center [587, 286] width 234 height 22
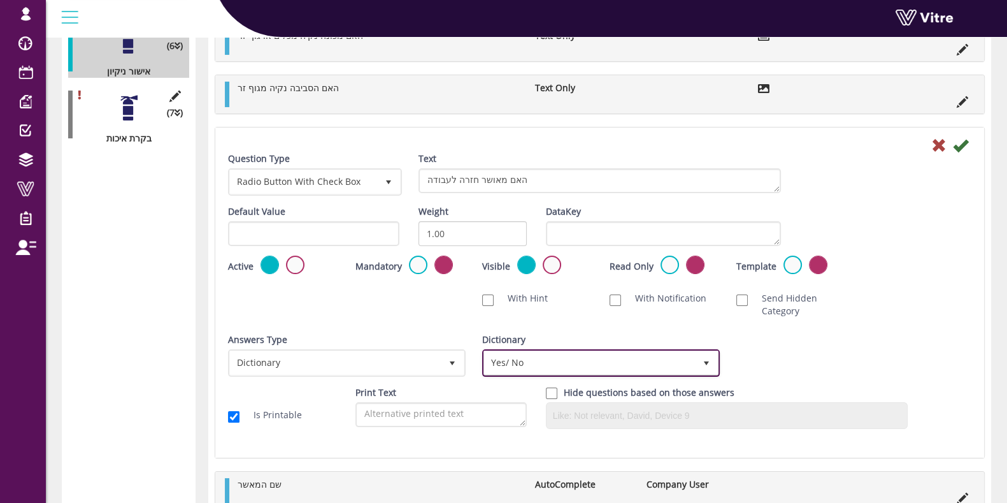
scroll to position [124, 0]
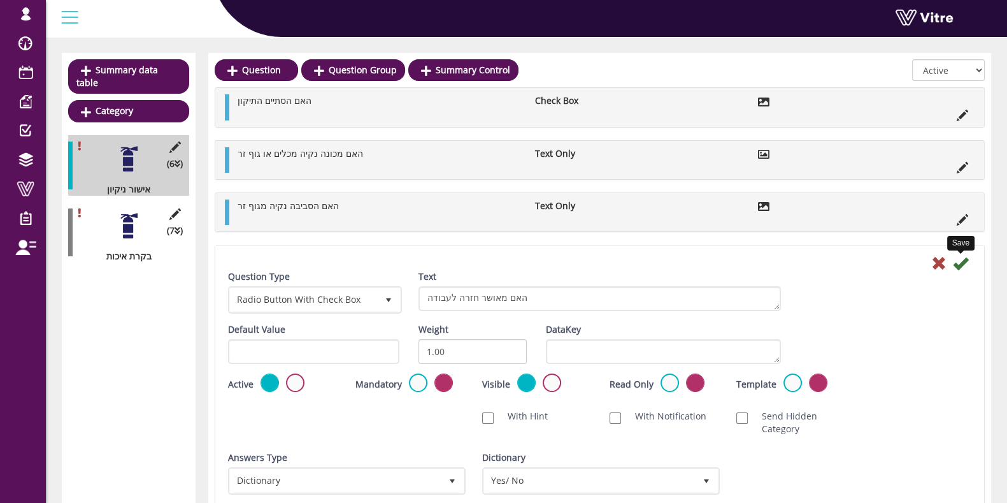
click at [959, 264] on icon at bounding box center [960, 262] width 15 height 15
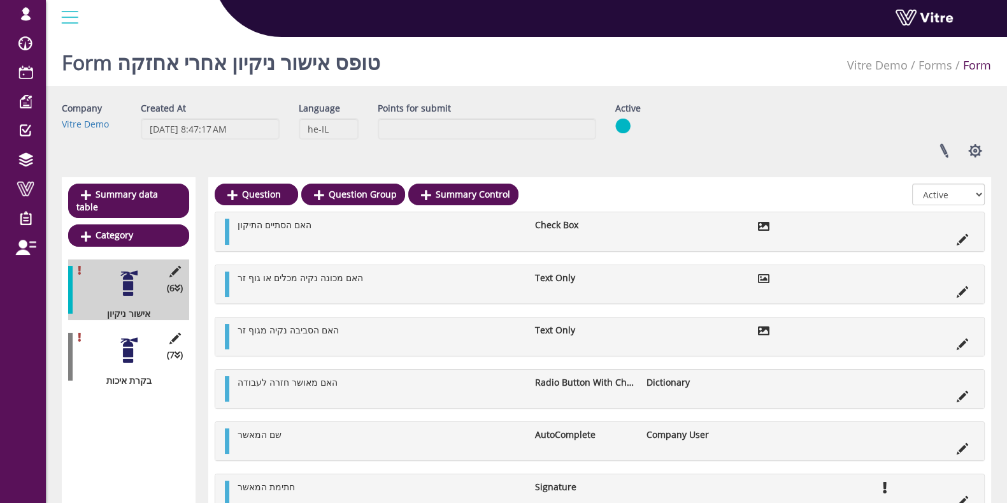
scroll to position [73, 0]
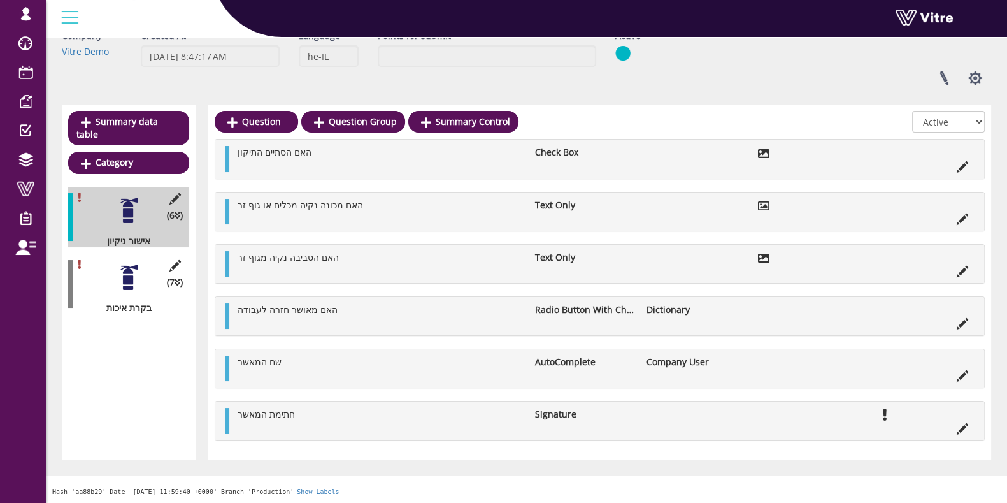
click at [125, 267] on div at bounding box center [129, 277] width 29 height 29
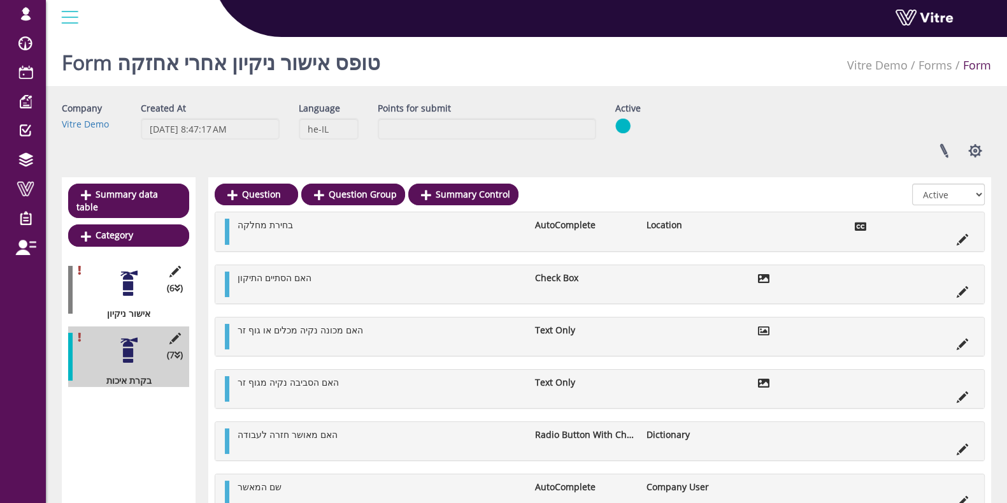
click at [125, 273] on div at bounding box center [129, 283] width 29 height 29
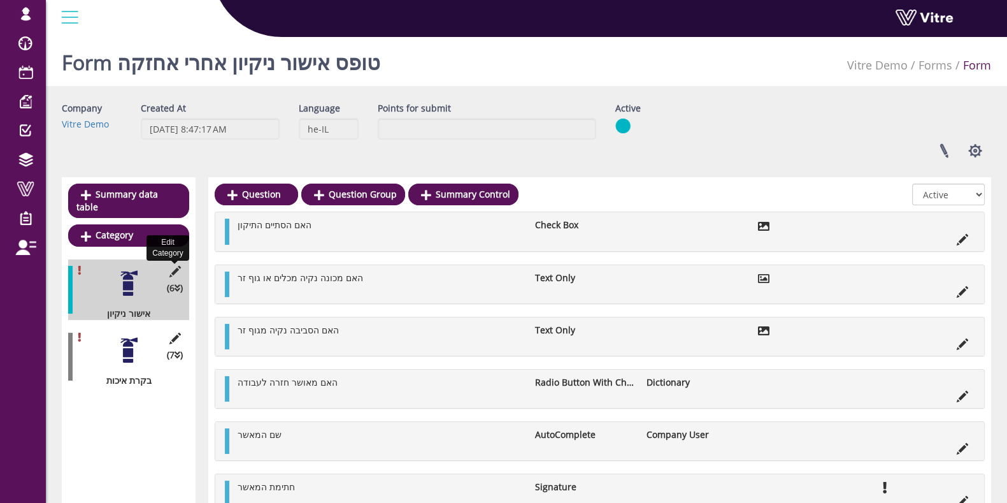
click at [178, 266] on icon at bounding box center [175, 271] width 16 height 11
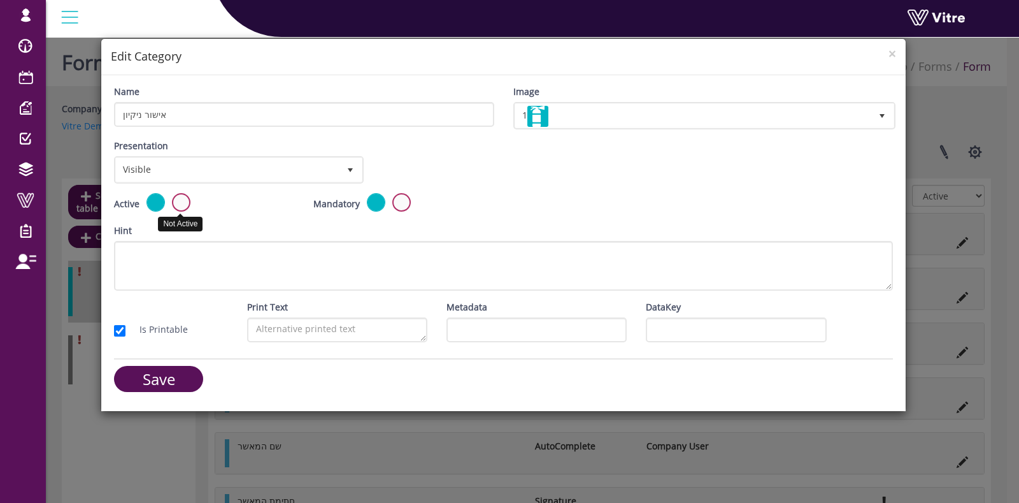
click at [175, 208] on label at bounding box center [181, 202] width 18 height 18
click at [0, 0] on input "radio" at bounding box center [0, 0] width 0 height 0
click at [175, 208] on label at bounding box center [181, 202] width 18 height 18
click at [0, 0] on input "radio" at bounding box center [0, 0] width 0 height 0
click at [152, 202] on label at bounding box center [155, 202] width 18 height 18
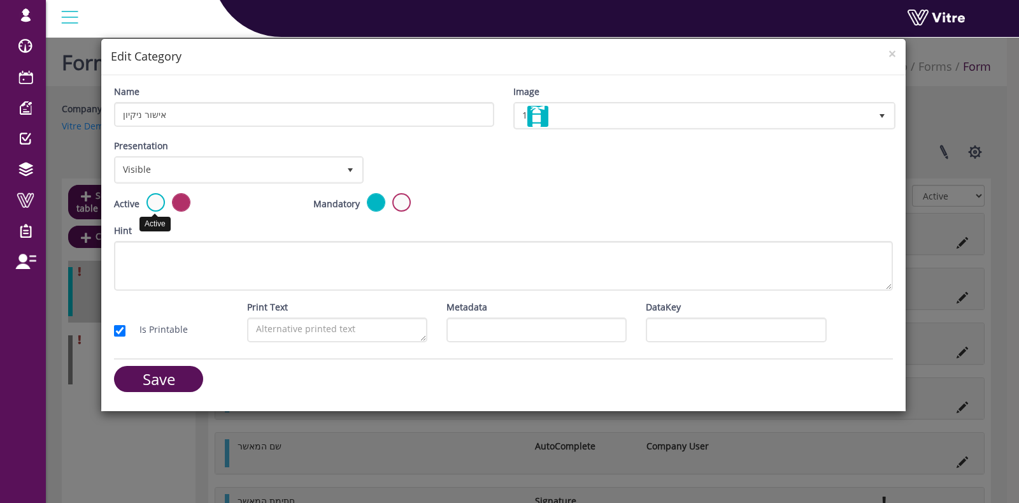
click at [0, 0] on input "radio" at bounding box center [0, 0] width 0 height 0
click at [396, 197] on label at bounding box center [401, 202] width 18 height 18
click at [0, 0] on input "radio" at bounding box center [0, 0] width 0 height 0
click at [172, 369] on input "Save" at bounding box center [158, 379] width 89 height 26
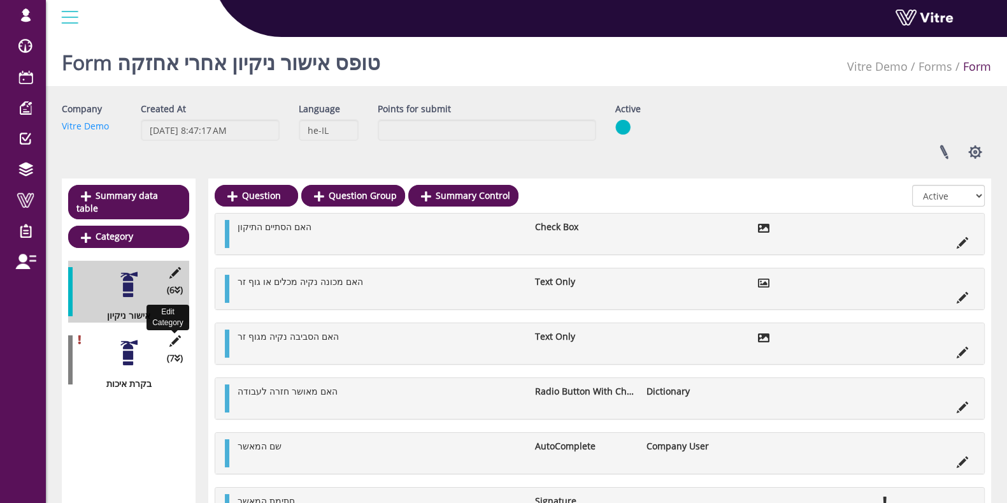
click at [175, 335] on icon at bounding box center [175, 340] width 16 height 11
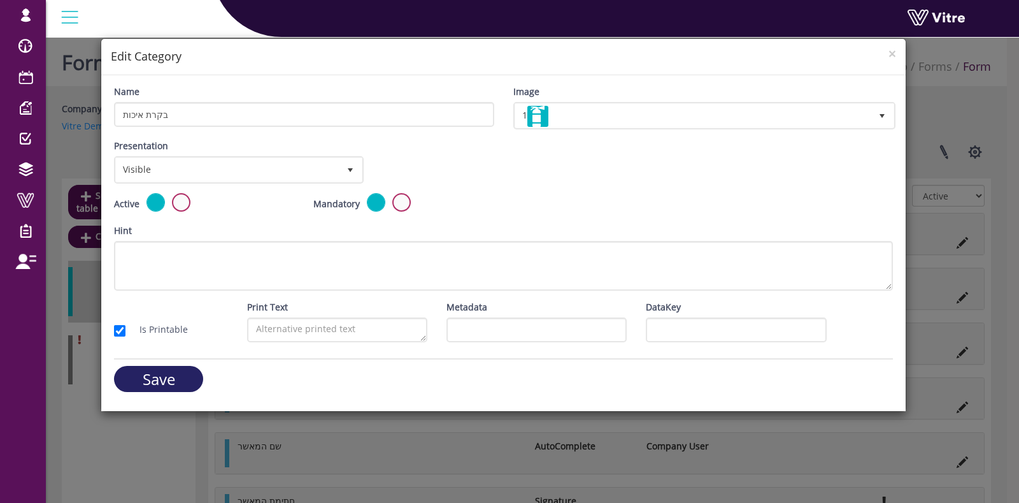
click at [196, 371] on input "Save" at bounding box center [158, 379] width 89 height 26
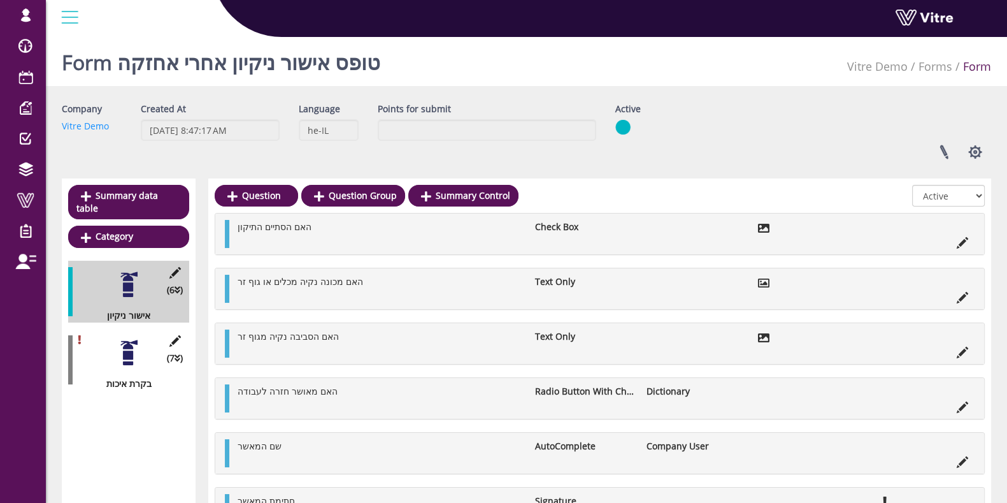
click at [129, 338] on div at bounding box center [129, 352] width 29 height 29
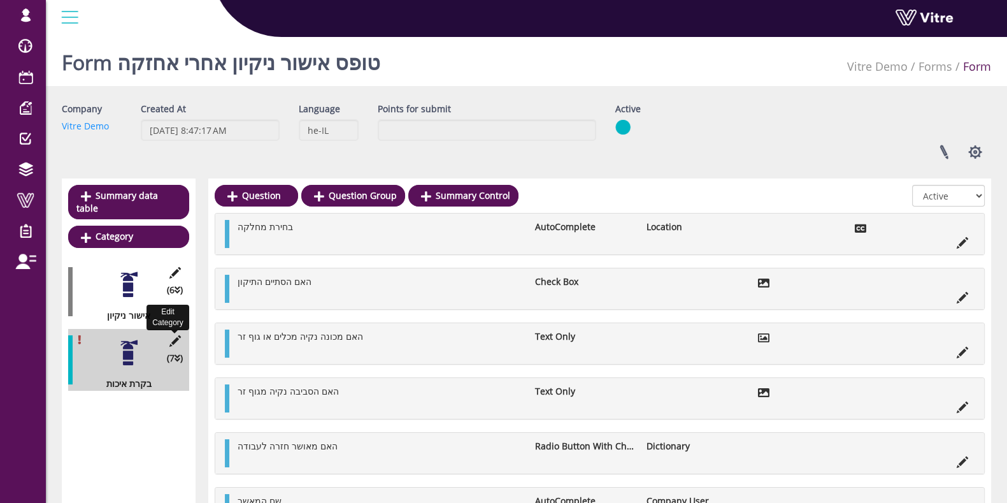
click at [176, 335] on icon at bounding box center [175, 340] width 16 height 11
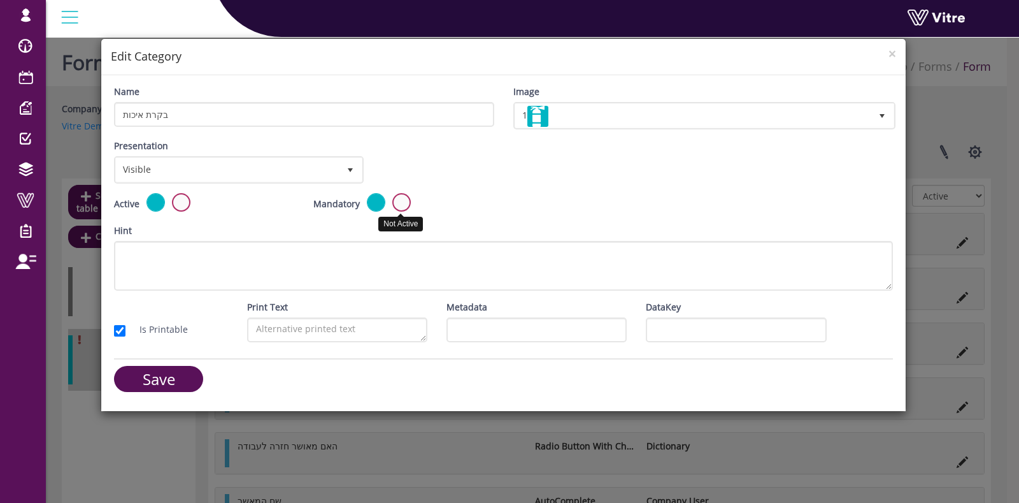
click at [399, 202] on label at bounding box center [401, 202] width 18 height 18
click at [0, 0] on input "radio" at bounding box center [0, 0] width 0 height 0
click at [166, 367] on input "Save" at bounding box center [158, 379] width 89 height 26
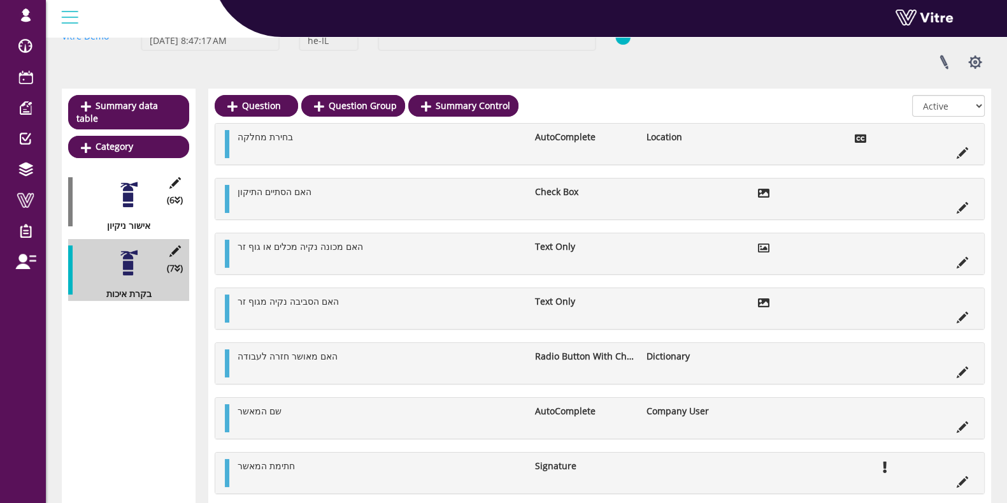
scroll to position [65, 0]
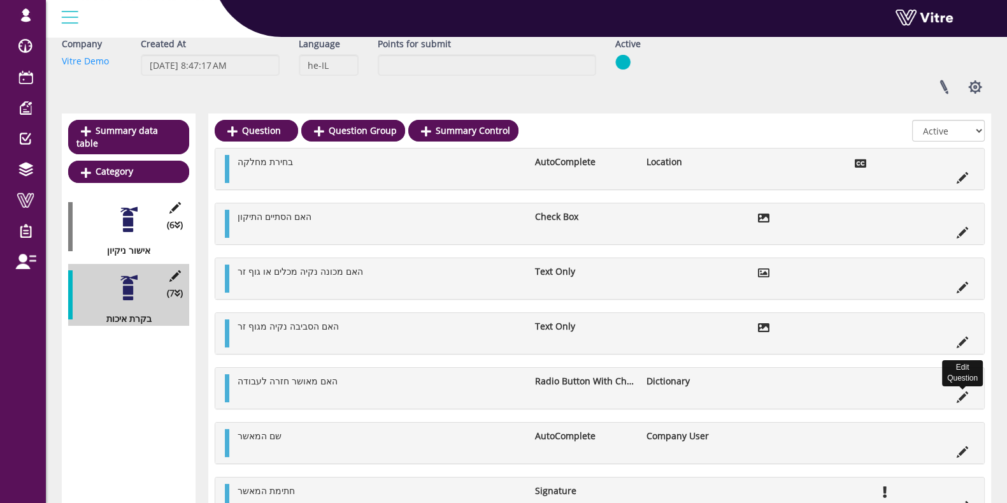
click at [960, 394] on icon at bounding box center [962, 396] width 11 height 11
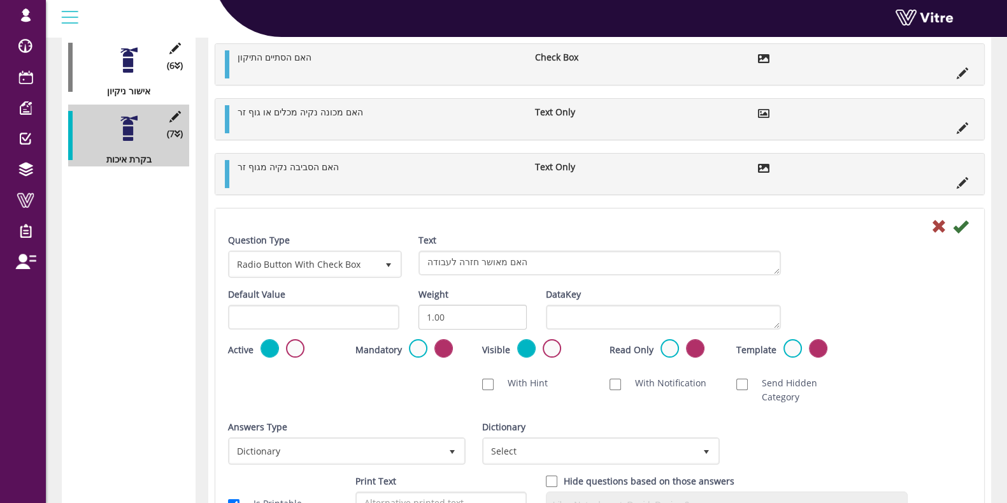
scroll to position [304, 0]
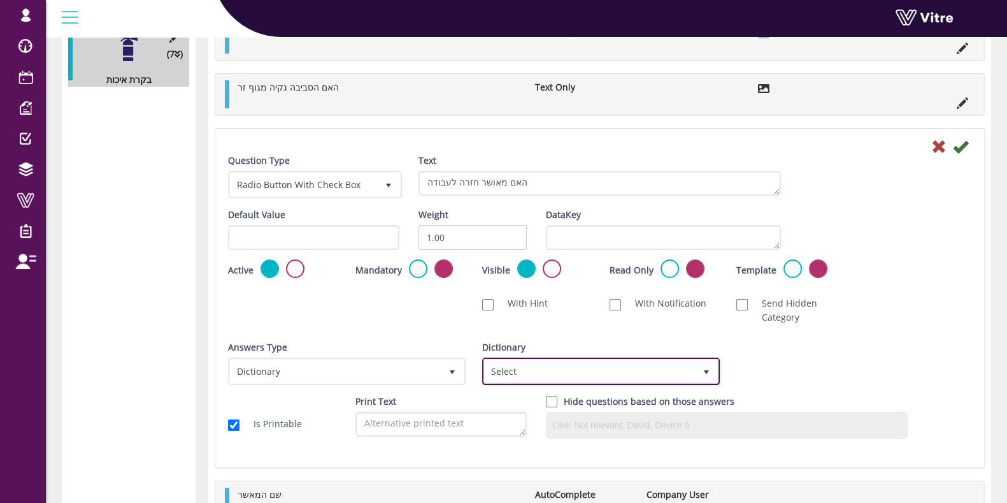
click at [636, 367] on span "Select" at bounding box center [589, 370] width 211 height 23
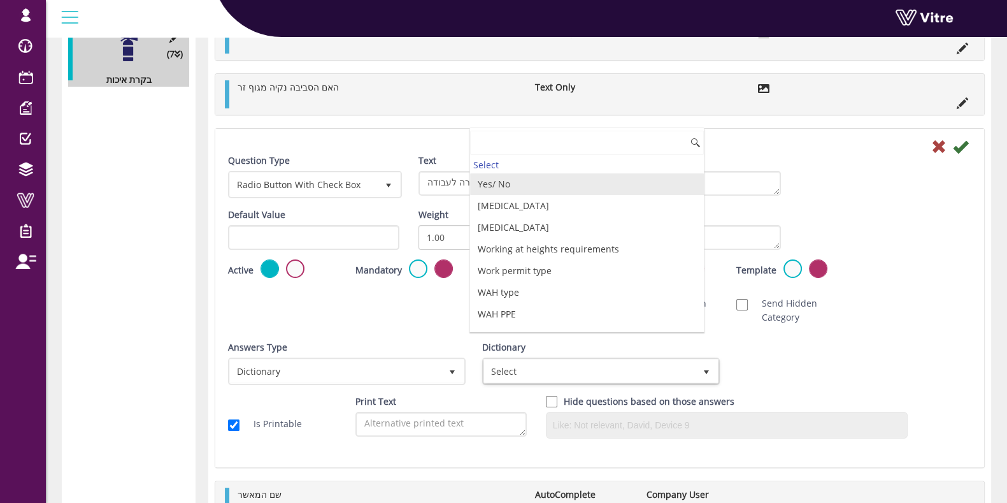
click at [527, 187] on li "Yes/ No" at bounding box center [587, 184] width 234 height 22
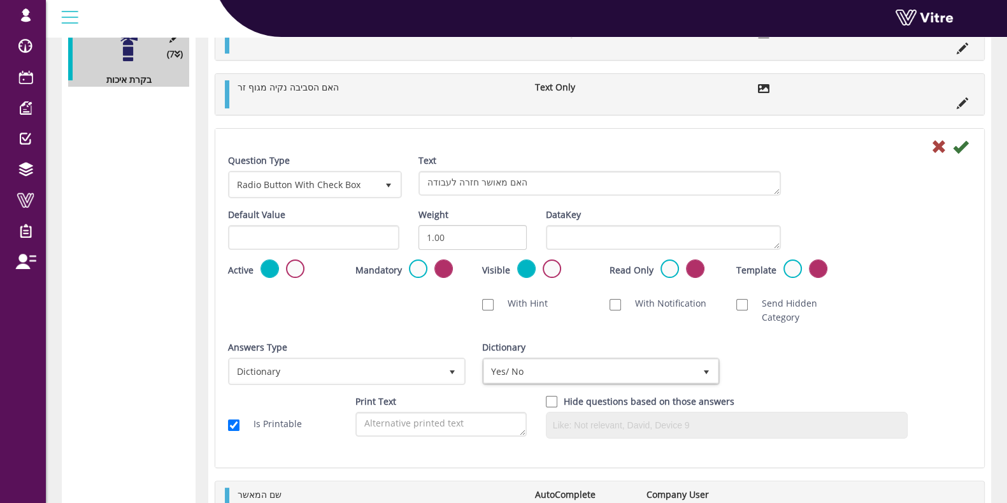
click at [968, 146] on div at bounding box center [599, 145] width 762 height 15
click at [960, 146] on icon at bounding box center [960, 146] width 15 height 15
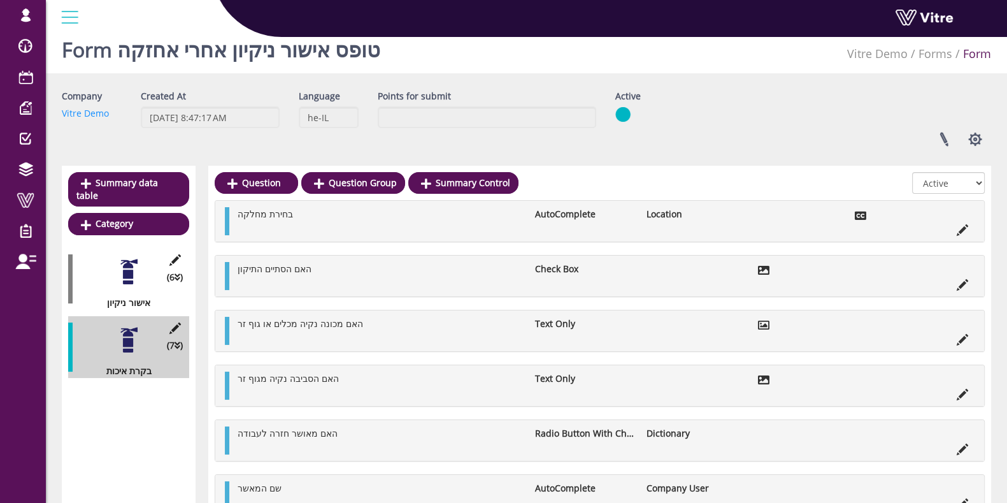
scroll to position [0, 0]
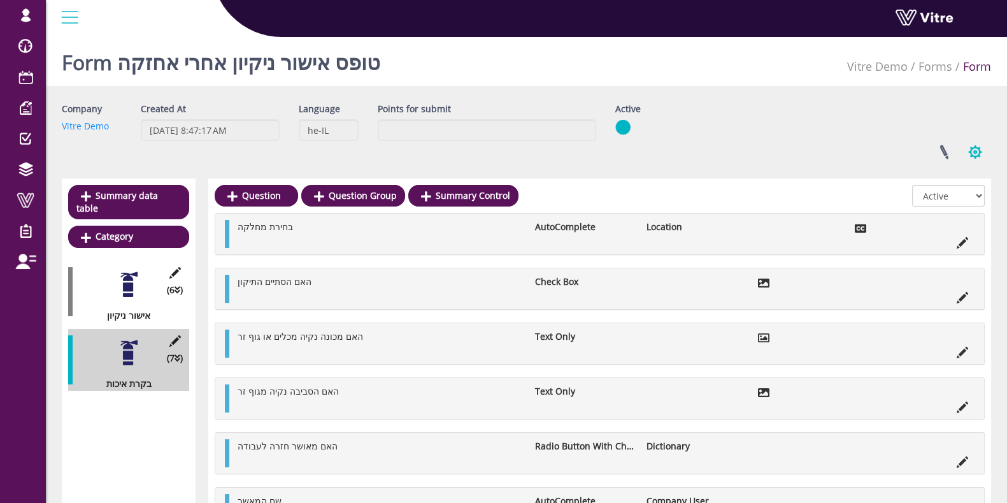
click at [967, 159] on button "button" at bounding box center [975, 152] width 32 height 34
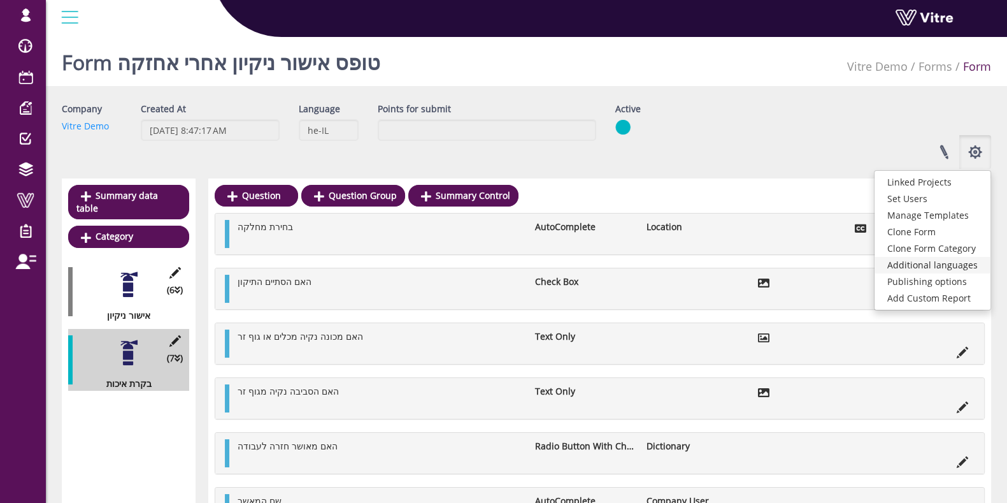
click at [943, 264] on link "Additional languages" at bounding box center [932, 265] width 116 height 17
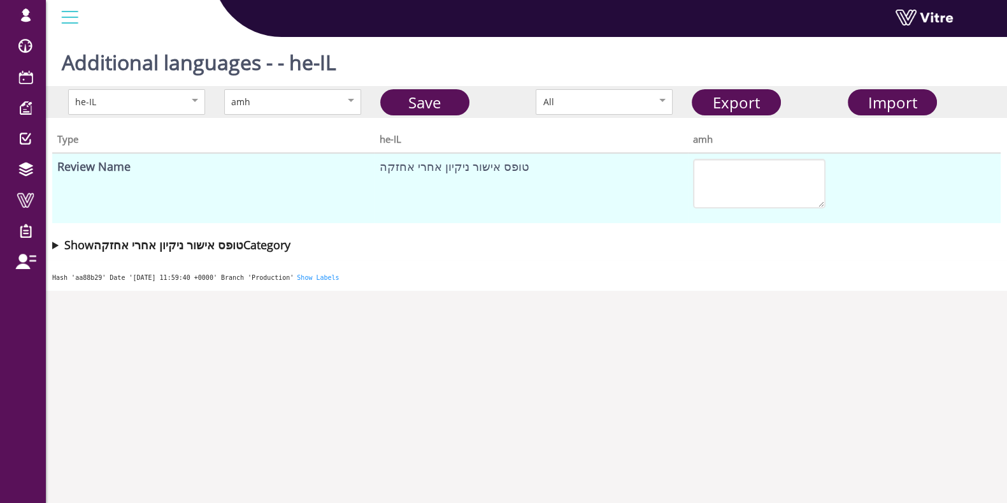
click at [61, 243] on summary "Show טופס אישור ניקיון אחרי אחזקה Category" at bounding box center [526, 245] width 948 height 18
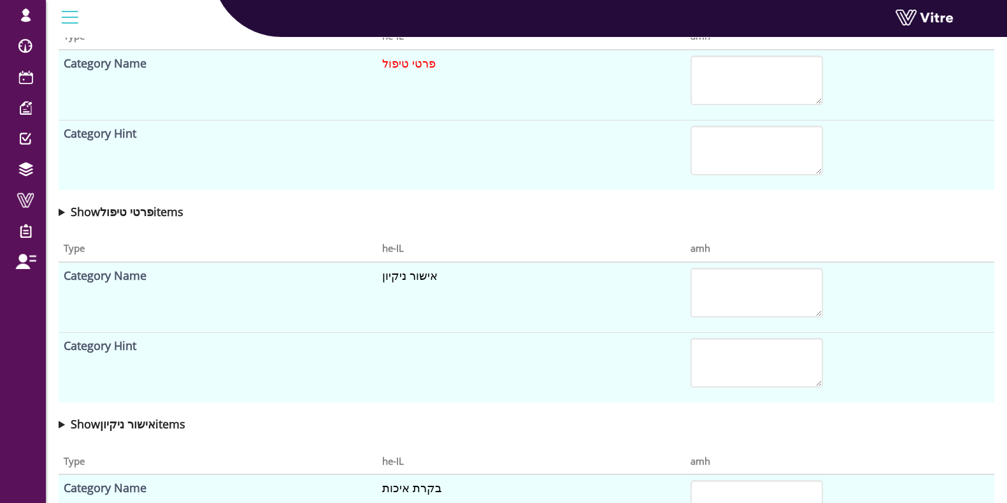
scroll to position [424, 0]
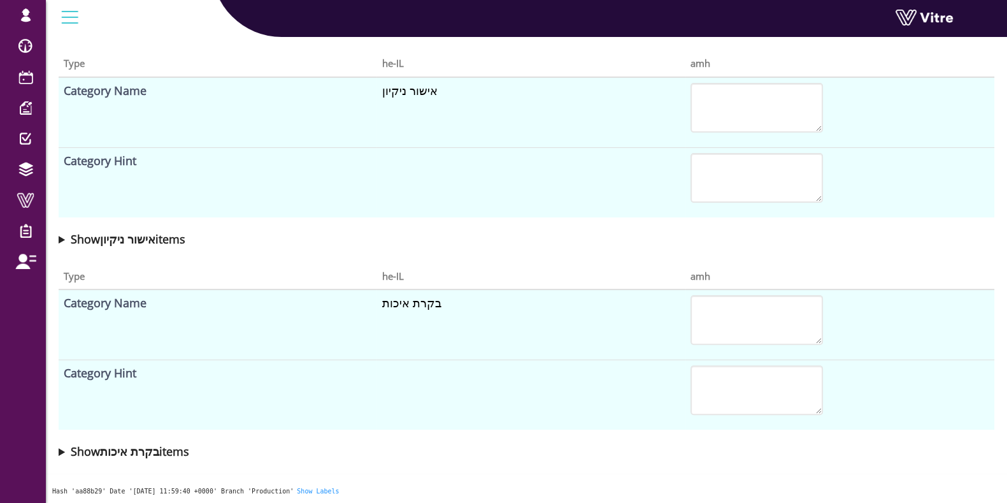
click at [61, 239] on summary "Show אישור ניקיון items" at bounding box center [527, 239] width 936 height 18
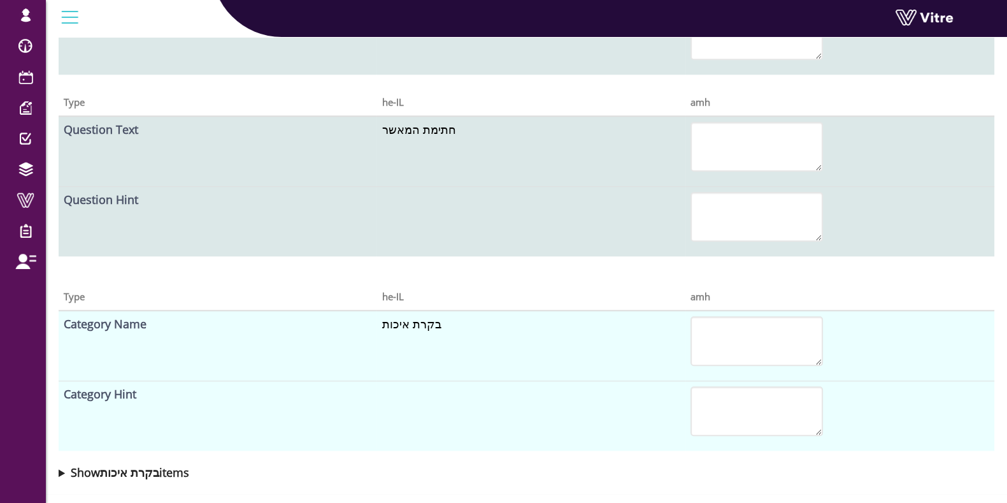
scroll to position [1509, 0]
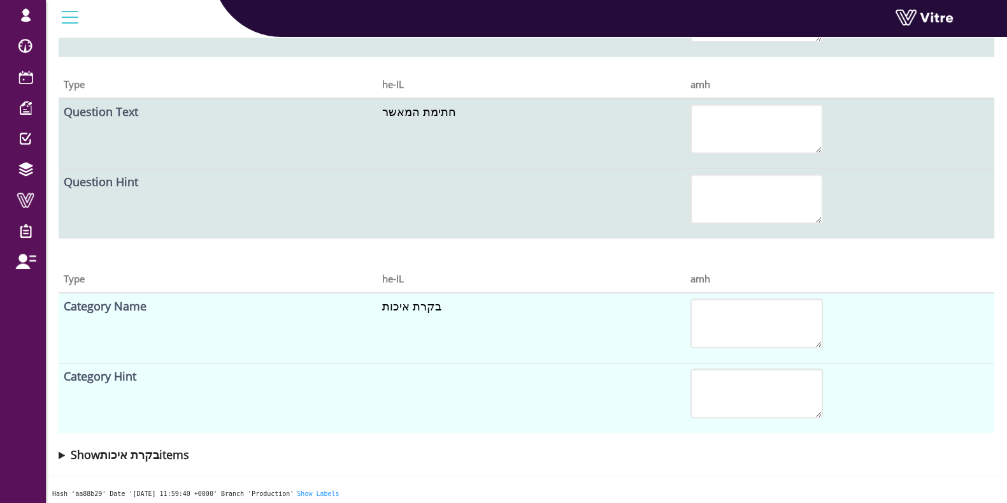
click at [57, 452] on div "Type he-IL amh Category Name בקרת איכות Category SummaryControl Category Hint S…" at bounding box center [526, 363] width 948 height 212
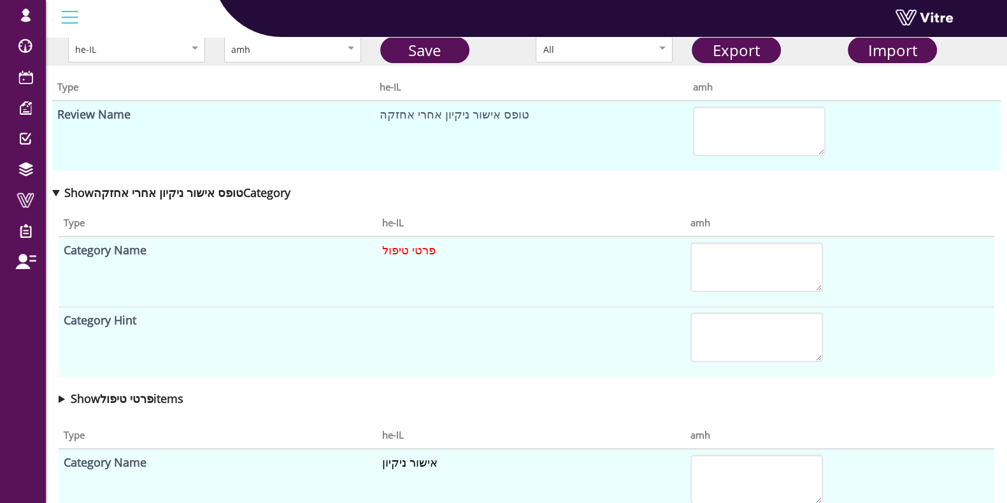
scroll to position [0, 0]
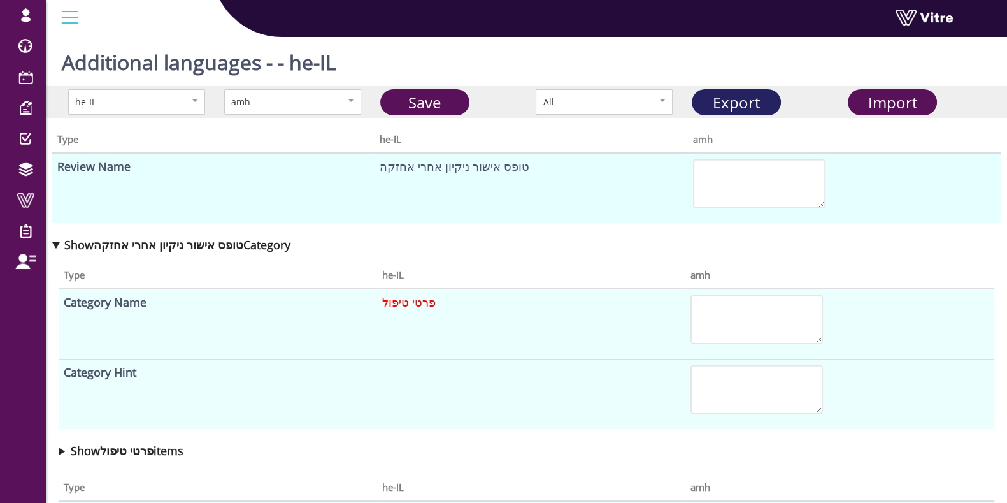
click at [750, 97] on link "Export" at bounding box center [736, 102] width 89 height 26
click at [529, 85] on div "Additional languages - - he-IL" at bounding box center [526, 59] width 961 height 54
click at [889, 92] on span "Import" at bounding box center [892, 102] width 49 height 21
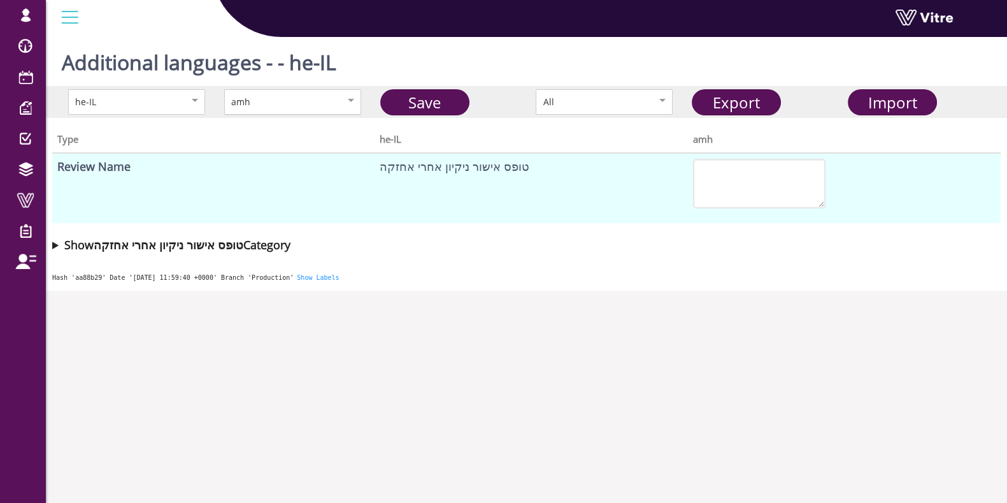
click at [311, 110] on div "amh" at bounding box center [292, 101] width 137 height 25
click at [413, 87] on div "he-IL en-US Save All Export Import" at bounding box center [526, 102] width 961 height 32
click at [418, 103] on link "Save" at bounding box center [424, 102] width 89 height 26
